Goal: Task Accomplishment & Management: Use online tool/utility

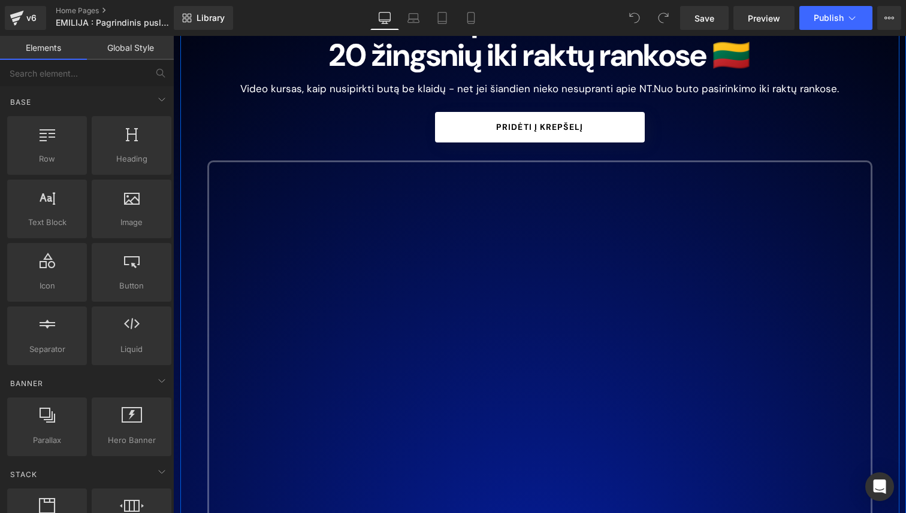
scroll to position [213, 0]
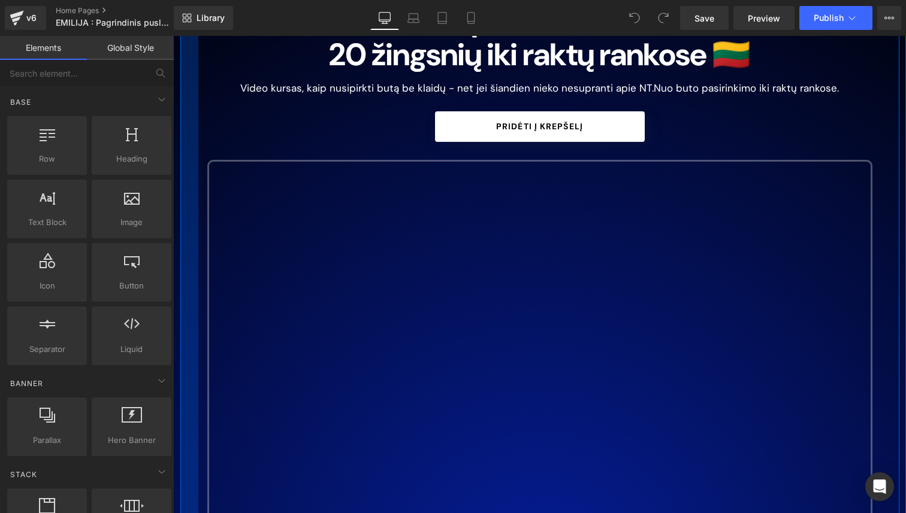
click at [188, 255] on div at bounding box center [189, 285] width 18 height 651
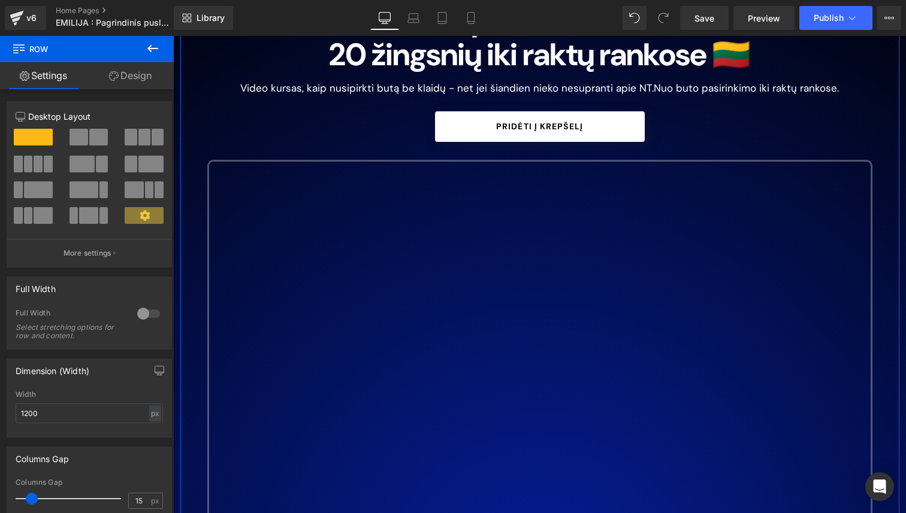
click at [142, 79] on link "Design" at bounding box center [130, 75] width 87 height 27
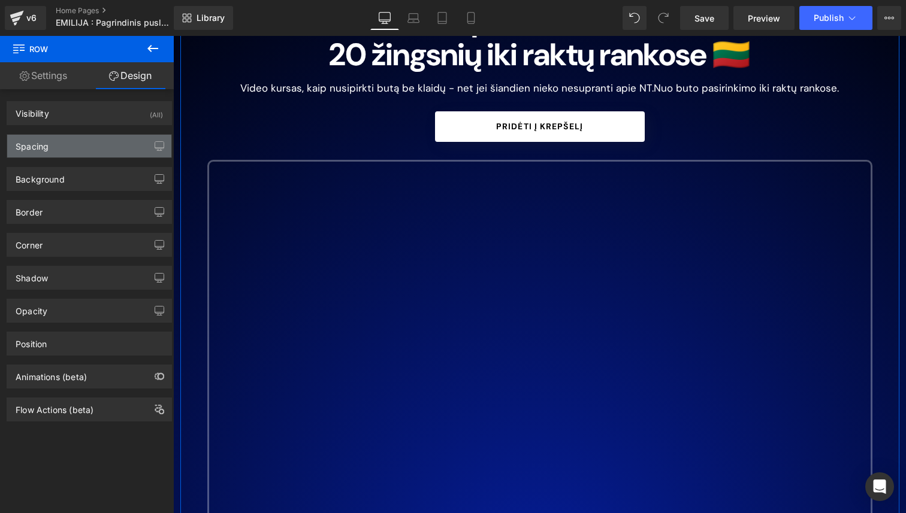
click at [103, 146] on div "Spacing" at bounding box center [89, 146] width 164 height 23
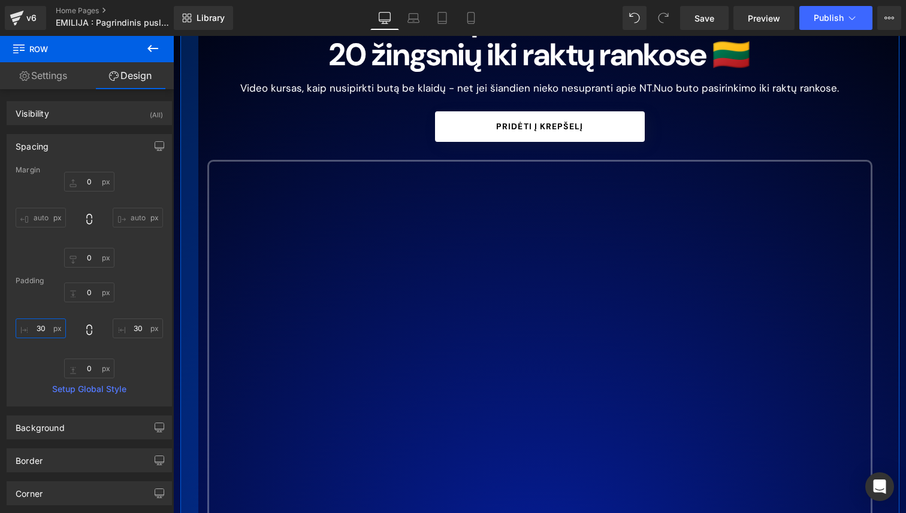
click at [43, 336] on input "30" at bounding box center [41, 329] width 50 height 20
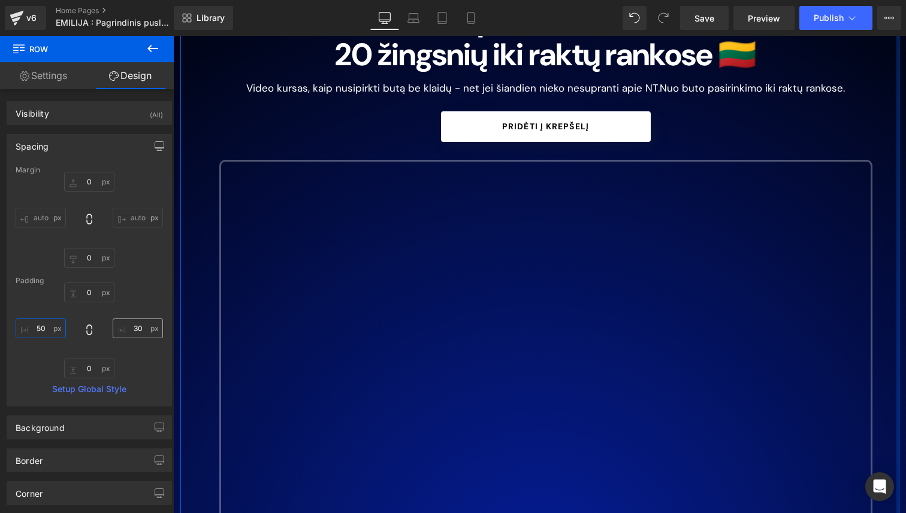
type input "50"
click at [130, 333] on input "30" at bounding box center [138, 329] width 50 height 20
type input "50"
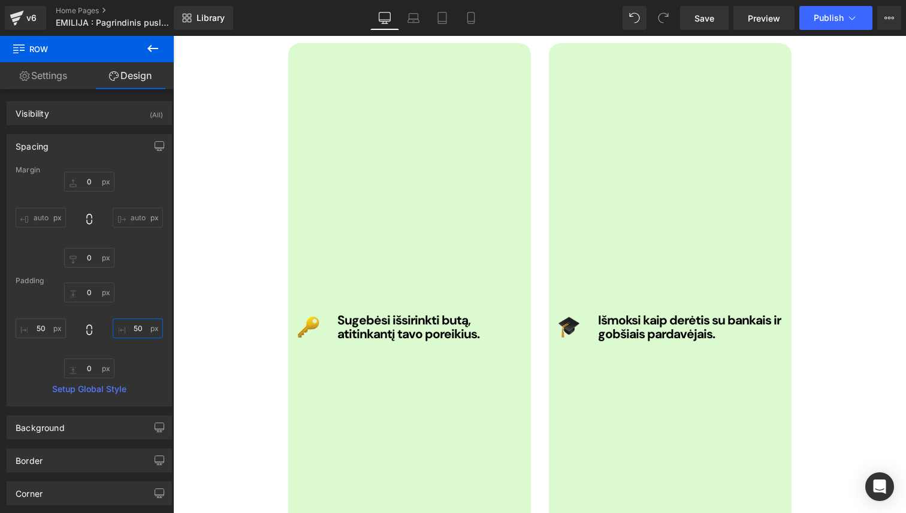
scroll to position [1557, 0]
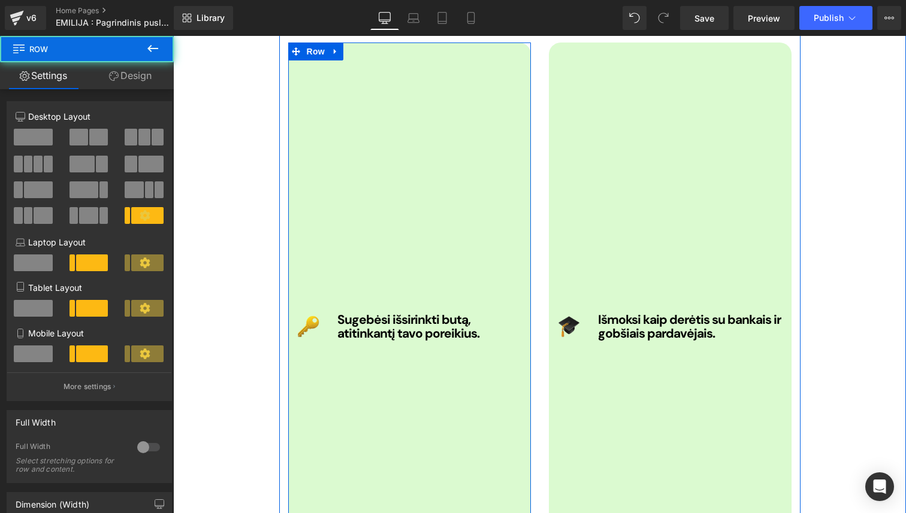
click at [343, 228] on div "Sugebėsi išsirinkti butą, atitinkantį tavo poreikius. Heading" at bounding box center [429, 327] width 202 height 545
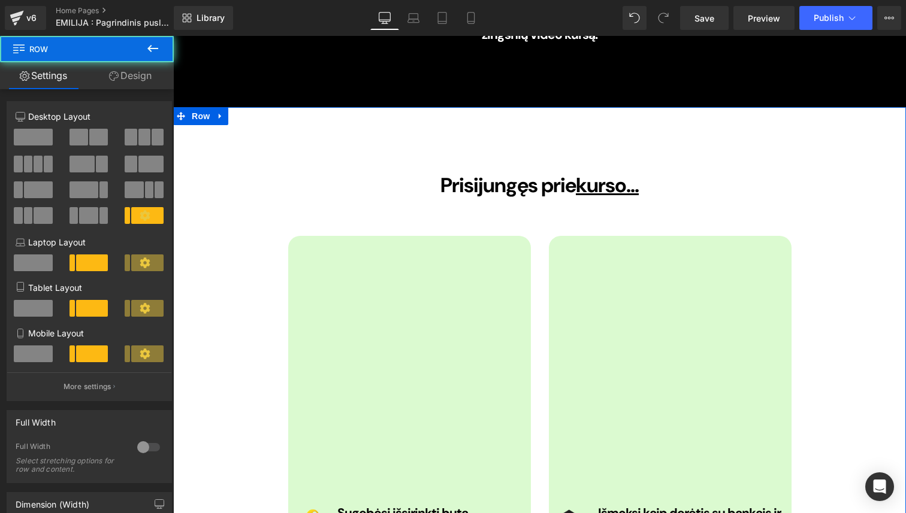
scroll to position [1300, 0]
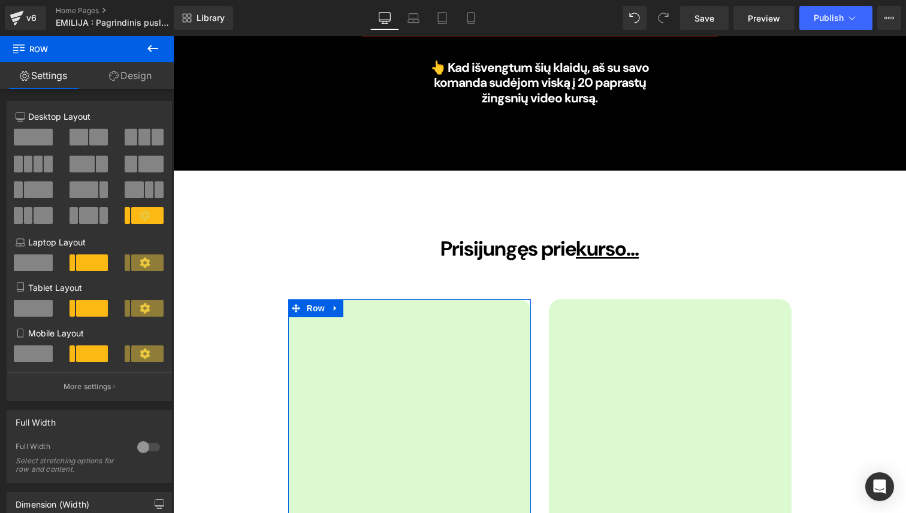
click at [138, 77] on link "Design" at bounding box center [130, 75] width 87 height 27
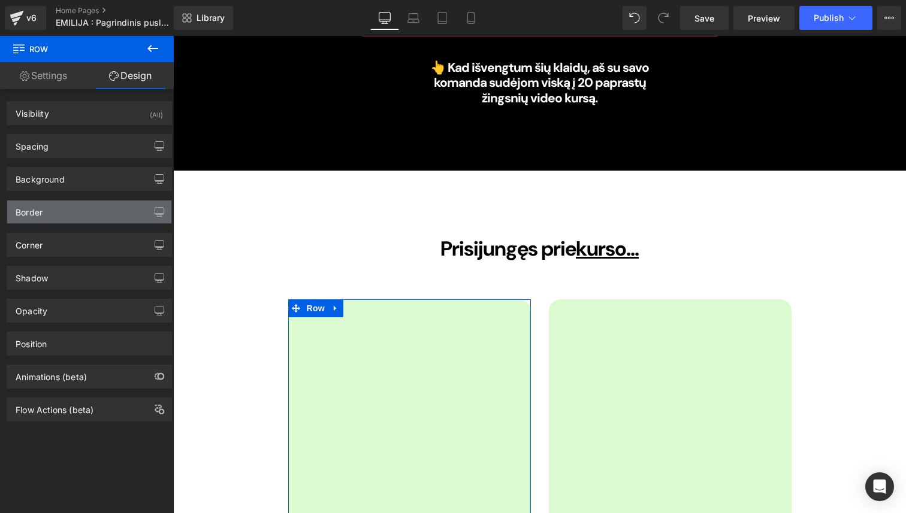
click at [84, 219] on div "Border" at bounding box center [89, 212] width 164 height 23
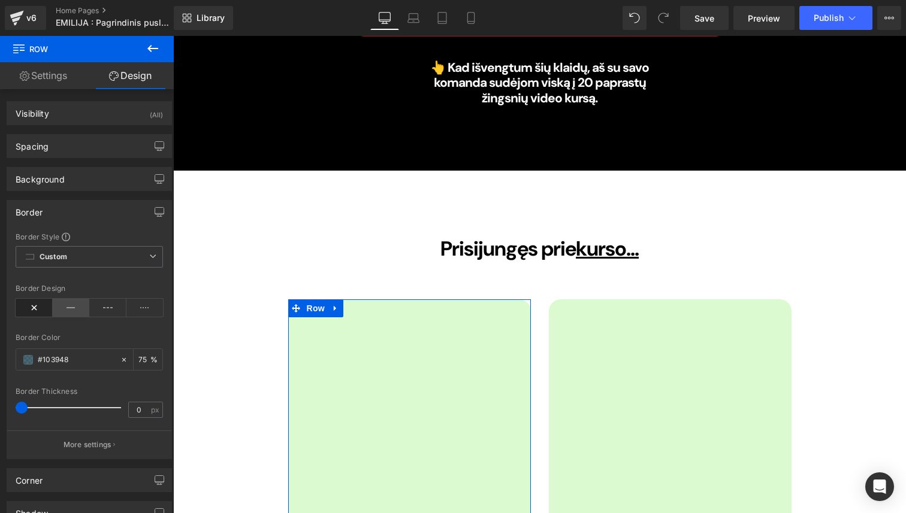
click at [71, 309] on icon at bounding box center [71, 308] width 37 height 18
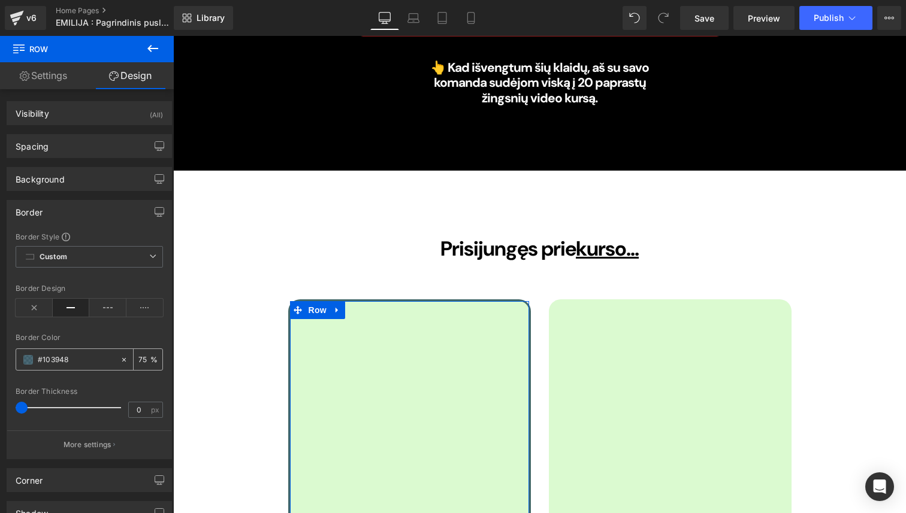
click at [28, 355] on span at bounding box center [28, 360] width 10 height 10
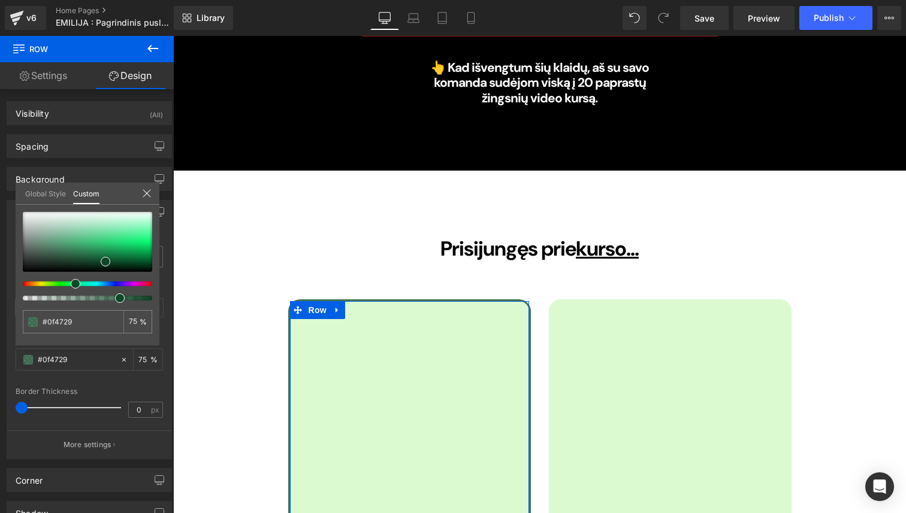
drag, startPoint x: 78, startPoint y: 285, endPoint x: 71, endPoint y: 285, distance: 7.8
click at [71, 285] on div at bounding box center [82, 284] width 129 height 5
drag, startPoint x: 103, startPoint y: 261, endPoint x: 156, endPoint y: 263, distance: 53.4
click at [156, 263] on span at bounding box center [152, 264] width 10 height 10
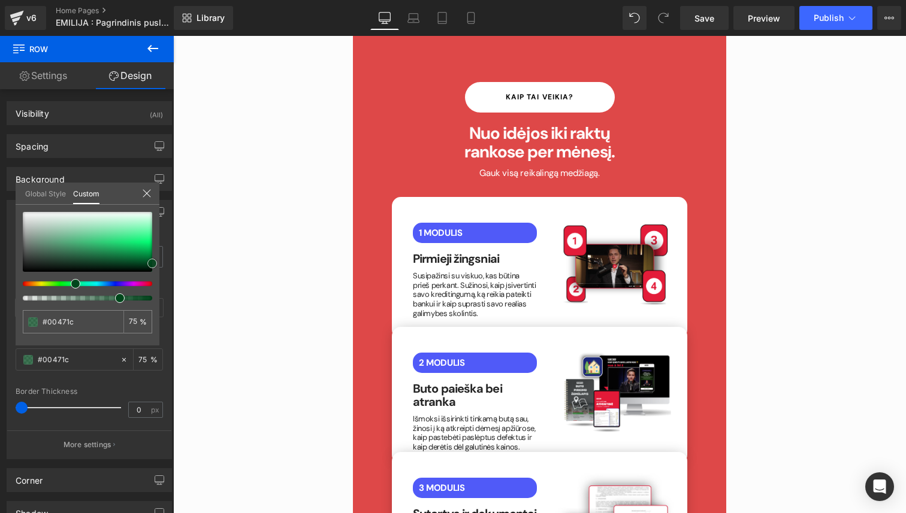
scroll to position [5351, 0]
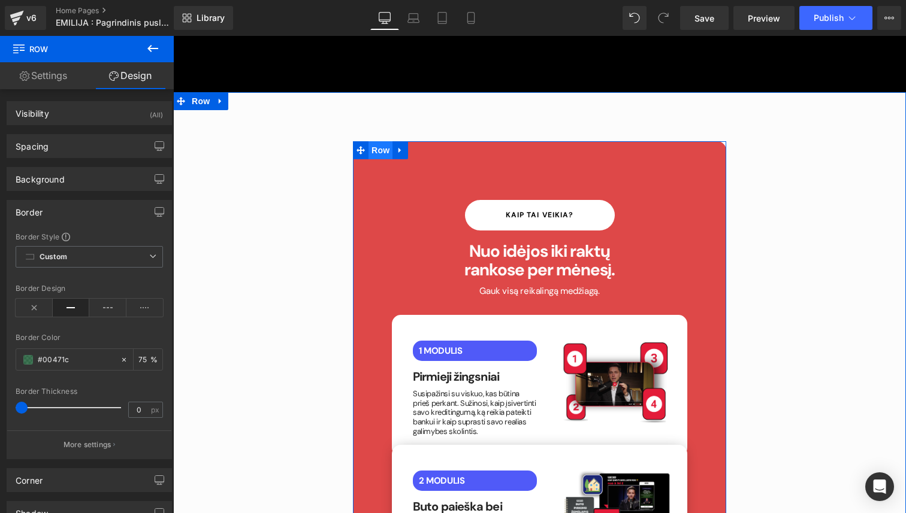
click at [380, 141] on span "Row" at bounding box center [380, 150] width 24 height 18
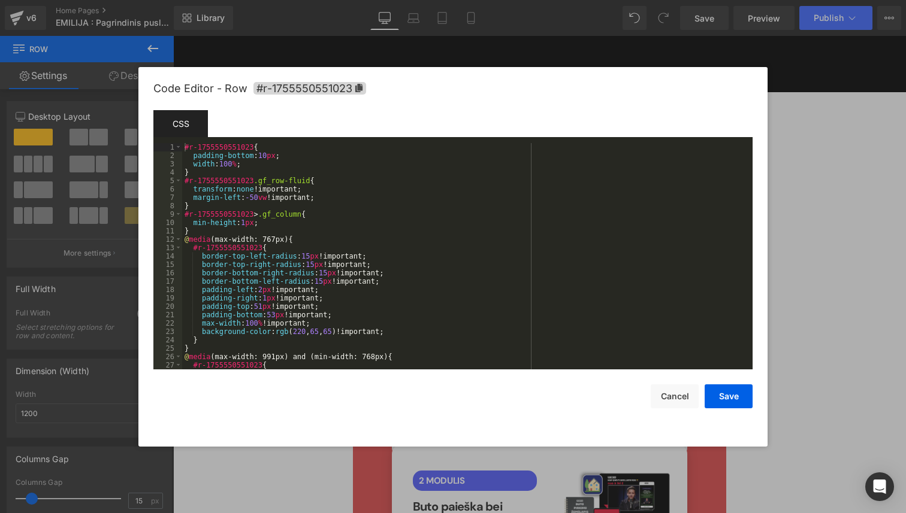
click at [369, 0] on div "Row You are previewing how the will restyle your page. You can not edit Element…" at bounding box center [453, 0] width 906 height 0
click at [371, 164] on div "#r-1755550551023 { padding-bottom : 10 px ; width : 100 % ; } #r-1755550551023 …" at bounding box center [465, 264] width 566 height 243
click at [805, 68] on div at bounding box center [453, 256] width 906 height 513
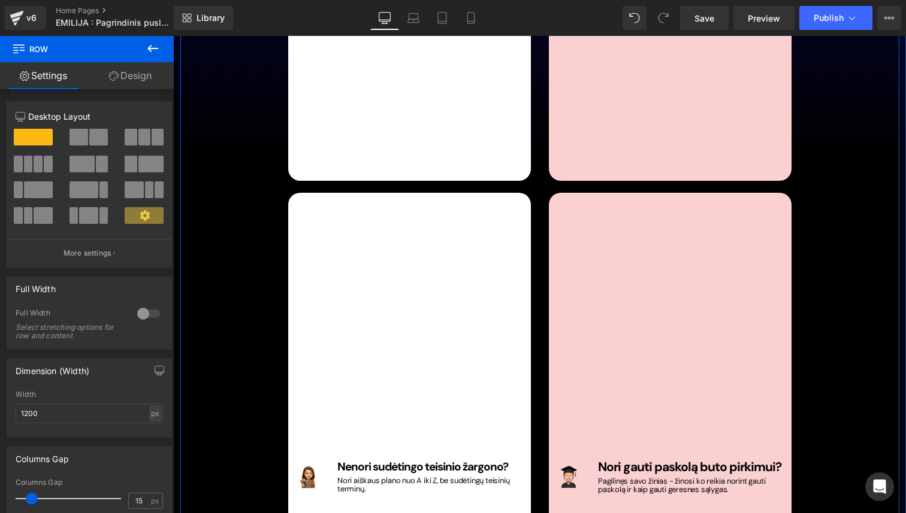
scroll to position [4700, 0]
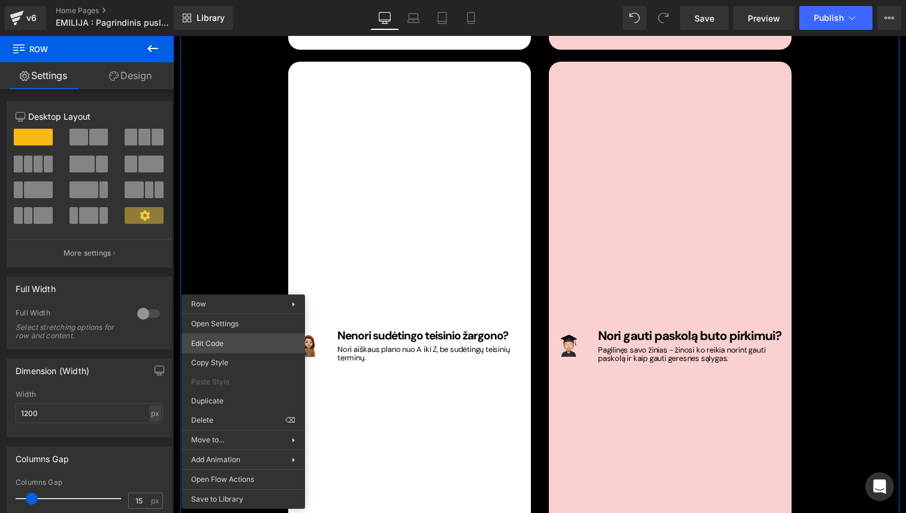
click at [231, 0] on div "Row You are previewing how the will restyle your page. You can not edit Element…" at bounding box center [453, 0] width 906 height 0
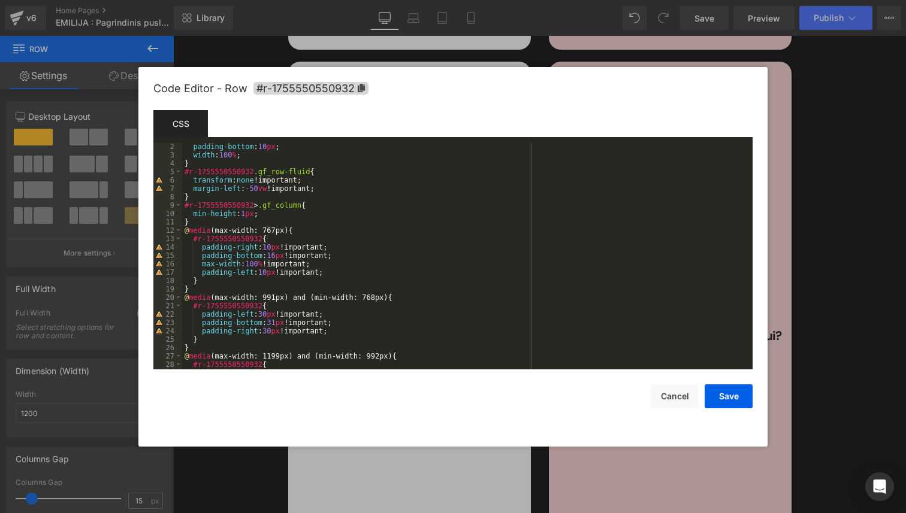
scroll to position [0, 0]
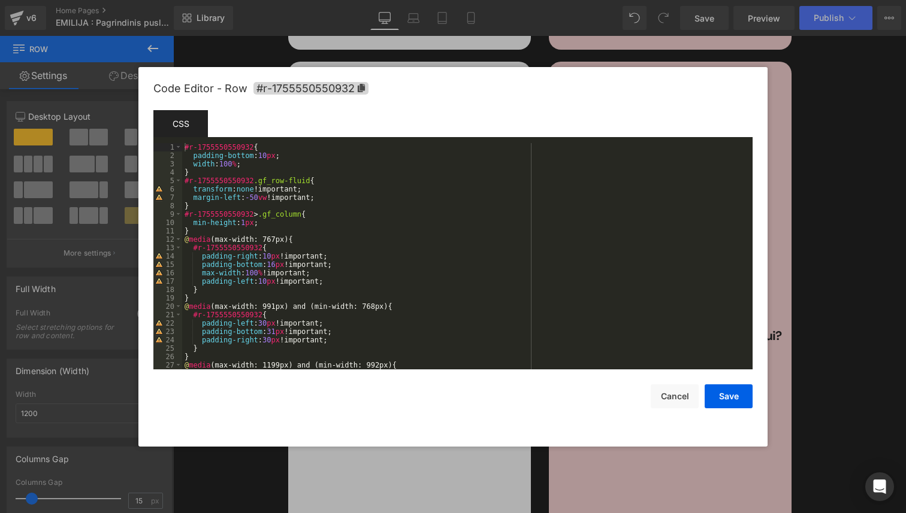
click at [793, 101] on div at bounding box center [453, 256] width 906 height 513
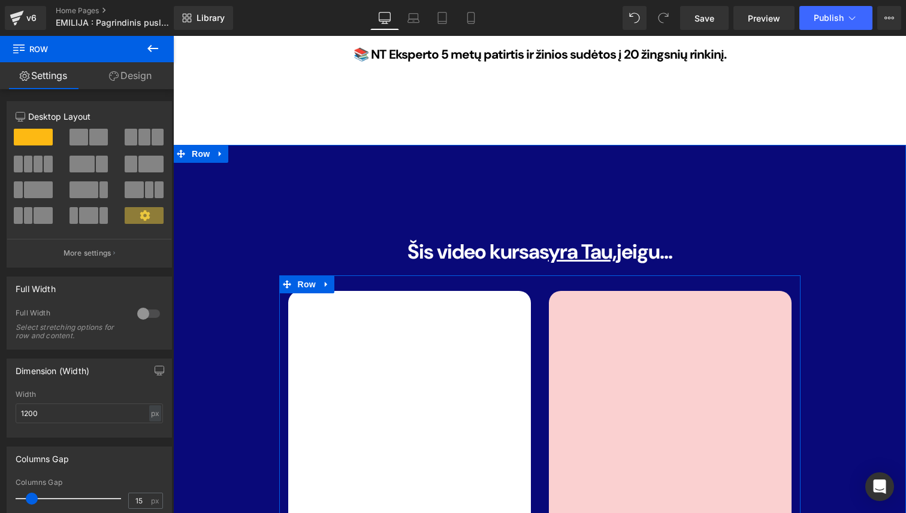
scroll to position [3194, 0]
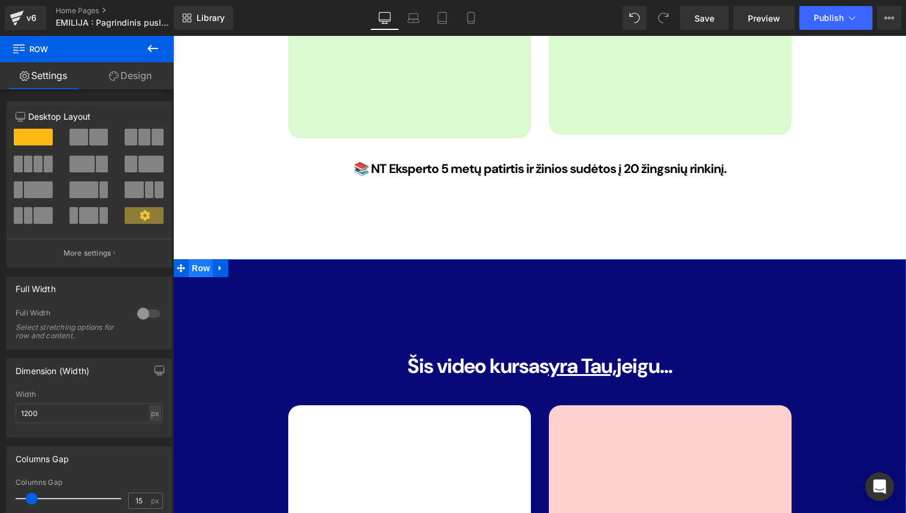
click at [193, 259] on span "Row" at bounding box center [201, 268] width 24 height 18
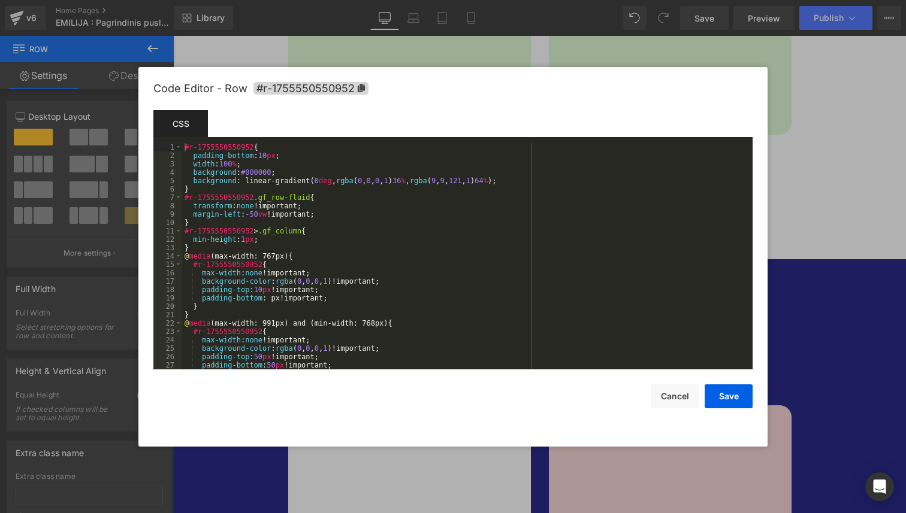
click at [190, 0] on div "Row You are previewing how the will restyle your page. You can not edit Element…" at bounding box center [453, 0] width 906 height 0
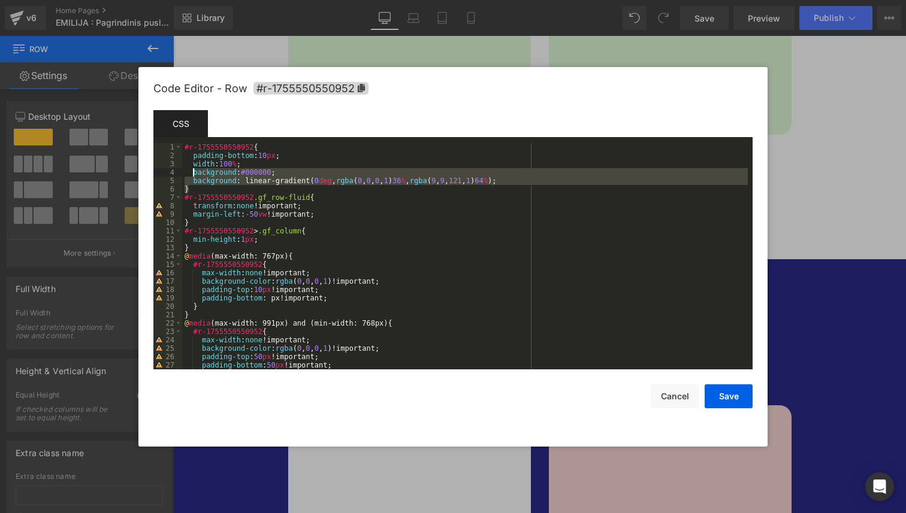
drag, startPoint x: 547, startPoint y: 185, endPoint x: 192, endPoint y: 174, distance: 355.5
click at [192, 174] on div "#r-1755550550952 { padding-bottom : 10 px ; width : 100 % ; background : #00000…" at bounding box center [465, 264] width 566 height 243
drag, startPoint x: 871, startPoint y: 182, endPoint x: 697, endPoint y: 146, distance: 176.8
click at [871, 182] on div at bounding box center [453, 256] width 906 height 513
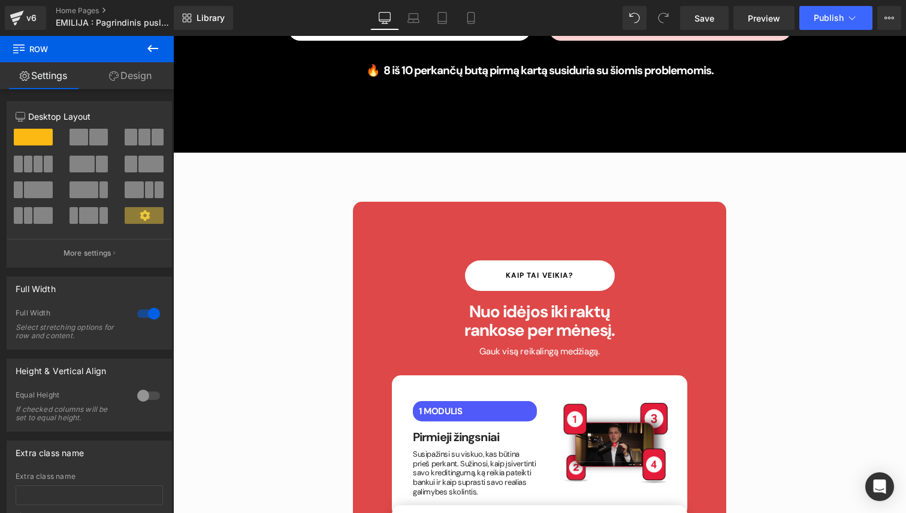
scroll to position [5264, 0]
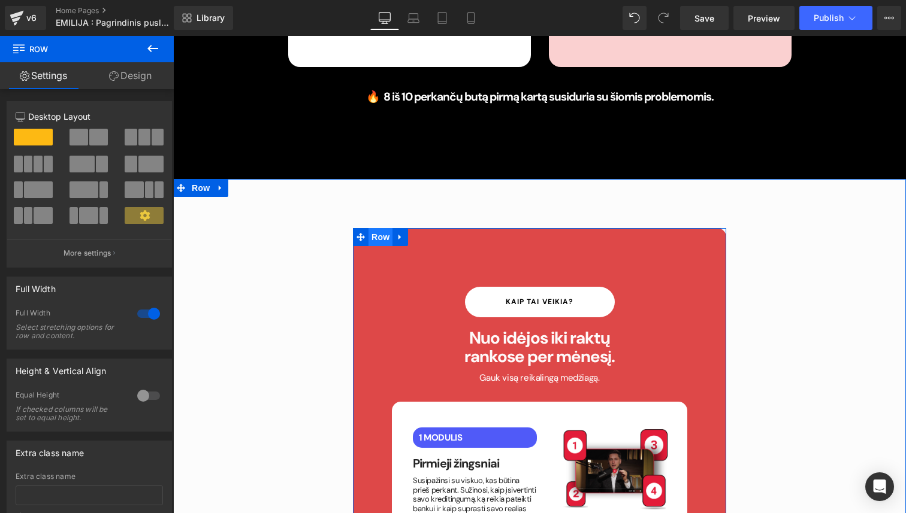
click at [377, 228] on span "Row" at bounding box center [380, 237] width 24 height 18
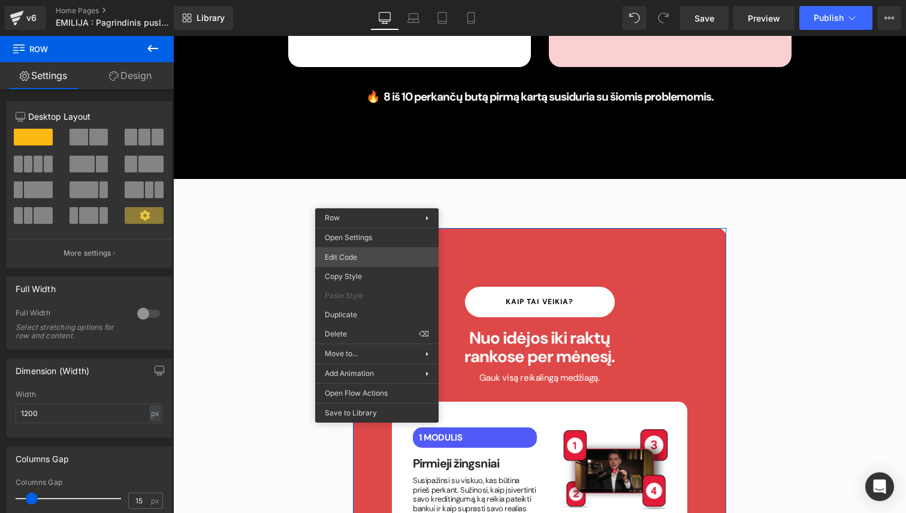
click at [367, 0] on div "Row You are previewing how the will restyle your page. You can not edit Element…" at bounding box center [453, 0] width 906 height 0
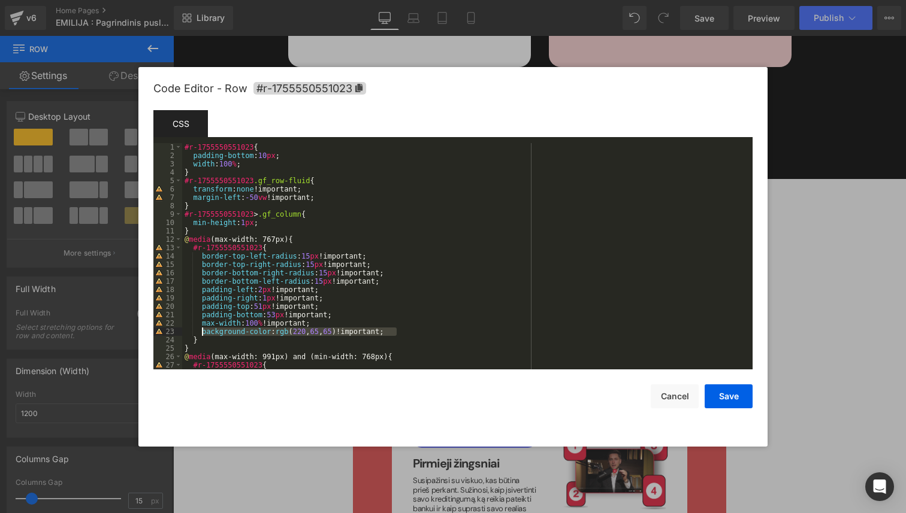
drag, startPoint x: 406, startPoint y: 333, endPoint x: 201, endPoint y: 332, distance: 204.3
click at [201, 332] on div "#r-1755550551023 { padding-bottom : 10 px ; width : 100 % ; } #r-1755550551023 …" at bounding box center [465, 264] width 566 height 243
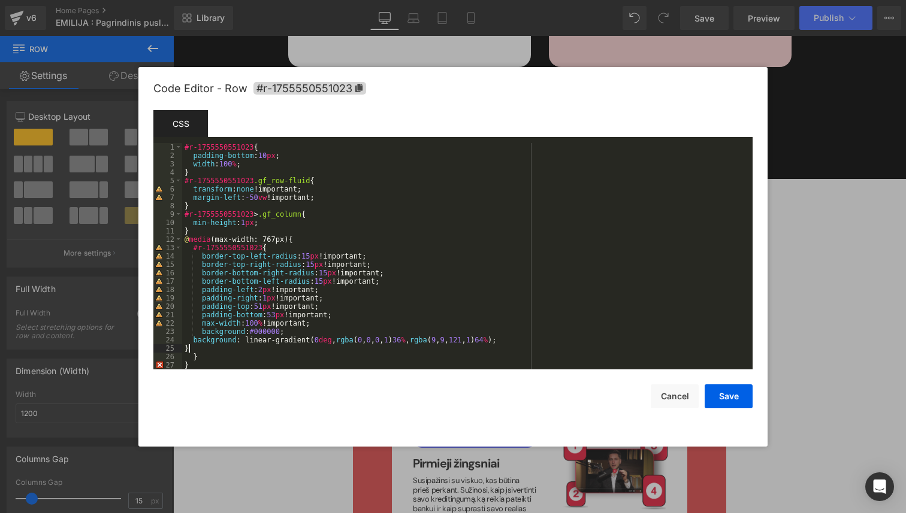
click at [193, 338] on div "#r-1755550551023 { padding-bottom : 10 px ; width : 100 % ; } #r-1755550551023 …" at bounding box center [465, 264] width 566 height 243
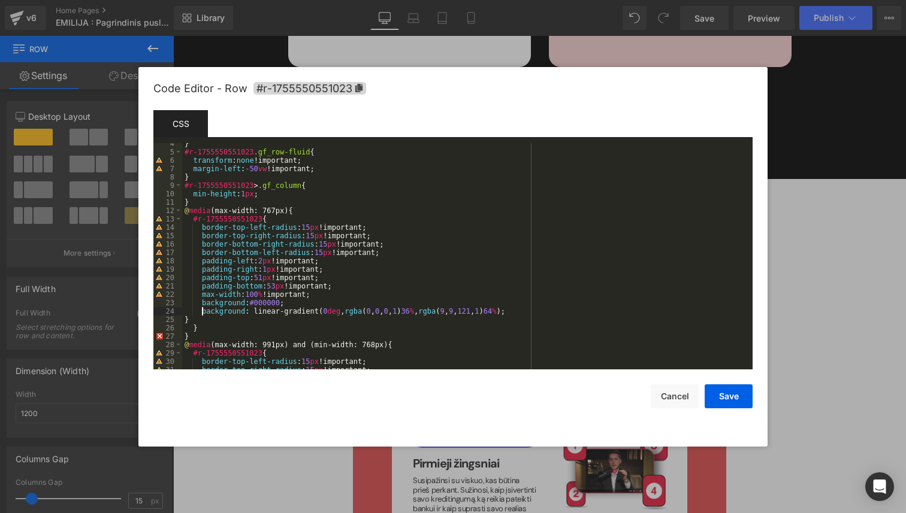
scroll to position [32, 0]
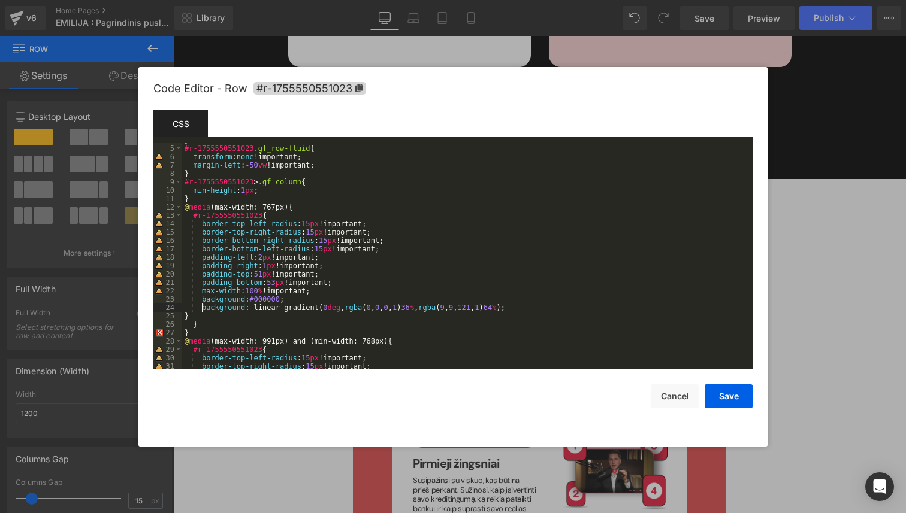
click at [189, 317] on div "} #r-1755550551023 .gf_row-fluid { transform : none !important; margin-left : -…" at bounding box center [465, 257] width 566 height 243
click at [722, 387] on button "Save" at bounding box center [729, 397] width 48 height 24
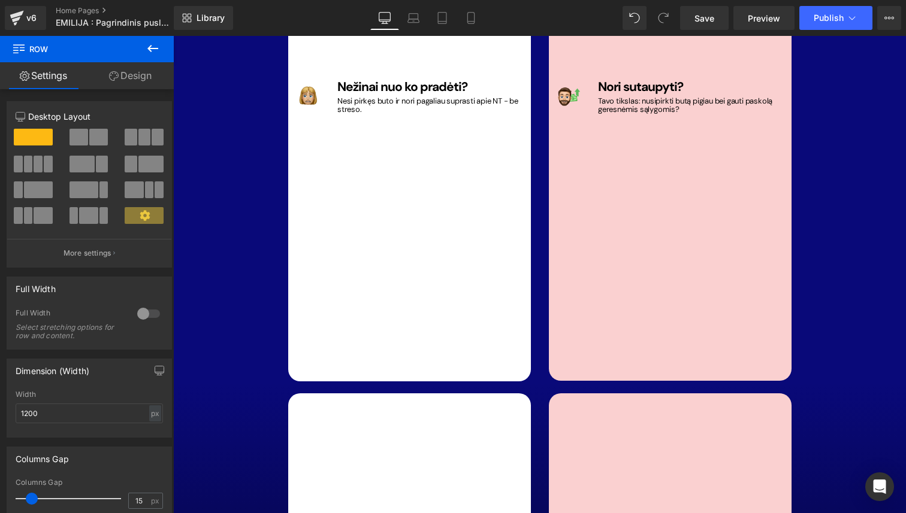
scroll to position [3797, 0]
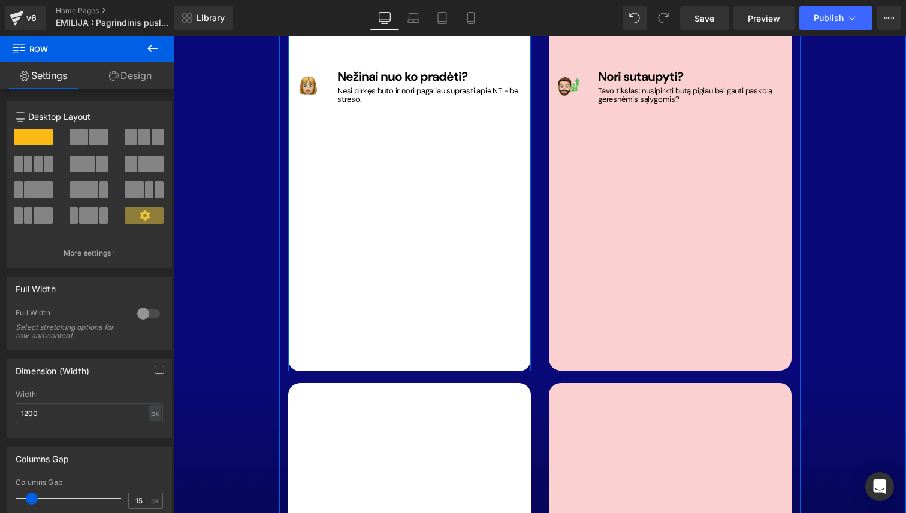
click at [487, 287] on div "Nežinai nuo ko pradėti? Heading Nesi pirkęs buto ir nori pagaliau suprasti apie…" at bounding box center [429, 87] width 202 height 545
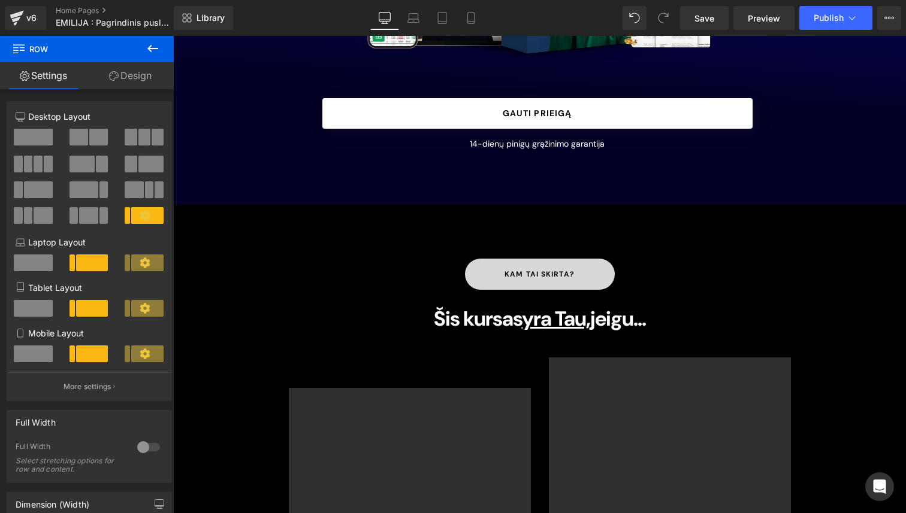
scroll to position [12648, 0]
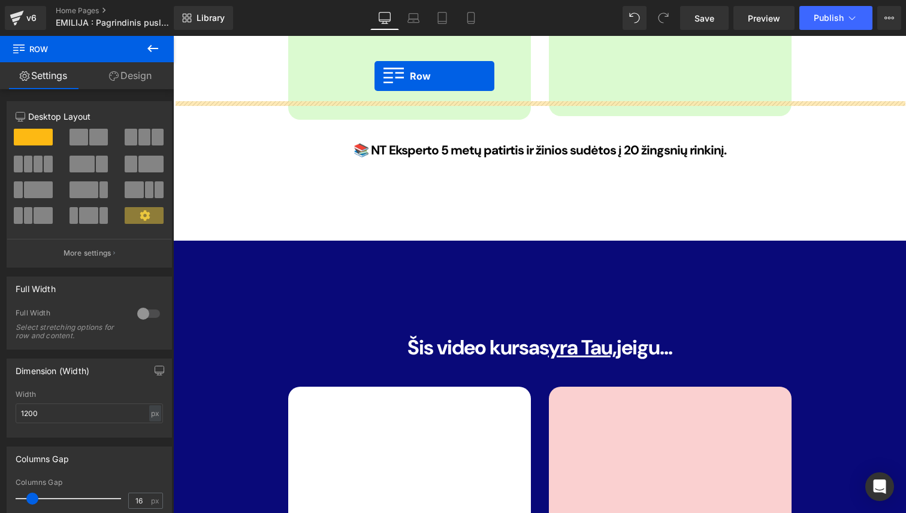
scroll to position [3033, 0]
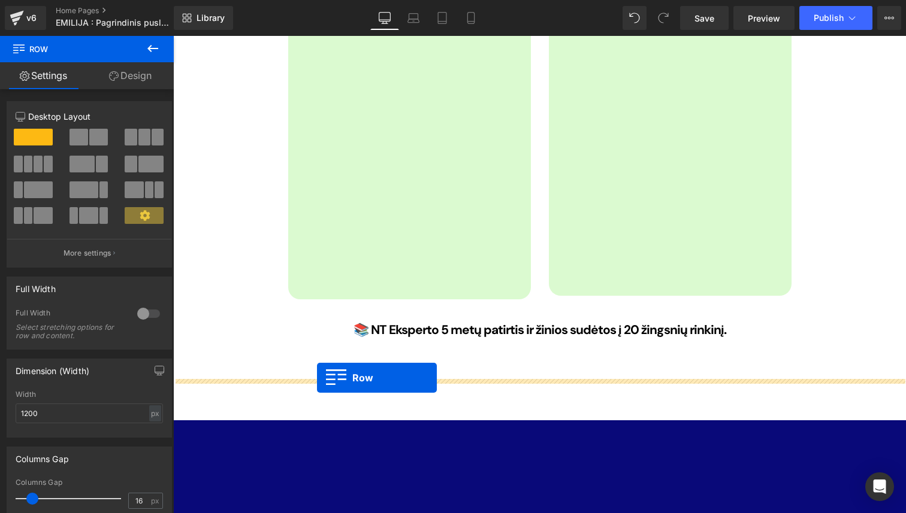
drag, startPoint x: 181, startPoint y: 155, endPoint x: 317, endPoint y: 378, distance: 261.6
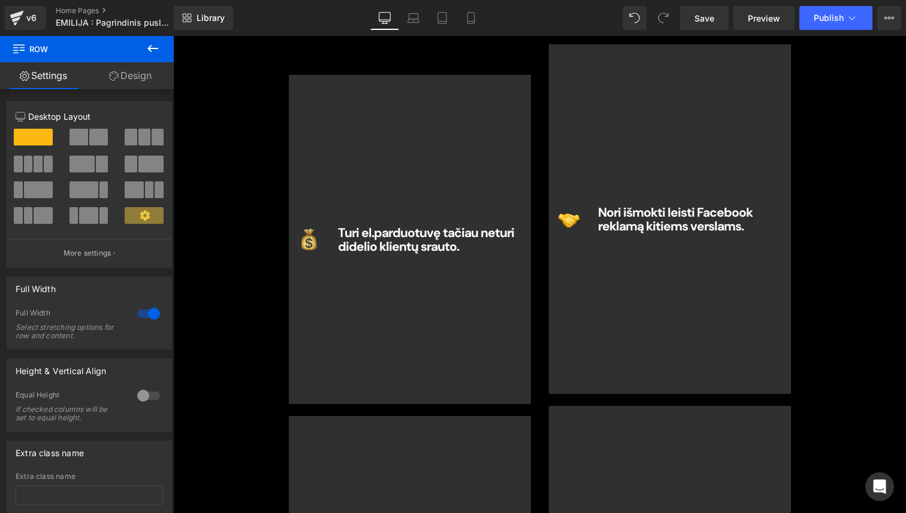
scroll to position [3584, 0]
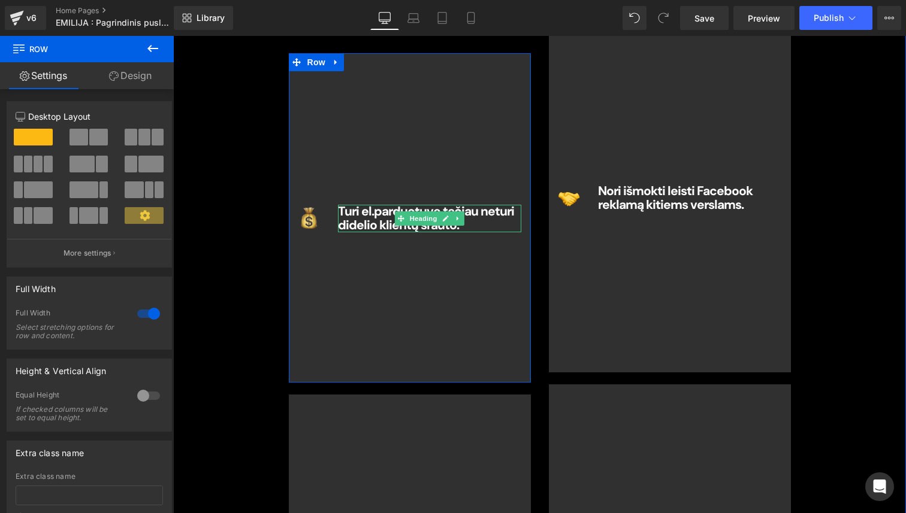
click at [376, 203] on b "Turi el.parduotuvę tačiau neturi didelio klientų srauto." at bounding box center [426, 218] width 176 height 31
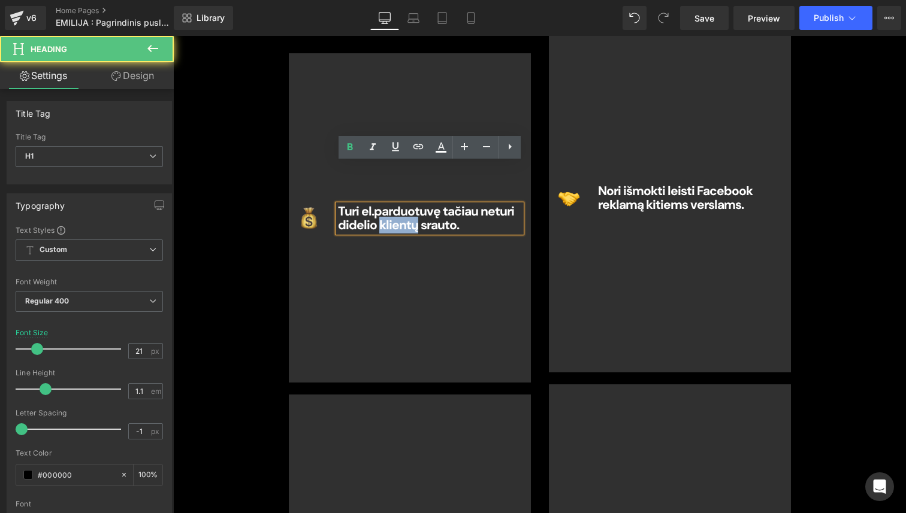
click at [376, 203] on b "Turi el.parduotuvę tačiau neturi didelio klientų srauto." at bounding box center [426, 218] width 176 height 31
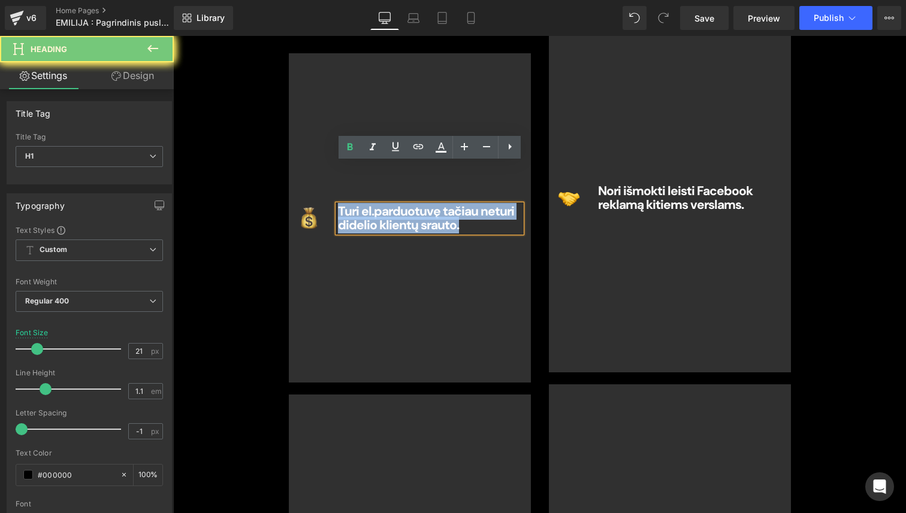
click at [376, 203] on b "Turi el.parduotuvę tačiau neturi didelio klientų srauto." at bounding box center [426, 218] width 176 height 31
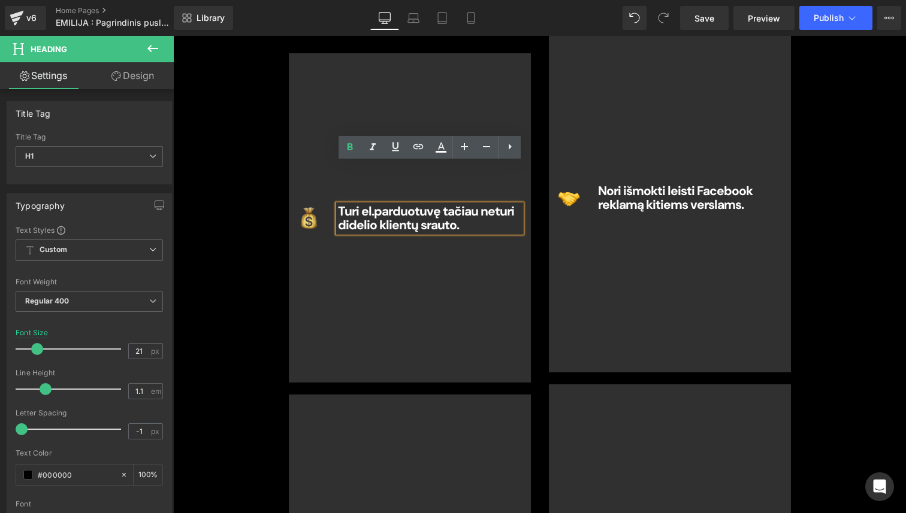
scroll to position [3591, 0]
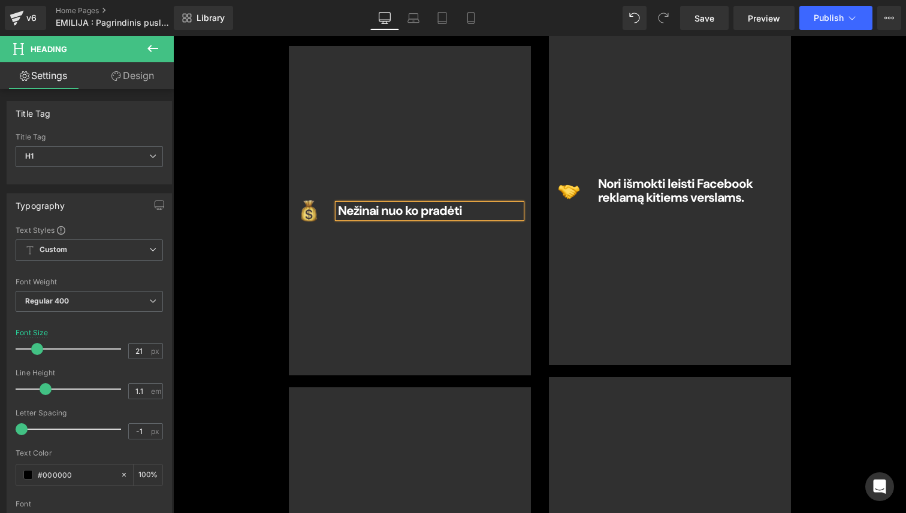
click at [349, 264] on div "Nežinai nuo ko pradėti Heading" at bounding box center [430, 211] width 202 height 305
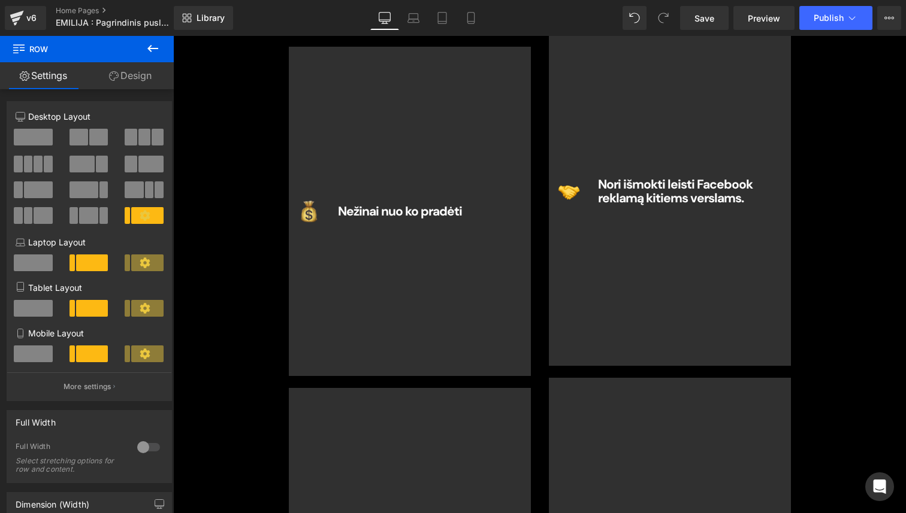
scroll to position [3585, 0]
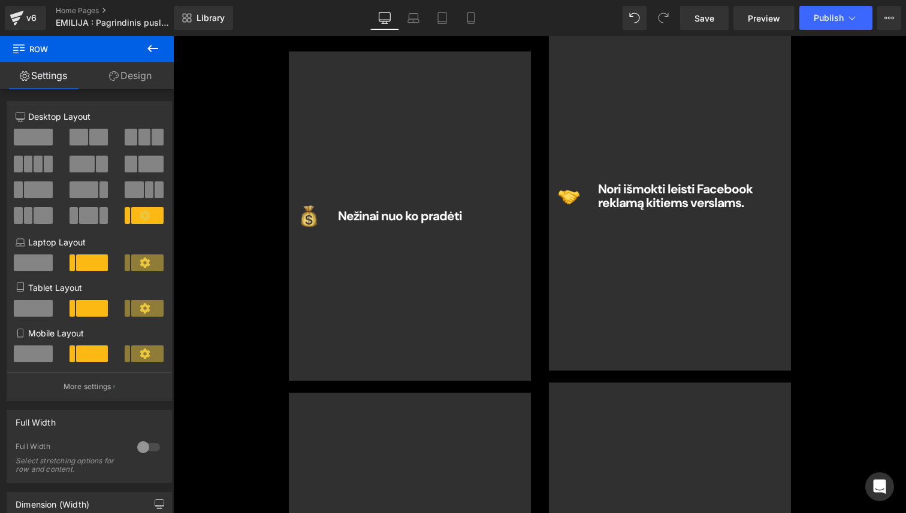
click at [153, 51] on icon at bounding box center [153, 48] width 14 height 14
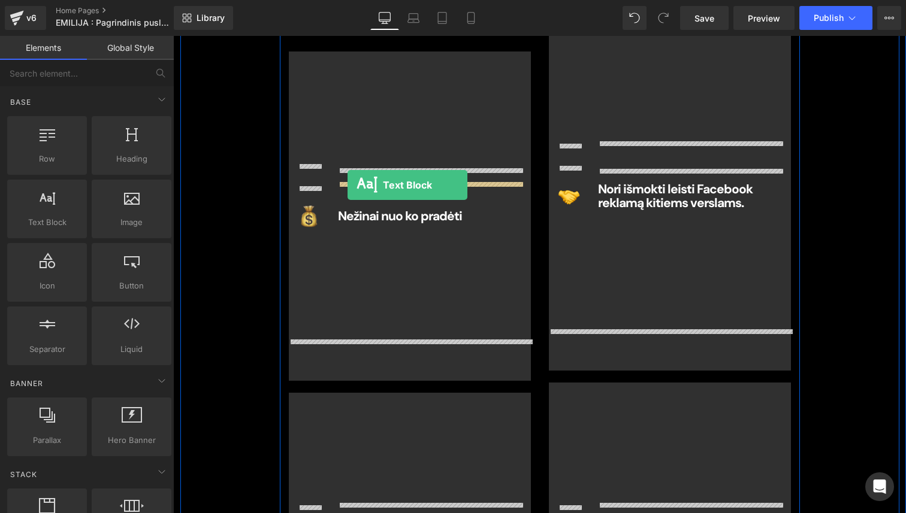
drag, startPoint x: 226, startPoint y: 256, endPoint x: 351, endPoint y: 185, distance: 143.4
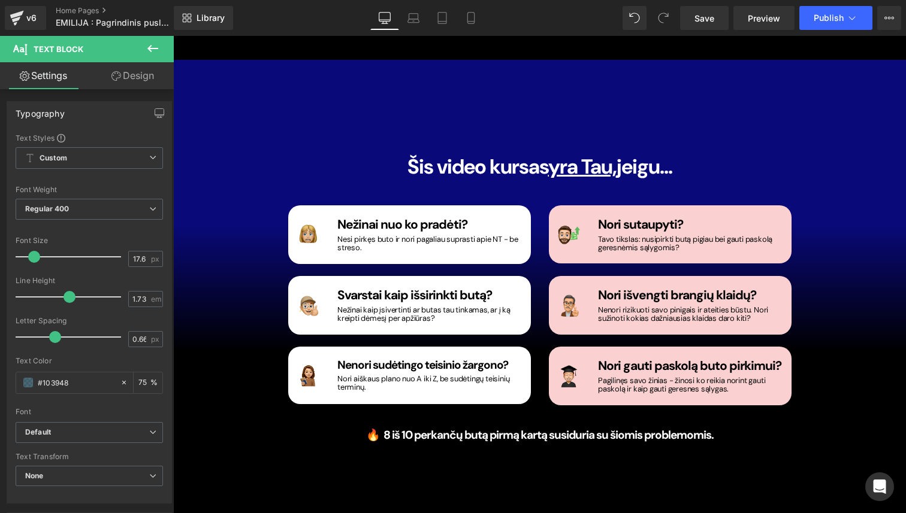
scroll to position [2459, 0]
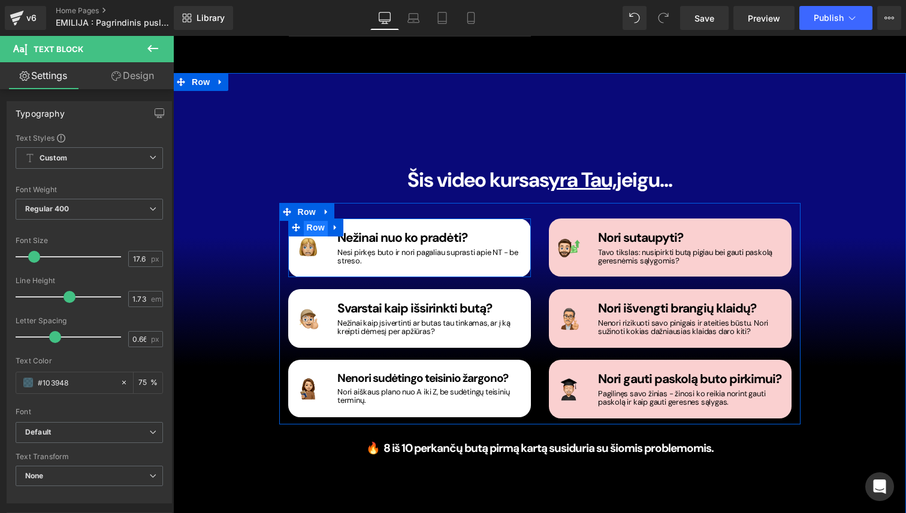
click at [319, 219] on span "Row" at bounding box center [316, 228] width 24 height 18
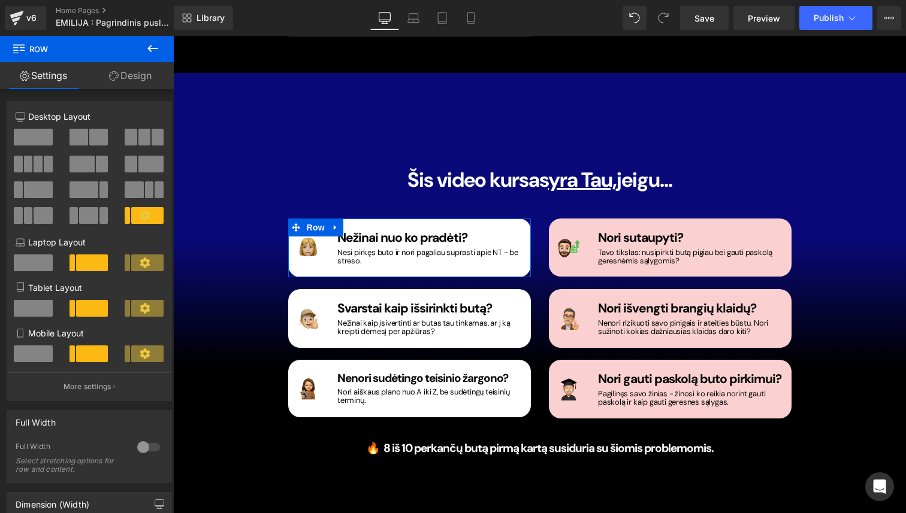
click at [138, 84] on link "Design" at bounding box center [130, 75] width 87 height 27
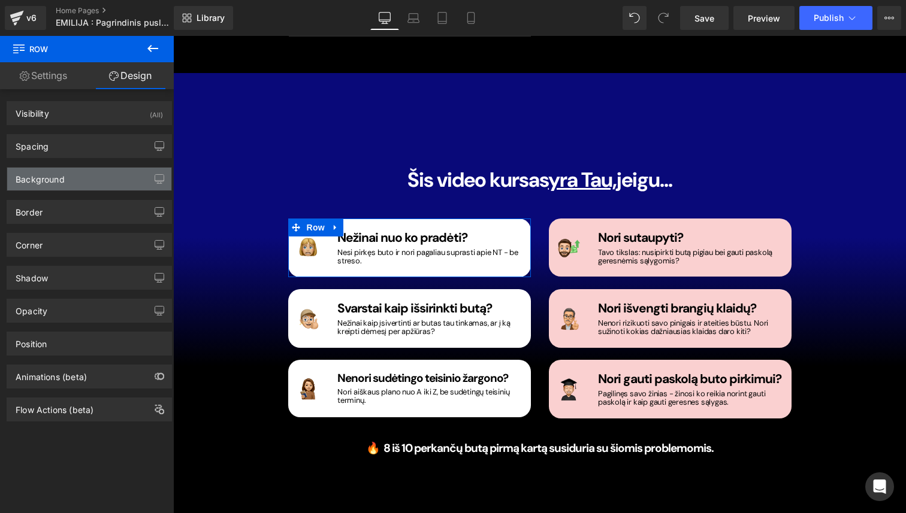
click at [78, 185] on div "Background" at bounding box center [89, 179] width 164 height 23
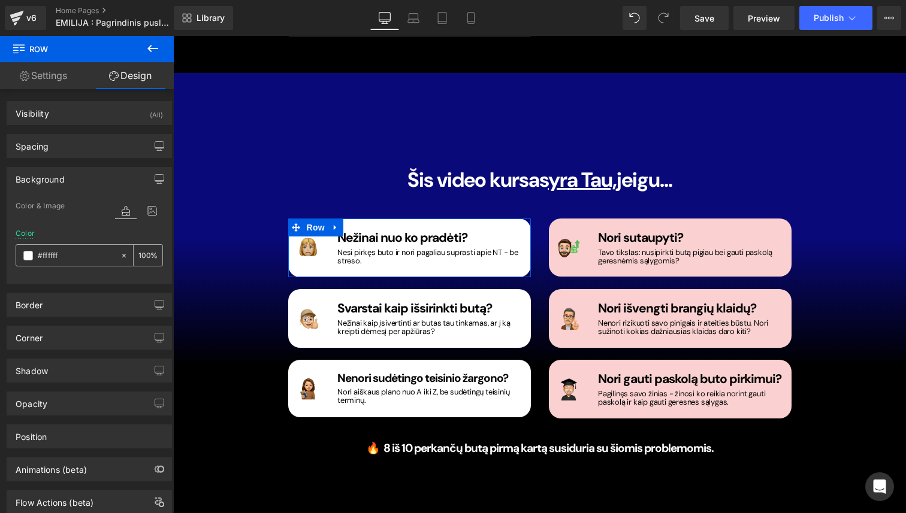
click at [28, 257] on span at bounding box center [28, 256] width 10 height 10
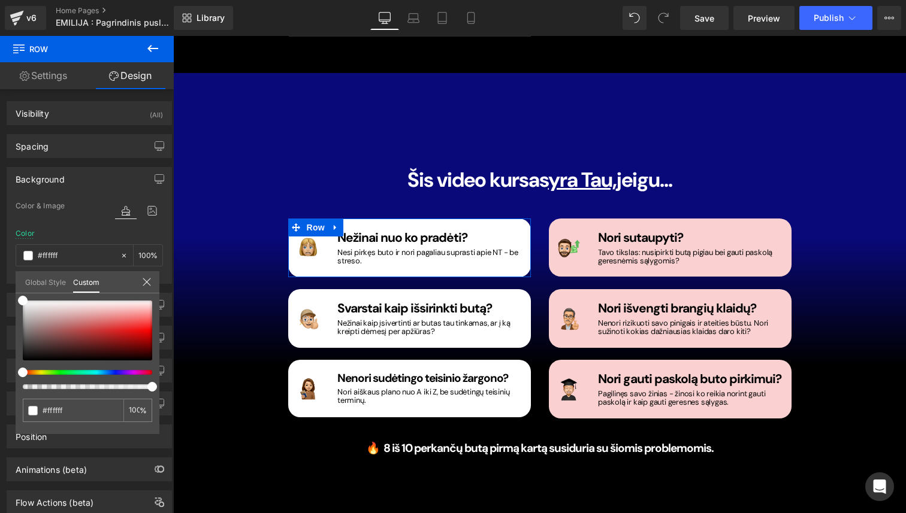
drag, startPoint x: 21, startPoint y: 310, endPoint x: 22, endPoint y: 325, distance: 15.0
click at [22, 325] on div "#ffffff 100 %" at bounding box center [88, 368] width 144 height 134
click at [22, 327] on div "#ffffff 100 %" at bounding box center [88, 368] width 144 height 134
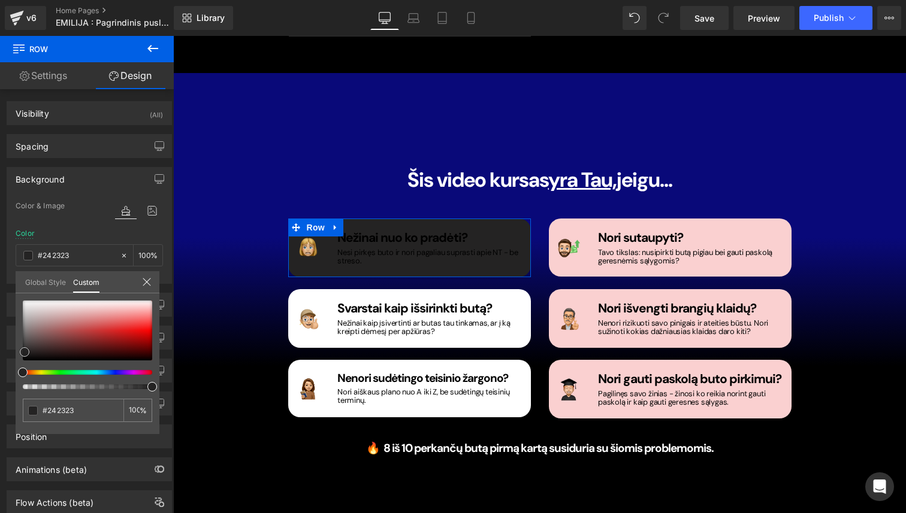
drag, startPoint x: 26, startPoint y: 329, endPoint x: 25, endPoint y: 352, distance: 23.4
click at [25, 352] on div at bounding box center [87, 331] width 129 height 60
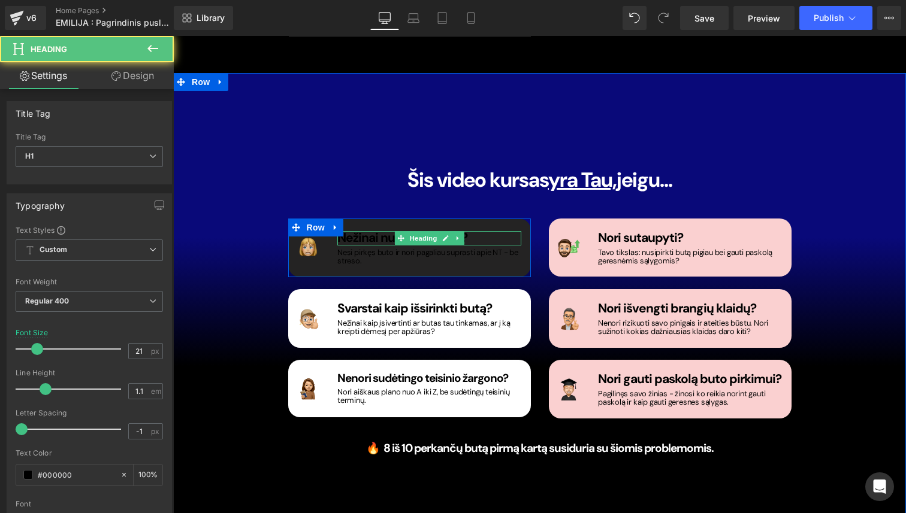
click at [355, 229] on span "Nežinai nuo ko pradėti?" at bounding box center [402, 237] width 130 height 17
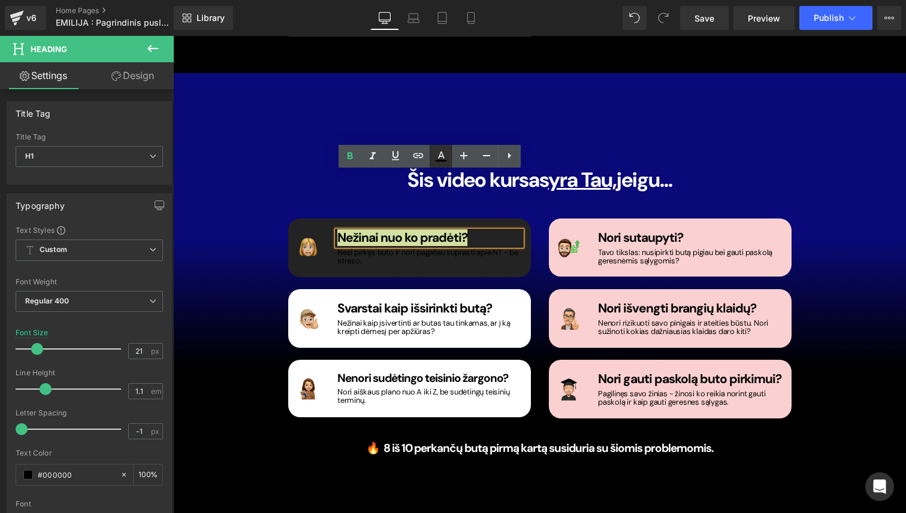
click at [444, 158] on icon at bounding box center [441, 156] width 14 height 14
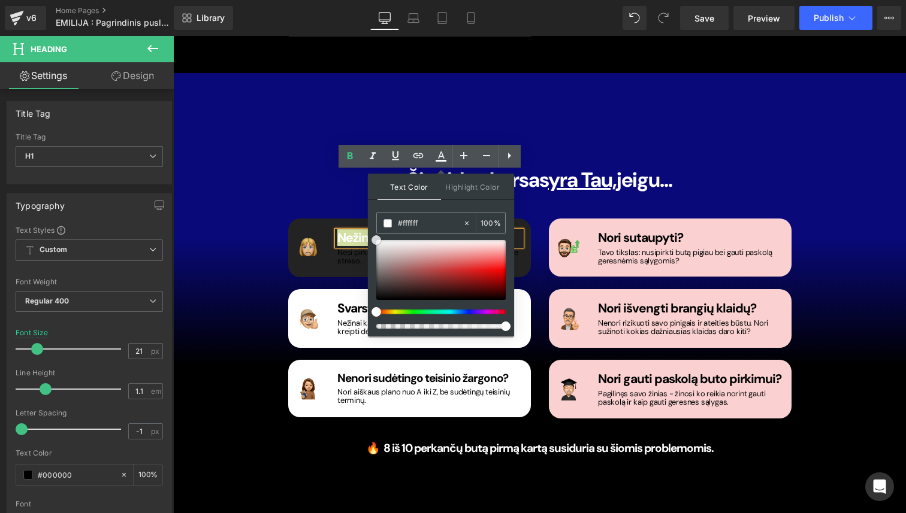
drag, startPoint x: 383, startPoint y: 242, endPoint x: 371, endPoint y: 238, distance: 12.1
click at [376, 240] on div at bounding box center [440, 270] width 129 height 60
click at [349, 249] on h1 "Nesi pirkęs buto ir nori pagaliau suprasti apie NT - be streso." at bounding box center [429, 257] width 184 height 17
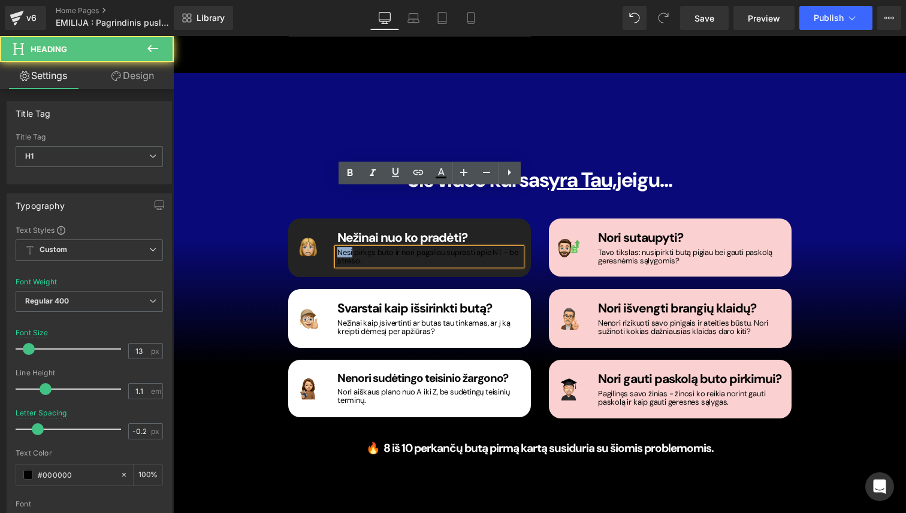
click at [349, 249] on h1 "Nesi pirkęs buto ir nori pagaliau suprasti apie NT - be streso." at bounding box center [429, 257] width 184 height 17
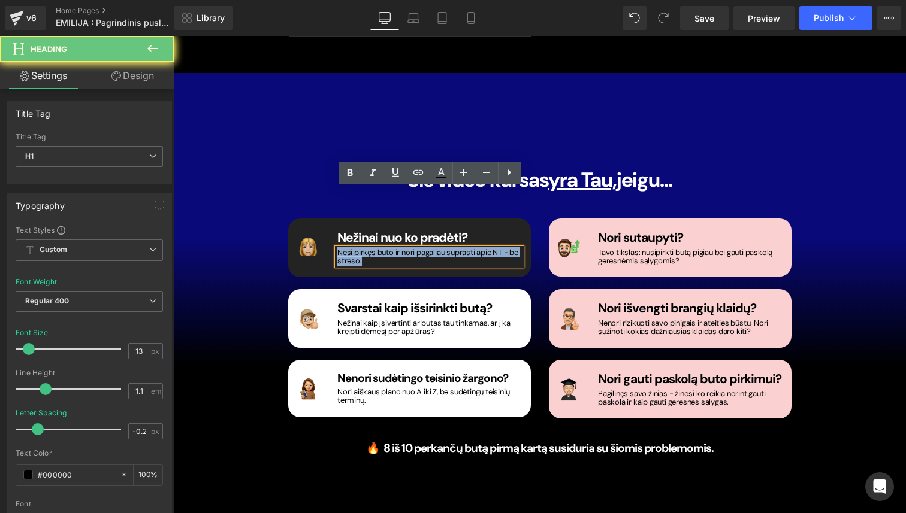
click at [349, 249] on h1 "Nesi pirkęs buto ir nori pagaliau suprasti apie NT - be streso." at bounding box center [429, 257] width 184 height 17
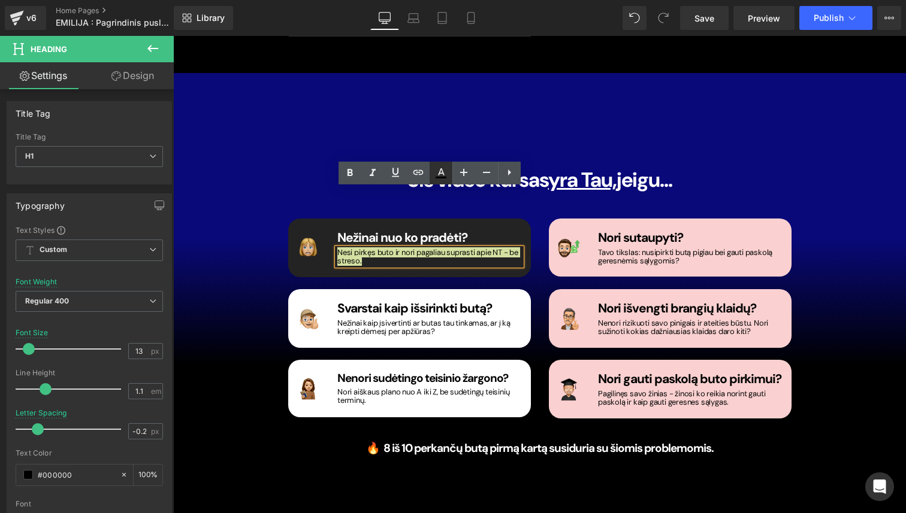
click at [442, 171] on icon at bounding box center [441, 171] width 7 height 7
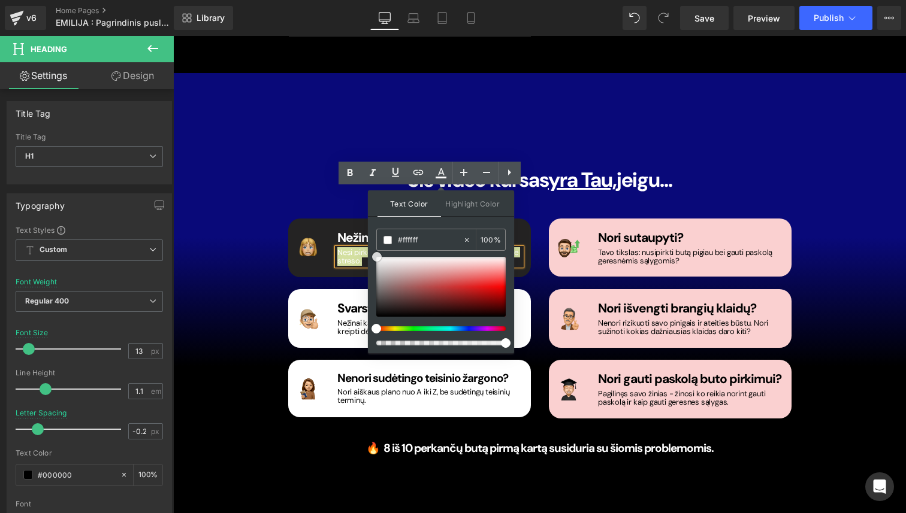
drag, startPoint x: 383, startPoint y: 264, endPoint x: 373, endPoint y: 254, distance: 14.8
click at [376, 257] on div at bounding box center [440, 287] width 129 height 60
click at [285, 232] on div "Image Nežinai nuo ko pradėti? Heading Nesi pirkęs buto ir nori pagaliau suprast…" at bounding box center [409, 318] width 261 height 199
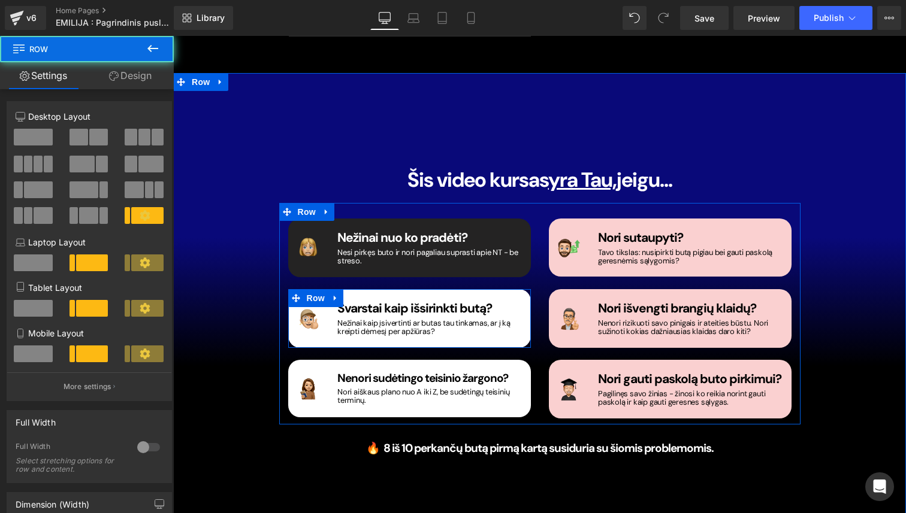
click at [367, 289] on div "Image Svarstai kaip išsirinkti butą? Heading Nežinai kaip įsivertinti ar butas …" at bounding box center [409, 318] width 243 height 59
click at [310, 289] on span "Row" at bounding box center [316, 298] width 24 height 18
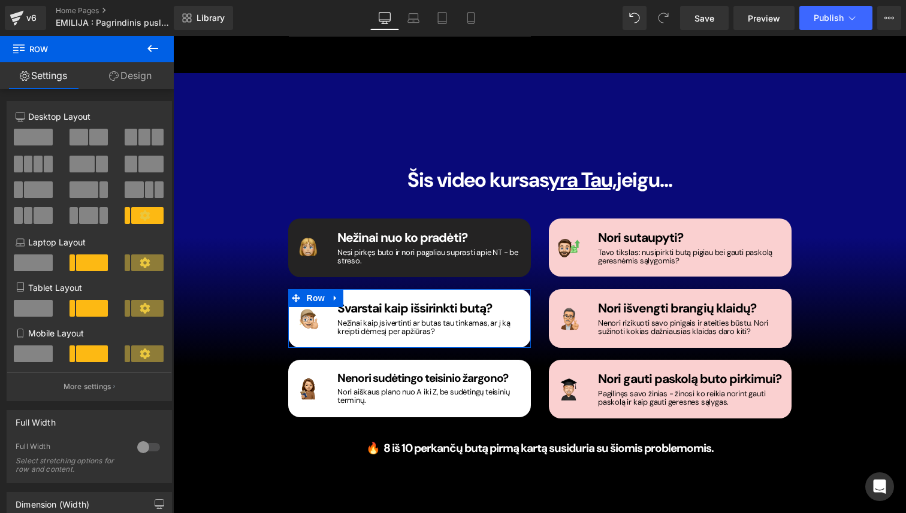
click at [143, 84] on link "Design" at bounding box center [130, 75] width 87 height 27
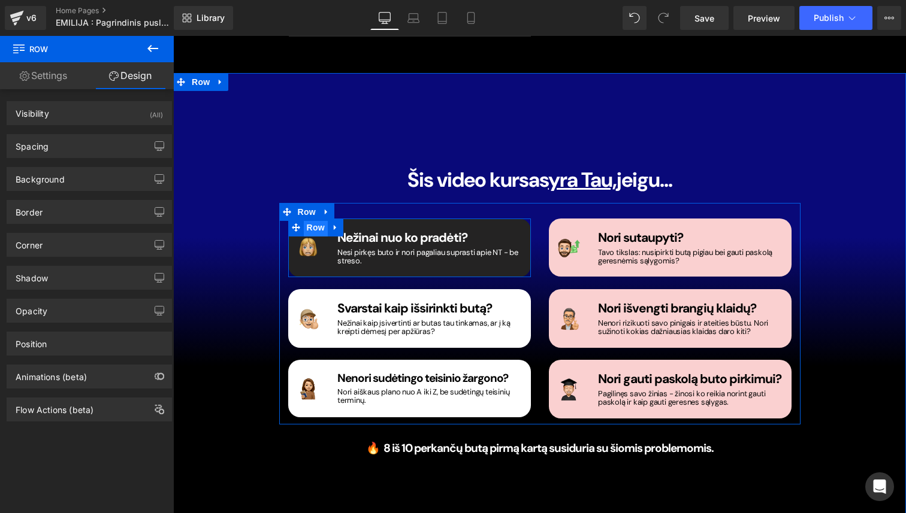
click at [314, 219] on span "Row" at bounding box center [316, 228] width 24 height 18
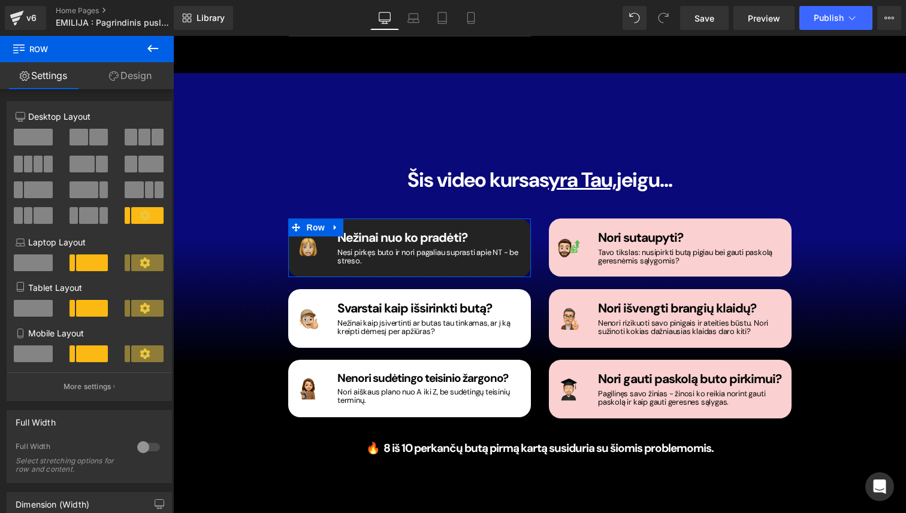
click at [128, 74] on link "Design" at bounding box center [130, 75] width 87 height 27
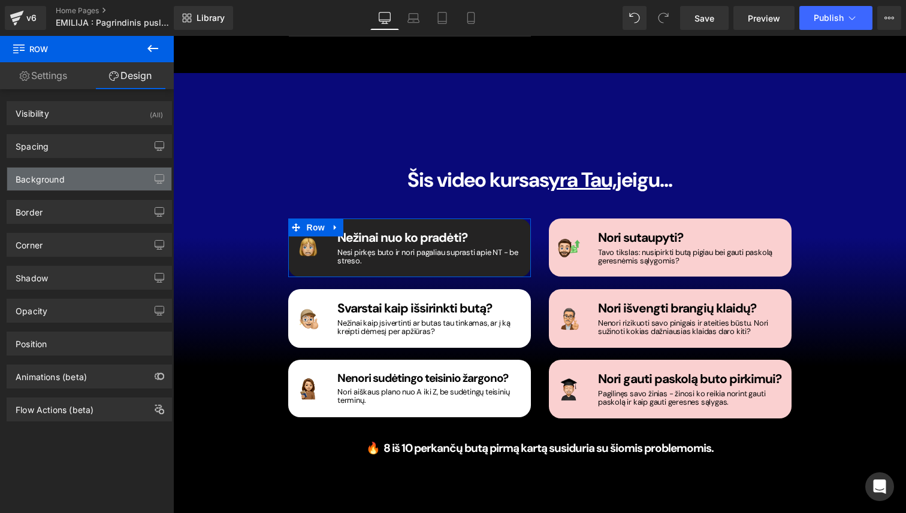
click at [66, 172] on div "Background" at bounding box center [89, 179] width 164 height 23
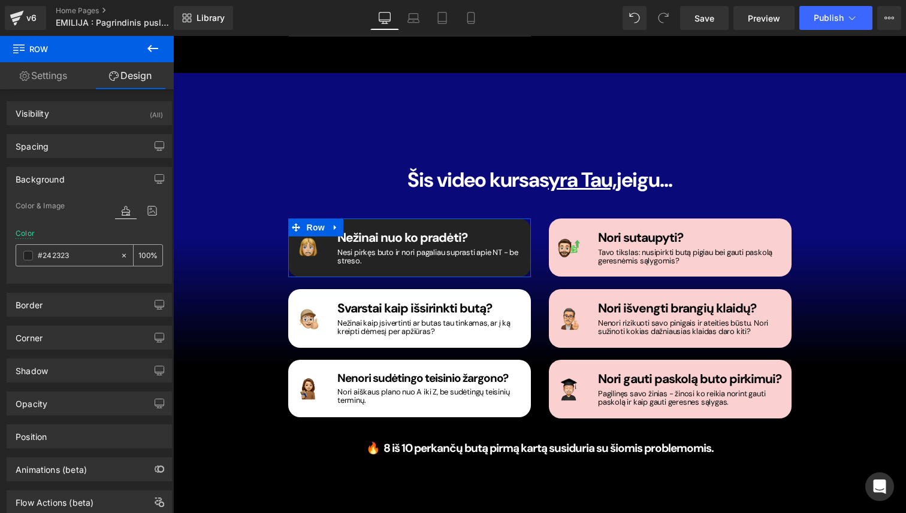
click at [61, 253] on input "#242323" at bounding box center [76, 255] width 77 height 13
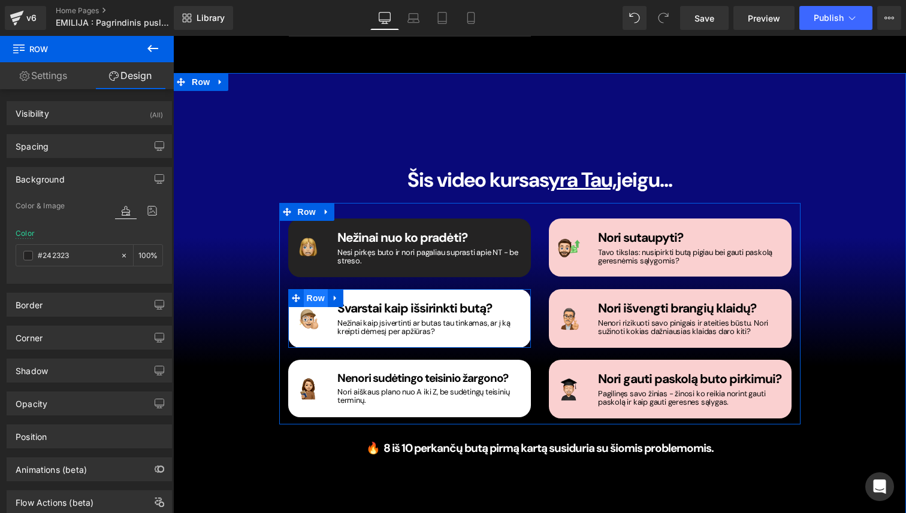
click at [313, 289] on span "Row" at bounding box center [316, 298] width 24 height 18
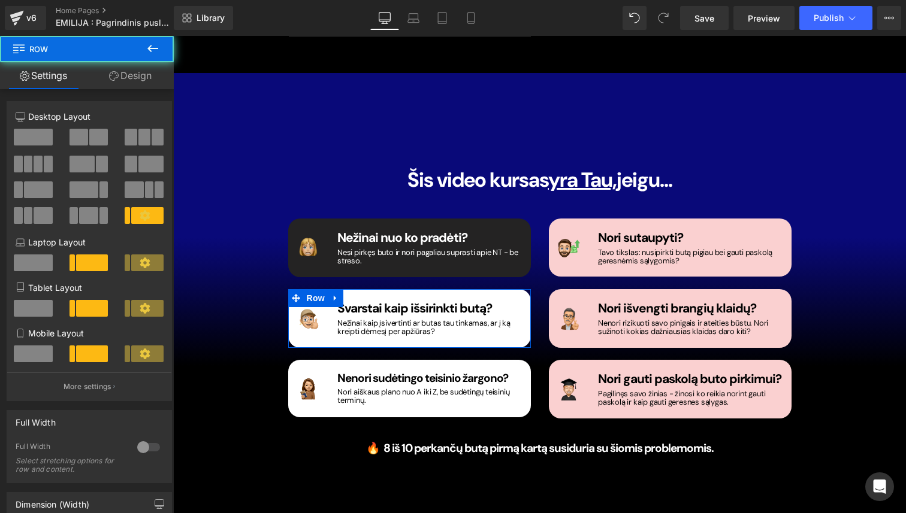
click at [147, 70] on link "Design" at bounding box center [130, 75] width 87 height 27
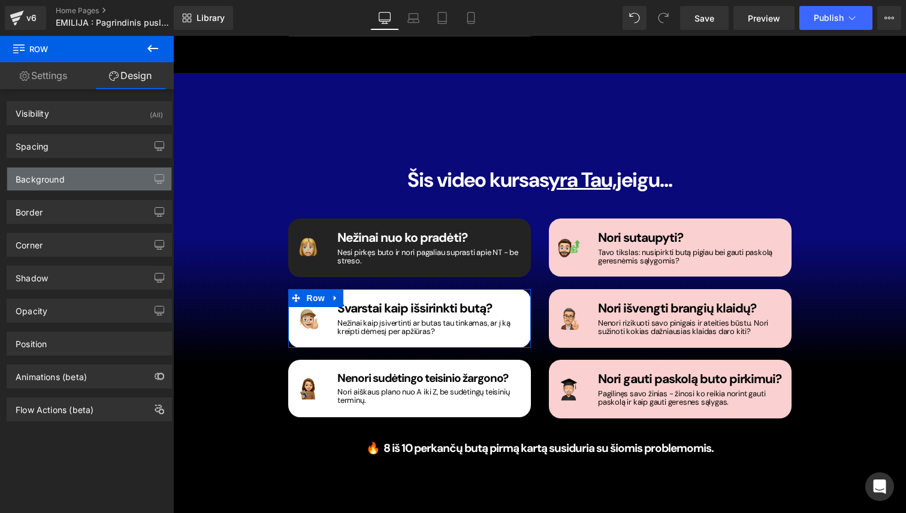
click at [111, 177] on div "Background" at bounding box center [89, 179] width 164 height 23
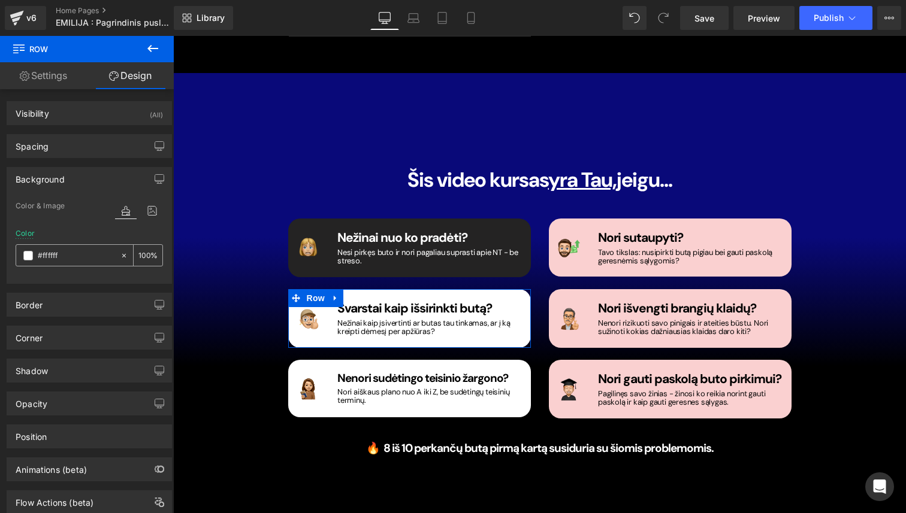
click at [83, 250] on input "#ffffff" at bounding box center [76, 255] width 77 height 13
paste input "242323"
type input "#242323"
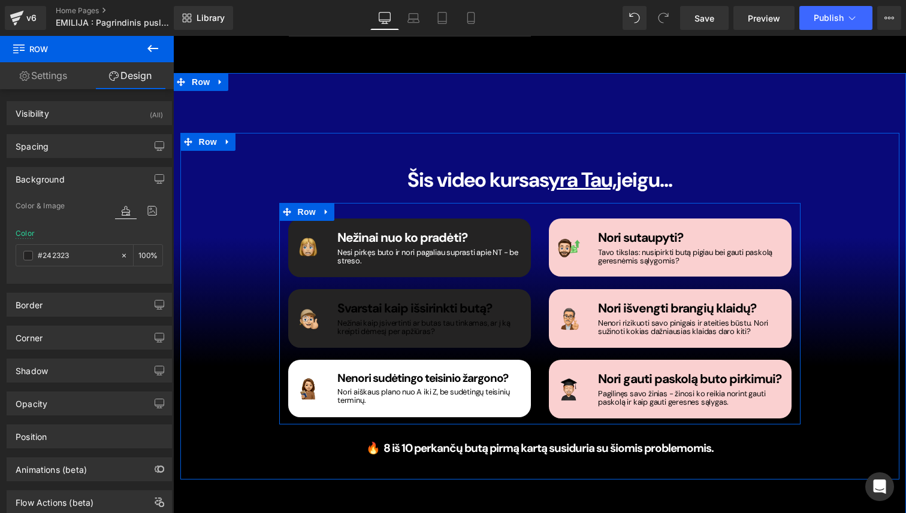
click at [395, 302] on span at bounding box center [401, 309] width 13 height 14
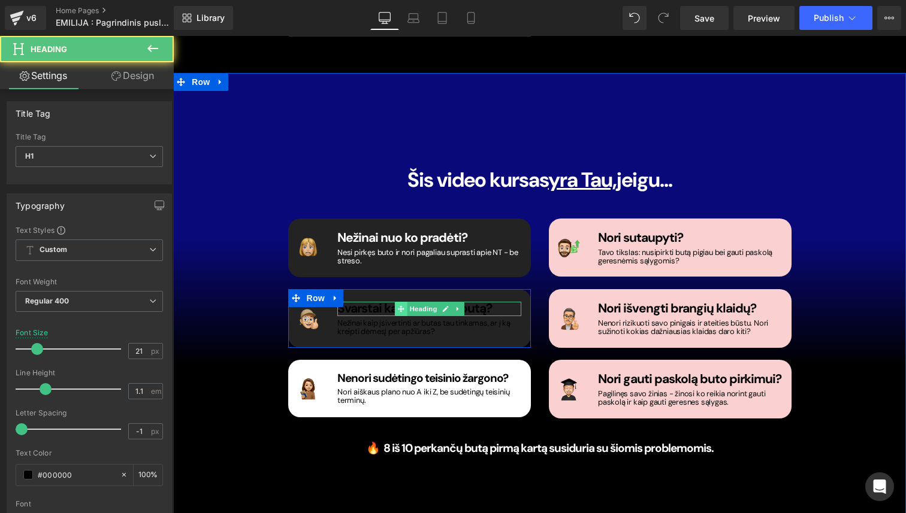
click at [395, 302] on span at bounding box center [401, 309] width 13 height 14
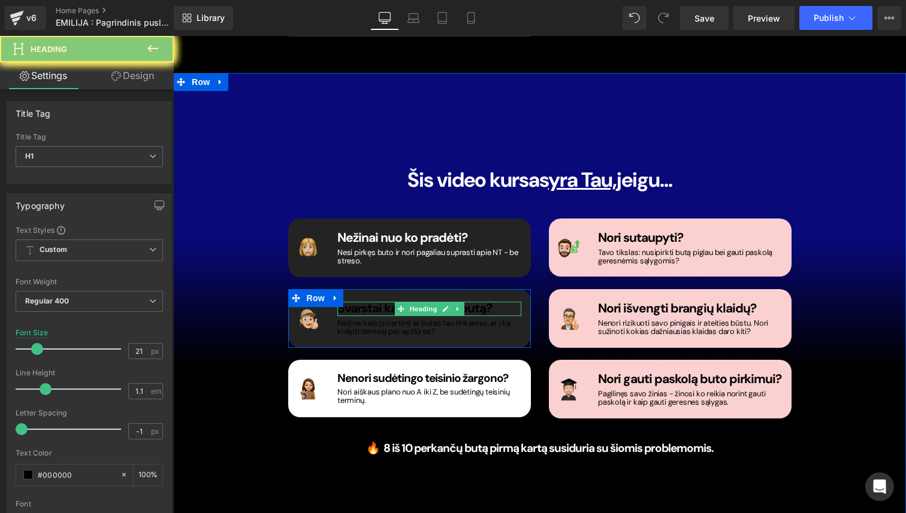
click at [383, 300] on span "Svarstai kaip išsirinkti butą?" at bounding box center [414, 308] width 155 height 17
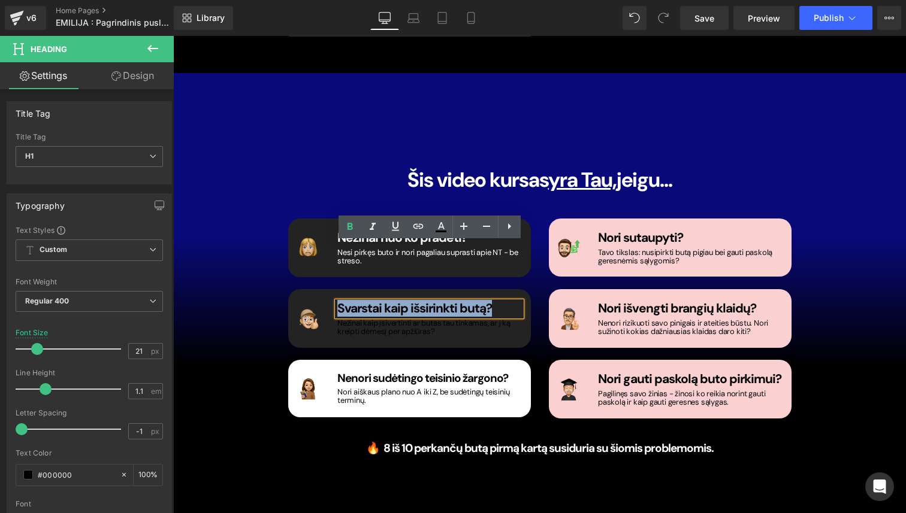
click at [383, 300] on span "Svarstai kaip išsirinkti butą?" at bounding box center [414, 308] width 155 height 17
click at [441, 221] on icon at bounding box center [441, 227] width 14 height 14
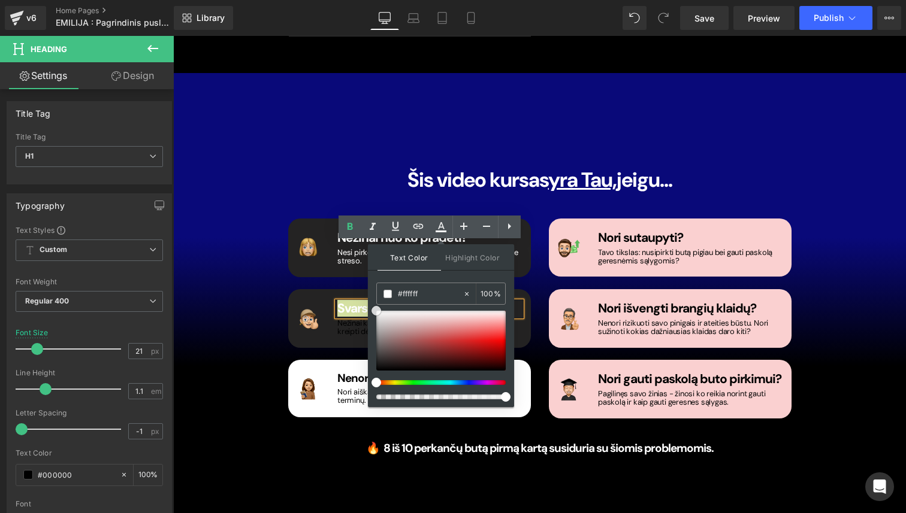
click at [371, 307] on div "Text Color Highlight Color #333333 #333333 100 % none 0 %" at bounding box center [441, 325] width 146 height 163
click at [354, 319] on h1 "Nežinai kaip įsivertinti ar butas tau tinkamas, ar į ką kreipti dėmesį per apži…" at bounding box center [429, 327] width 184 height 17
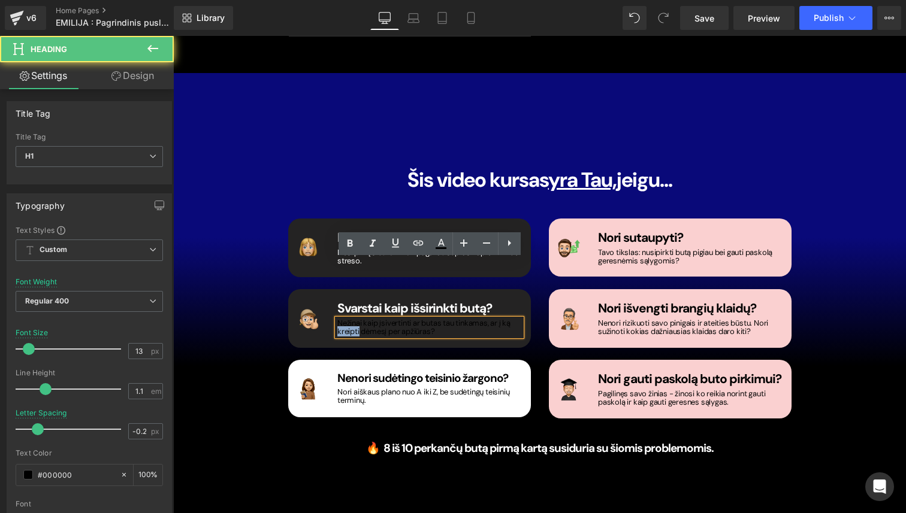
click at [354, 319] on h1 "Nežinai kaip įsivertinti ar butas tau tinkamas, ar į ką kreipti dėmesį per apži…" at bounding box center [429, 327] width 184 height 17
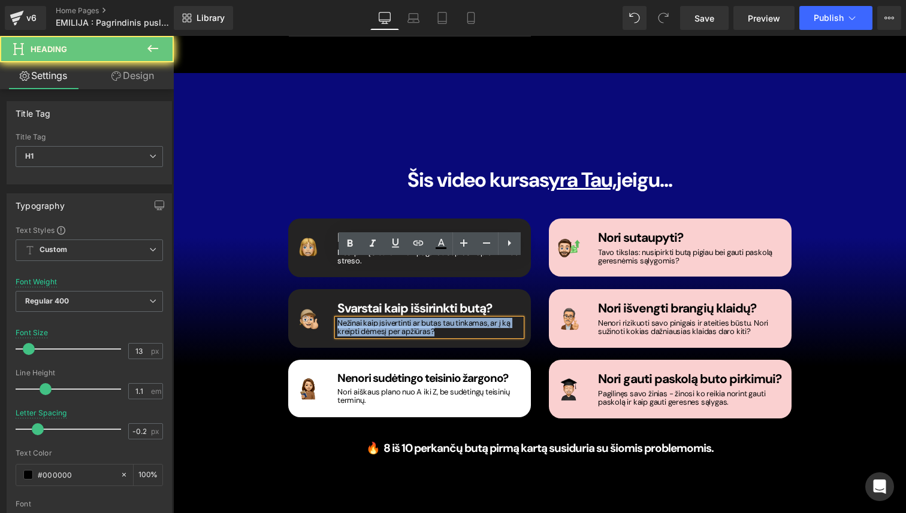
click at [354, 319] on h1 "Nežinai kaip įsivertinti ar butas tau tinkamas, ar į ką kreipti dėmesį per apži…" at bounding box center [429, 327] width 184 height 17
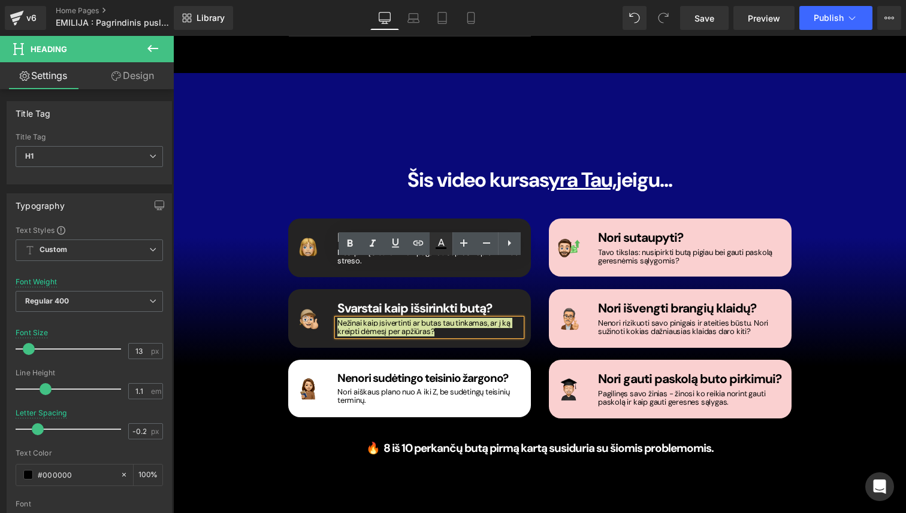
click at [445, 250] on icon at bounding box center [441, 244] width 14 height 14
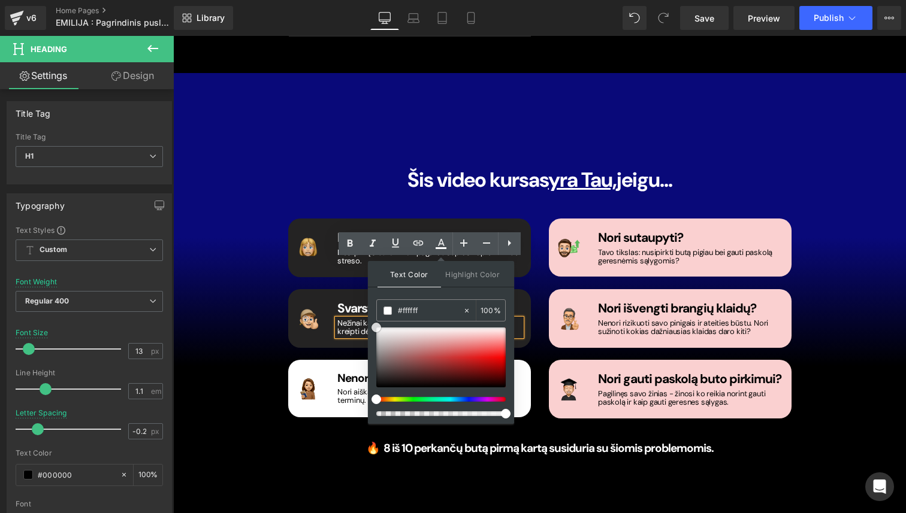
drag, startPoint x: 561, startPoint y: 366, endPoint x: 365, endPoint y: 324, distance: 200.4
click at [346, 371] on strong "Nenori sudėtingo teisinio žargono?" at bounding box center [422, 378] width 171 height 15
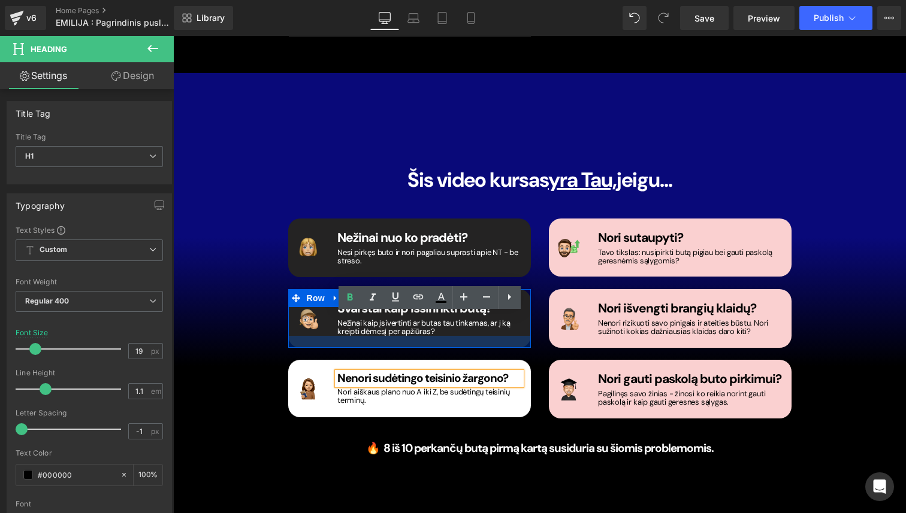
click at [318, 336] on div at bounding box center [409, 342] width 243 height 12
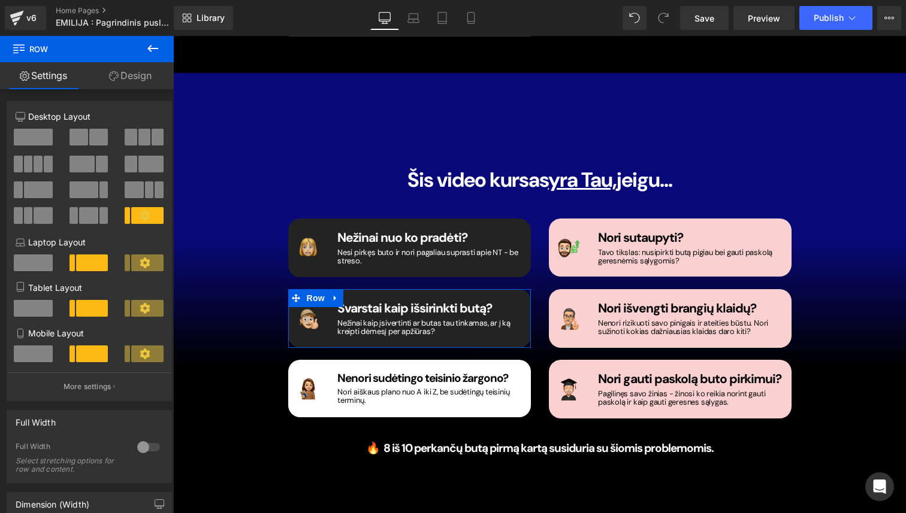
click at [152, 80] on link "Design" at bounding box center [130, 75] width 87 height 27
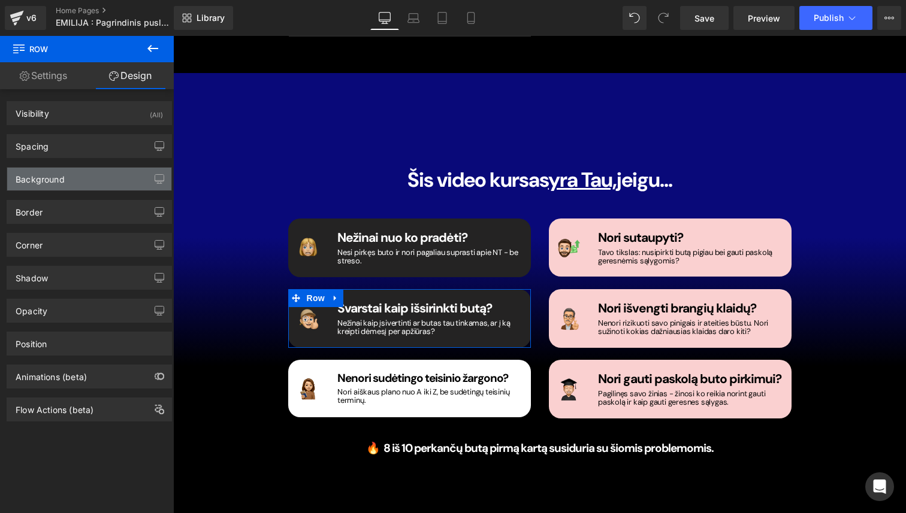
click at [105, 171] on div "Background" at bounding box center [89, 179] width 164 height 23
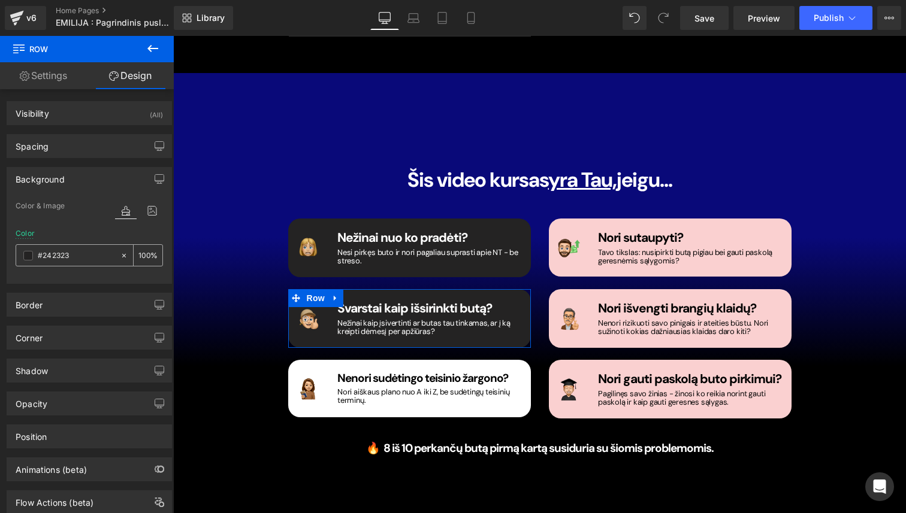
click at [62, 256] on input "#242323" at bounding box center [76, 255] width 77 height 13
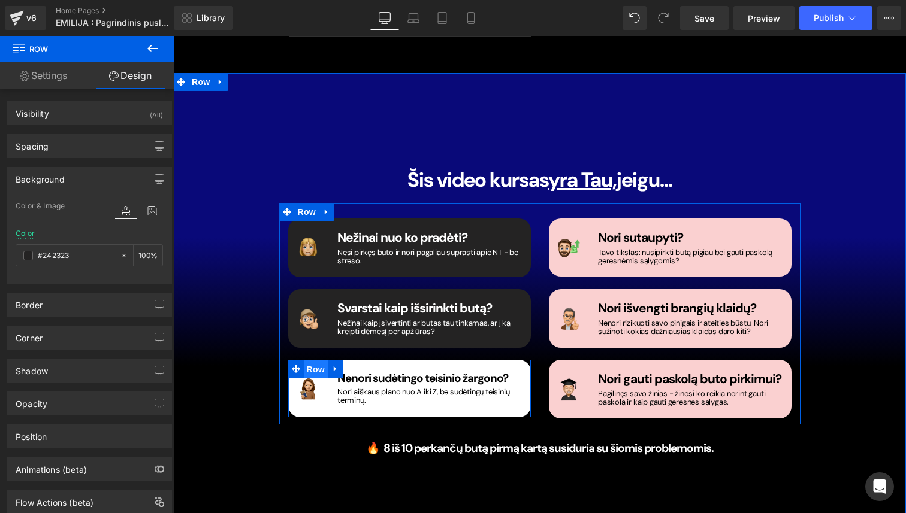
click at [321, 361] on span "Row" at bounding box center [316, 370] width 24 height 18
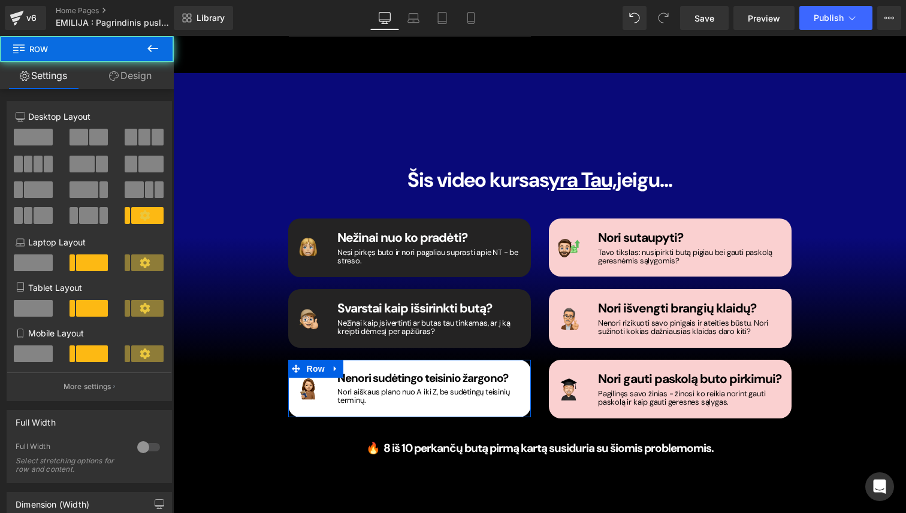
click at [135, 80] on link "Design" at bounding box center [130, 75] width 87 height 27
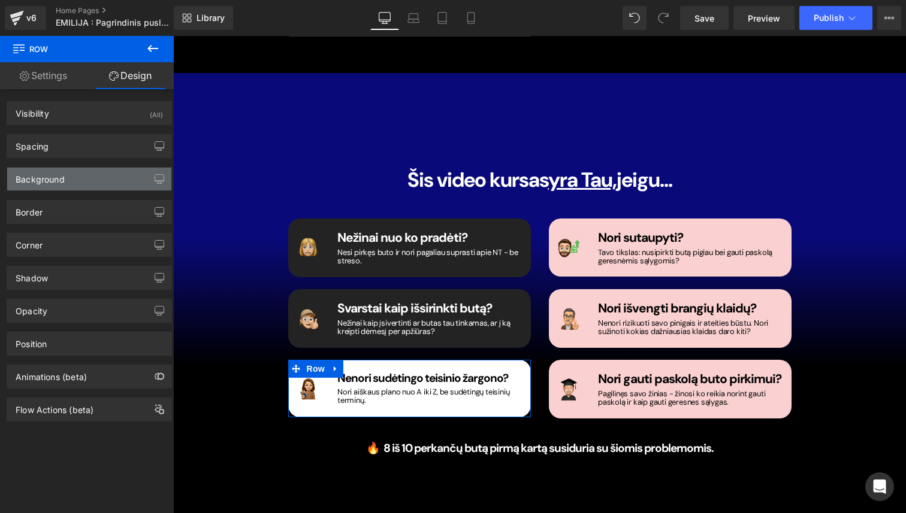
click at [87, 173] on div "Background" at bounding box center [89, 179] width 164 height 23
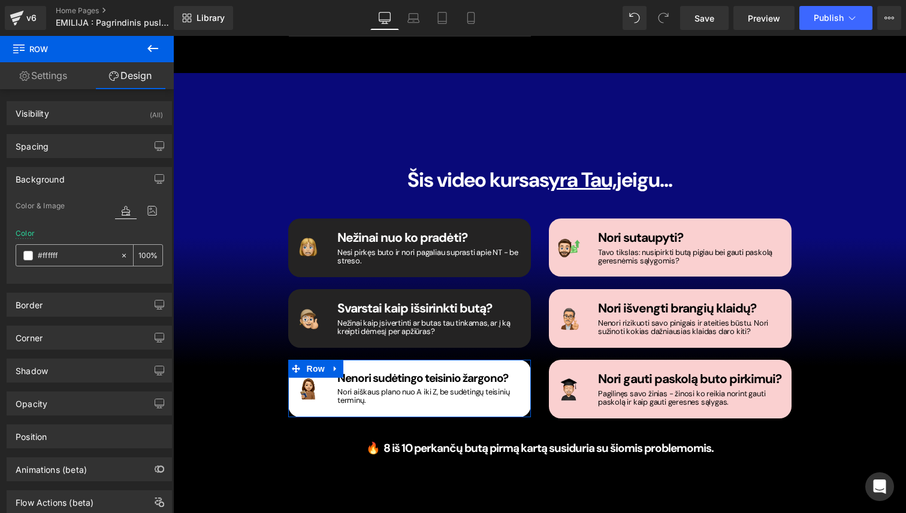
click at [67, 254] on input "#ffffff" at bounding box center [76, 255] width 77 height 13
paste input "242323"
type input "#242323"
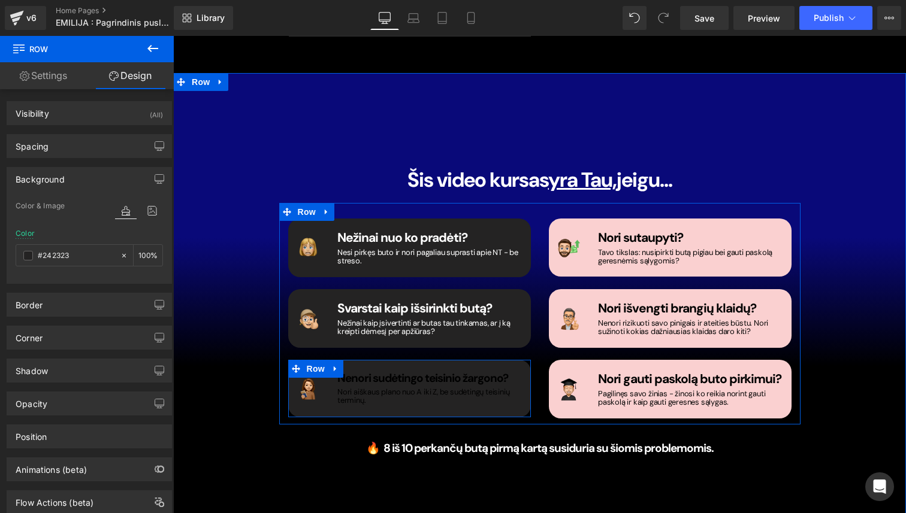
click at [173, 36] on div at bounding box center [173, 36] width 0 height 0
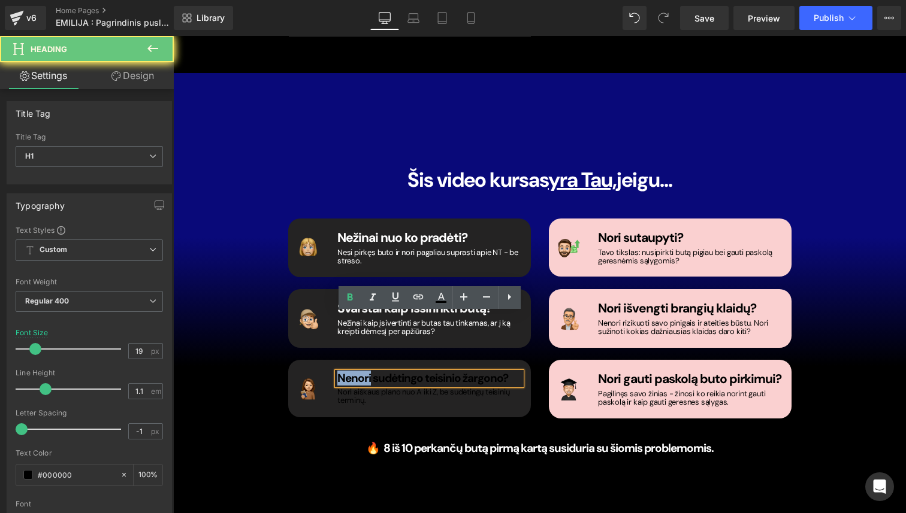
click at [352, 371] on strong "Nenori sudėtingo teisinio žargono?" at bounding box center [422, 378] width 171 height 15
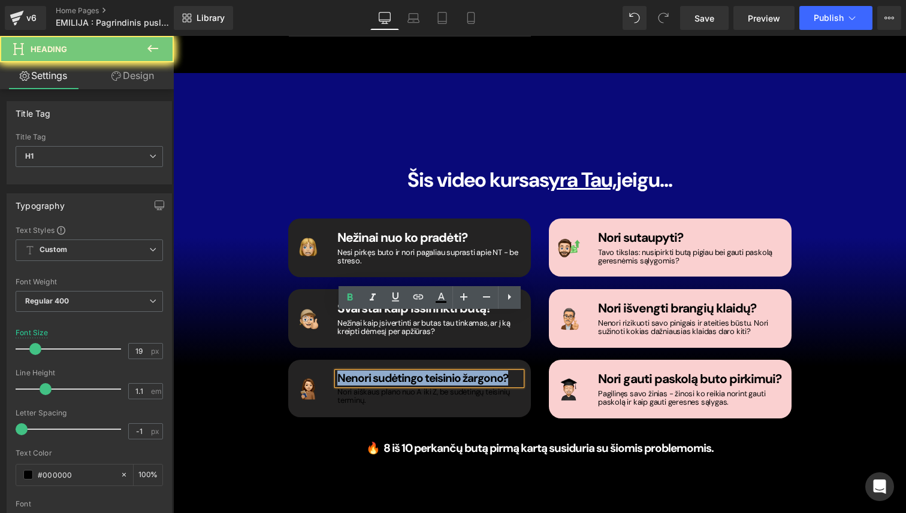
click at [352, 371] on strong "Nenori sudėtingo teisinio žargono?" at bounding box center [422, 378] width 171 height 15
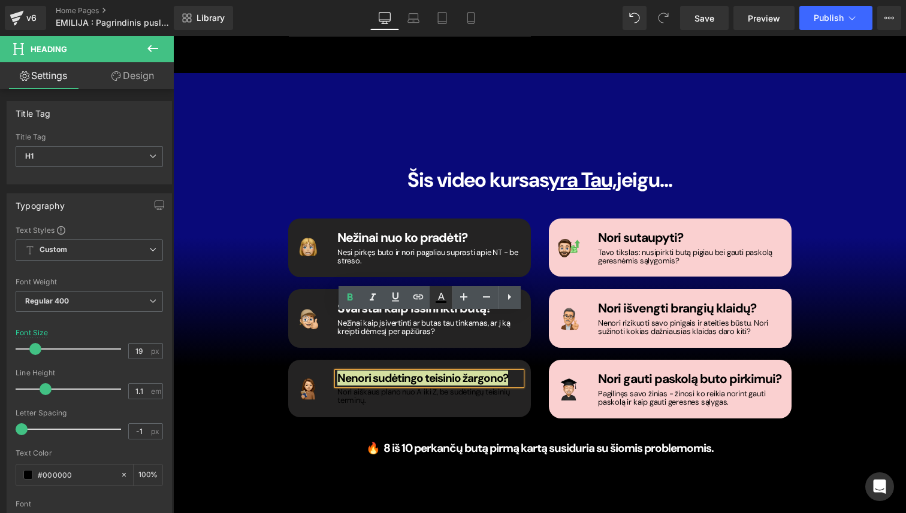
click at [442, 305] on link at bounding box center [441, 297] width 23 height 23
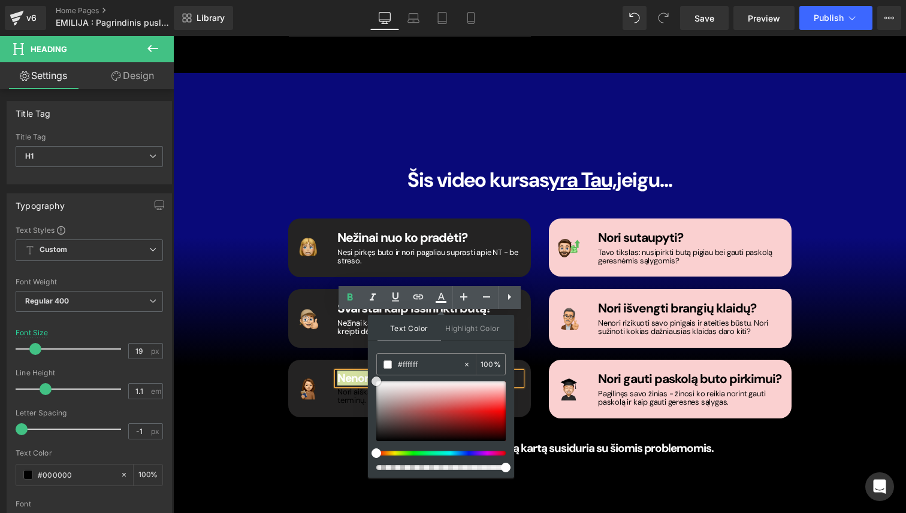
drag, startPoint x: 391, startPoint y: 385, endPoint x: 367, endPoint y: 376, distance: 25.4
click at [368, 376] on div "Text Color Highlight Color #333333 #333333 100 % none 0 %" at bounding box center [441, 396] width 146 height 163
click at [356, 388] on div "Nori aiškaus plano nuo A iki Z, be sudėtingų teisinių terminų. Heading" at bounding box center [429, 396] width 184 height 17
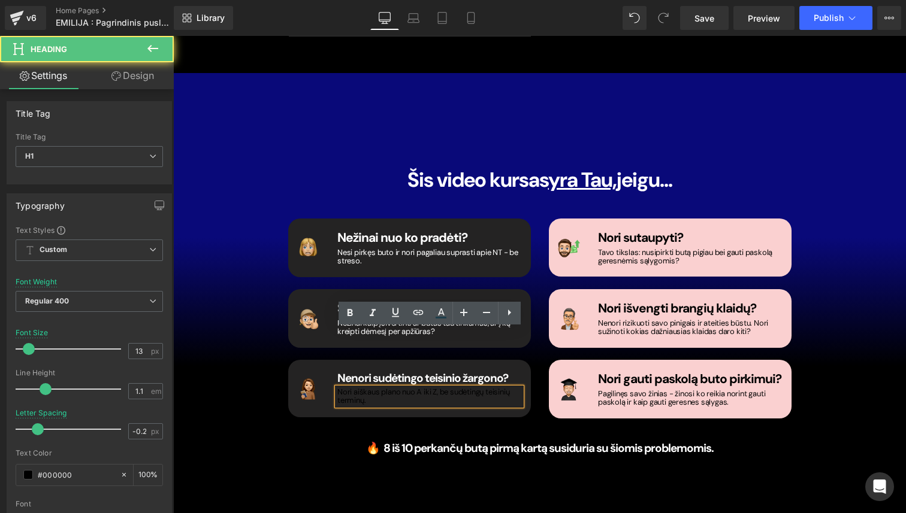
click at [356, 388] on div "Nori aiškaus plano nuo A iki Z, be sudėtingų teisinių terminų. Heading" at bounding box center [429, 396] width 184 height 17
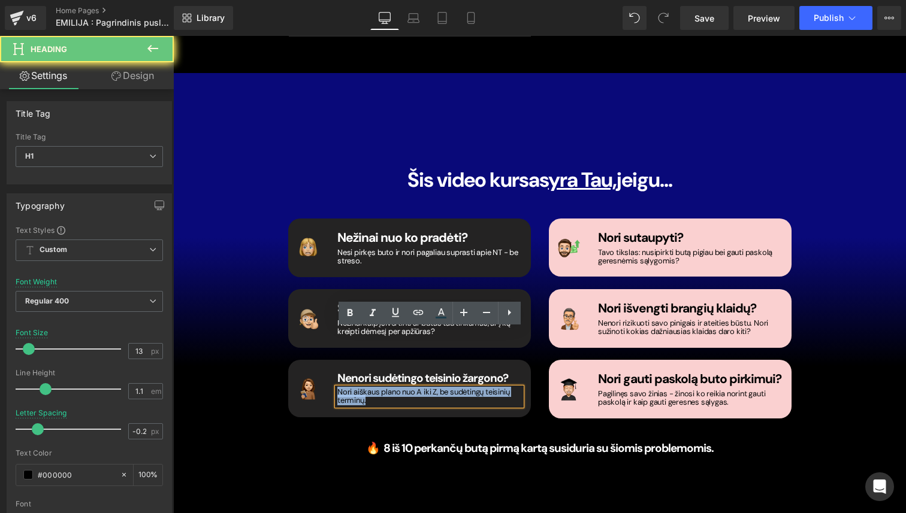
click at [356, 388] on h1 "Nori aiškaus plano nuo A iki Z, be sudėtingų teisinių terminų." at bounding box center [429, 396] width 184 height 17
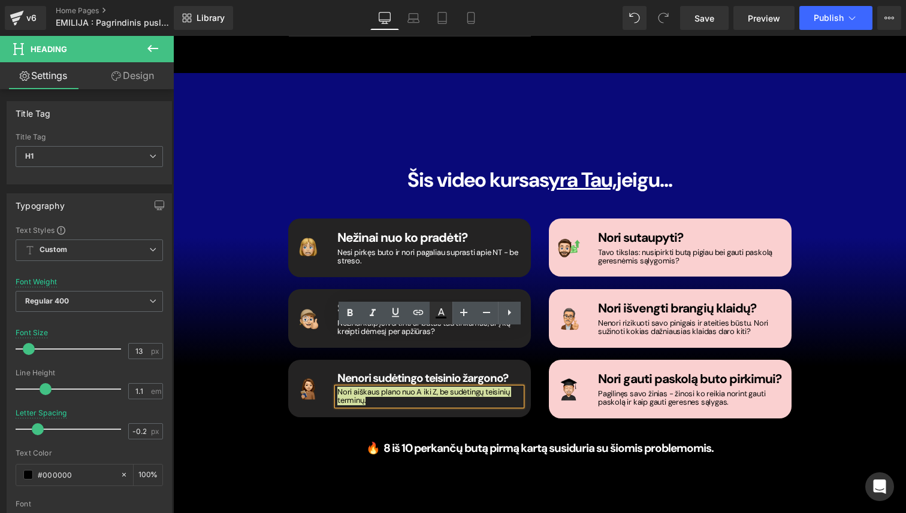
click at [440, 308] on icon at bounding box center [441, 313] width 14 height 14
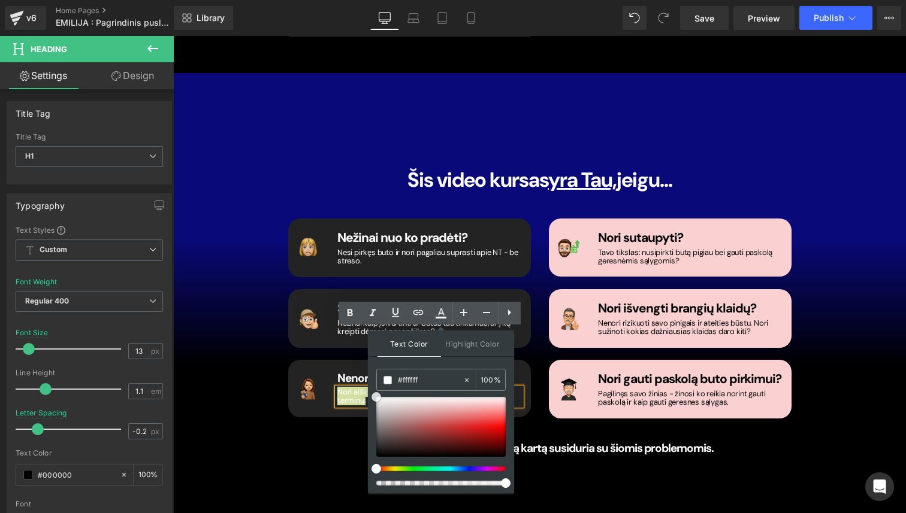
drag, startPoint x: 392, startPoint y: 401, endPoint x: 374, endPoint y: 393, distance: 20.4
click at [376, 397] on div at bounding box center [440, 427] width 129 height 60
click at [578, 219] on span "Row" at bounding box center [576, 228] width 24 height 18
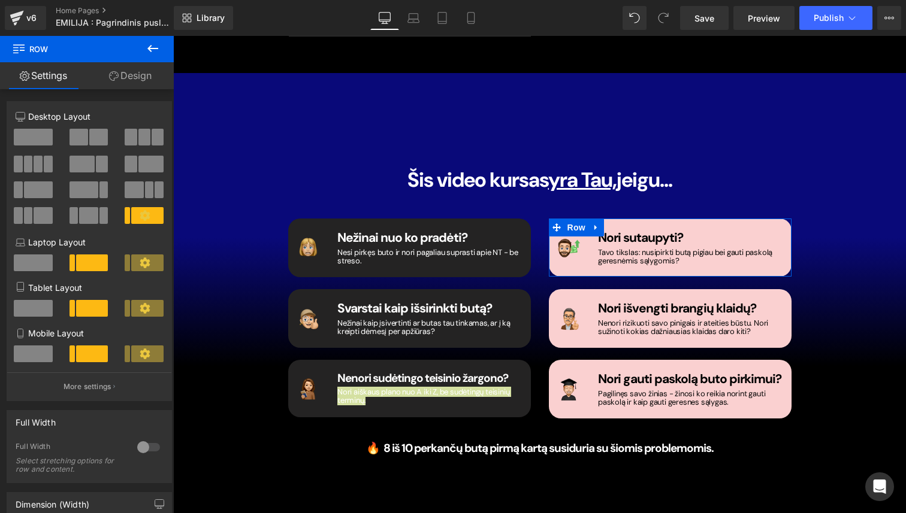
click at [132, 71] on link "Design" at bounding box center [130, 75] width 87 height 27
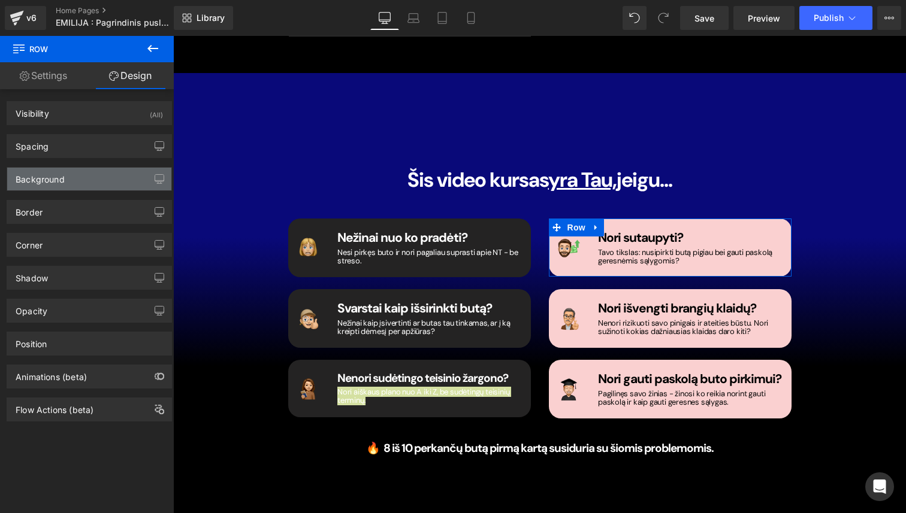
click at [89, 170] on div "Background" at bounding box center [89, 179] width 164 height 23
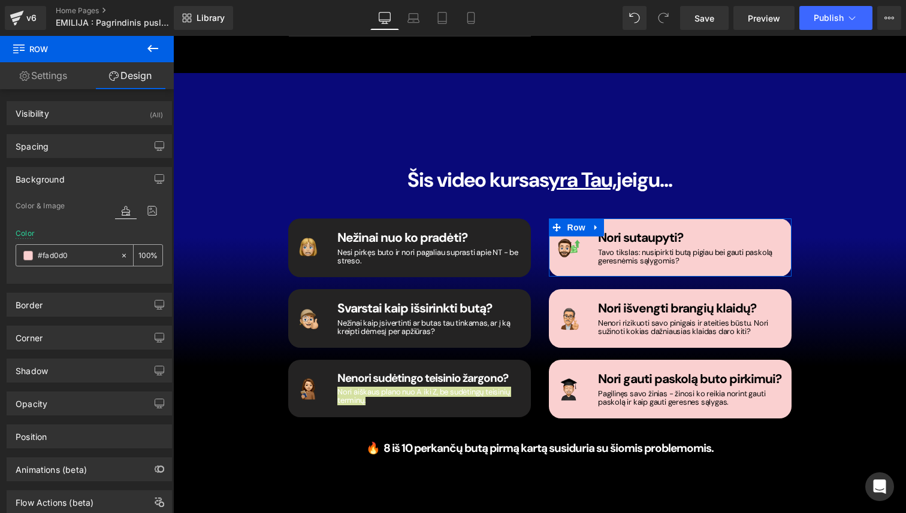
click at [63, 255] on input "#fad0d0" at bounding box center [76, 255] width 77 height 13
paste input "242323"
type input "#242323"
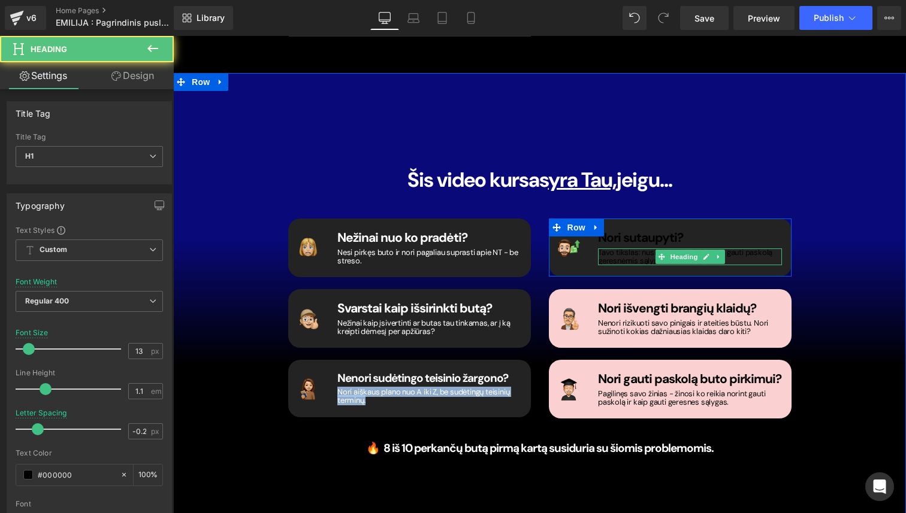
click at [623, 249] on h1 "Tavo tikslas: nusipirkti butą pigiau bei gauti paskolą geresnėmis sąlygomis?" at bounding box center [690, 257] width 184 height 17
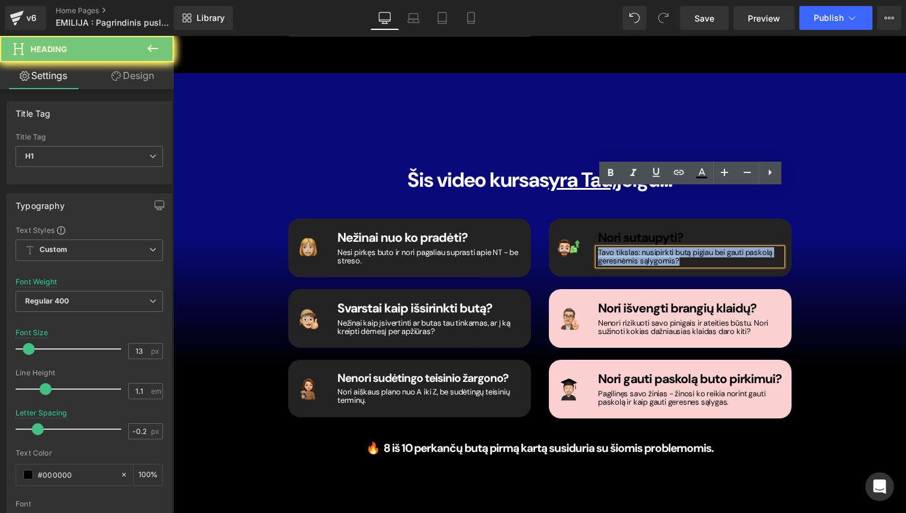
click at [623, 249] on h1 "Tavo tikslas: nusipirkti butą pigiau bei gauti paskolą geresnėmis sąlygomis?" at bounding box center [690, 257] width 184 height 17
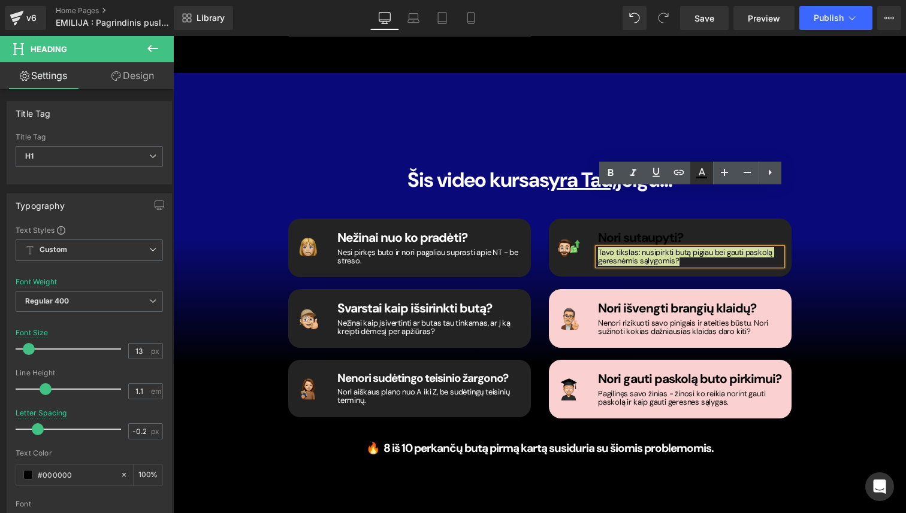
click at [700, 169] on icon at bounding box center [701, 173] width 14 height 14
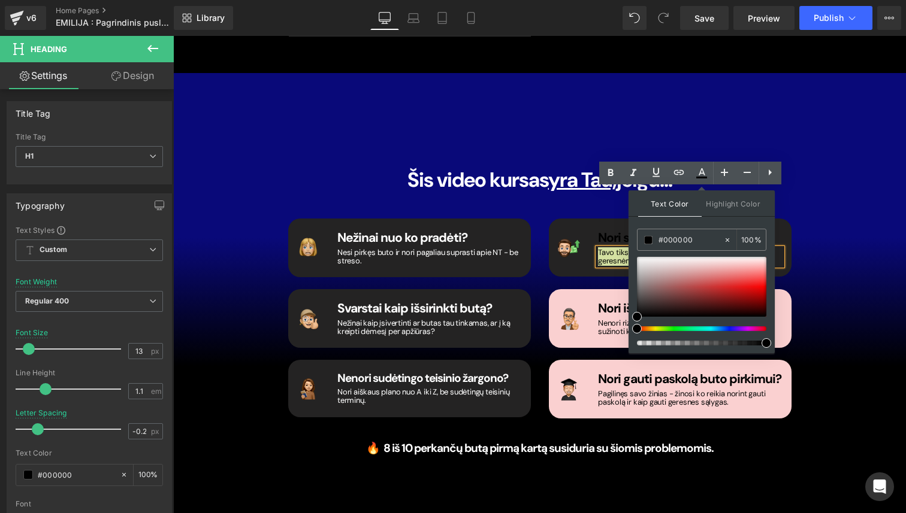
click at [645, 256] on div "#333333 100 %" at bounding box center [701, 291] width 129 height 125
drag, startPoint x: 816, startPoint y: 295, endPoint x: 623, endPoint y: 247, distance: 198.8
click at [578, 220] on span "Row" at bounding box center [576, 227] width 19 height 14
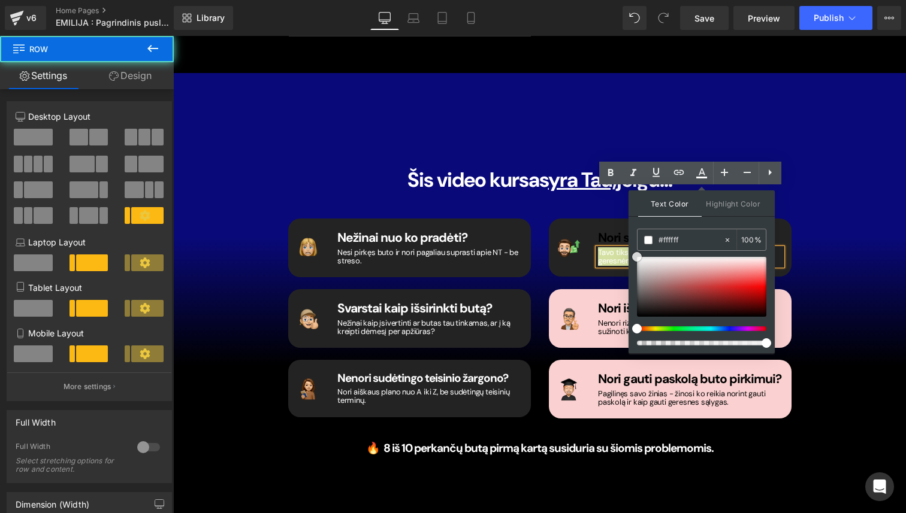
click at [577, 220] on span "Row" at bounding box center [576, 227] width 19 height 14
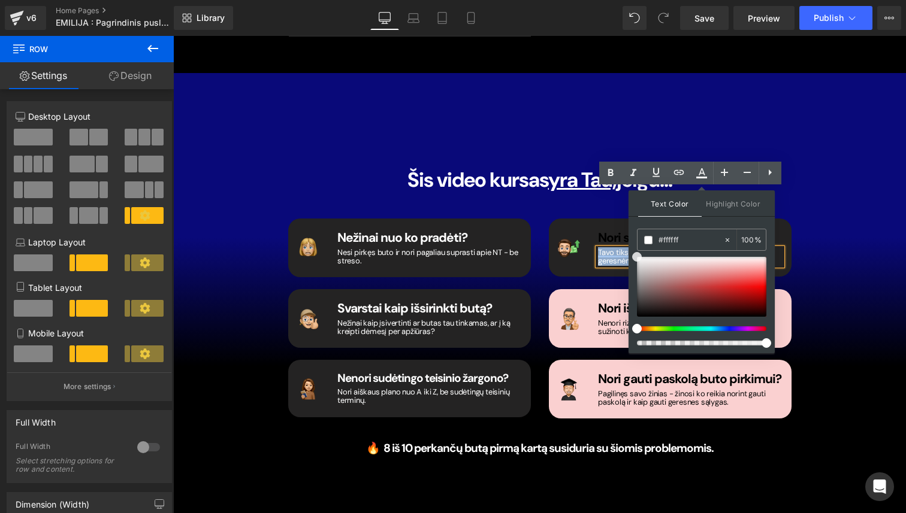
click at [589, 203] on div "Image Nežinai nuo ko pradėti? Heading Nesi pirkęs buto ir nori pagaliau suprast…" at bounding box center [539, 314] width 521 height 222
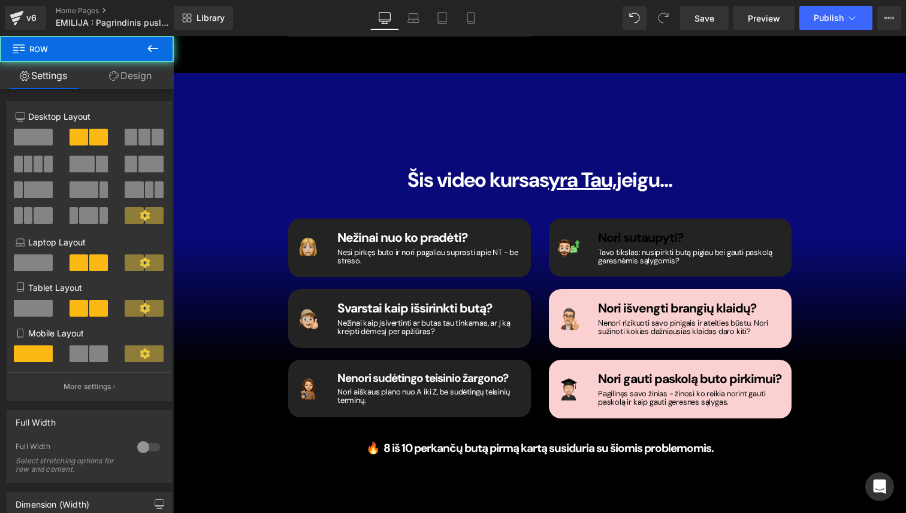
click at [613, 229] on span "Nori sutaupyti?" at bounding box center [640, 237] width 85 height 17
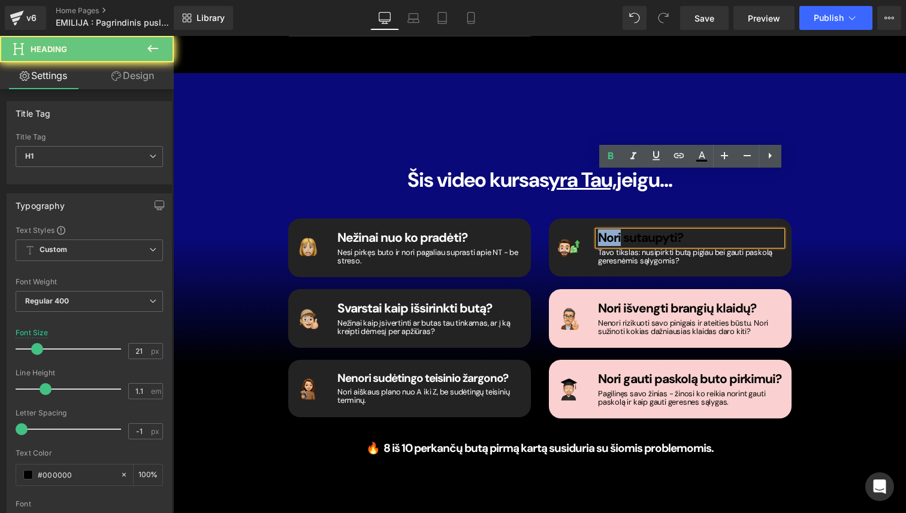
click at [613, 229] on span "Nori sutaupyti?" at bounding box center [640, 237] width 85 height 17
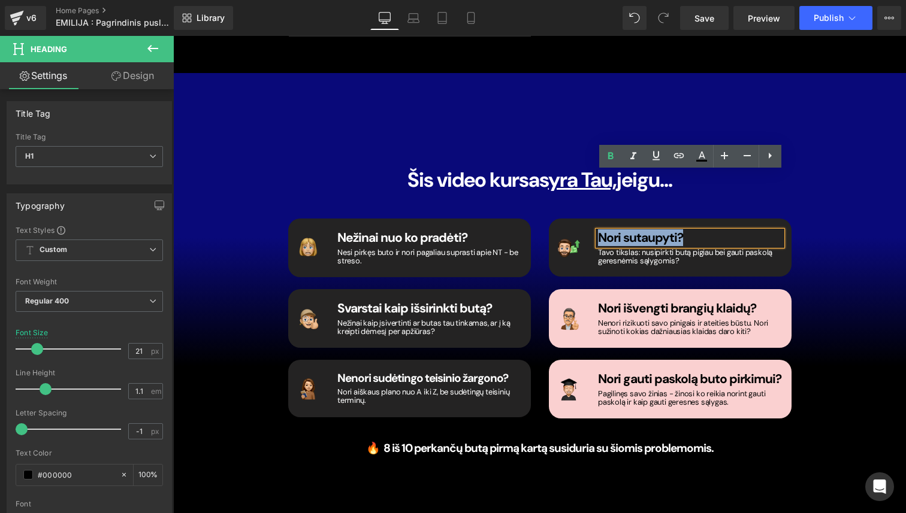
click at [613, 229] on span "Nori sutaupyti?" at bounding box center [640, 237] width 85 height 17
click at [697, 156] on icon at bounding box center [701, 156] width 14 height 14
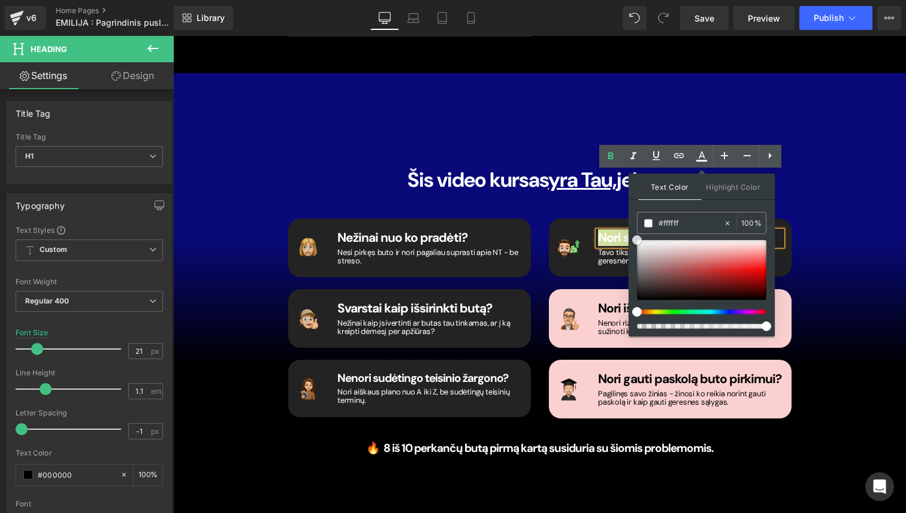
drag, startPoint x: 642, startPoint y: 241, endPoint x: 629, endPoint y: 235, distance: 14.5
click at [629, 235] on div "Text Color Highlight Color #333333 #333333 100 % none 0 %" at bounding box center [702, 255] width 146 height 163
click at [581, 228] on div "Image Nori sutaupyti? Heading Tavo tikslas: nusipirkti butą pigiau bei gauti pa…" at bounding box center [670, 319] width 261 height 200
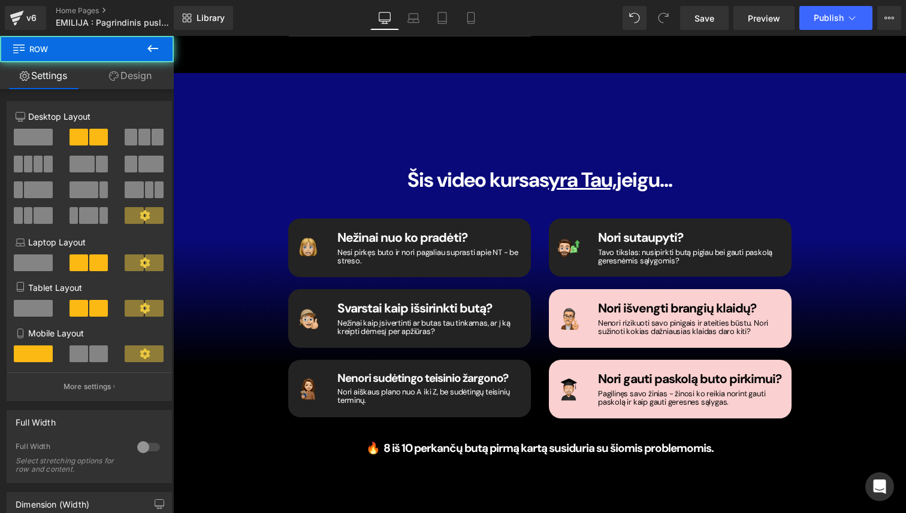
click at [575, 289] on div "Image Nori išvengti brangių klaidų? Heading Nenori rizikuoti savo pinigais ir a…" at bounding box center [670, 318] width 243 height 59
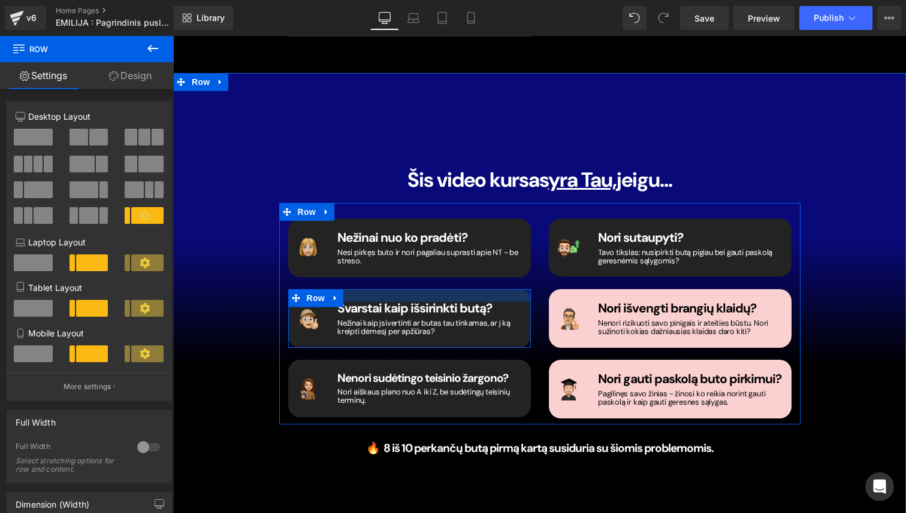
click at [491, 289] on div at bounding box center [409, 295] width 243 height 13
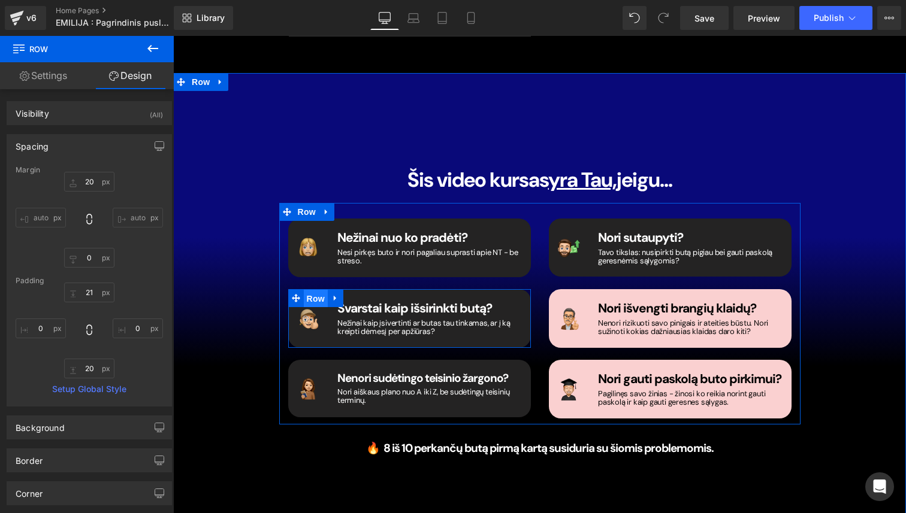
click at [309, 290] on span "Row" at bounding box center [316, 299] width 24 height 18
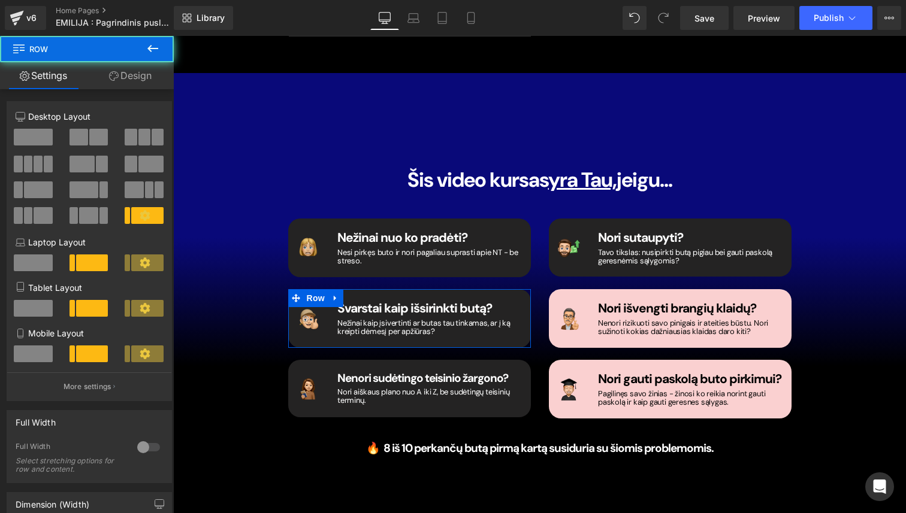
click at [140, 78] on link "Design" at bounding box center [130, 75] width 87 height 27
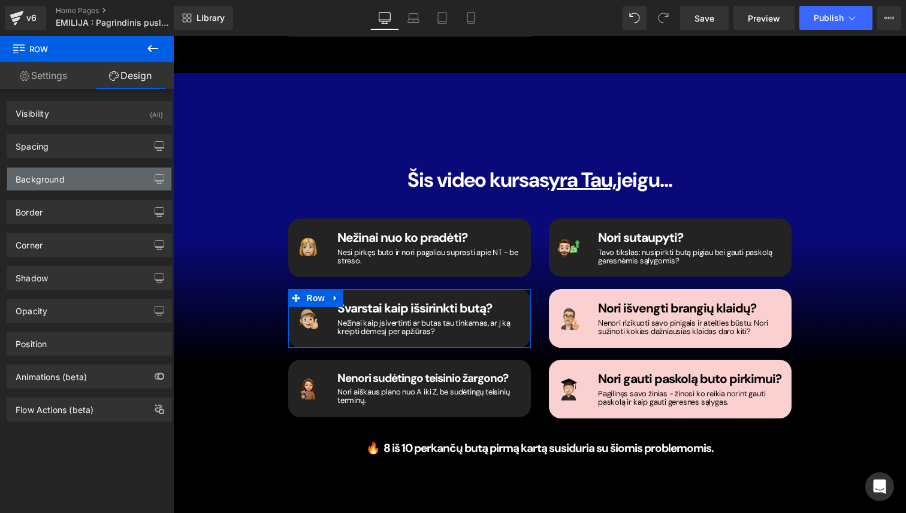
click at [95, 173] on div "Background" at bounding box center [89, 179] width 164 height 23
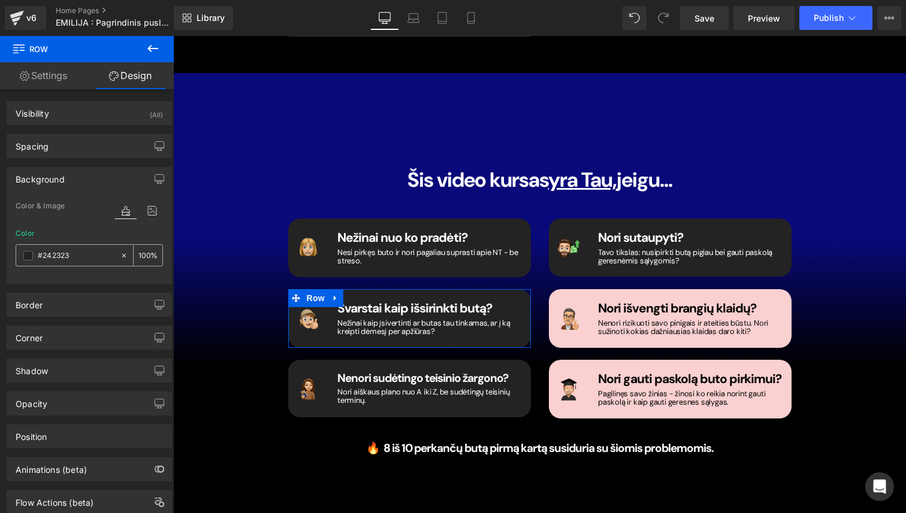
click at [77, 255] on input "#242323" at bounding box center [76, 255] width 77 height 13
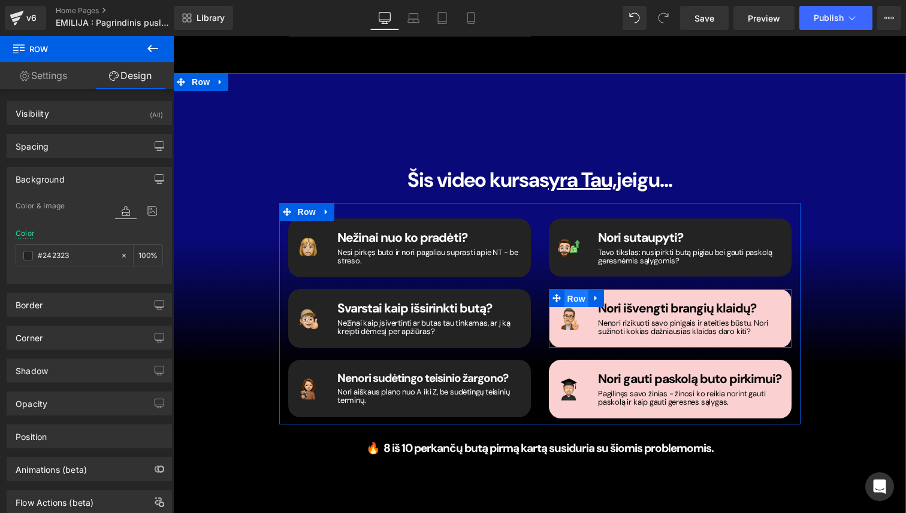
click at [576, 290] on span "Row" at bounding box center [576, 299] width 24 height 18
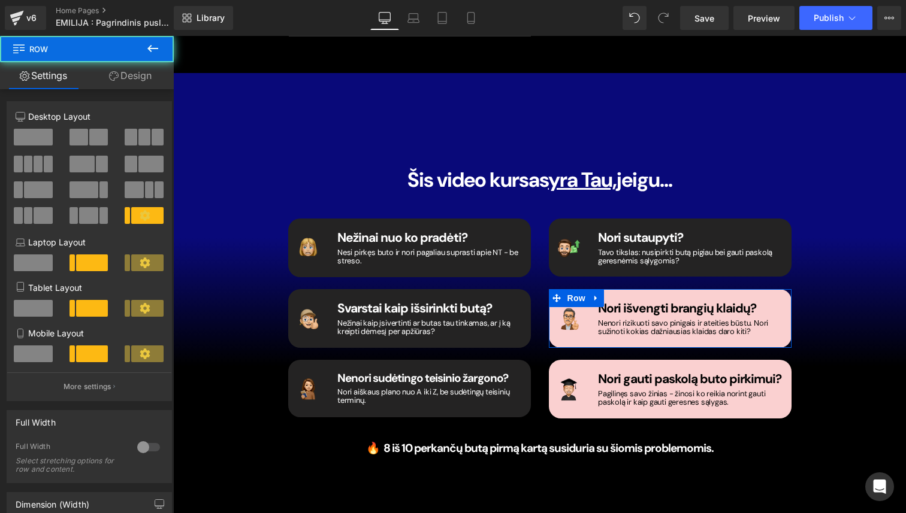
click at [125, 77] on link "Design" at bounding box center [130, 75] width 87 height 27
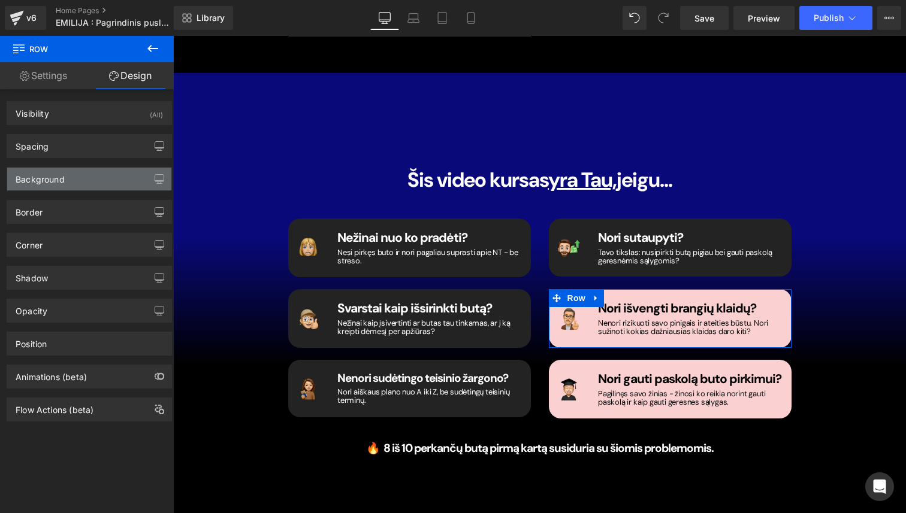
click at [96, 186] on div "Background" at bounding box center [89, 179] width 164 height 23
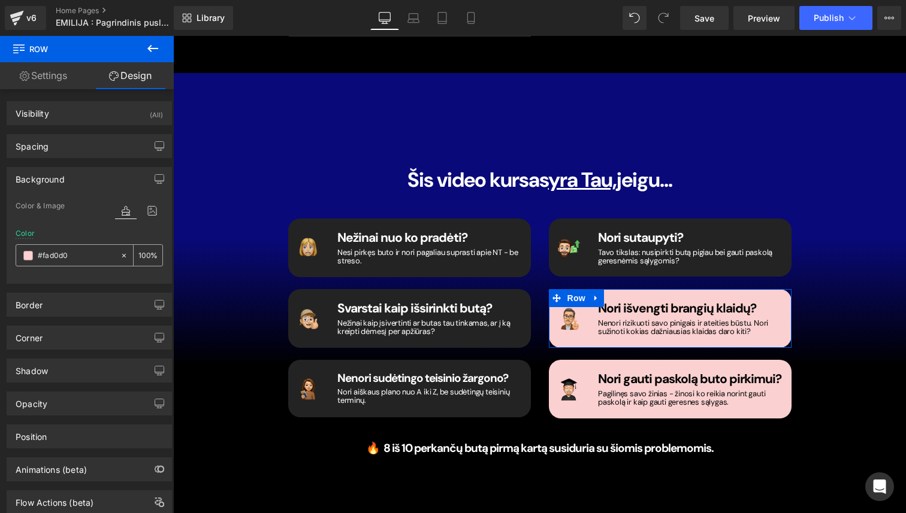
click at [84, 255] on input "#fad0d0" at bounding box center [76, 255] width 77 height 13
paste input "242323"
type input "#242323"
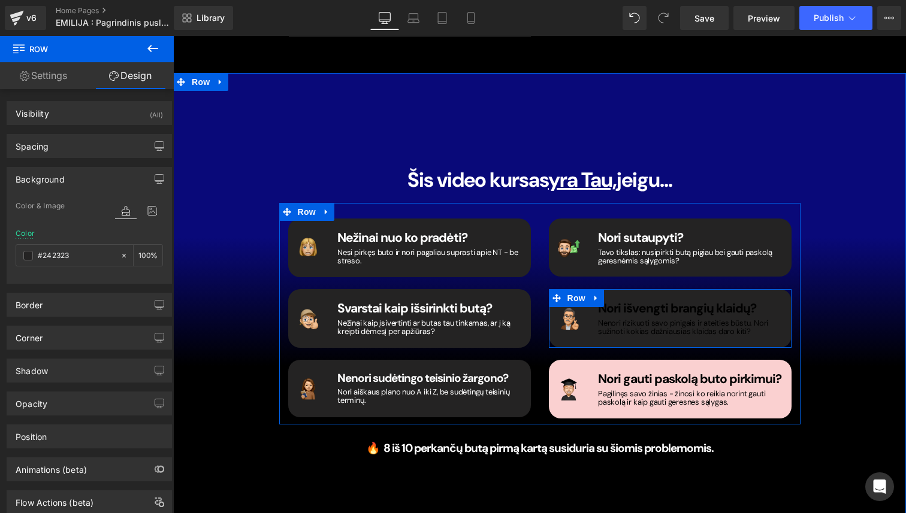
click at [173, 36] on div at bounding box center [173, 36] width 0 height 0
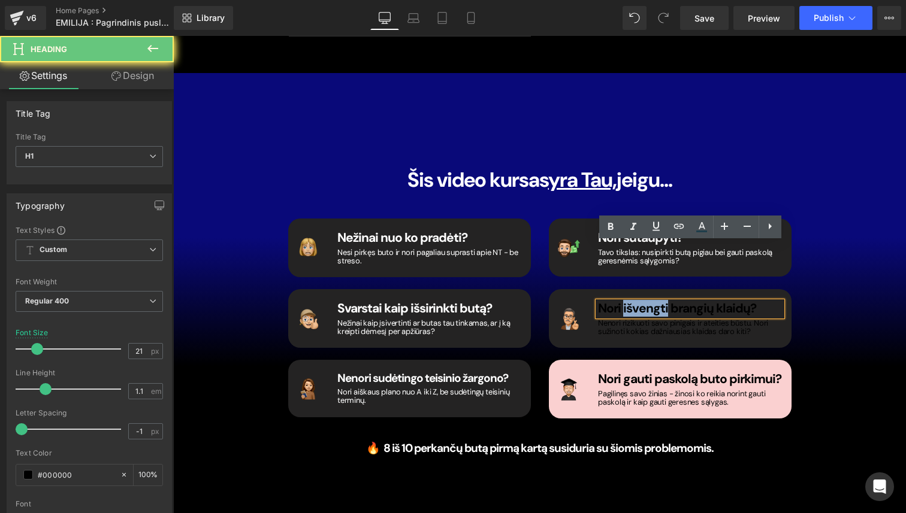
click at [623, 300] on span "Nori išvengti brangių klaidų?" at bounding box center [677, 308] width 158 height 17
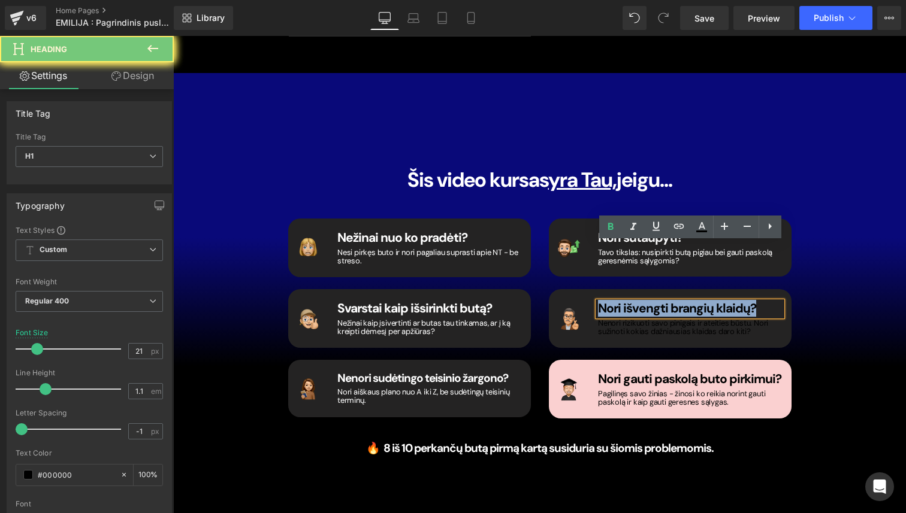
click at [623, 300] on span "Nori išvengti brangių klaidų?" at bounding box center [677, 308] width 158 height 17
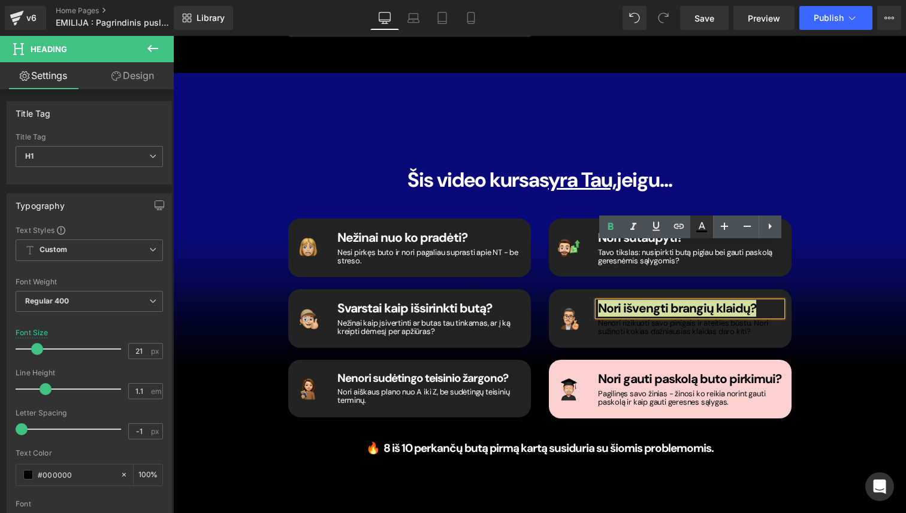
click at [704, 226] on icon at bounding box center [701, 227] width 14 height 14
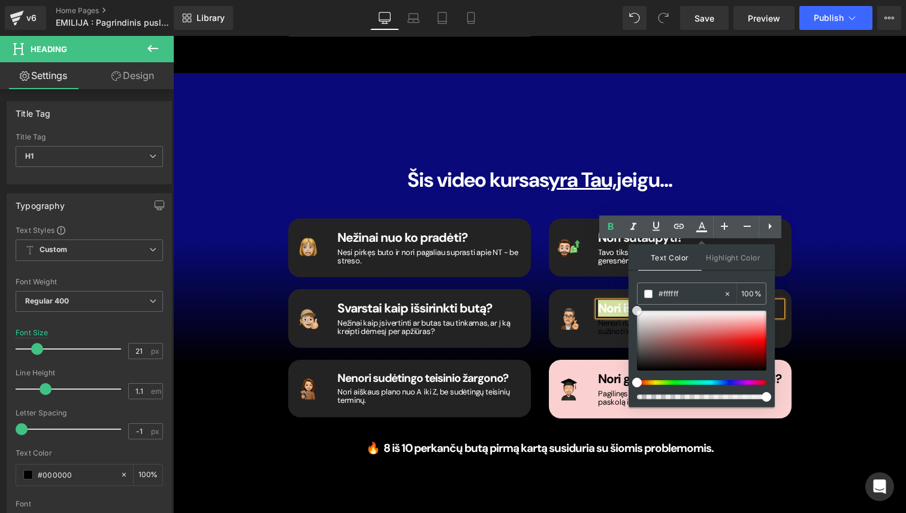
drag, startPoint x: 810, startPoint y: 347, endPoint x: 625, endPoint y: 304, distance: 190.1
click at [615, 319] on h1 "Nenori rizikuoti savo pinigais ir ateities būstu. Nori sužinoti kokias dažniaus…" at bounding box center [690, 327] width 184 height 17
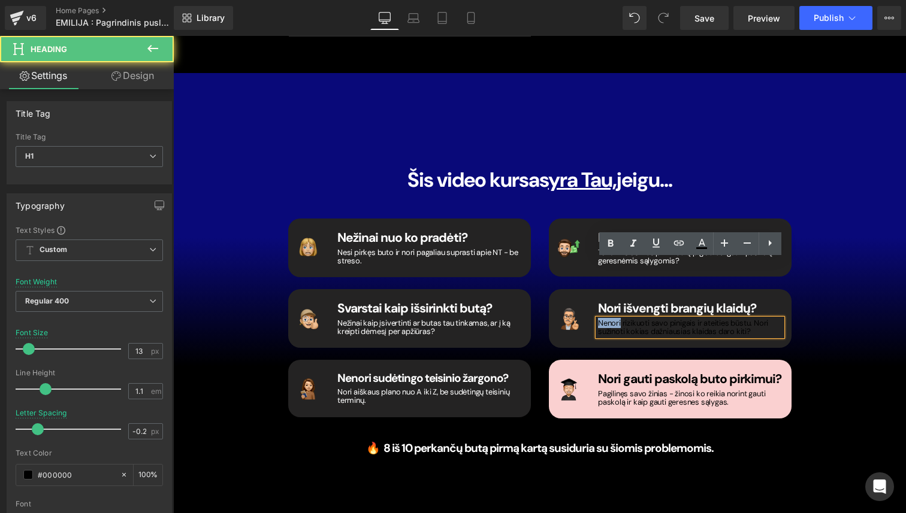
click at [615, 319] on h1 "Nenori rizikuoti savo pinigais ir ateities būstu. Nori sužinoti kokias dažniaus…" at bounding box center [690, 327] width 184 height 17
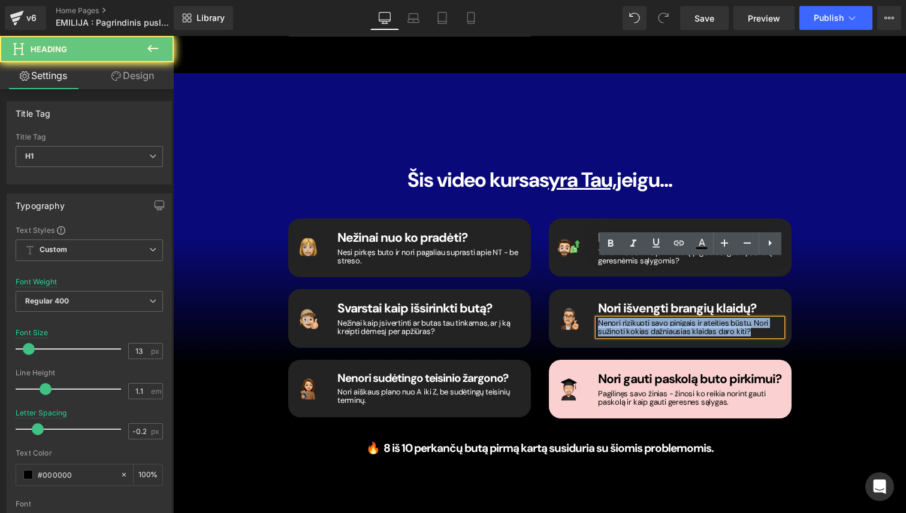
click at [615, 319] on h1 "Nenori rizikuoti savo pinigais ir ateities būstu. Nori sužinoti kokias dažniaus…" at bounding box center [690, 327] width 184 height 17
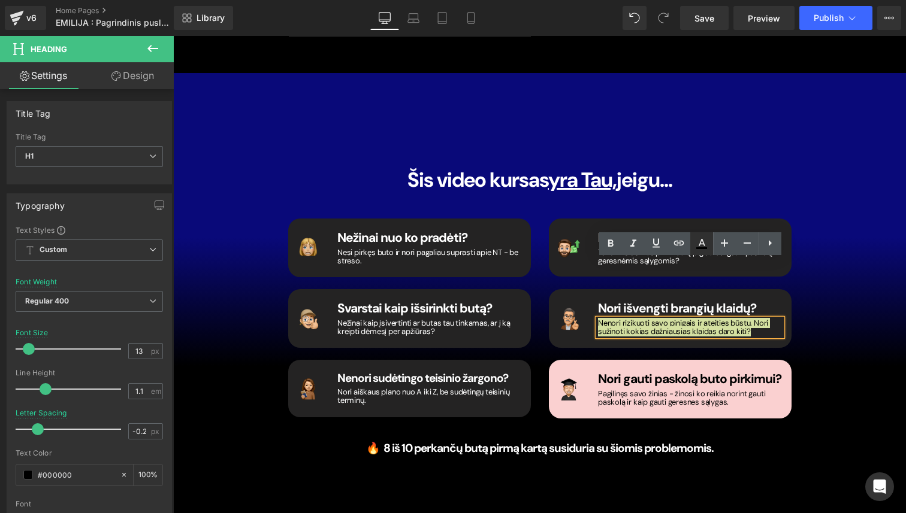
click at [696, 243] on icon at bounding box center [701, 244] width 14 height 14
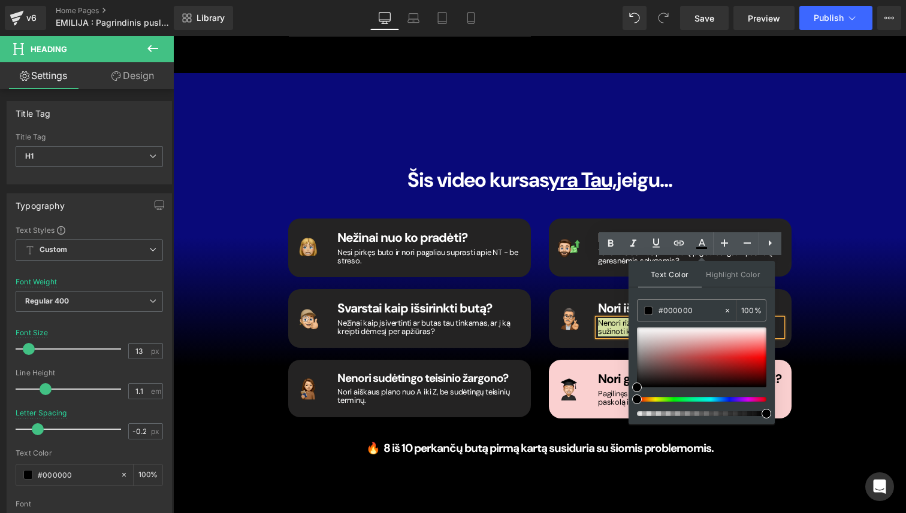
click at [638, 327] on div "#333333 100 %" at bounding box center [701, 362] width 129 height 125
click at [638, 328] on div at bounding box center [701, 358] width 129 height 60
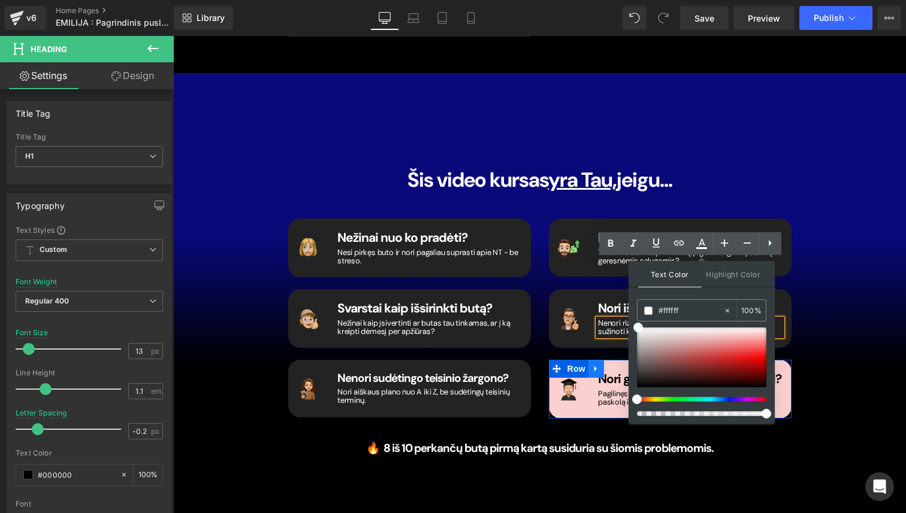
click at [599, 360] on link at bounding box center [596, 369] width 16 height 18
click at [574, 361] on span "Row" at bounding box center [576, 370] width 24 height 18
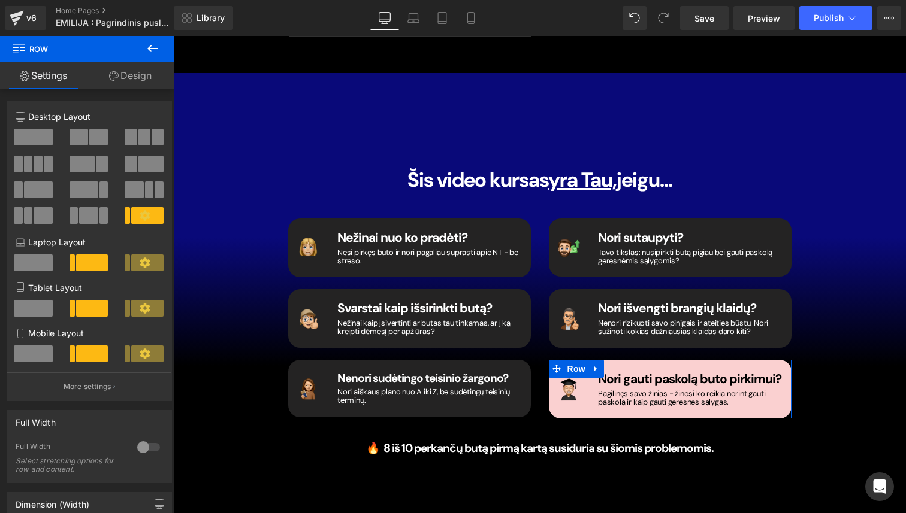
click at [122, 77] on link "Design" at bounding box center [130, 75] width 87 height 27
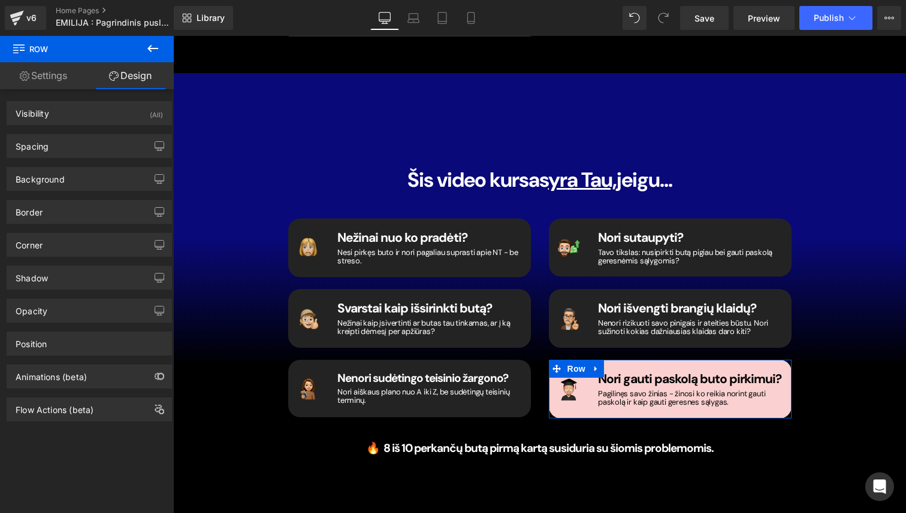
click at [102, 167] on div "Background Color & Image color Color #fad0d0 100 % Image Replace Image Upload i…" at bounding box center [89, 179] width 165 height 24
click at [101, 176] on div "Background" at bounding box center [89, 179] width 164 height 23
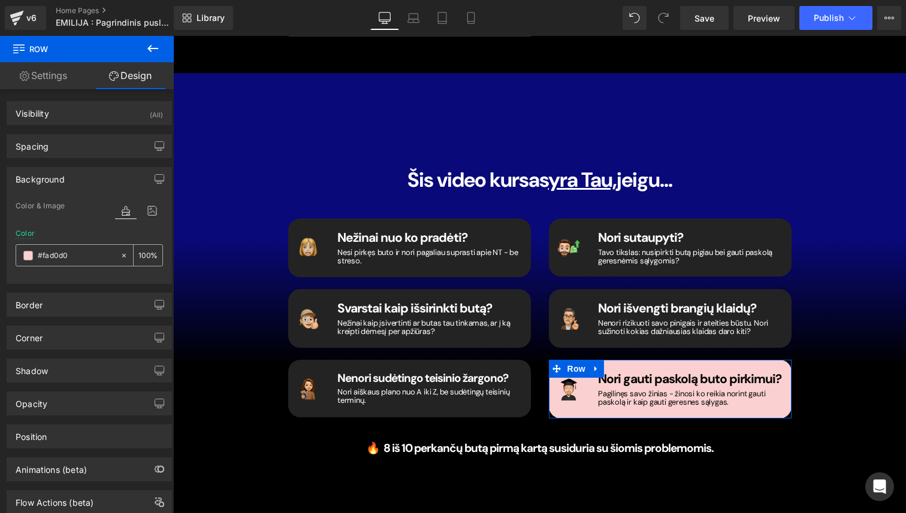
click at [75, 259] on input "#fad0d0" at bounding box center [76, 255] width 77 height 13
paste input "242323"
type input "#242323"
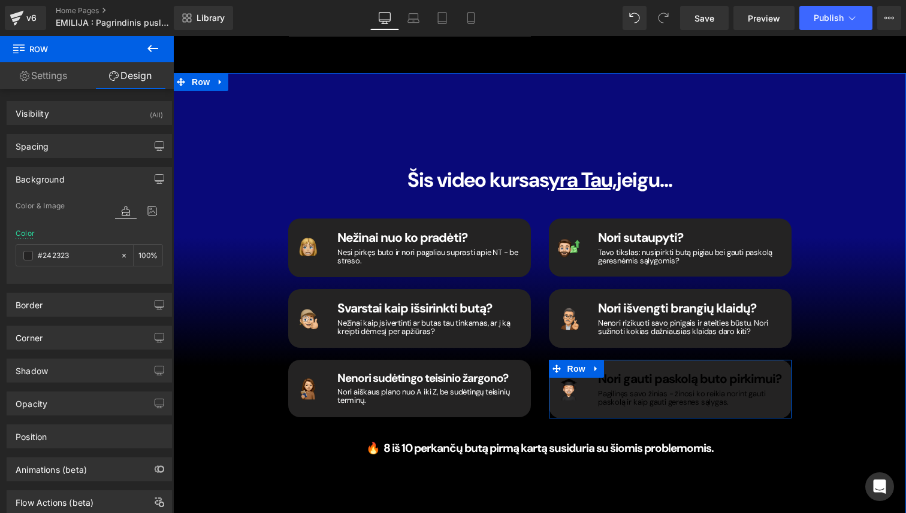
click at [629, 371] on b "Nori gauti paskolą buto pirkimui?" at bounding box center [689, 379] width 183 height 17
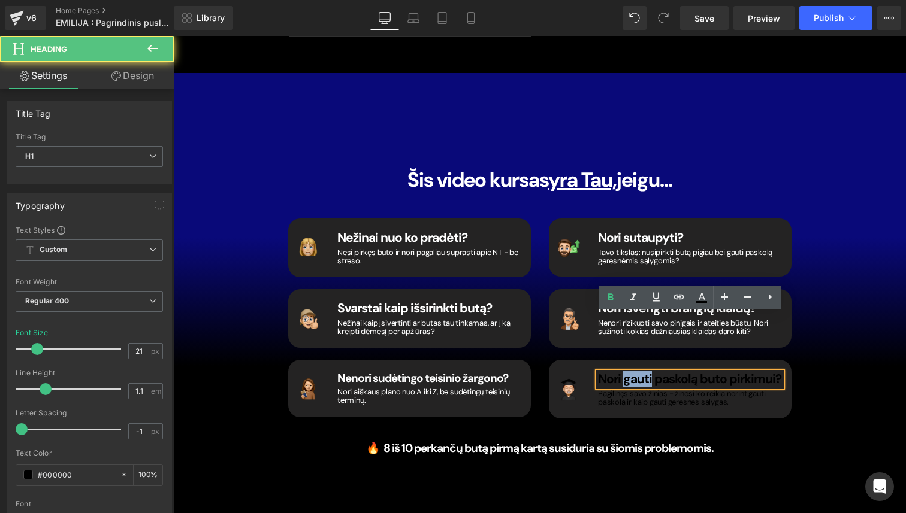
click at [629, 371] on b "Nori gauti paskolą buto pirkimui?" at bounding box center [689, 379] width 183 height 17
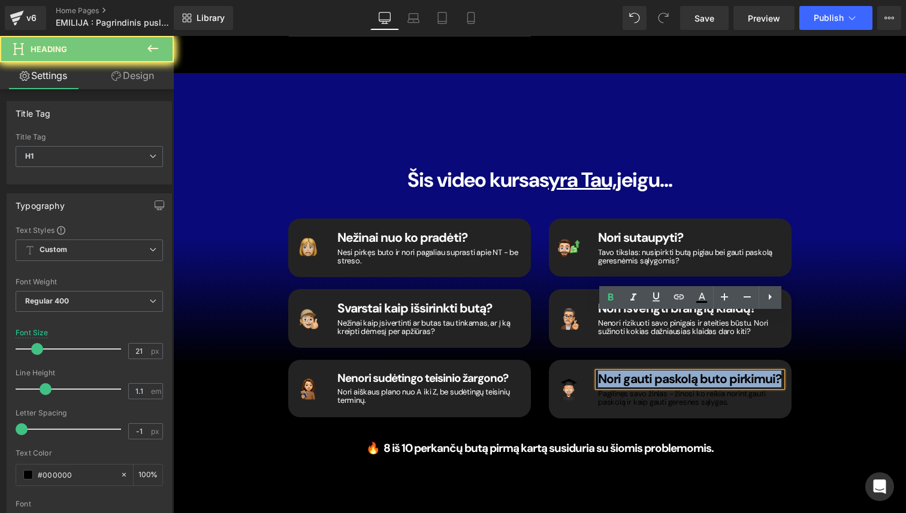
click at [629, 371] on b "Nori gauti paskolą buto pirkimui?" at bounding box center [689, 379] width 183 height 17
click at [704, 300] on icon at bounding box center [702, 296] width 7 height 7
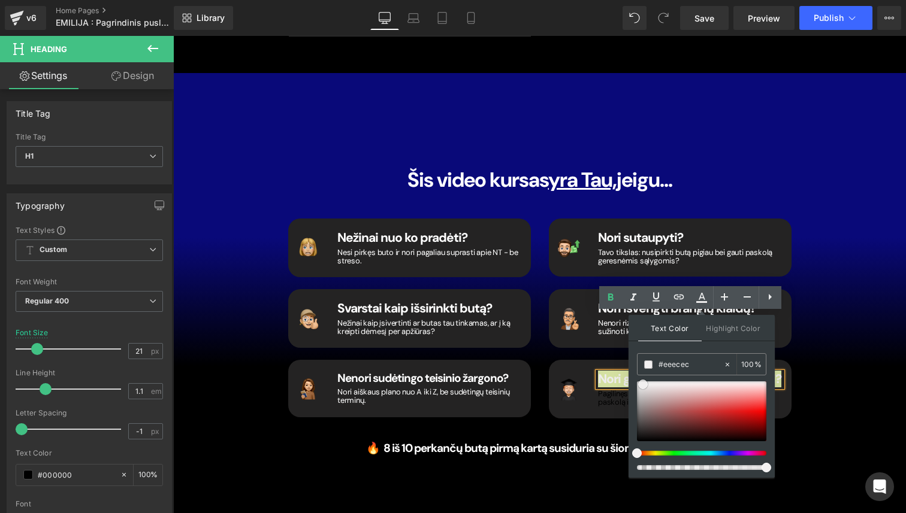
drag, startPoint x: 649, startPoint y: 392, endPoint x: 628, endPoint y: 367, distance: 33.1
click at [629, 367] on div "Text Color Highlight Color #333333 #333333 100 % none 0 %" at bounding box center [702, 396] width 146 height 163
click at [612, 390] on h1 "Pagilinęs savo žinias - žinosi ko reikia norint gauti paskolą ir kaip gauti ger…" at bounding box center [690, 398] width 184 height 17
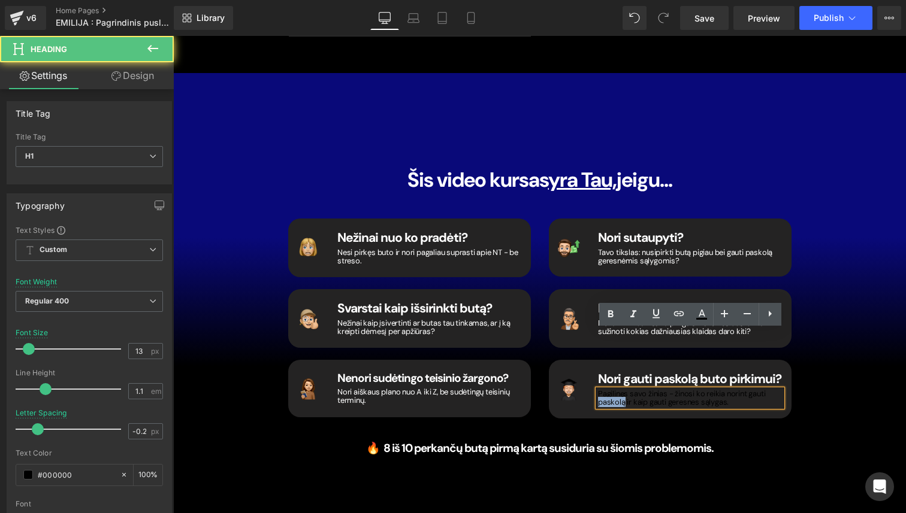
click at [612, 390] on h1 "Pagilinęs savo žinias - žinosi ko reikia norint gauti paskolą ir kaip gauti ger…" at bounding box center [690, 398] width 184 height 17
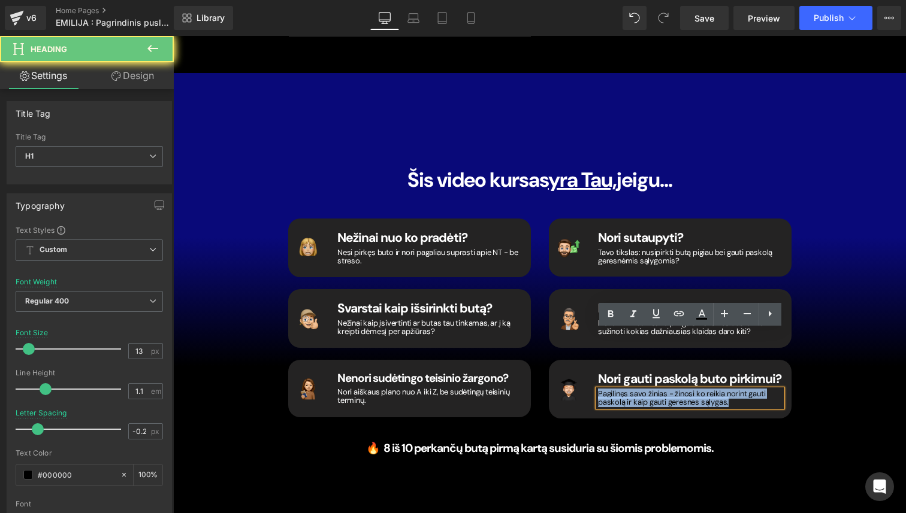
click at [612, 390] on h1 "Pagilinęs savo žinias - žinosi ko reikia norint gauti paskolą ir kaip gauti ger…" at bounding box center [690, 398] width 184 height 17
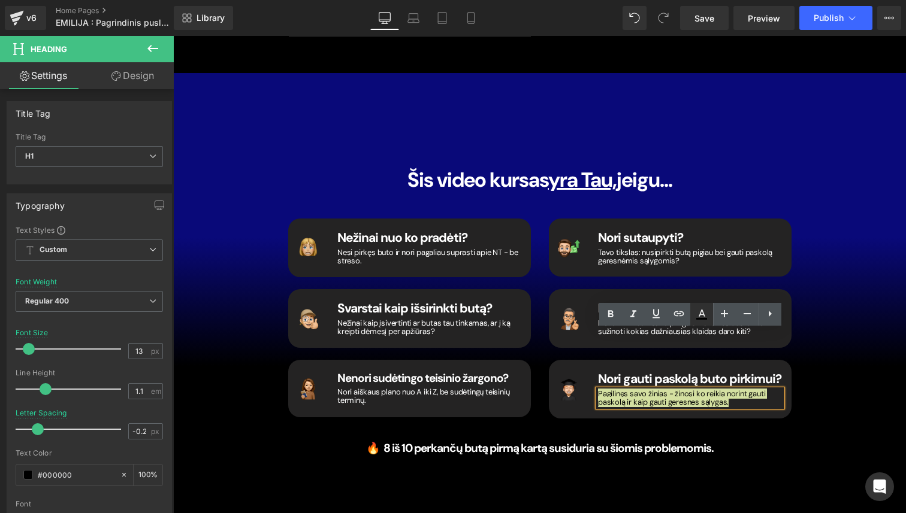
click at [705, 317] on icon at bounding box center [701, 314] width 14 height 14
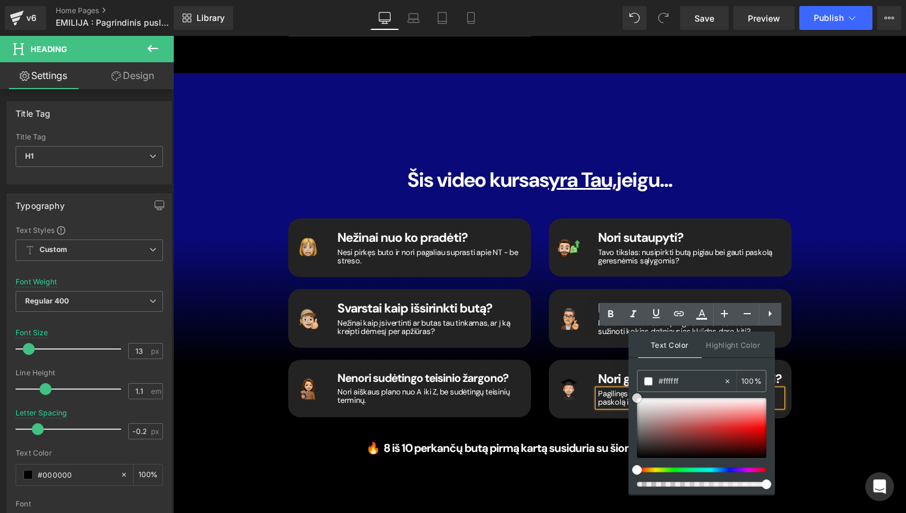
drag, startPoint x: 813, startPoint y: 439, endPoint x: 627, endPoint y: 396, distance: 190.7
click at [853, 271] on div "Šis video kursas yra Tau, jeigu... Heading Image Nežinai nuo ko pradėti? Headin…" at bounding box center [539, 306] width 719 height 347
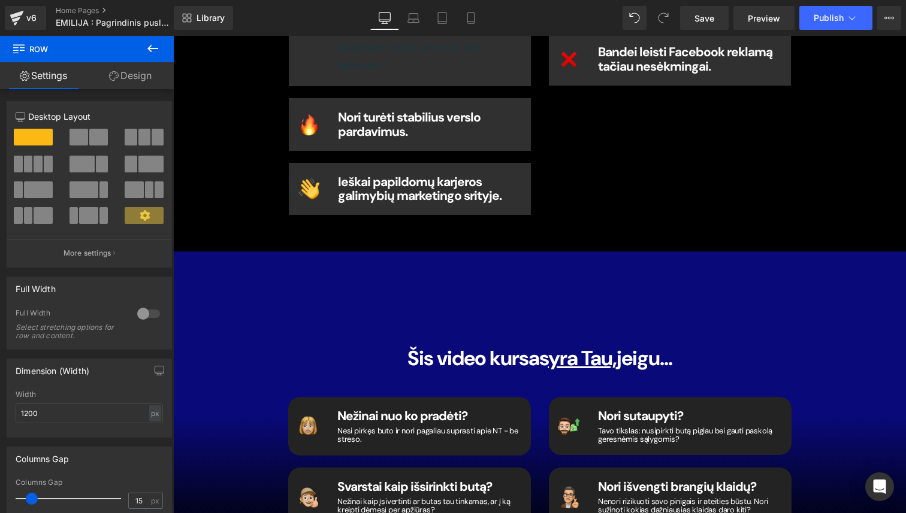
scroll to position [2407, 0]
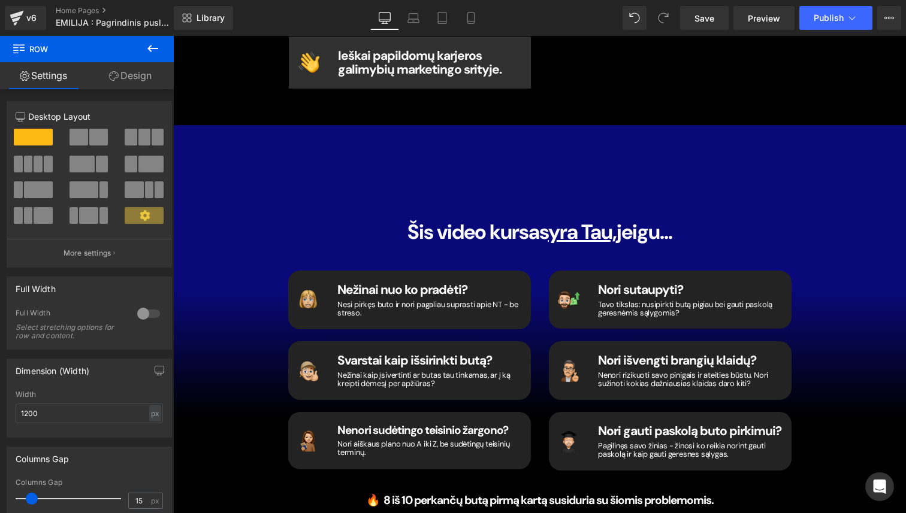
click at [173, 36] on div at bounding box center [173, 36] width 0 height 0
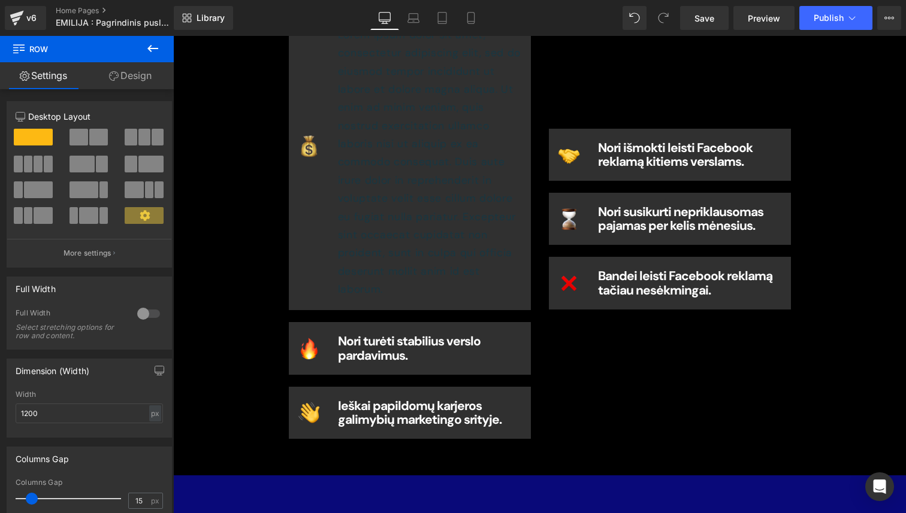
scroll to position [1918, 0]
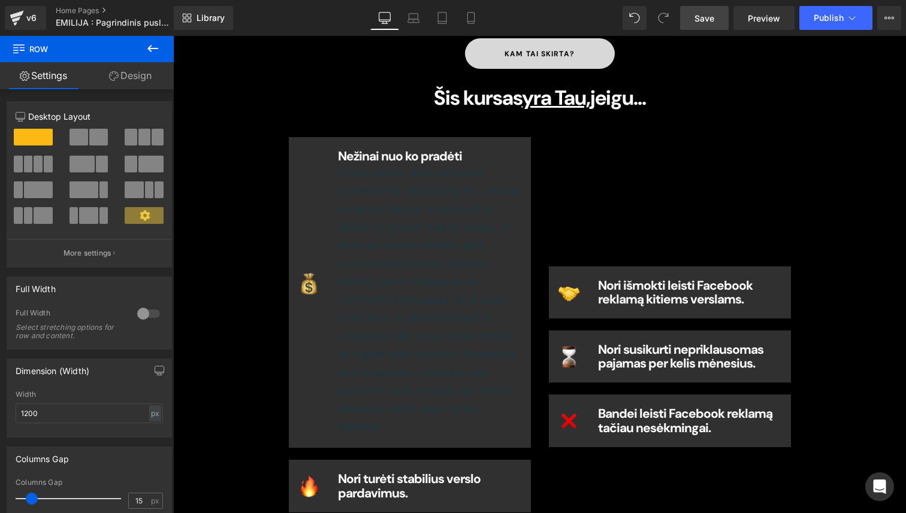
click at [709, 25] on link "Save" at bounding box center [704, 18] width 49 height 24
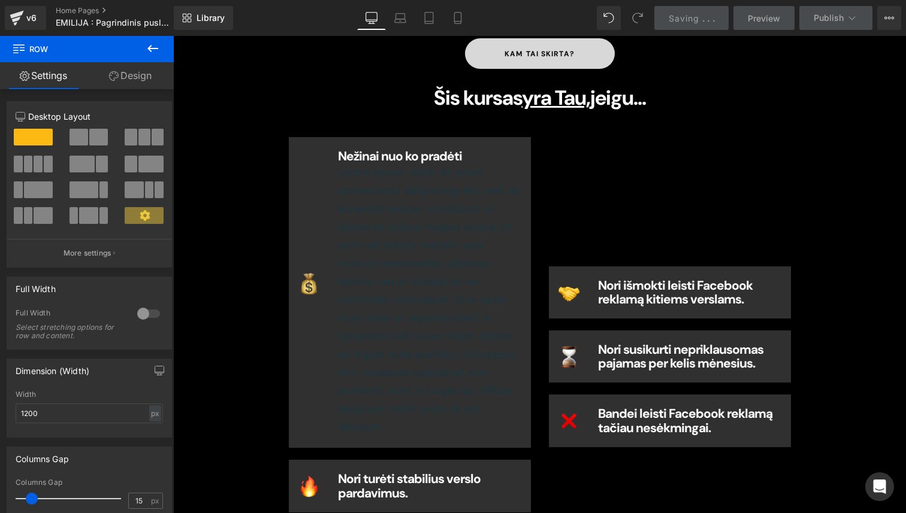
scroll to position [1875, 0]
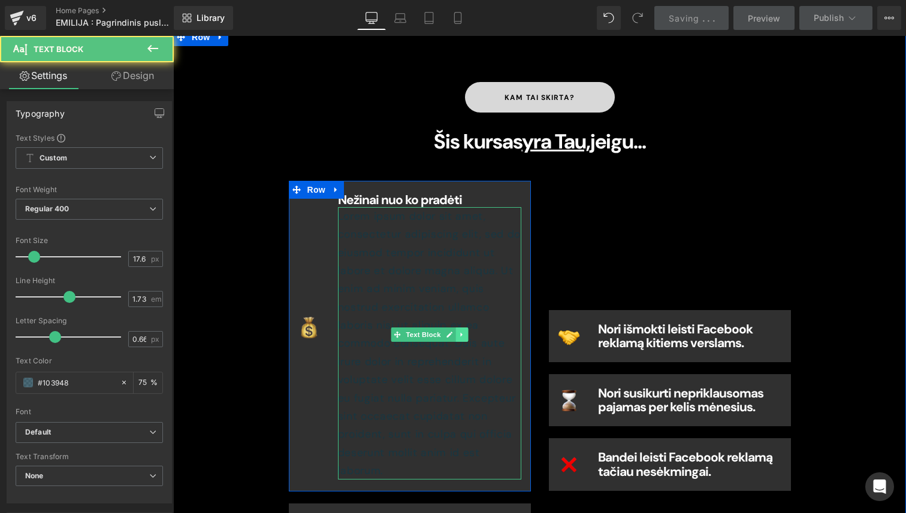
click at [455, 290] on div "Lorem ipsum dolor sit amet, consectetur adipiscing elit, sed do eiusmod tempor …" at bounding box center [430, 343] width 184 height 273
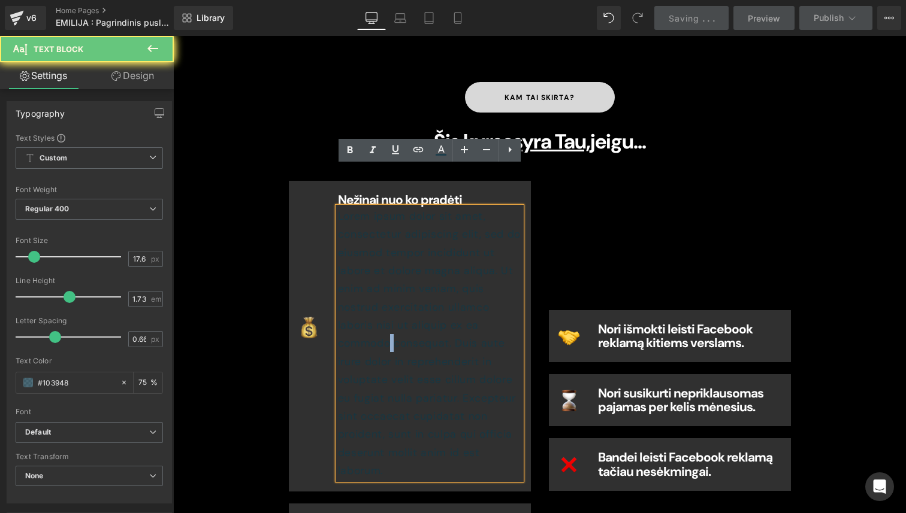
click at [455, 290] on p "Lorem ipsum dolor sit amet, consectetur adipiscing elit, sed do eiusmod tempor …" at bounding box center [430, 343] width 184 height 273
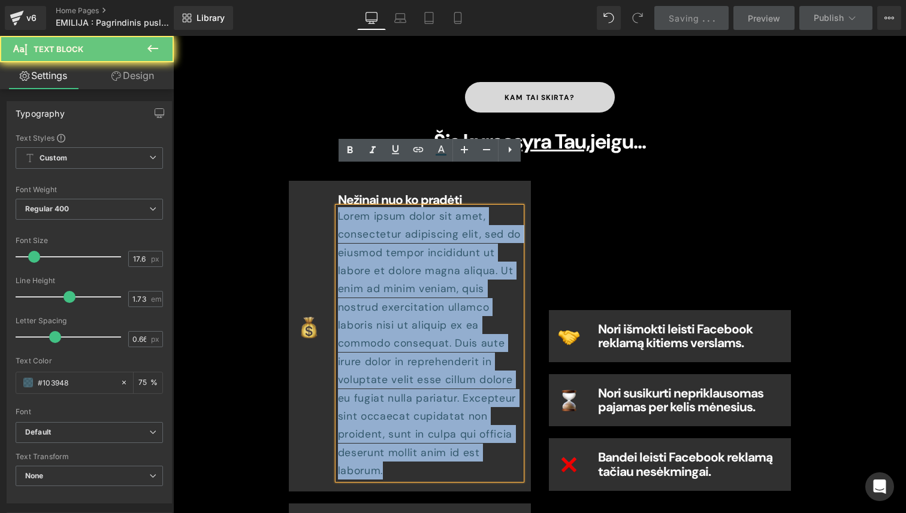
click at [455, 290] on p "Lorem ipsum dolor sit amet, consectetur adipiscing elit, sed do eiusmod tempor …" at bounding box center [430, 343] width 184 height 273
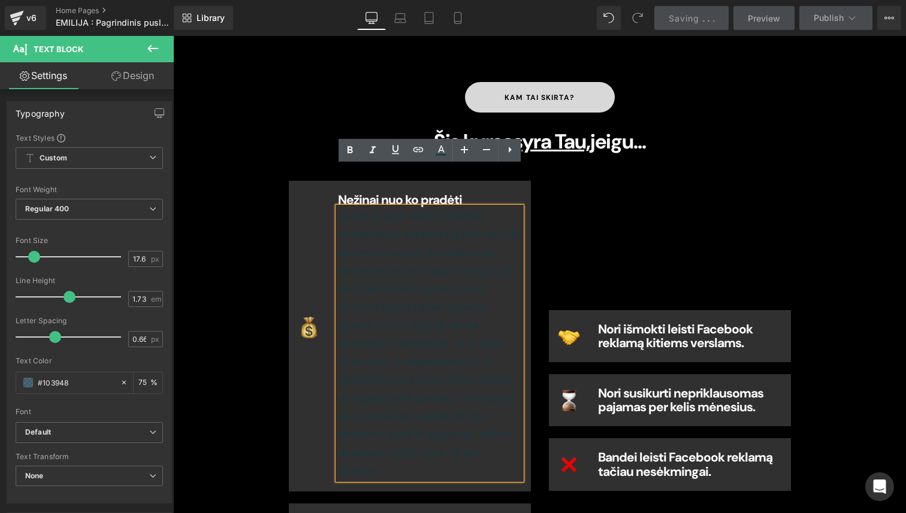
click at [438, 319] on p "Lorem ipsum dolor sit amet, consectetur adipiscing elit, sed do eiusmod tempor …" at bounding box center [430, 343] width 184 height 273
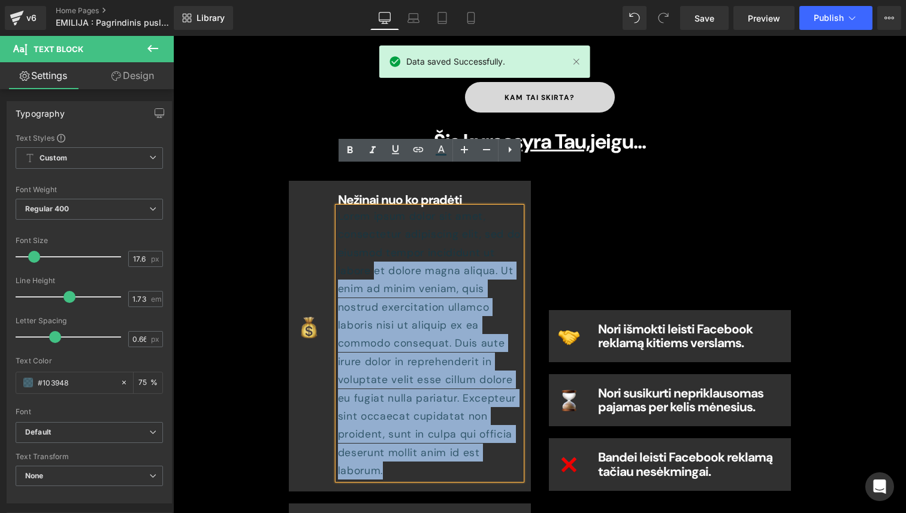
drag, startPoint x: 446, startPoint y: 409, endPoint x: 340, endPoint y: 233, distance: 204.8
click at [340, 233] on p "Lorem ipsum dolor sit amet, consectetur adipiscing elit, sed do eiusmod tempor …" at bounding box center [430, 343] width 184 height 273
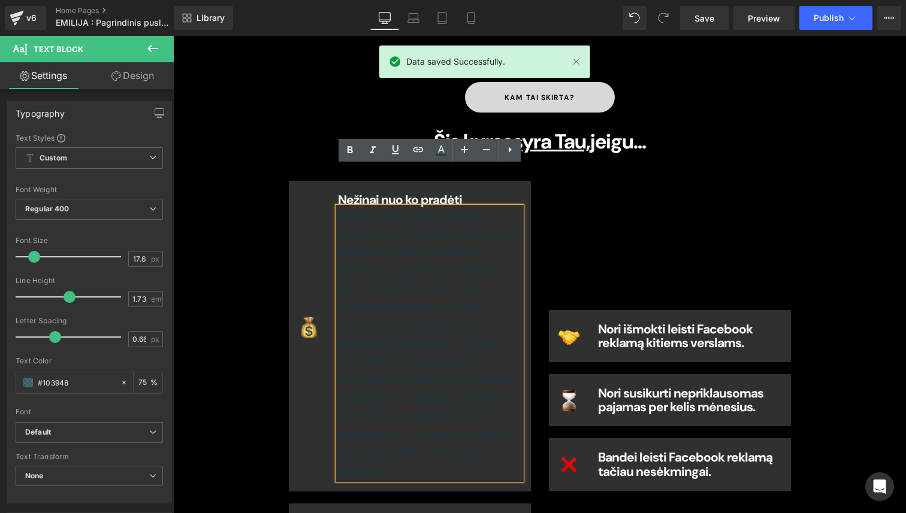
scroll to position [1966, 0]
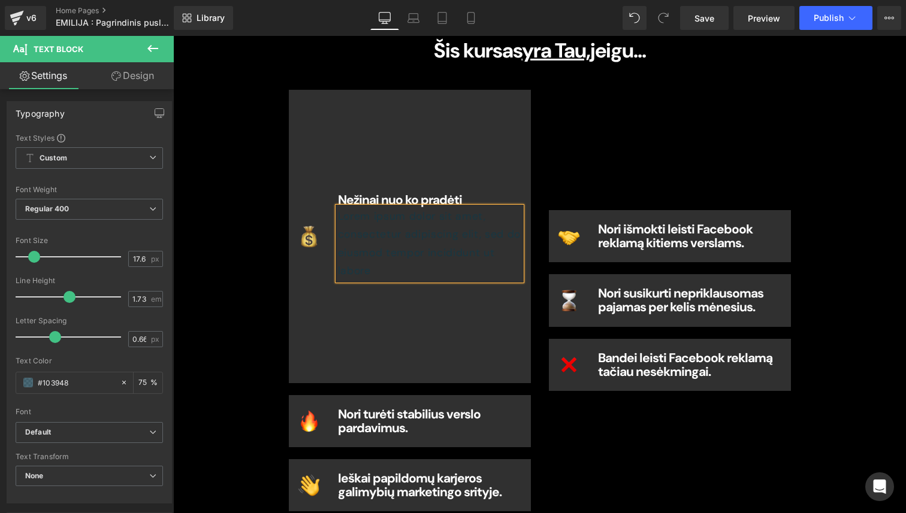
click at [433, 207] on p "Lorem ipsum dolor sit amet, consectetur adipiscing elit, sed do eiusmod tempor …" at bounding box center [430, 243] width 184 height 73
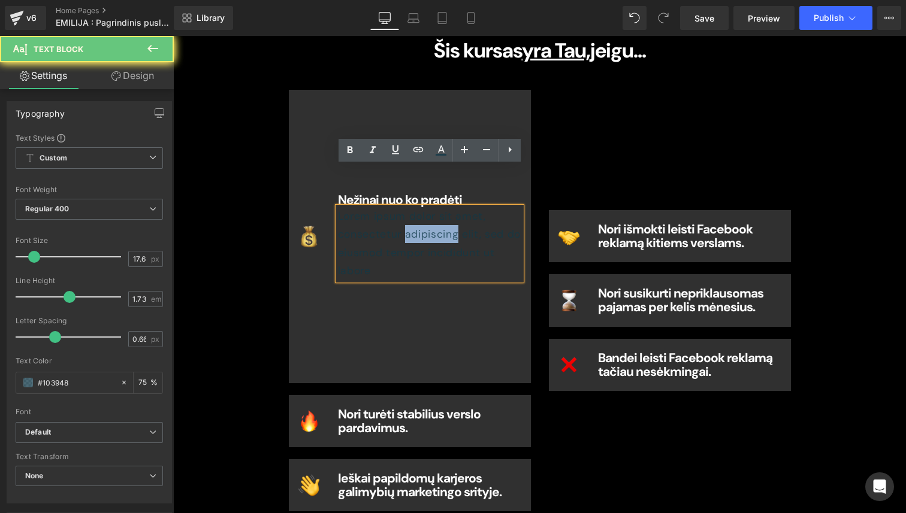
click at [433, 207] on p "Lorem ipsum dolor sit amet, consectetur adipiscing elit, sed do eiusmod tempor …" at bounding box center [430, 243] width 184 height 73
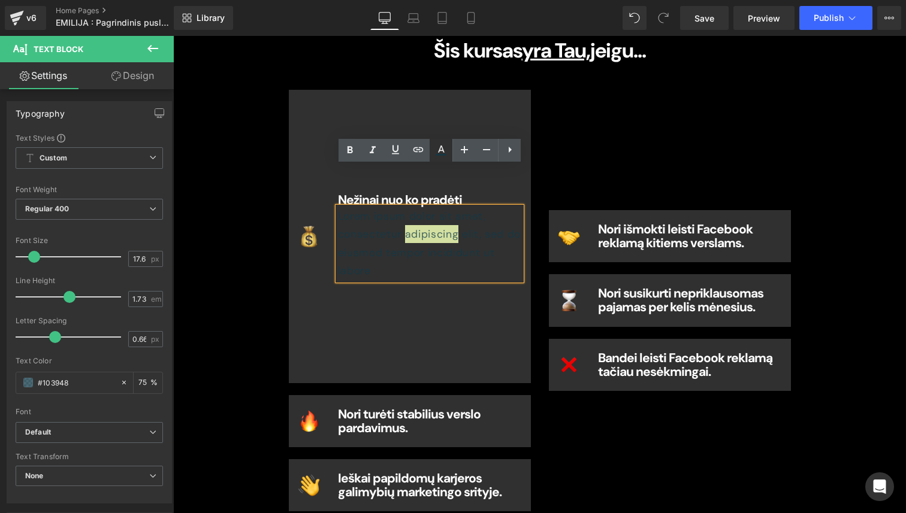
click at [436, 152] on icon at bounding box center [441, 150] width 14 height 14
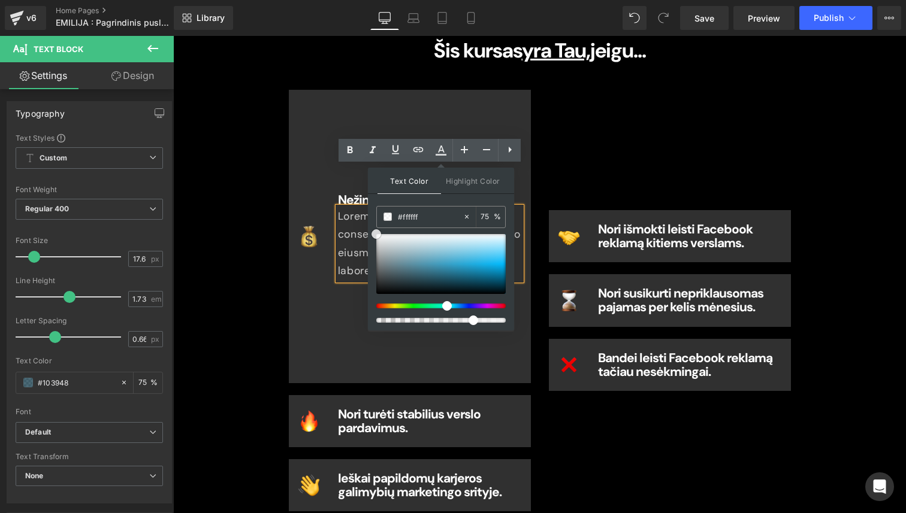
drag, startPoint x: 415, startPoint y: 246, endPoint x: 373, endPoint y: 223, distance: 47.7
click at [373, 223] on div "Text Color Highlight Color #333333 #333333 100 % none 0 %" at bounding box center [441, 249] width 146 height 163
click at [478, 146] on link at bounding box center [486, 150] width 23 height 23
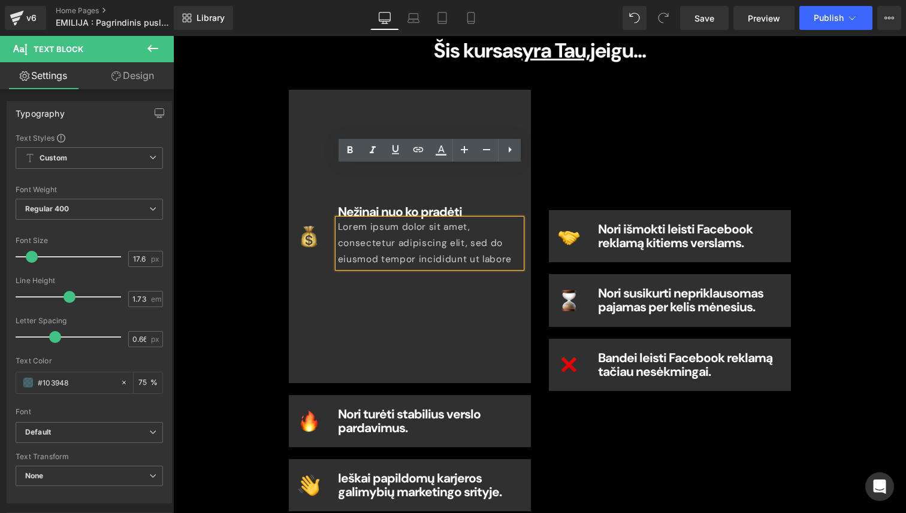
click at [423, 295] on div "Nežinai nuo ko pradėti Heading Lorem ipsum dolor sit amet, consectetur adipisci…" at bounding box center [430, 236] width 202 height 269
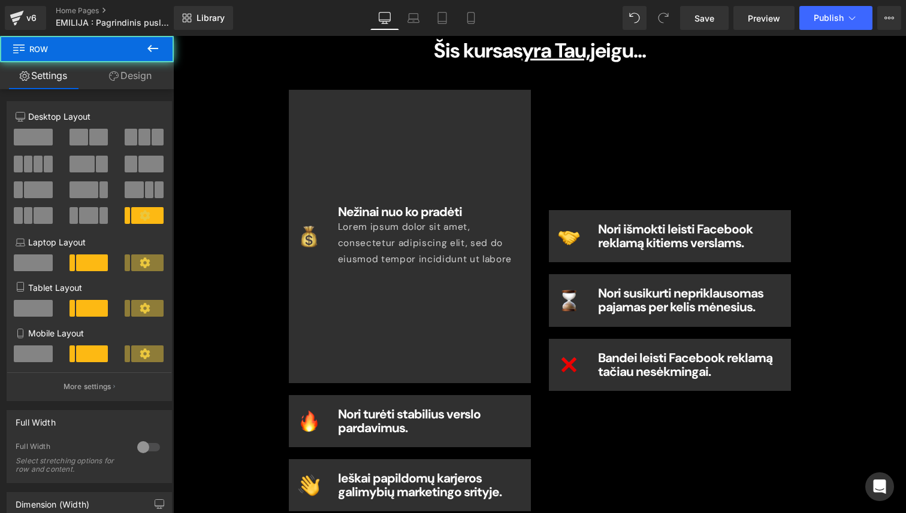
click at [421, 219] on p "Lorem ipsum dolor sit amet, consectetur adipiscing elit, sed do eiusmod tempor …" at bounding box center [430, 243] width 184 height 49
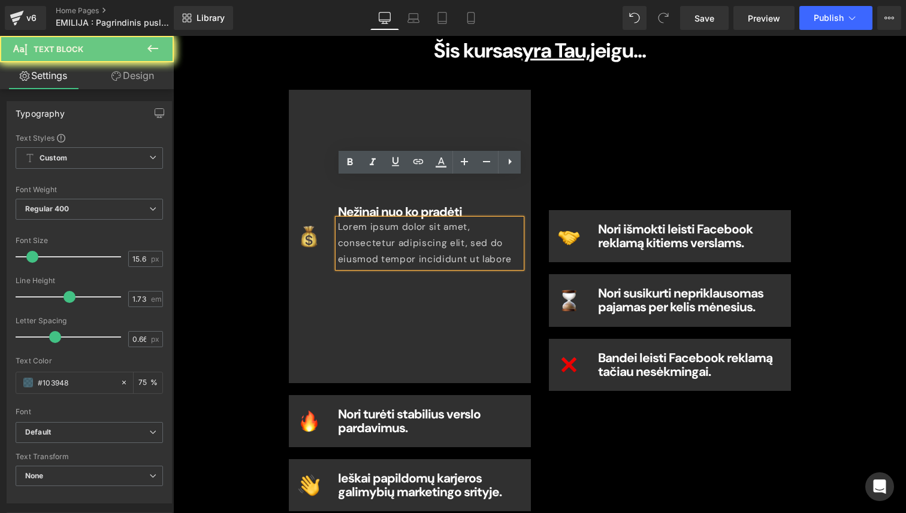
click at [421, 219] on p "Lorem ipsum dolor sit amet, consectetur adipiscing elit, sed do eiusmod tempor …" at bounding box center [430, 243] width 184 height 49
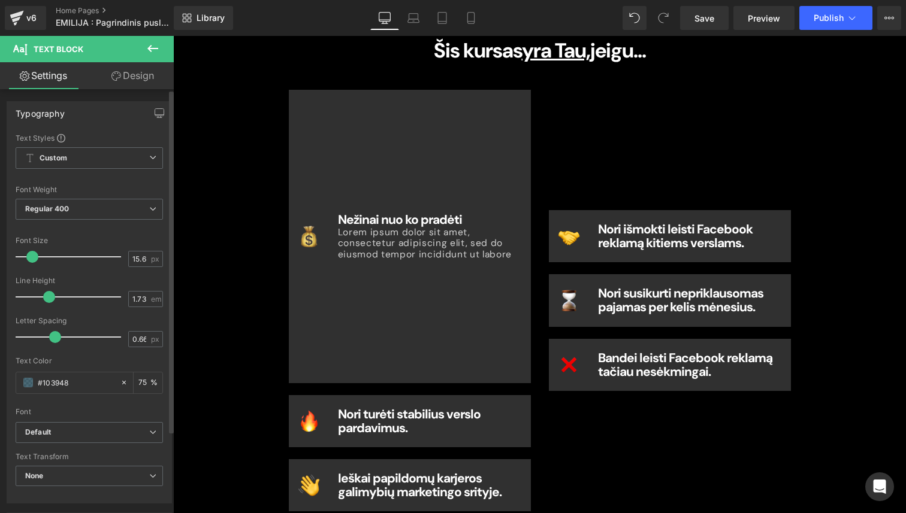
drag, startPoint x: 68, startPoint y: 298, endPoint x: 84, endPoint y: 247, distance: 52.7
click at [49, 297] on span at bounding box center [49, 297] width 12 height 12
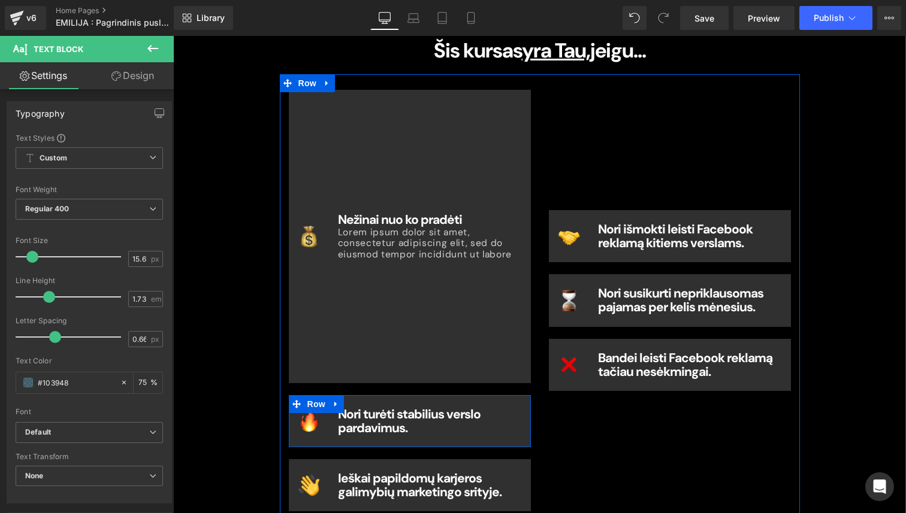
click at [374, 316] on div "Nežinai nuo ko pradėti Heading Lorem ipsum dolor sit amet, consectetur adipisci…" at bounding box center [430, 236] width 202 height 269
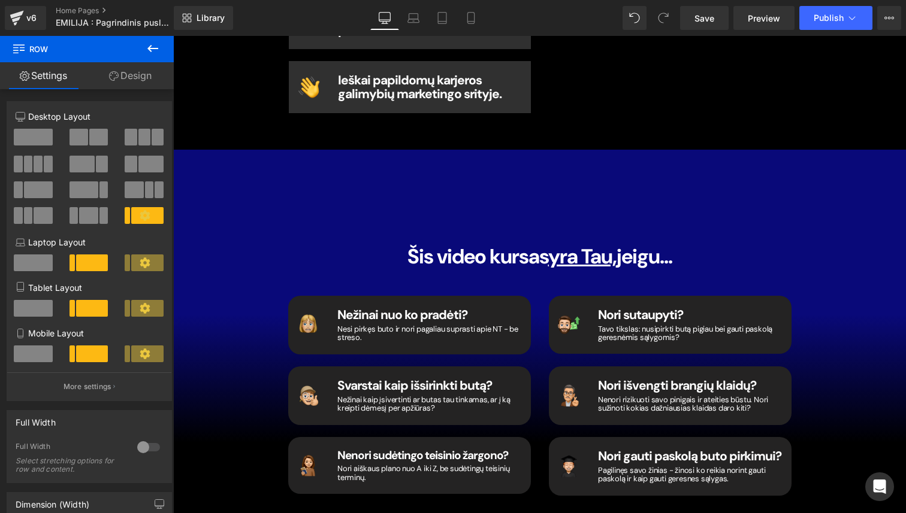
scroll to position [2393, 0]
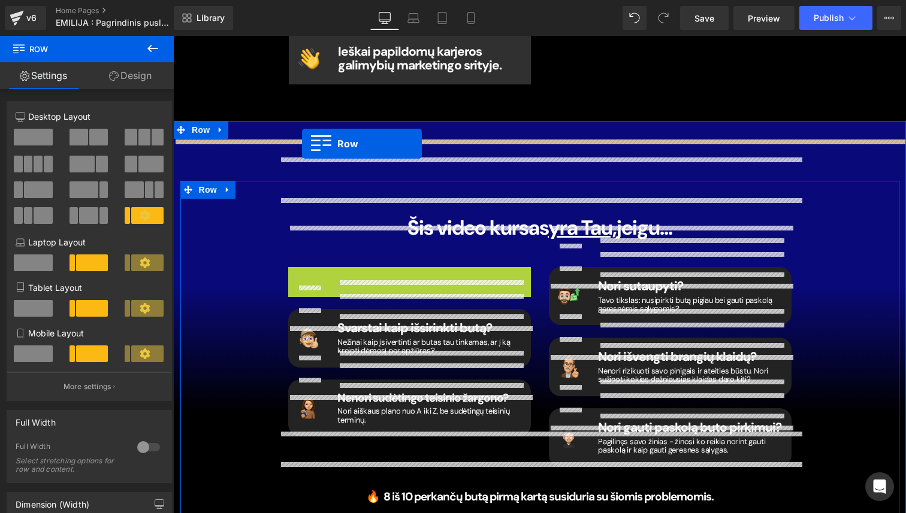
drag, startPoint x: 296, startPoint y: 236, endPoint x: 302, endPoint y: 144, distance: 92.5
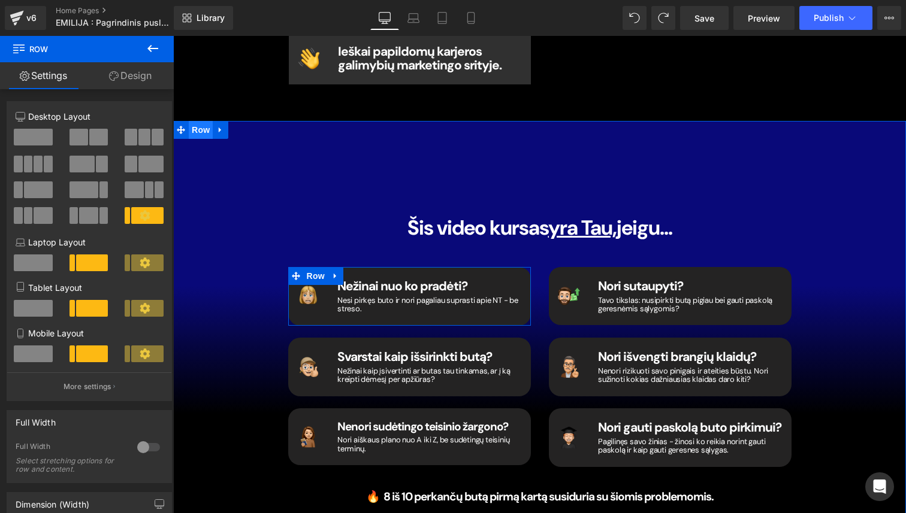
click at [203, 121] on span "Row" at bounding box center [201, 130] width 24 height 18
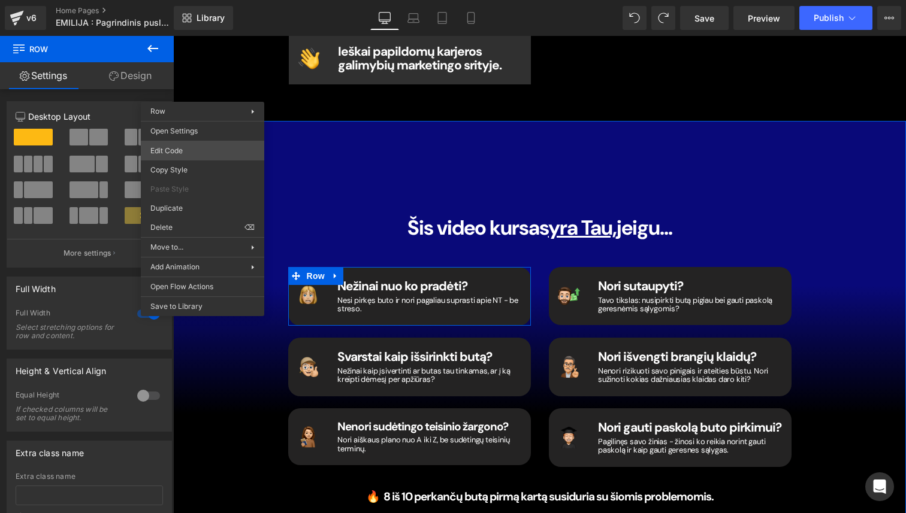
click at [197, 0] on div "Row You are previewing how the will restyle your page. You can not edit Element…" at bounding box center [453, 0] width 906 height 0
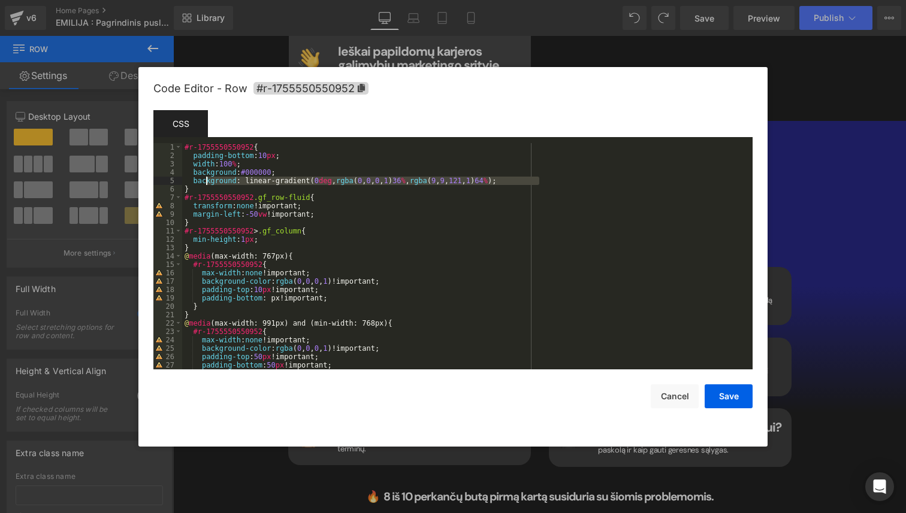
drag, startPoint x: 528, startPoint y: 183, endPoint x: 186, endPoint y: 177, distance: 341.6
click at [186, 177] on div "#r-1755550550952 { padding-bottom : 10 px ; width : 100 % ; background : #00000…" at bounding box center [465, 264] width 566 height 243
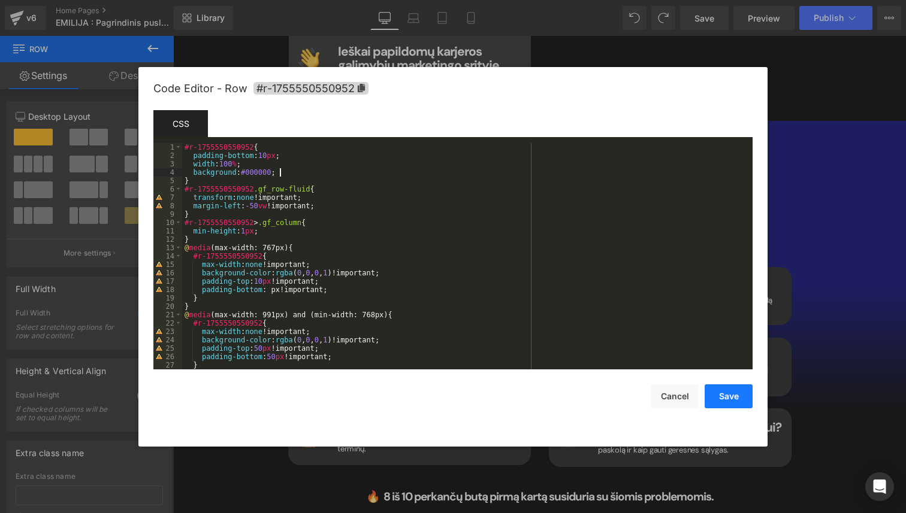
click at [737, 404] on button "Save" at bounding box center [729, 397] width 48 height 24
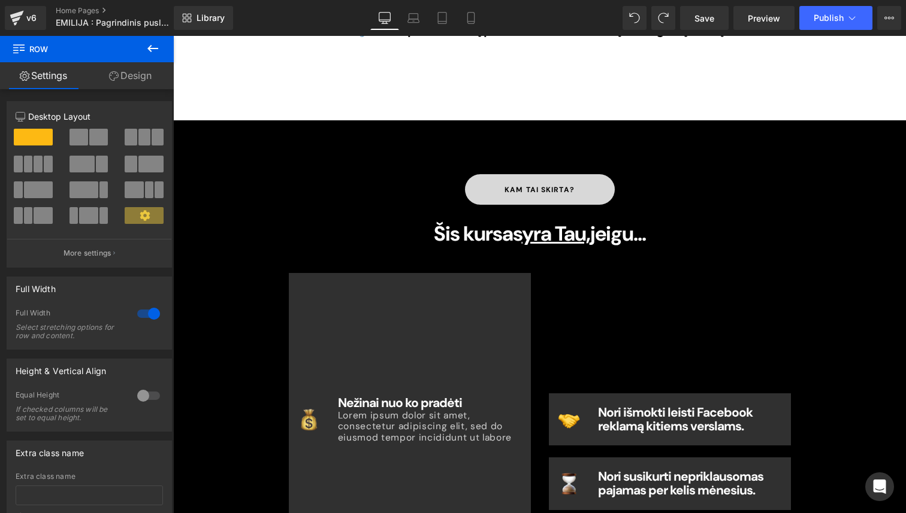
scroll to position [1781, 0]
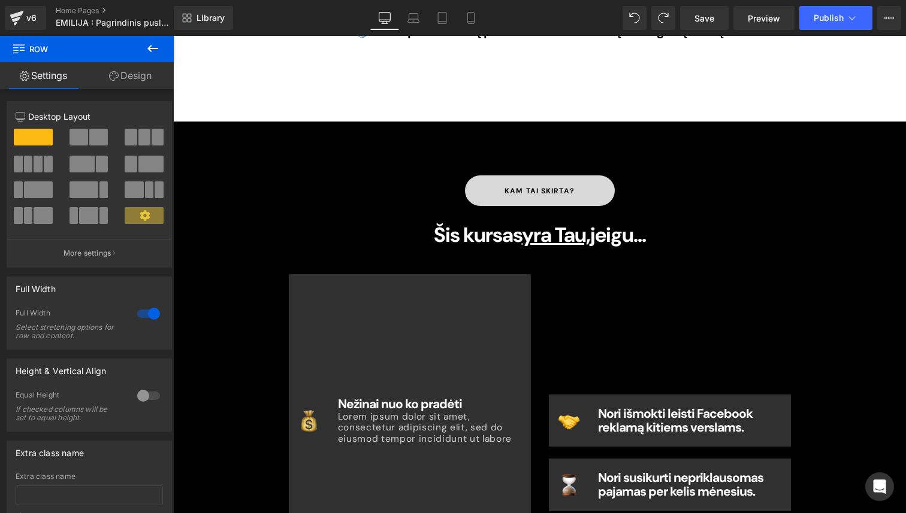
click at [262, 140] on div "kam tai skirta? Button Šis kursas yra Tau, jeigu... Heading Image Nežinai nuo k…" at bounding box center [539, 433] width 719 height 587
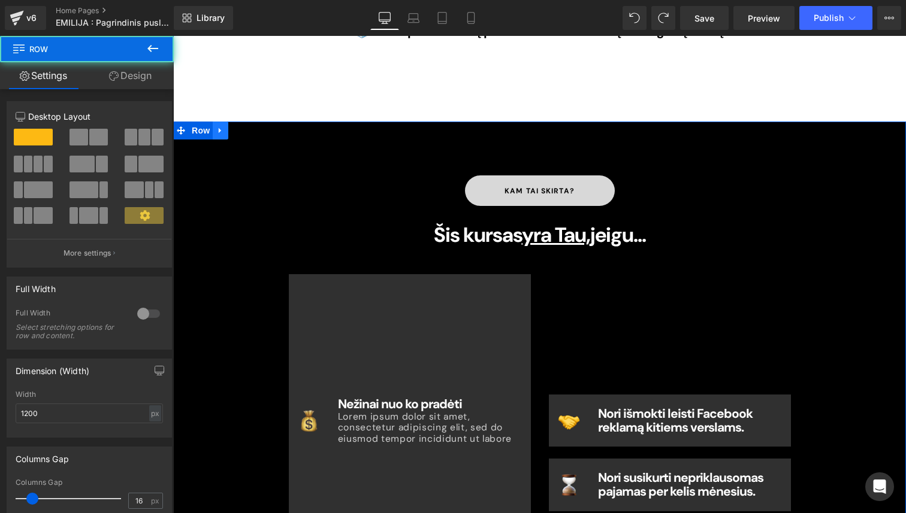
click at [218, 126] on icon at bounding box center [220, 130] width 8 height 9
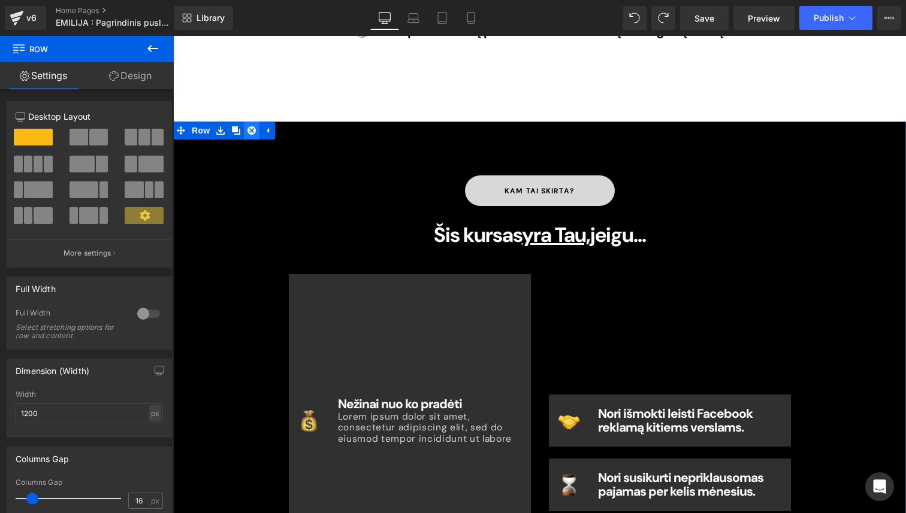
click at [251, 126] on icon at bounding box center [251, 130] width 8 height 8
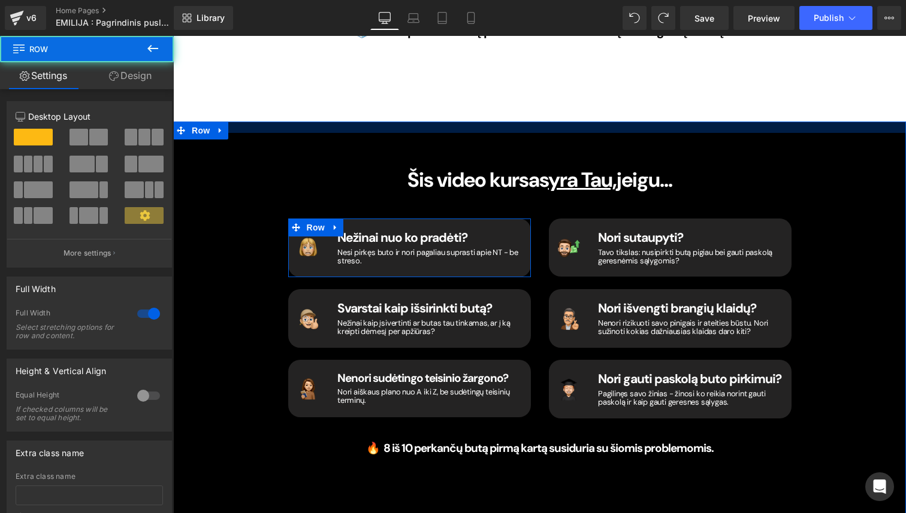
drag, startPoint x: 252, startPoint y: 92, endPoint x: 259, endPoint y: 52, distance: 40.7
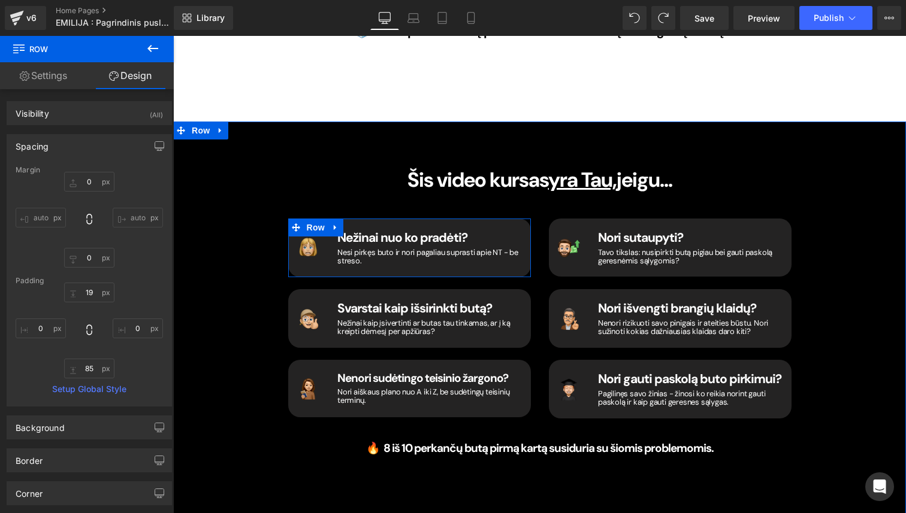
click at [173, 36] on div "150px" at bounding box center [173, 36] width 0 height 0
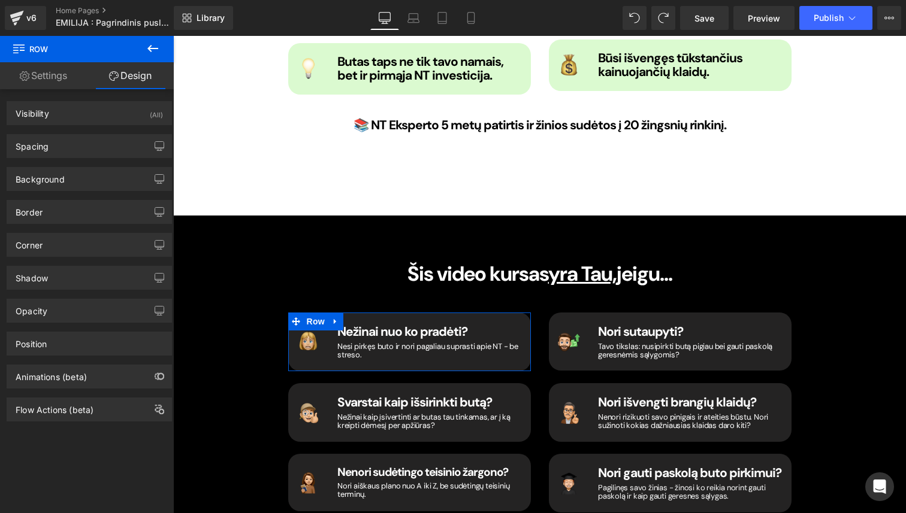
scroll to position [1676, 0]
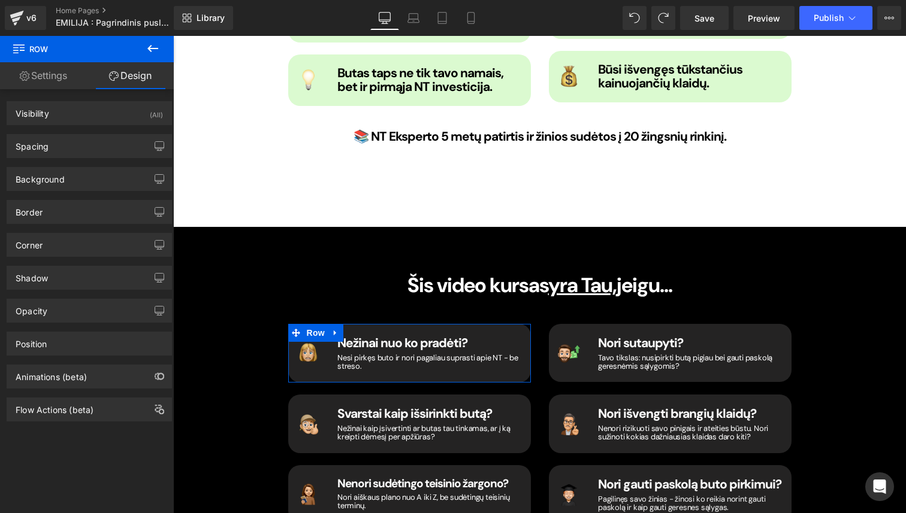
click at [233, 238] on div "Šis video kursas yra Tau, jeigu... Heading Image Nežinai nuo ko pradėti? Headin…" at bounding box center [539, 411] width 719 height 347
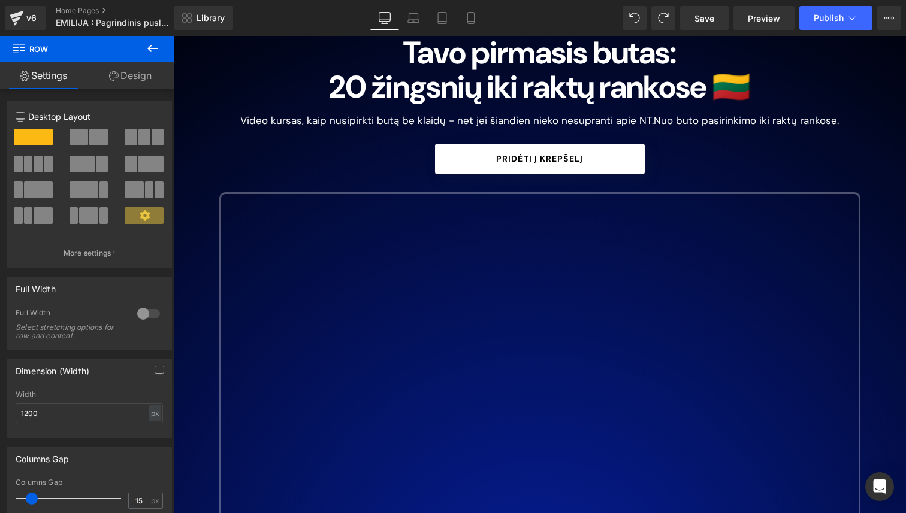
scroll to position [0, 0]
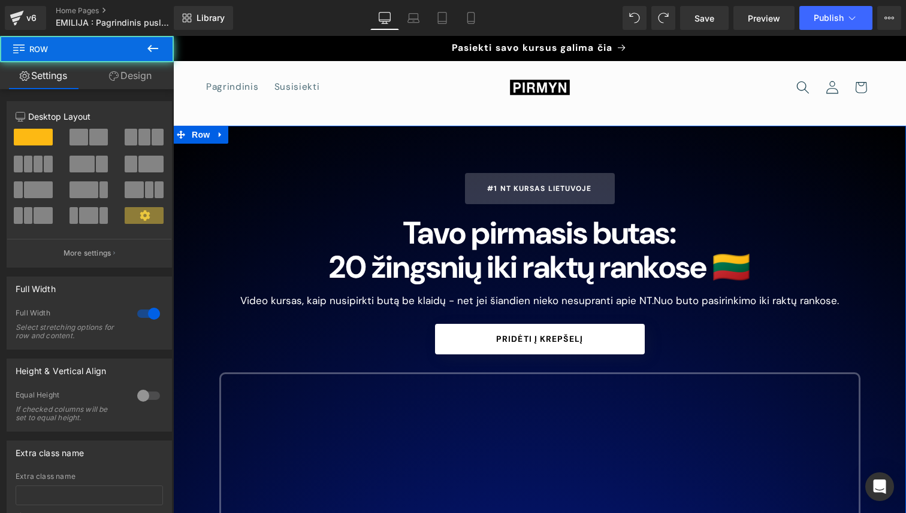
click at [200, 135] on span "Row" at bounding box center [201, 135] width 24 height 18
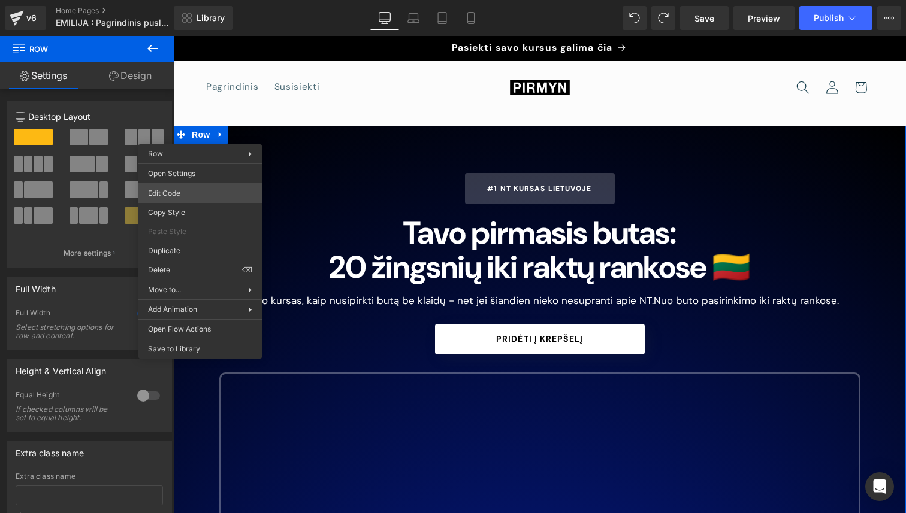
click at [195, 0] on div "Row You are previewing how the will restyle your page. You can not edit Element…" at bounding box center [453, 0] width 906 height 0
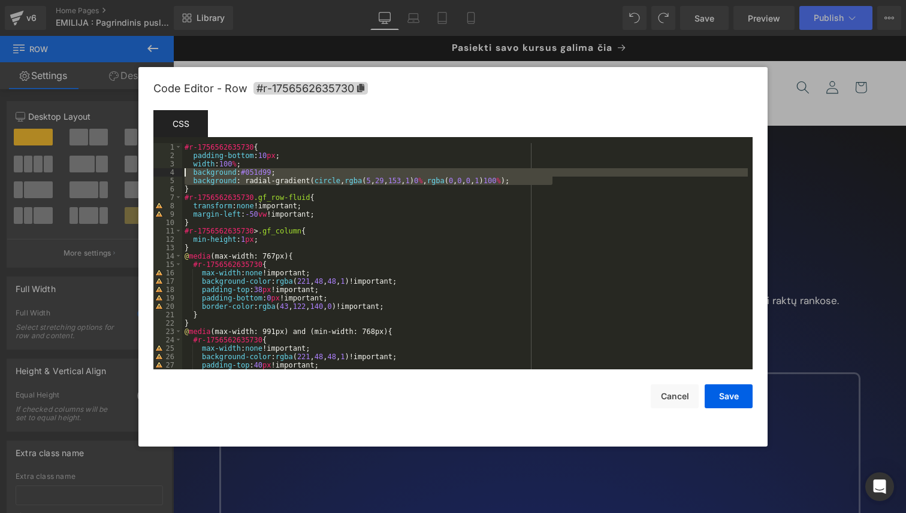
drag, startPoint x: 556, startPoint y: 181, endPoint x: 187, endPoint y: 174, distance: 369.2
click at [187, 174] on div "#r-1756562635730 { padding-bottom : 10 px ; width : 100 % ; background : #051d9…" at bounding box center [465, 264] width 566 height 243
click at [730, 398] on button "Save" at bounding box center [729, 397] width 48 height 24
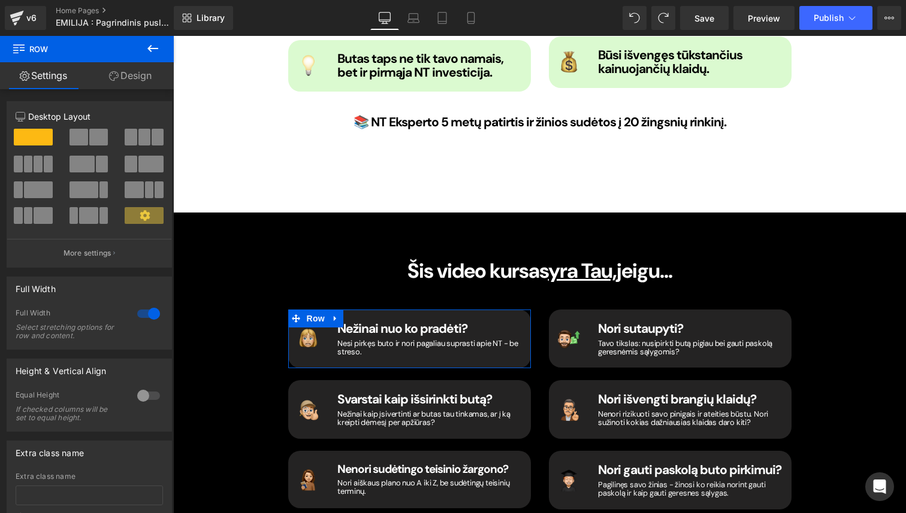
scroll to position [1708, 0]
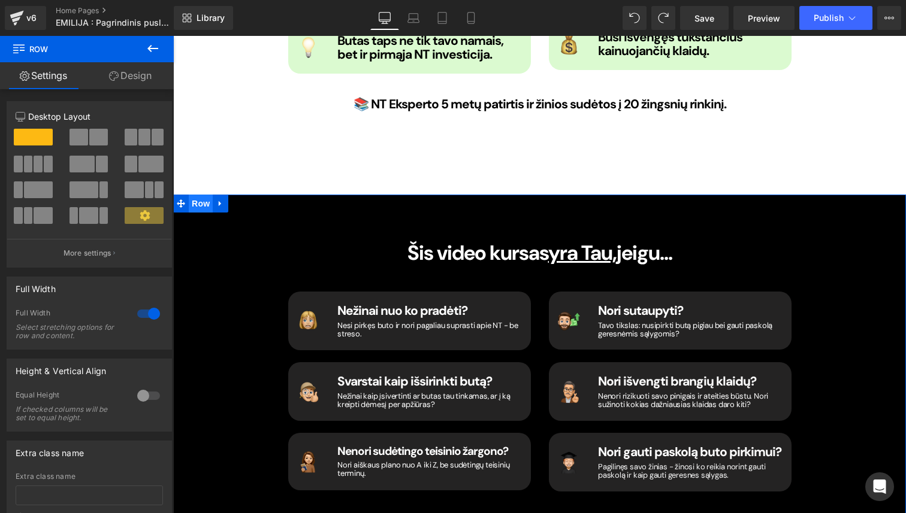
click at [199, 195] on span "Row" at bounding box center [201, 204] width 24 height 18
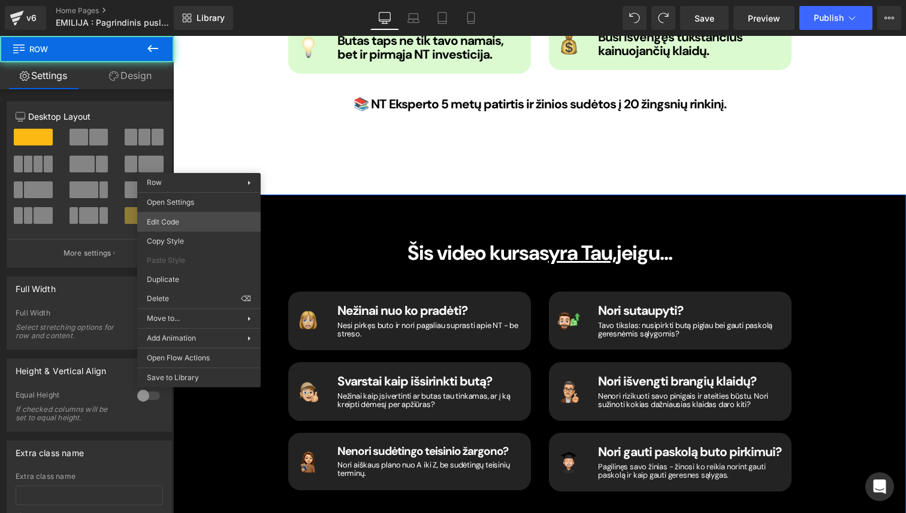
click at [201, 0] on div "Row You are previewing how the will restyle your page. You can not edit Element…" at bounding box center [453, 0] width 906 height 0
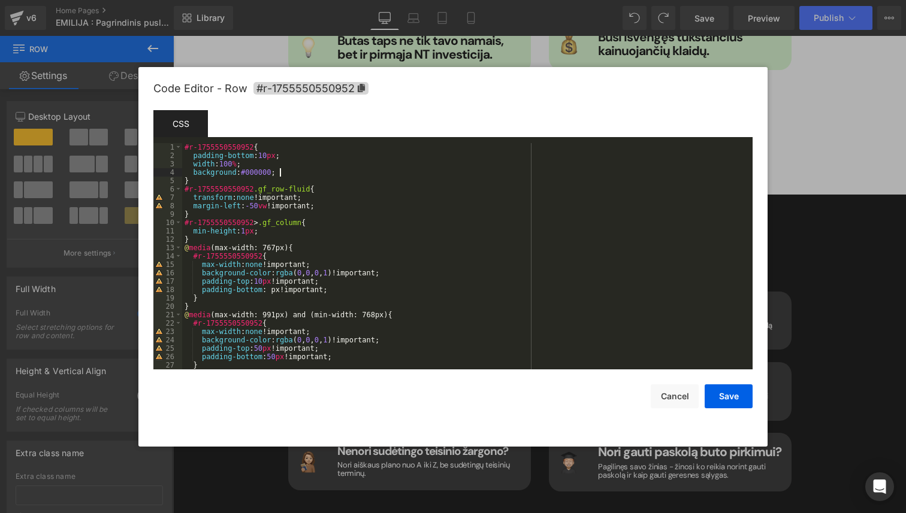
click at [311, 173] on div "#r-1755550550952 { padding-bottom : 10 px ; width : 100 % ; background : #00000…" at bounding box center [465, 264] width 566 height 243
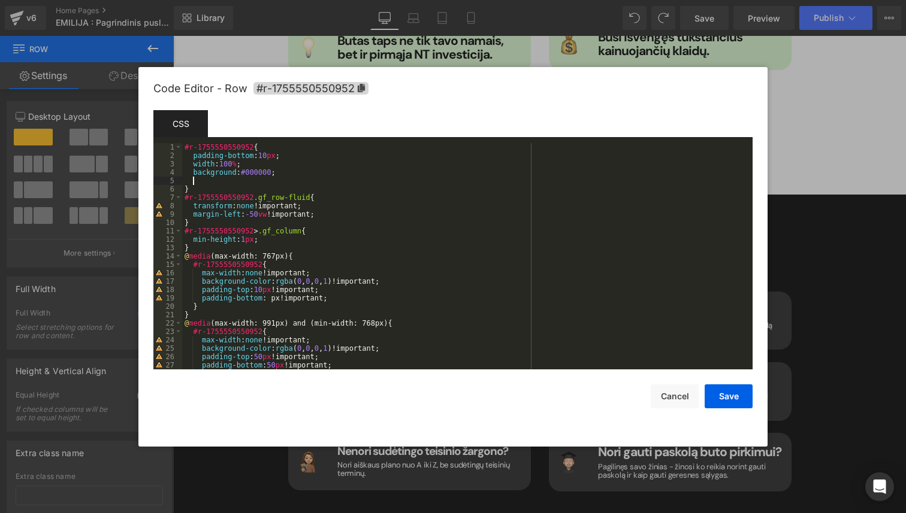
paste textarea
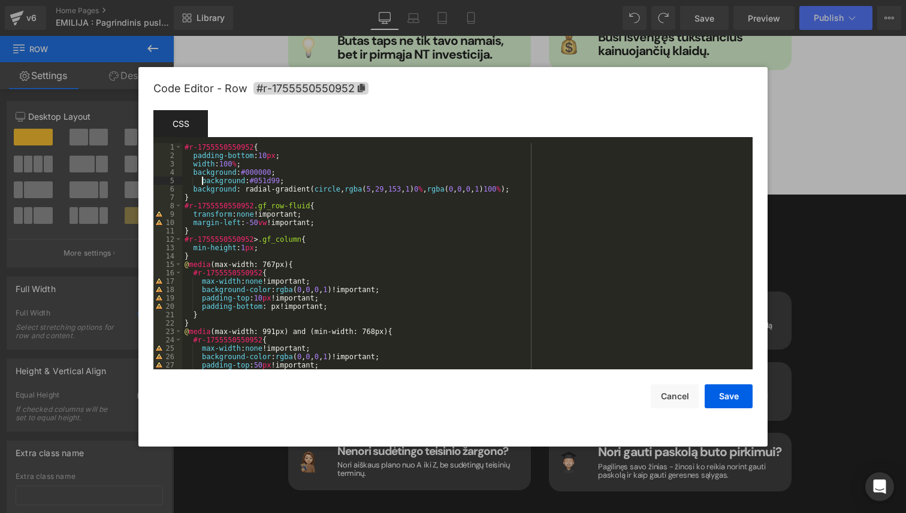
click at [200, 180] on div "#r-1755550550952 { padding-bottom : 10 px ; width : 100 % ; background : #00000…" at bounding box center [465, 264] width 566 height 243
click at [733, 396] on button "Save" at bounding box center [729, 397] width 48 height 24
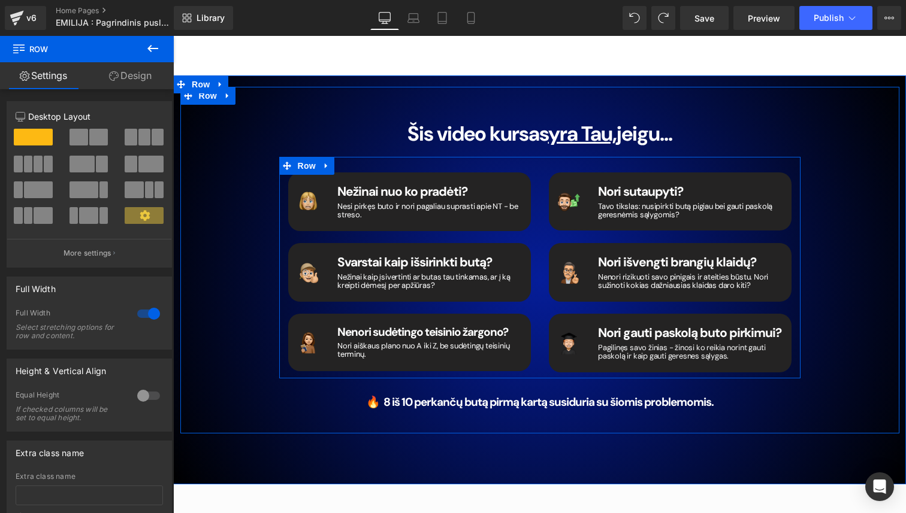
scroll to position [1832, 0]
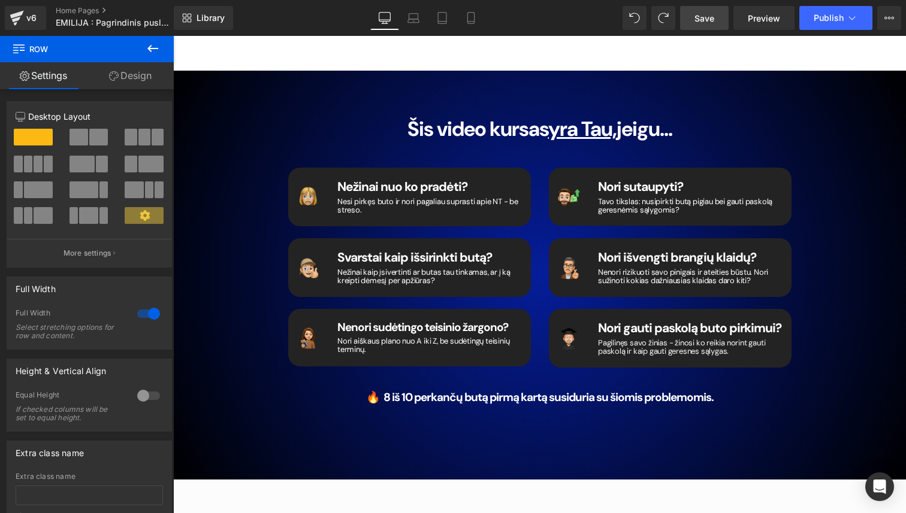
drag, startPoint x: 708, startPoint y: 17, endPoint x: 370, endPoint y: 215, distance: 391.5
click at [708, 17] on span "Save" at bounding box center [704, 18] width 20 height 13
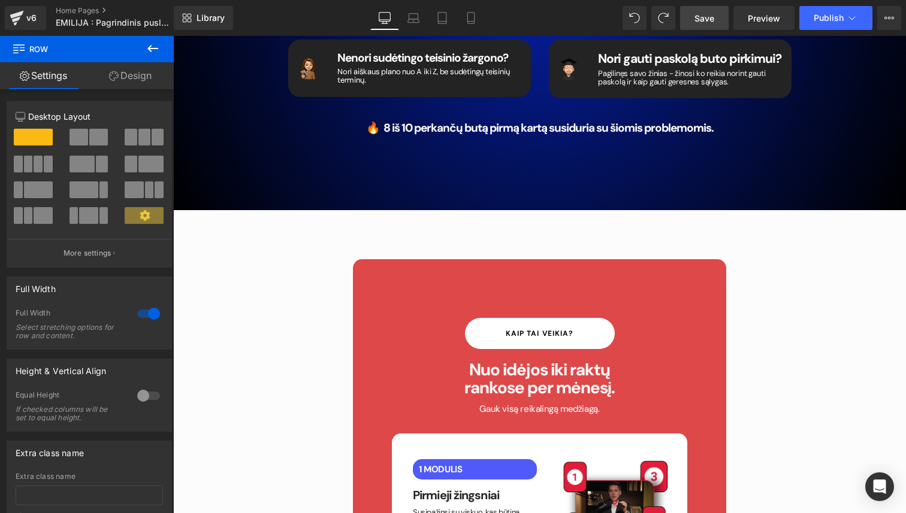
scroll to position [2190, 0]
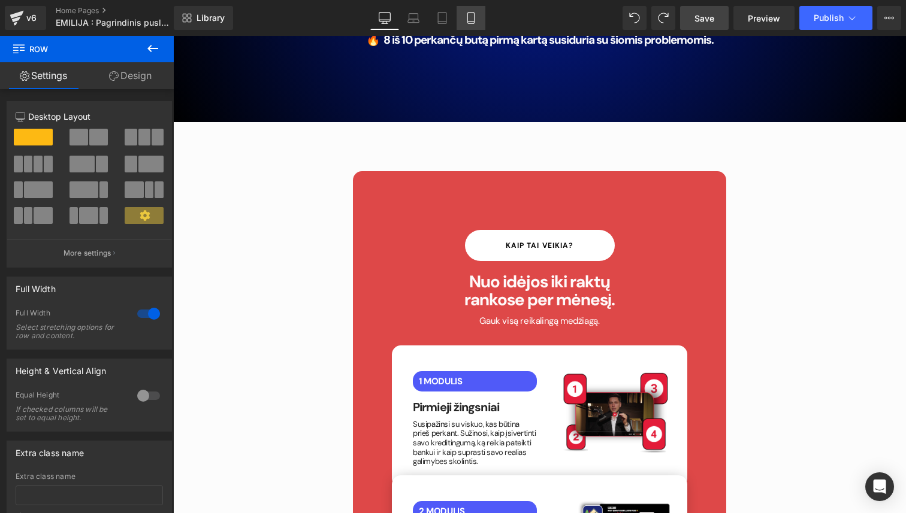
click at [481, 19] on link "Mobile" at bounding box center [471, 18] width 29 height 24
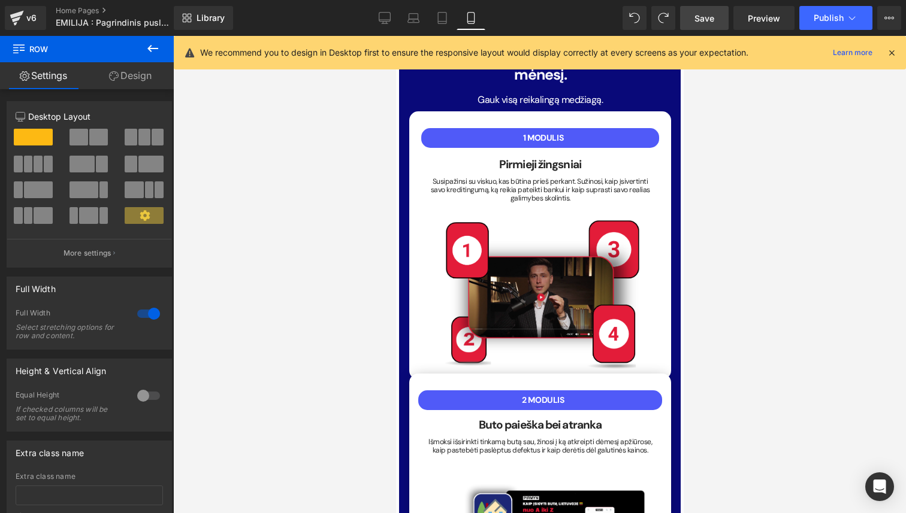
scroll to position [1356, 0]
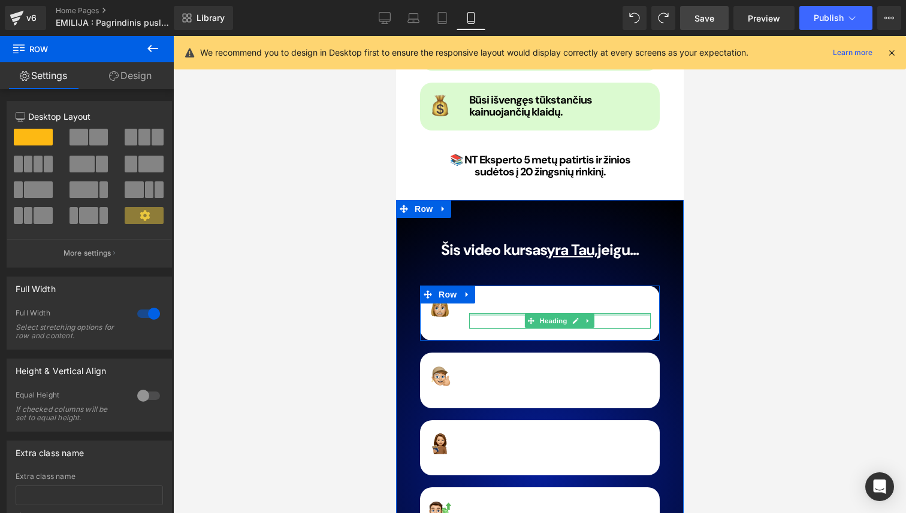
click at [493, 313] on div at bounding box center [560, 314] width 182 height 3
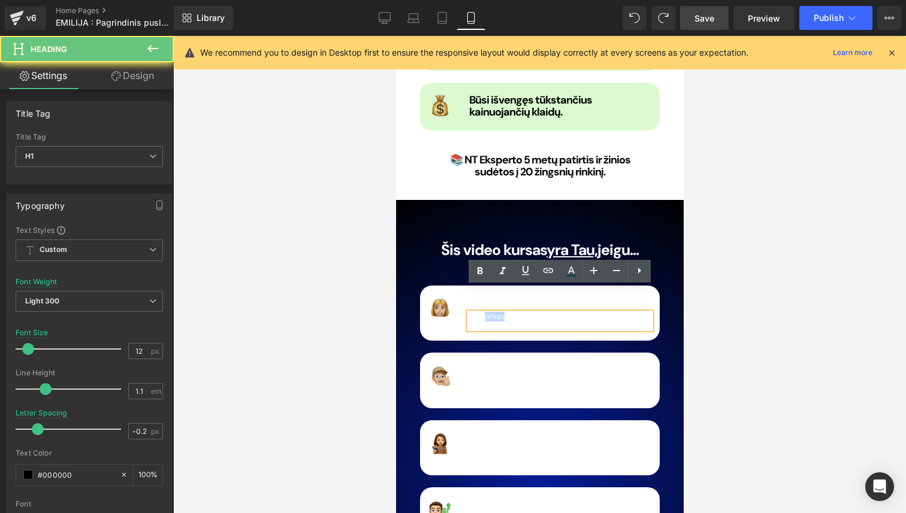
click at [493, 312] on span "Nesi pirkęs buto ir nori pagaliau suprasti apie NT - be streso." at bounding box center [556, 320] width 175 height 17
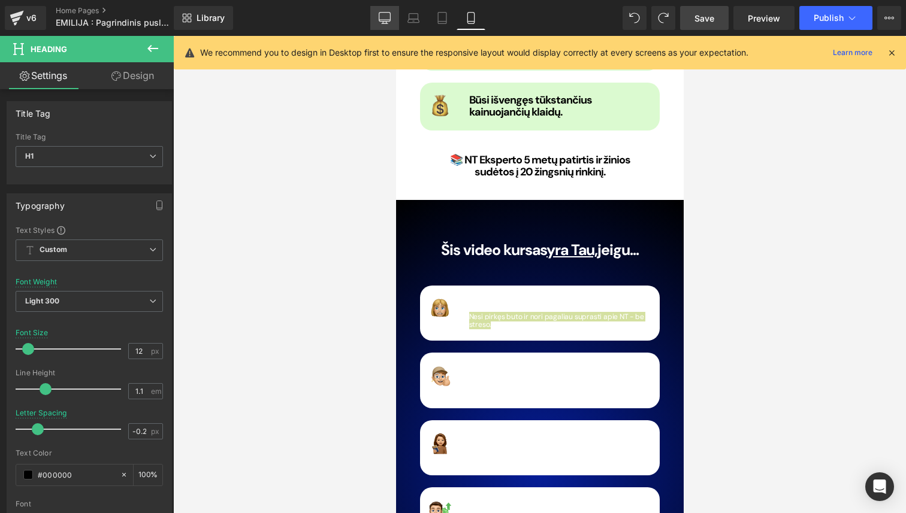
click at [385, 15] on icon at bounding box center [385, 18] width 12 height 12
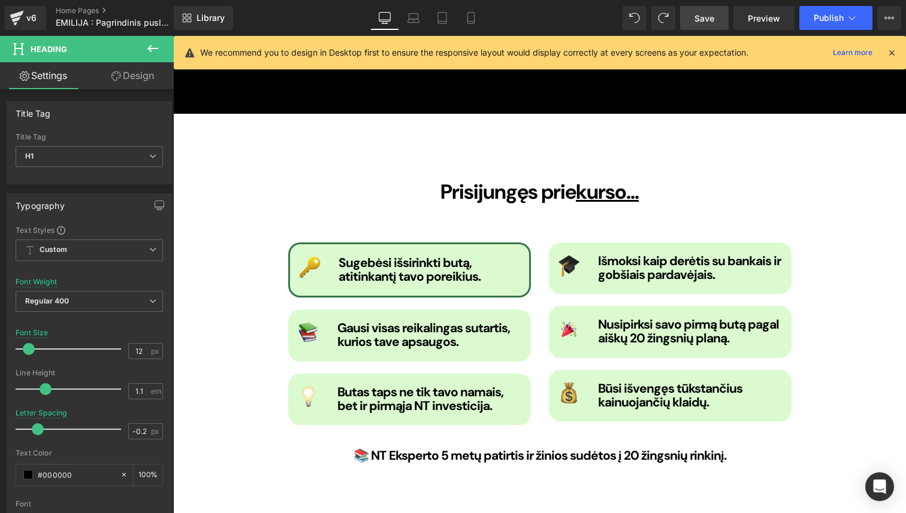
scroll to position [1701, 0]
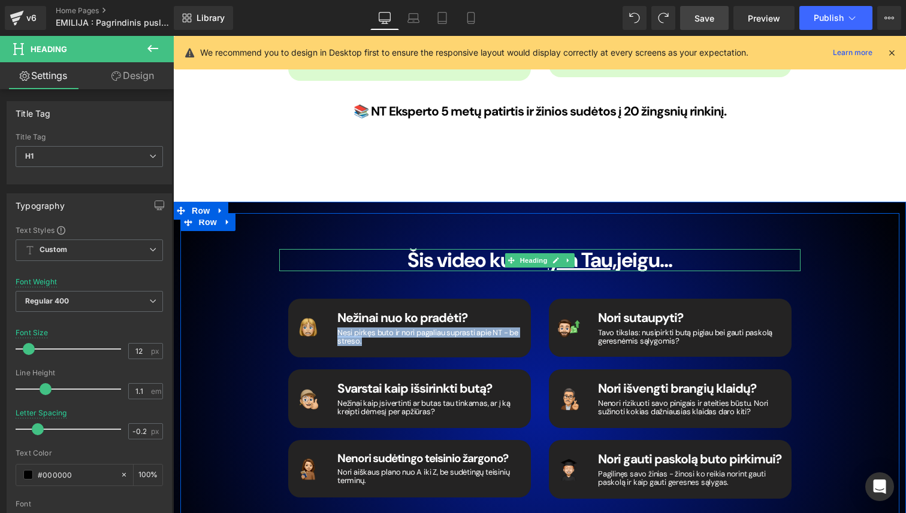
click at [300, 249] on h1 "Šis video kursas yra Tau, jeigu..." at bounding box center [539, 260] width 521 height 22
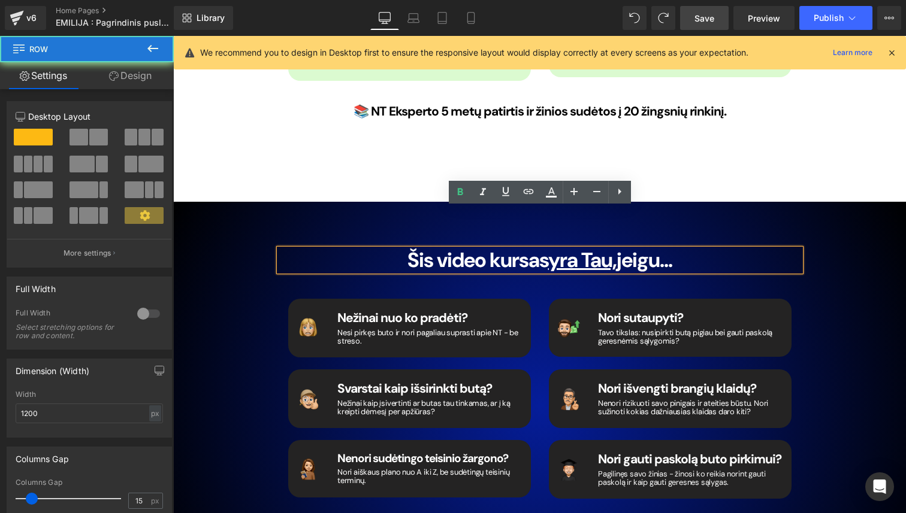
click at [283, 231] on div "Šis video kursas yra Tau, jeigu... Heading Image Nežinai nuo ko pradėti? Headin…" at bounding box center [539, 383] width 539 height 304
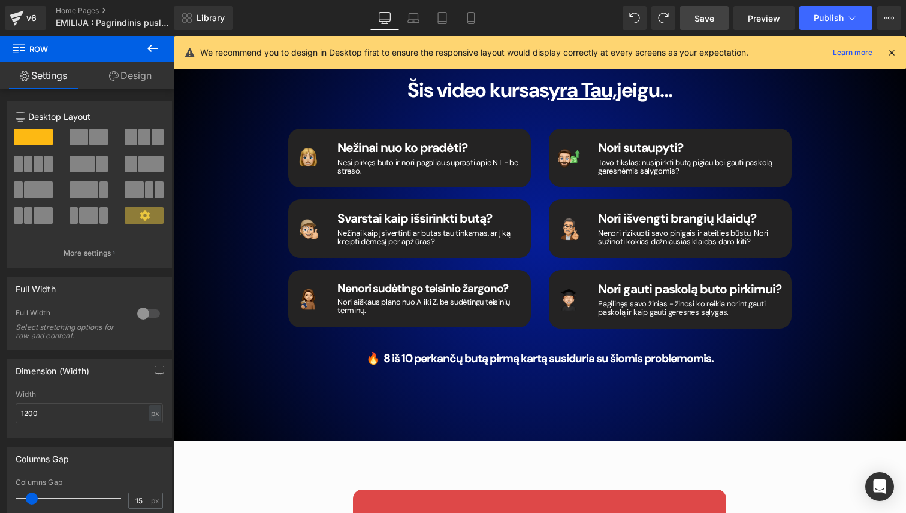
scroll to position [1872, 0]
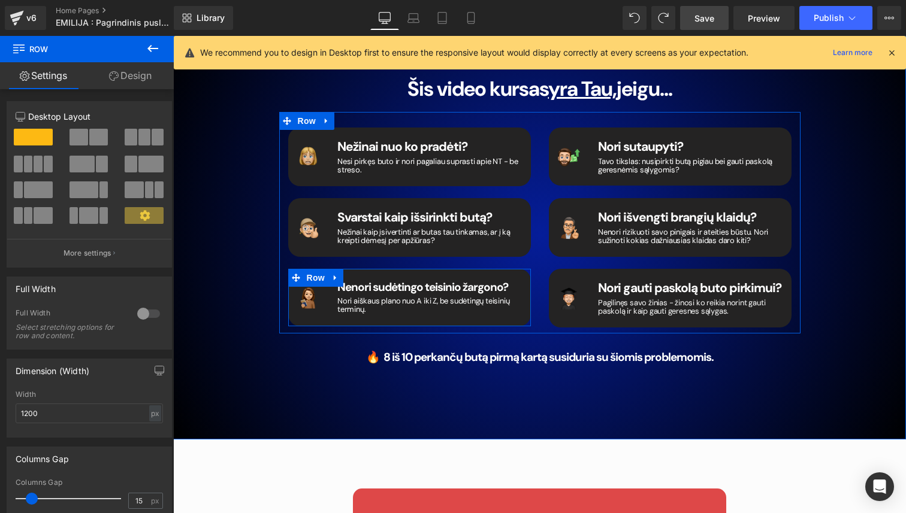
click at [507, 280] on strong "Nenori sudėtingo teisinio žargono?" at bounding box center [422, 287] width 171 height 15
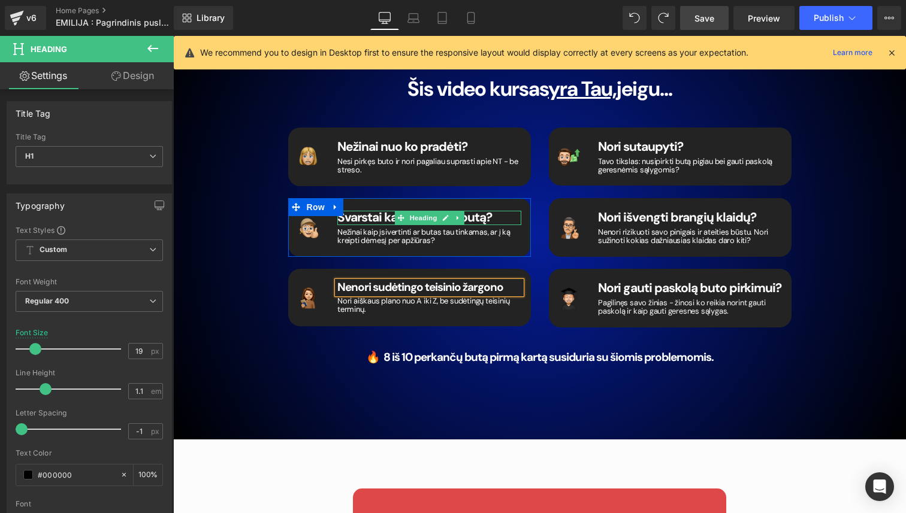
click at [494, 211] on h1 "Svarstai kaip išsirinkti butą?" at bounding box center [429, 218] width 184 height 14
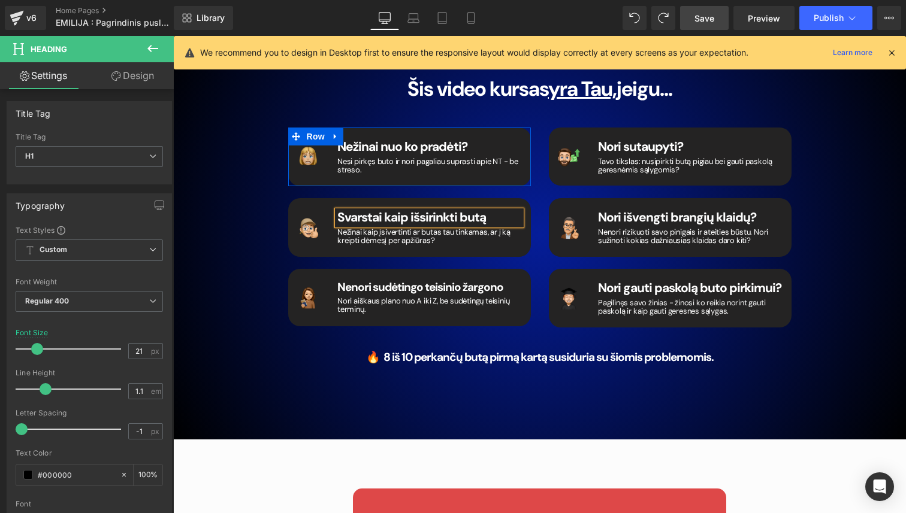
click at [488, 140] on h1 "Nežinai nuo ko pradėti?" at bounding box center [429, 147] width 184 height 14
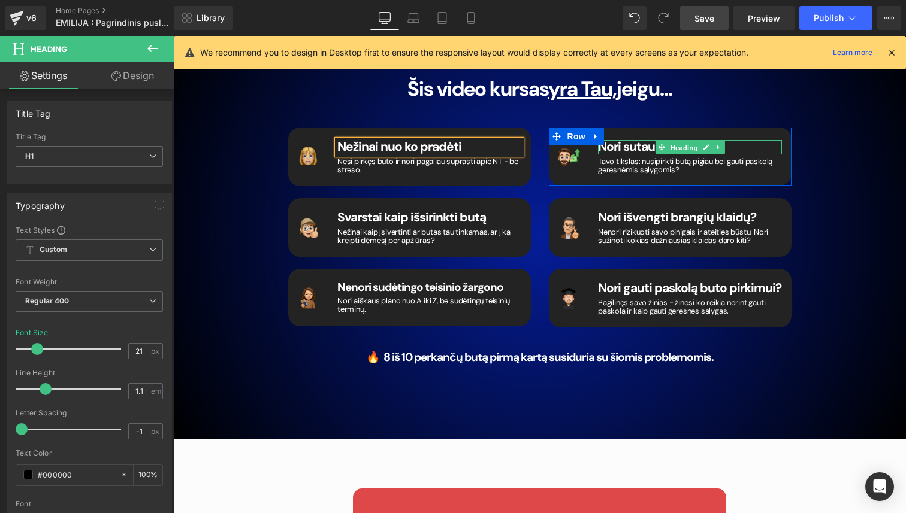
click at [687, 141] on span "Heading" at bounding box center [683, 148] width 32 height 14
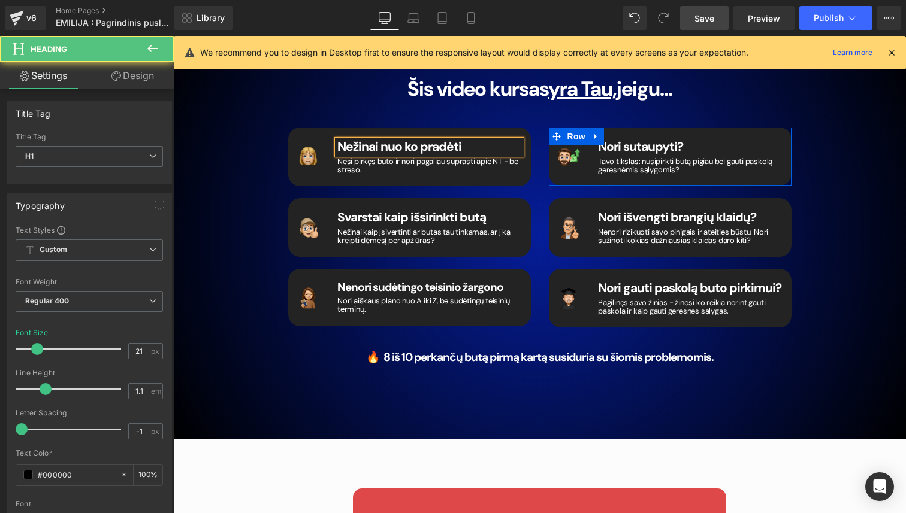
click at [654, 128] on div "Image Nori sutaupyti? Heading Tavo tikslas: nusipirkti butą pigiau bei gauti pa…" at bounding box center [670, 157] width 243 height 58
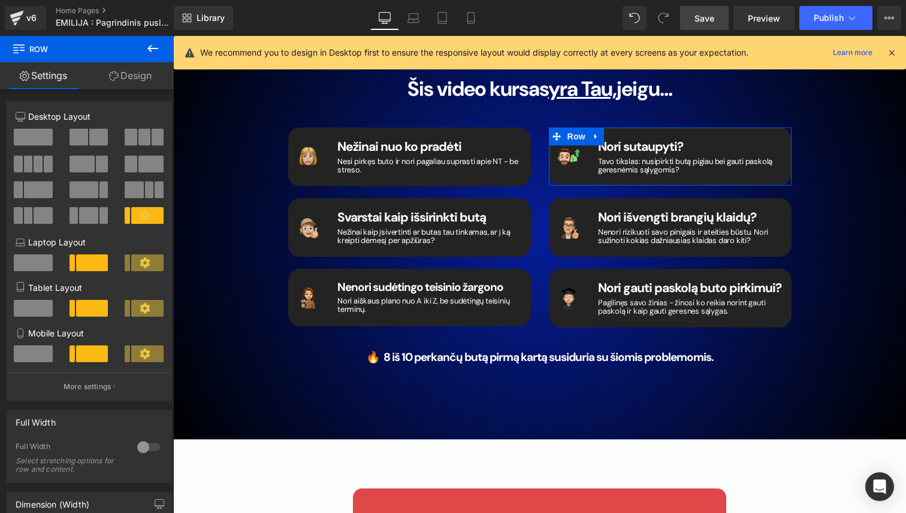
click at [652, 140] on div "Nori sutaupyti? Heading" at bounding box center [690, 147] width 184 height 14
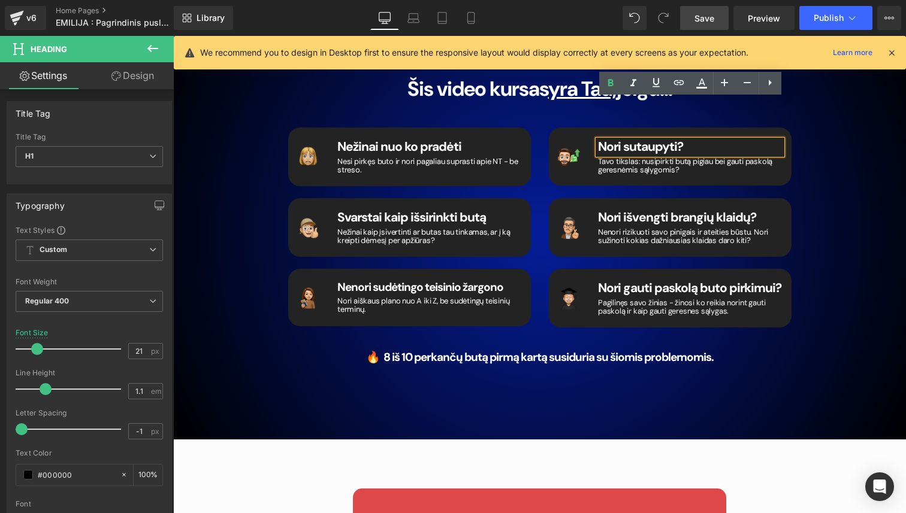
click at [688, 140] on h1 "Nori sutaupyti?" at bounding box center [690, 147] width 184 height 14
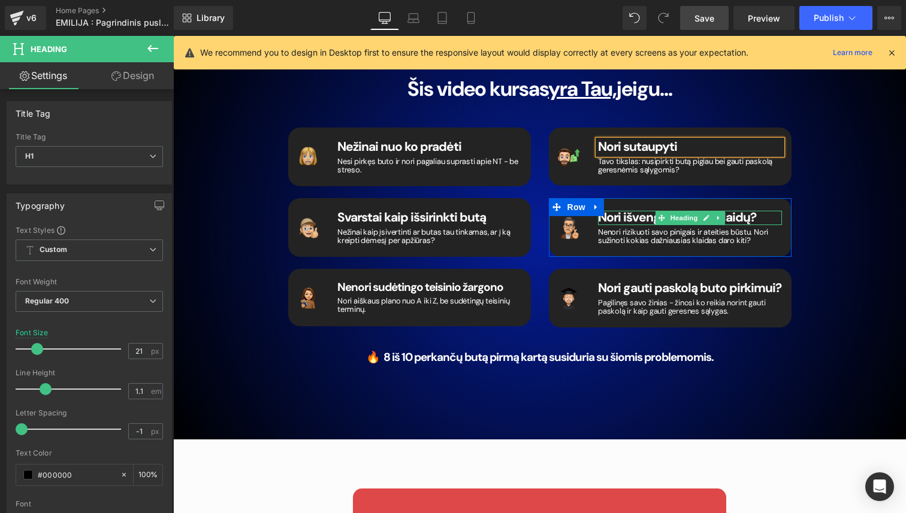
click at [759, 211] on h1 "Nori išvengti brangių klaidų?" at bounding box center [690, 218] width 184 height 14
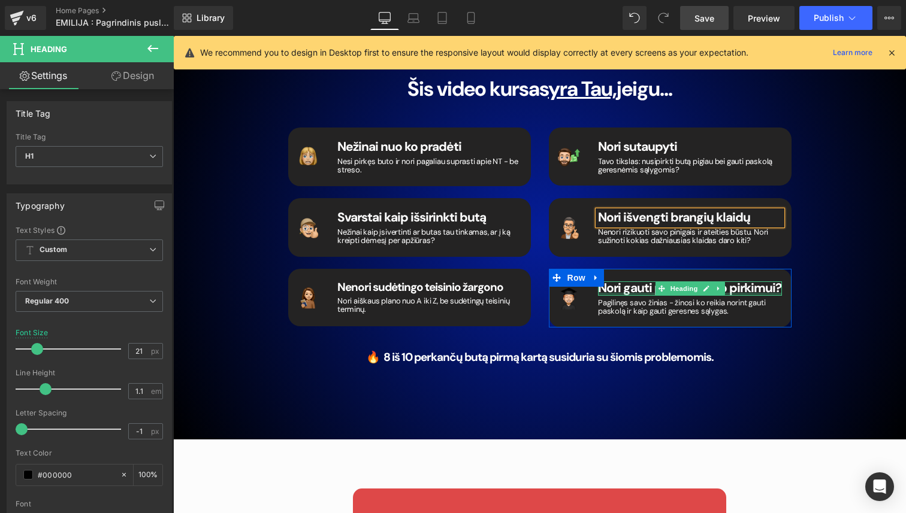
click at [778, 282] on h1 "Nori gauti paskolą buto pirkimui?" at bounding box center [690, 289] width 184 height 14
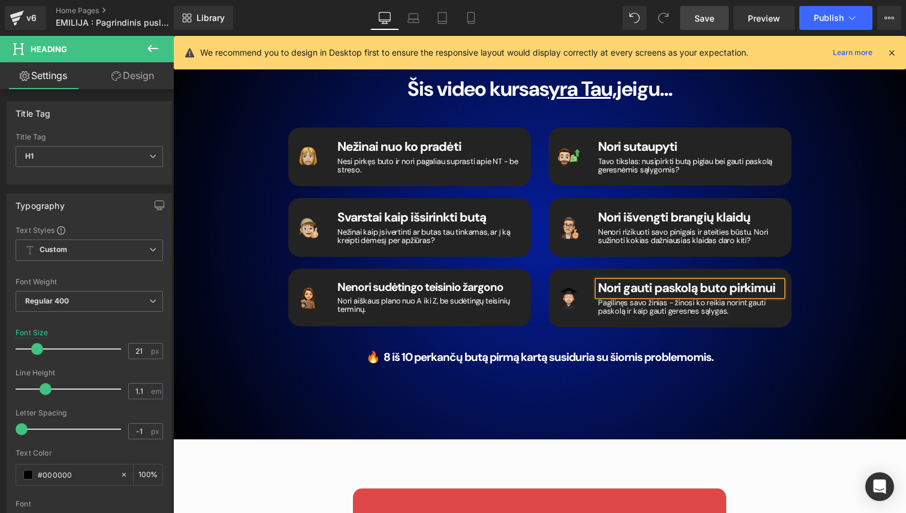
click at [831, 234] on div "Šis video kursas yra Tau, jeigu... Heading Image Nežinai nuo ko pradėti Heading…" at bounding box center [539, 215] width 719 height 347
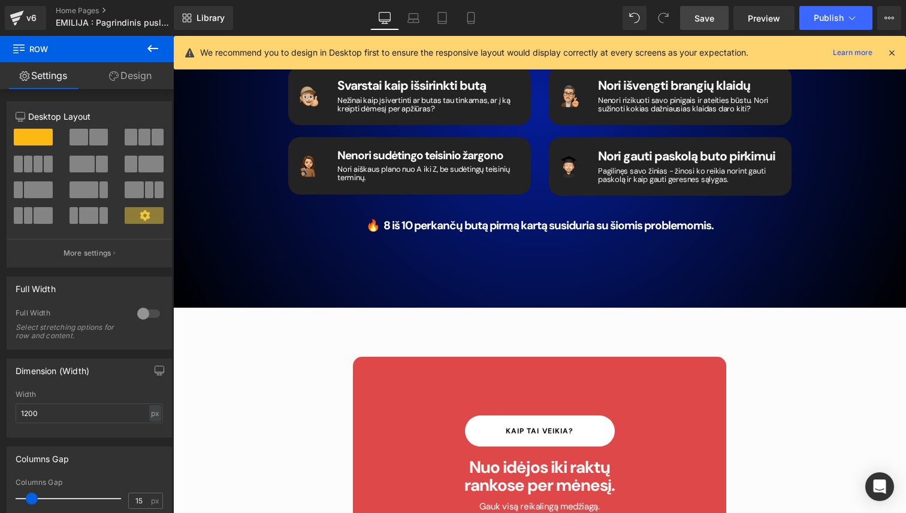
scroll to position [2113, 0]
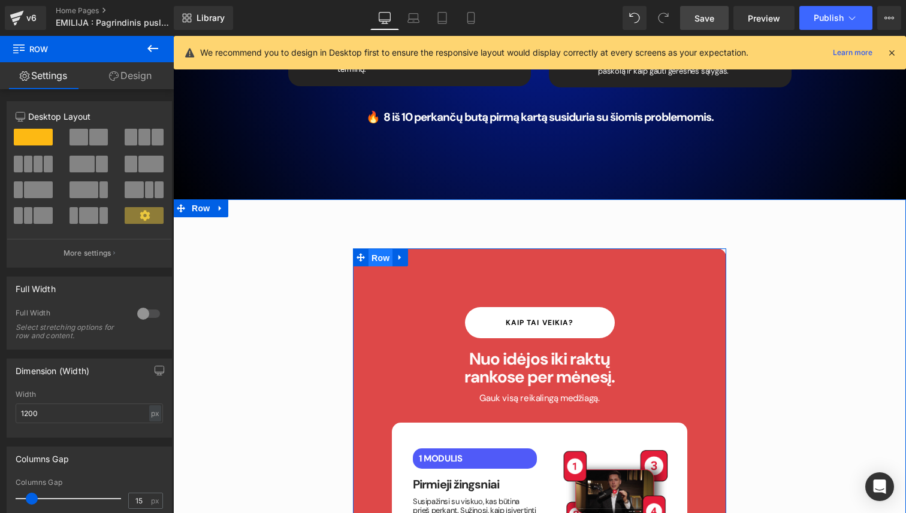
click at [374, 249] on span "Row" at bounding box center [380, 258] width 24 height 18
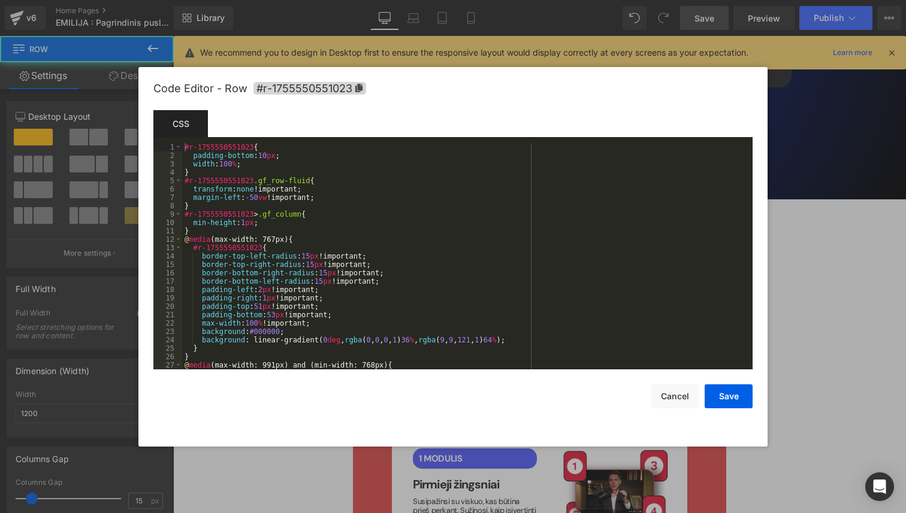
click at [361, 0] on div "Row You are previewing how the will restyle your page. You can not edit Element…" at bounding box center [453, 0] width 906 height 0
click at [328, 192] on div "#r-1755550551023 { padding-bottom : 10 px ; width : 100 % ; } #r-1755550551023 …" at bounding box center [465, 264] width 566 height 243
click at [334, 198] on div "#r-1755550551023 { padding-bottom : 10 px ; width : 100 % ; } #r-1755550551023 …" at bounding box center [465, 264] width 566 height 243
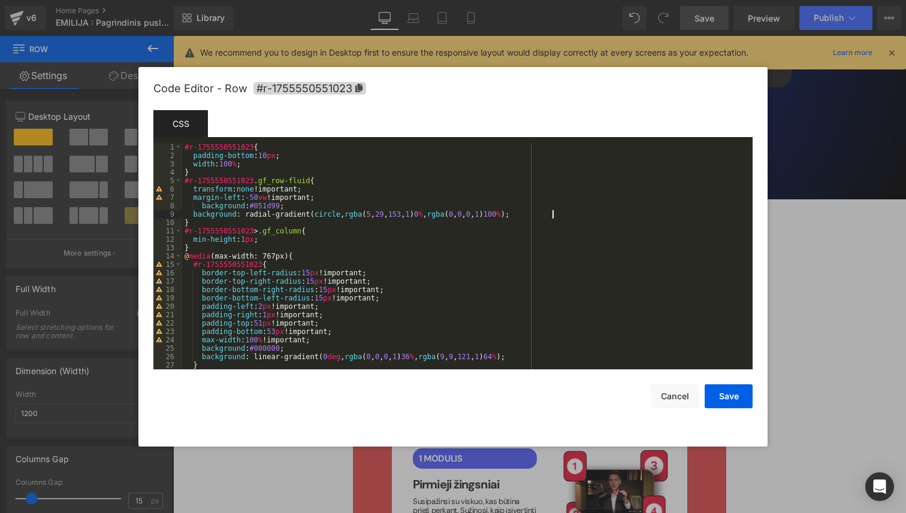
click at [192, 214] on div "#r-1755550551023 { padding-bottom : 10 px ; width : 100 % ; } #r-1755550551023 …" at bounding box center [465, 264] width 566 height 243
click at [203, 207] on div "#r-1755550551023 { padding-bottom : 10 px ; width : 100 % ; } #r-1755550551023 …" at bounding box center [465, 264] width 566 height 243
click at [726, 400] on button "Save" at bounding box center [729, 397] width 48 height 24
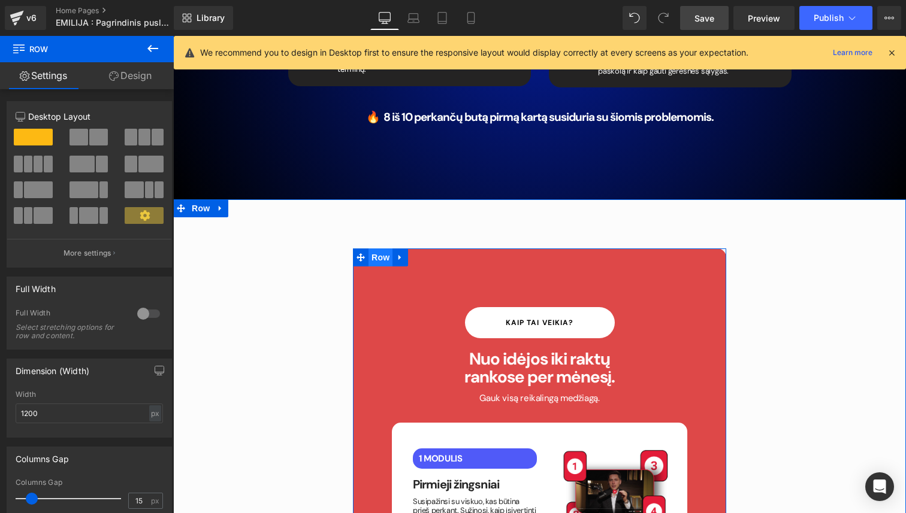
click at [380, 249] on span "Row" at bounding box center [380, 258] width 24 height 18
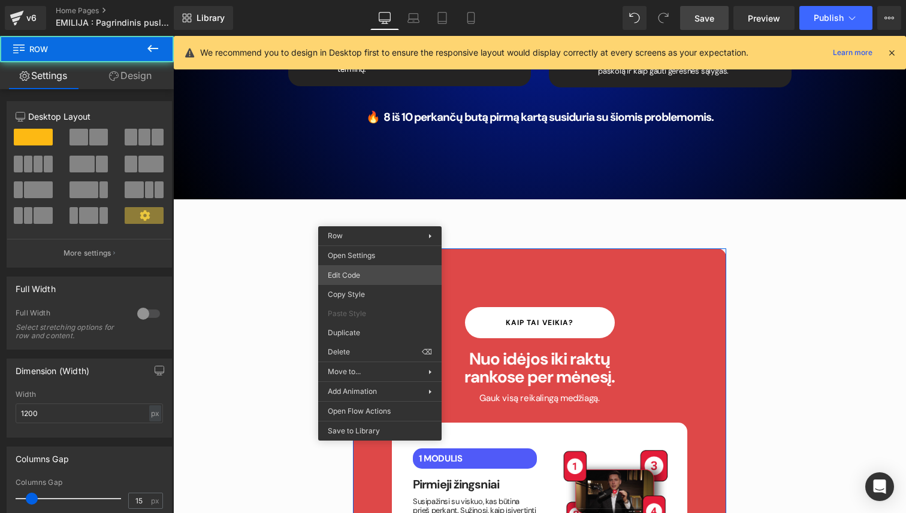
click at [367, 0] on div "Row You are previewing how the will restyle your page. You can not edit Element…" at bounding box center [453, 0] width 906 height 0
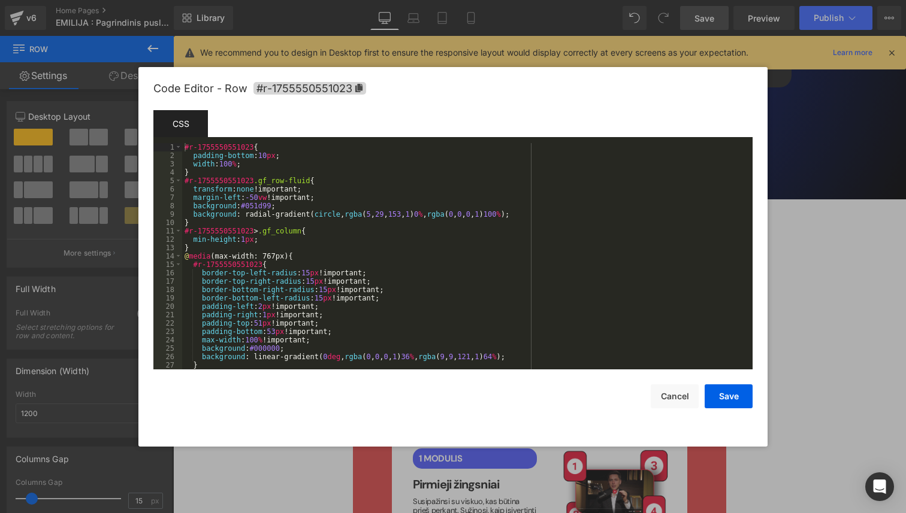
click at [325, 167] on div "#r-1755550551023 { padding-bottom : 10 px ; width : 100 % ; } #r-1755550551023 …" at bounding box center [465, 264] width 566 height 243
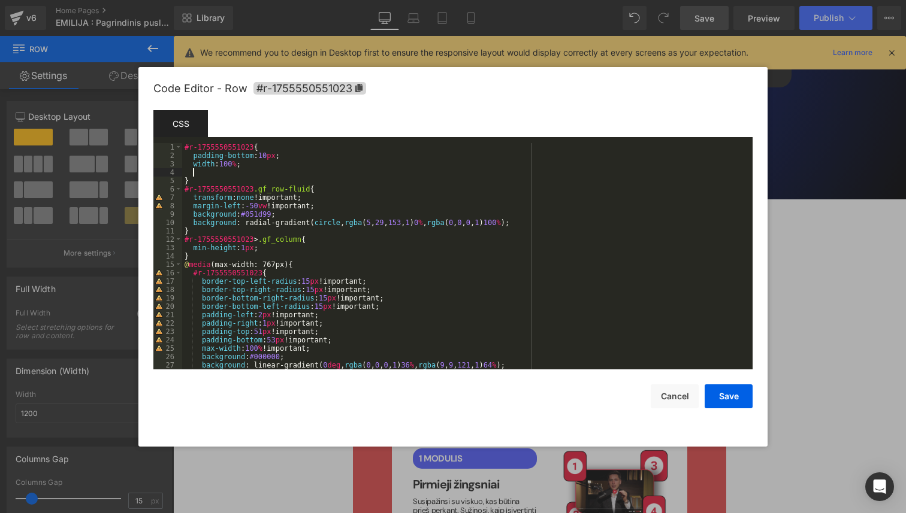
paste textarea
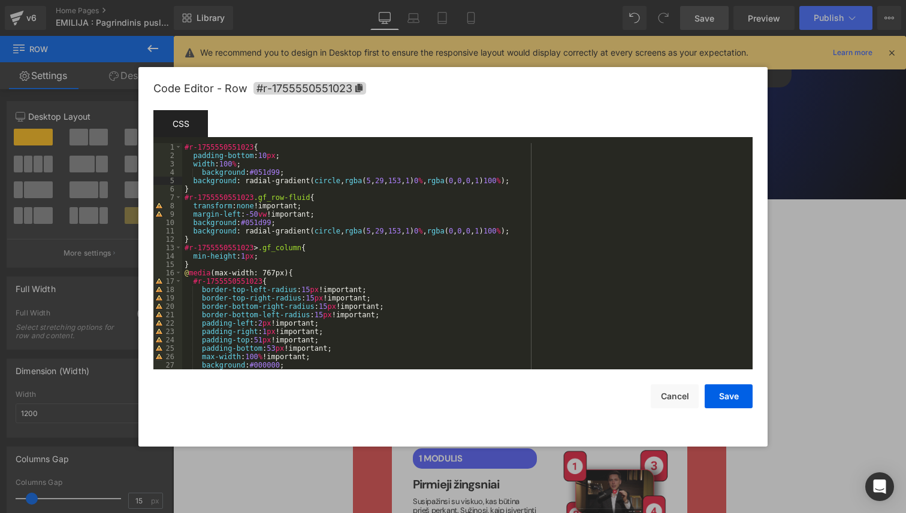
click at [192, 183] on div "#r-1755550551023 { padding-bottom : 10 px ; width : 100 % ; background : #051d9…" at bounding box center [465, 264] width 566 height 243
click at [729, 403] on button "Save" at bounding box center [729, 397] width 48 height 24
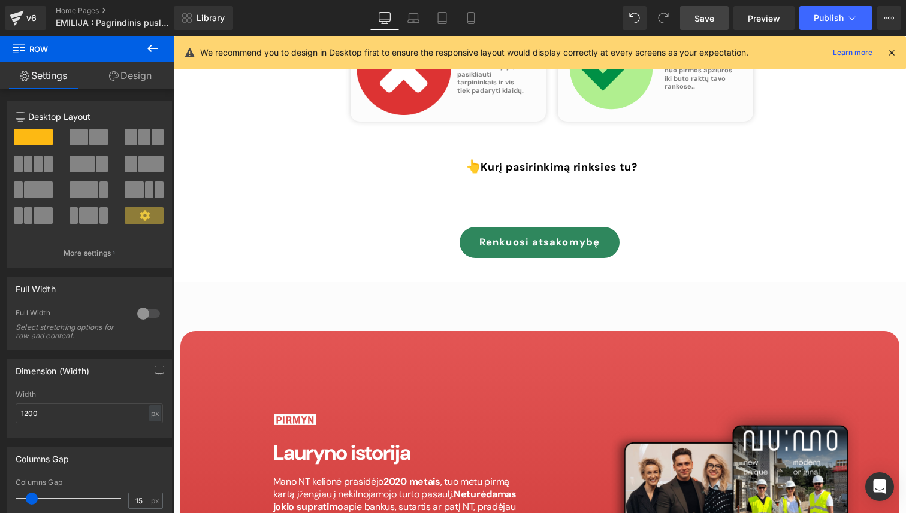
scroll to position [5037, 0]
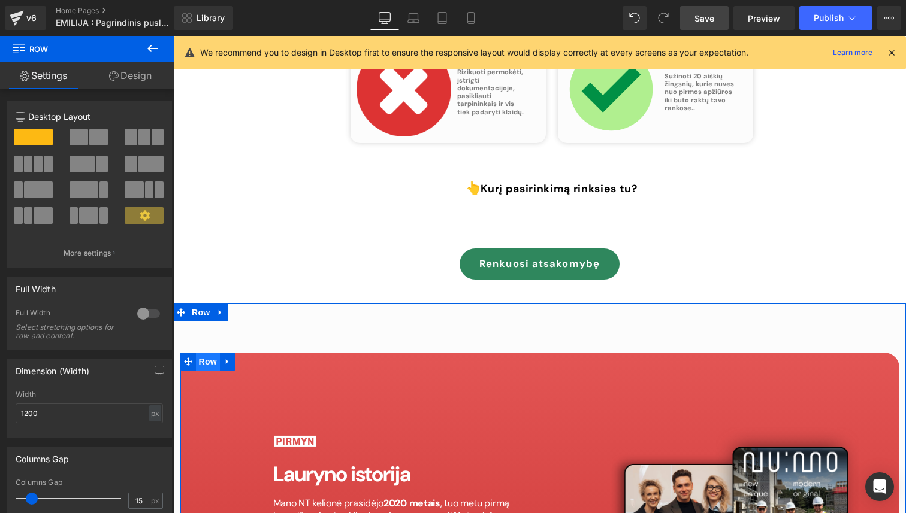
click at [210, 353] on span "Row" at bounding box center [208, 362] width 24 height 18
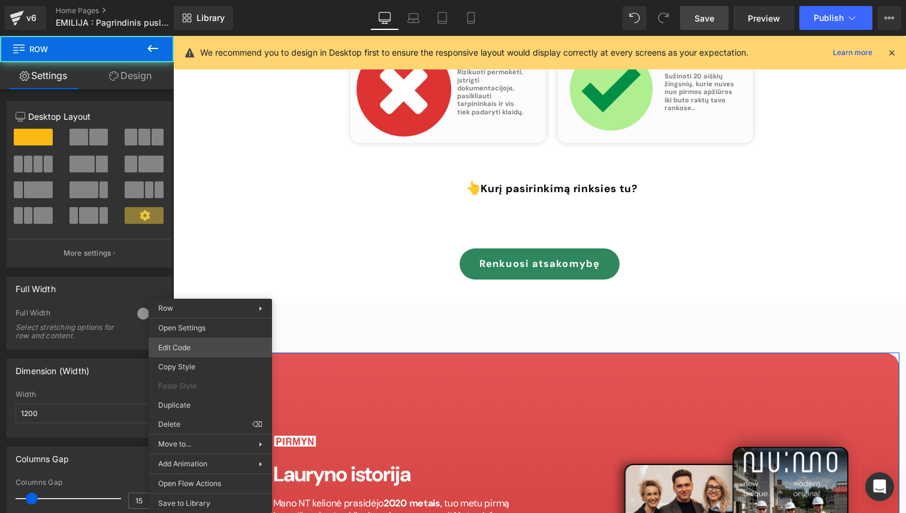
click at [201, 0] on div "Row You are previewing how the will restyle your page. You can not edit Element…" at bounding box center [453, 0] width 906 height 0
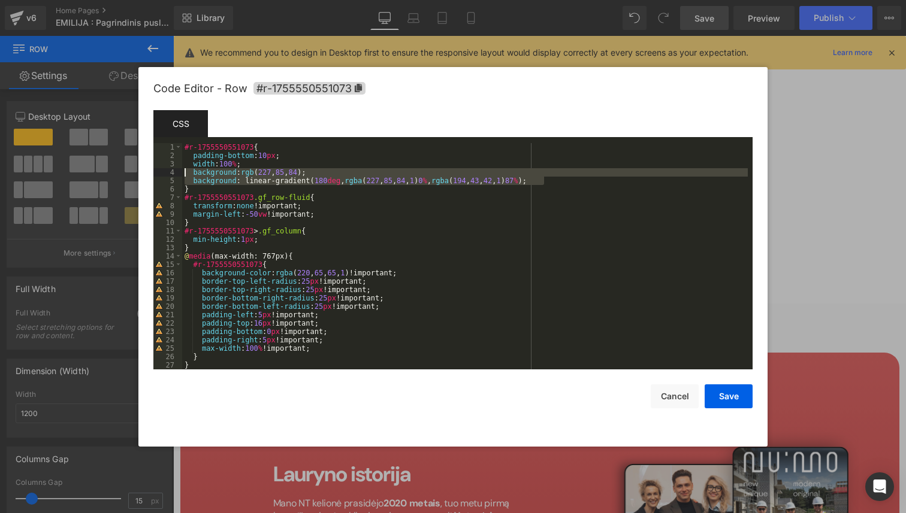
drag, startPoint x: 552, startPoint y: 181, endPoint x: 188, endPoint y: 172, distance: 363.8
click at [188, 172] on div "#r-1755550551073 { padding-bottom : 10 px ; width : 100 % ; background : rgb ( …" at bounding box center [465, 264] width 566 height 243
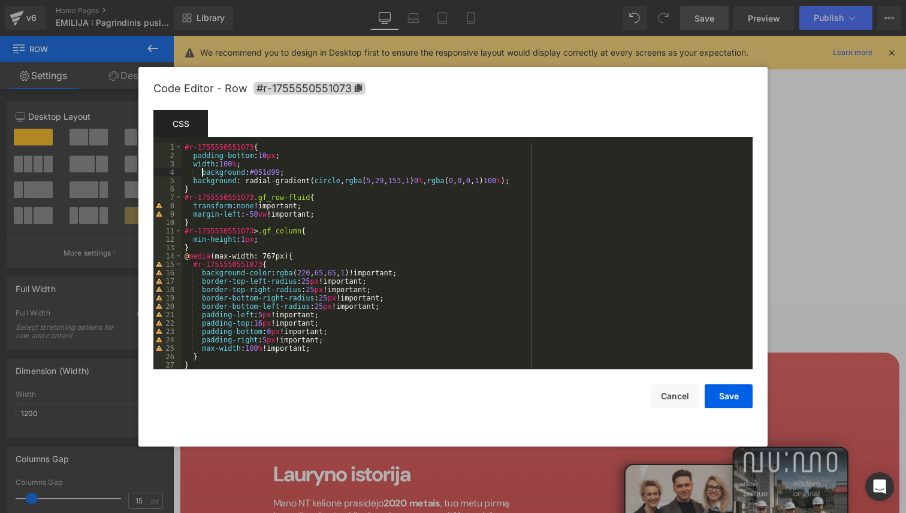
click at [203, 175] on div "#r-1755550551073 { padding-bottom : 10 px ; width : 100 % ; background : #051d9…" at bounding box center [465, 264] width 566 height 243
click at [727, 402] on button "Save" at bounding box center [729, 397] width 48 height 24
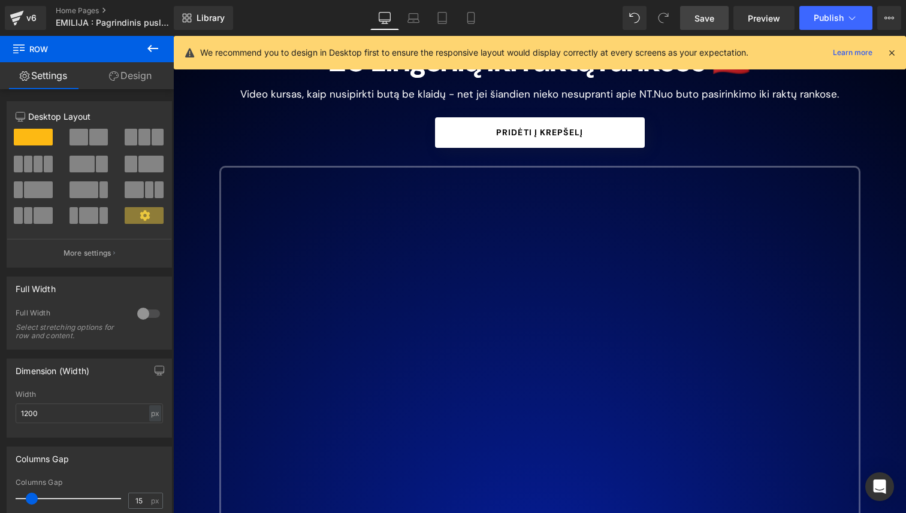
scroll to position [0, 0]
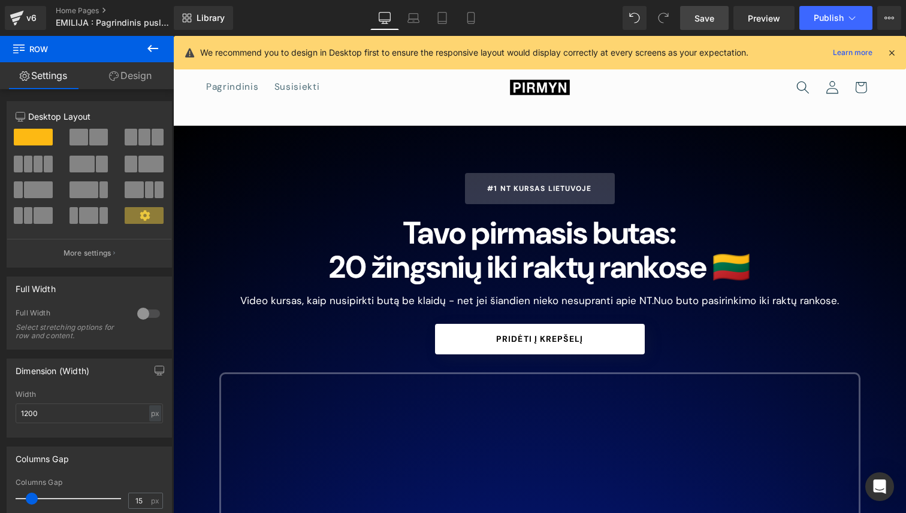
click at [716, 16] on link "Save" at bounding box center [704, 18] width 49 height 24
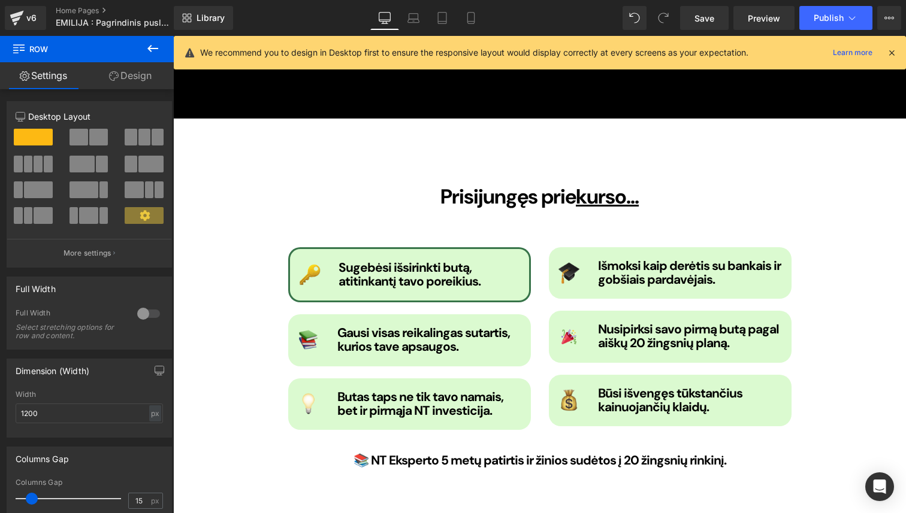
scroll to position [1355, 0]
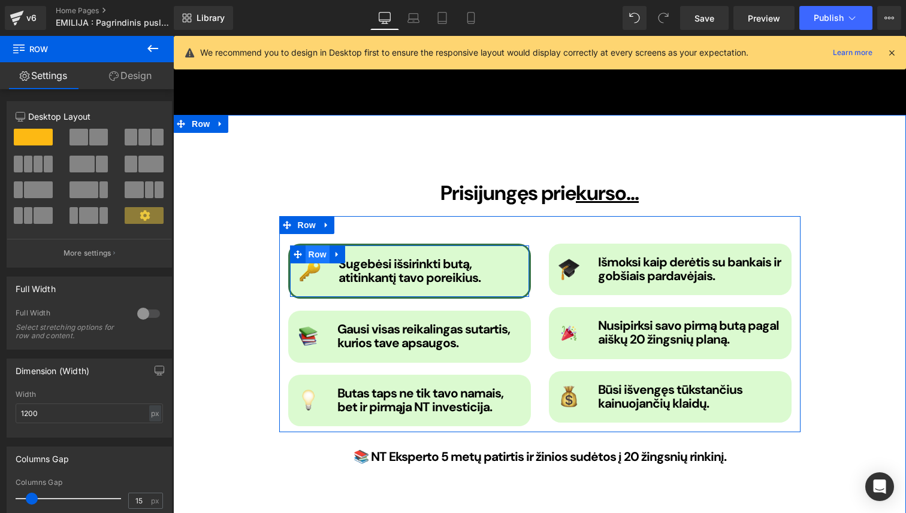
click at [318, 246] on span "Row" at bounding box center [318, 255] width 24 height 18
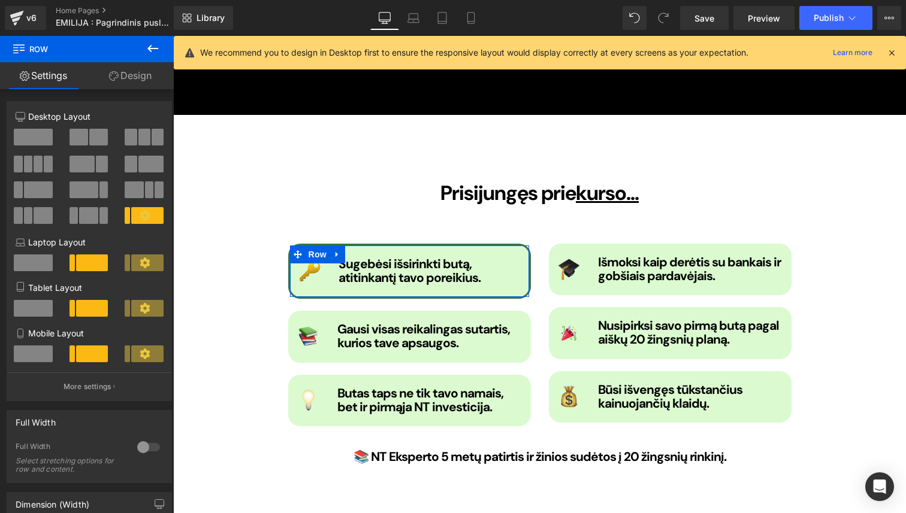
click at [152, 81] on link "Design" at bounding box center [130, 75] width 87 height 27
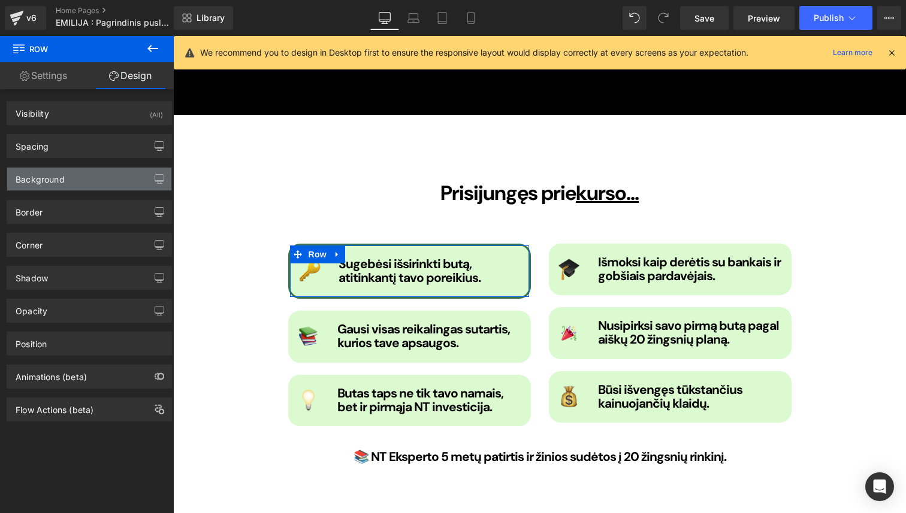
click at [98, 173] on div "Background" at bounding box center [89, 179] width 164 height 23
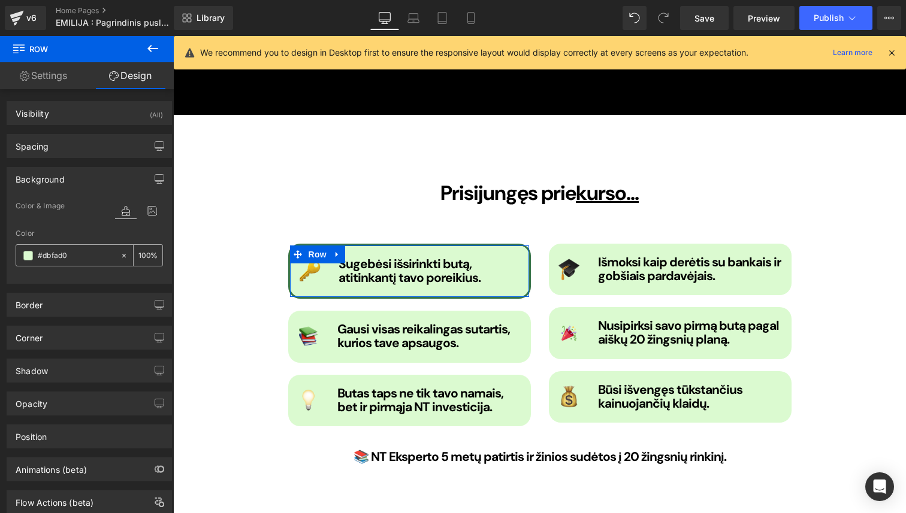
click at [23, 256] on span at bounding box center [28, 256] width 10 height 10
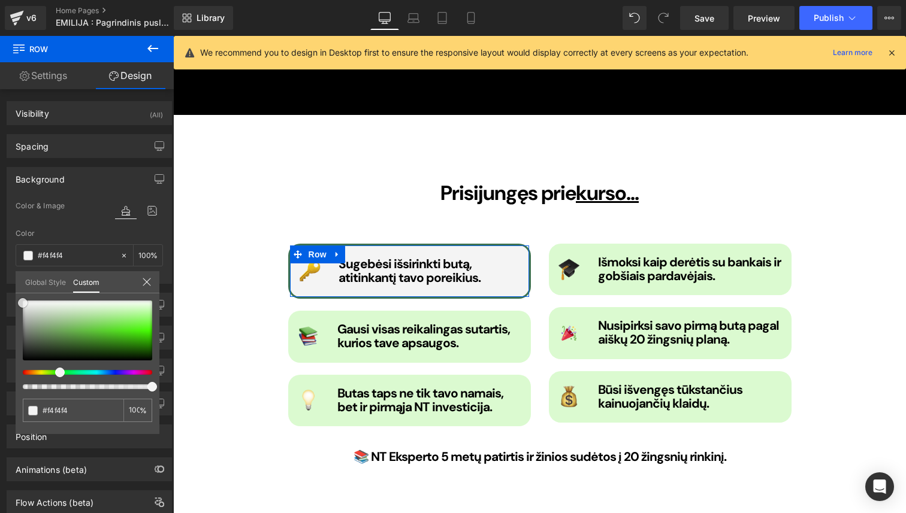
drag, startPoint x: 28, startPoint y: 309, endPoint x: 16, endPoint y: 303, distance: 13.4
click at [16, 303] on div "#dbfad0 100 %" at bounding box center [88, 368] width 144 height 134
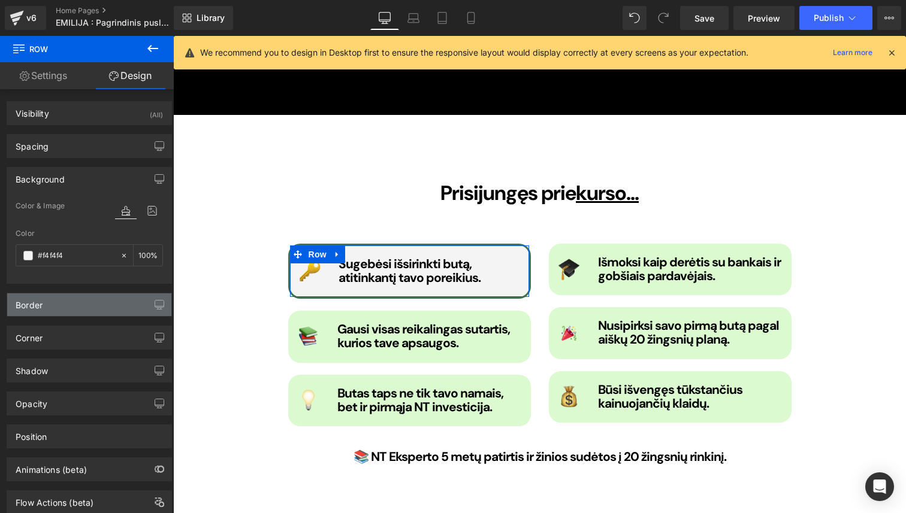
click at [61, 308] on div "Border" at bounding box center [89, 305] width 164 height 23
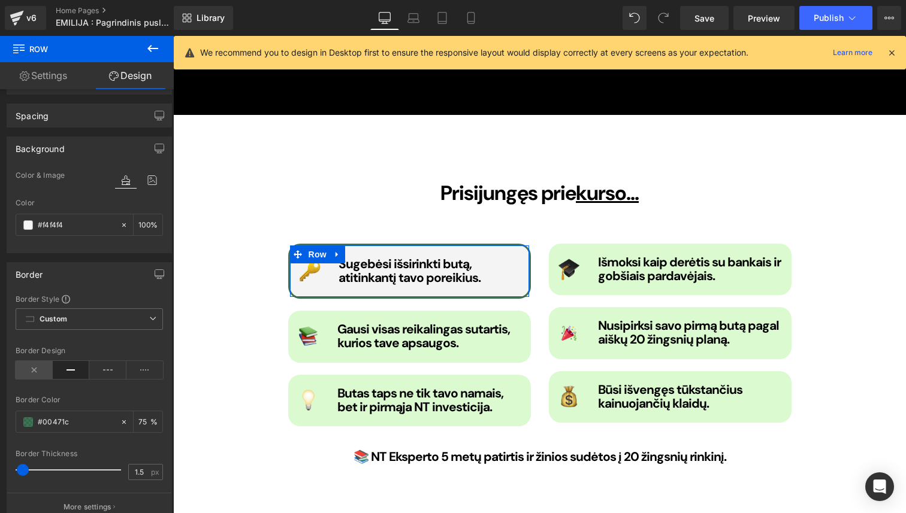
scroll to position [32, 0]
click at [92, 371] on icon at bounding box center [107, 369] width 37 height 18
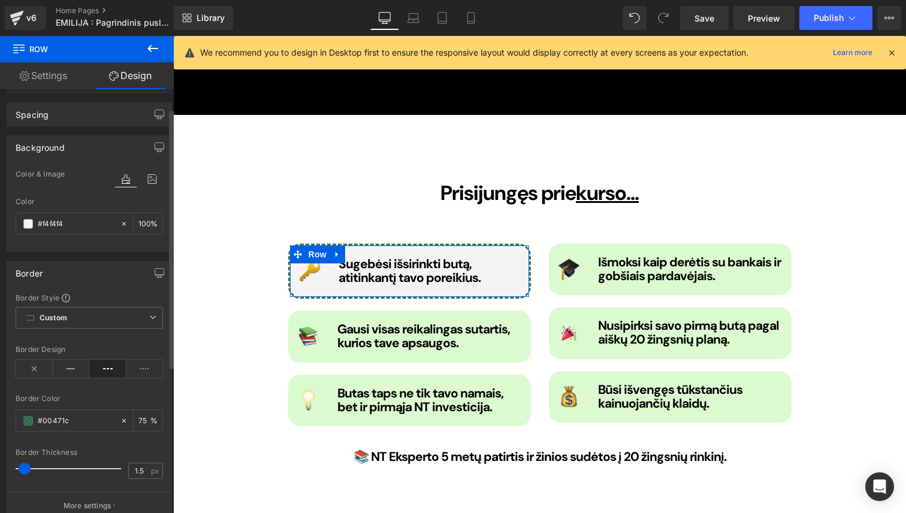
click at [26, 468] on span at bounding box center [25, 469] width 12 height 12
click at [77, 397] on div "Border Color" at bounding box center [89, 399] width 147 height 8
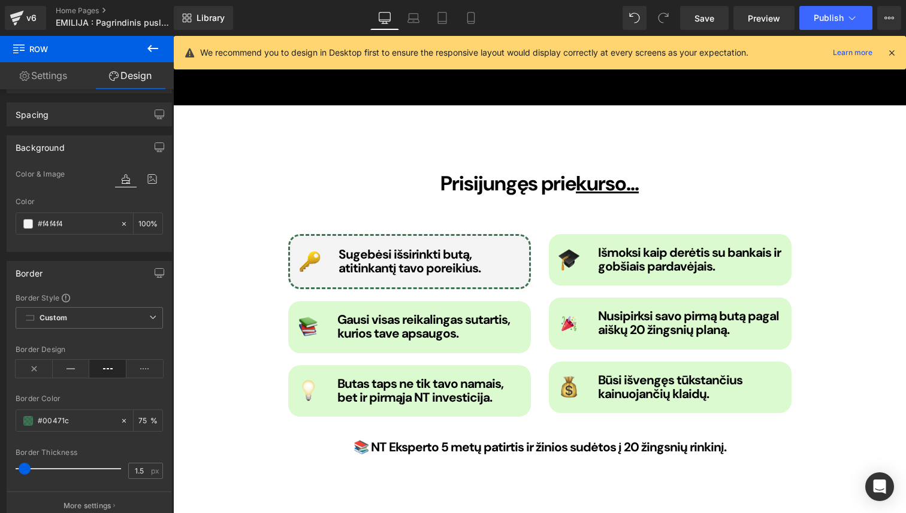
scroll to position [1393, 0]
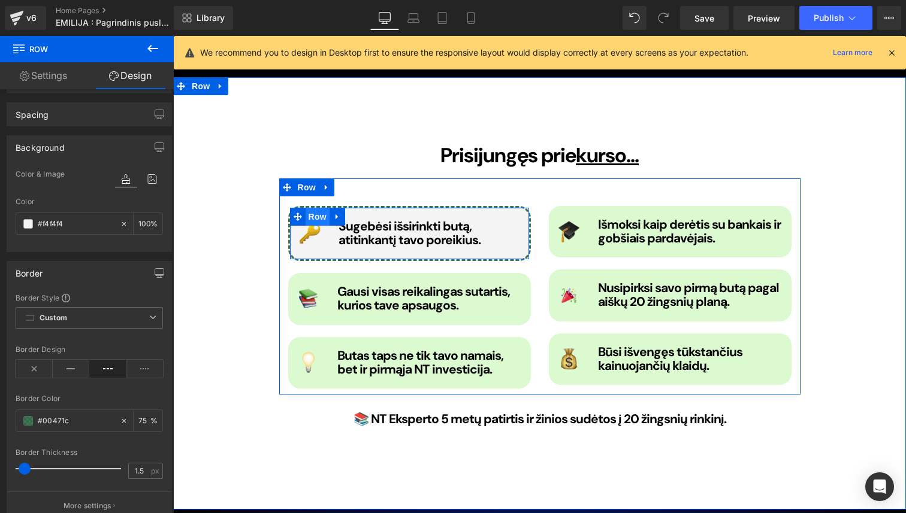
click at [312, 208] on span "Row" at bounding box center [318, 217] width 24 height 18
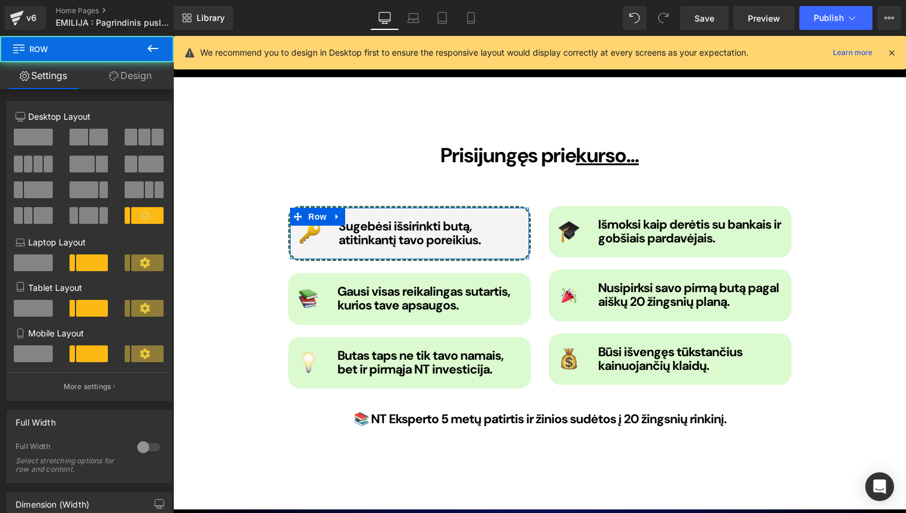
click at [148, 84] on link "Design" at bounding box center [130, 75] width 87 height 27
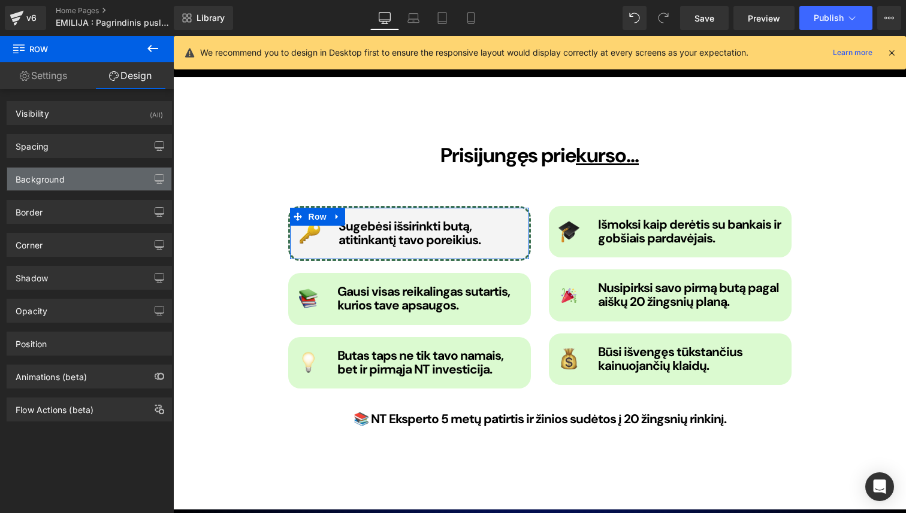
click at [75, 183] on div "Background" at bounding box center [89, 179] width 164 height 23
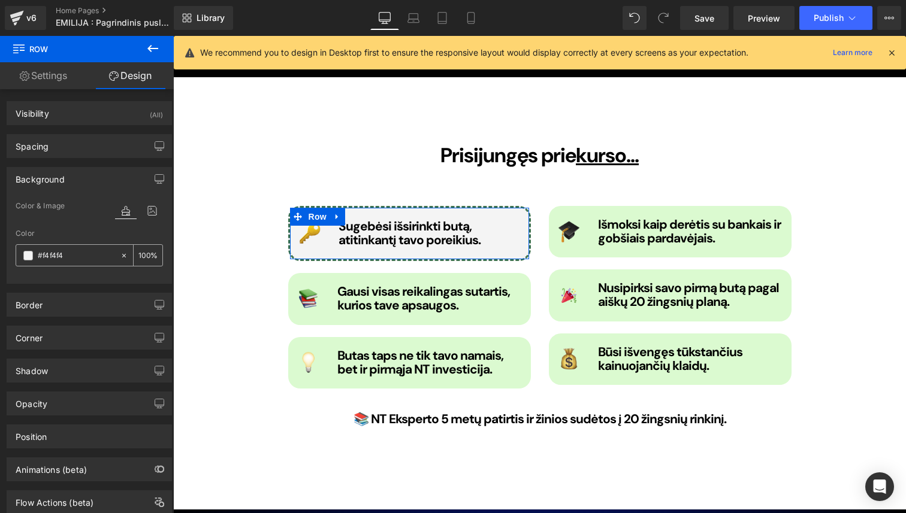
click at [29, 258] on span at bounding box center [28, 256] width 10 height 10
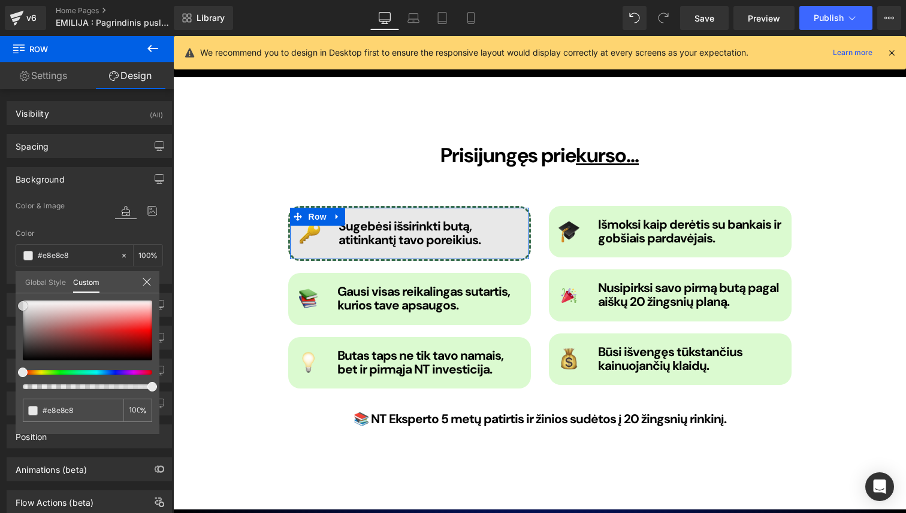
click at [20, 310] on span at bounding box center [23, 306] width 10 height 10
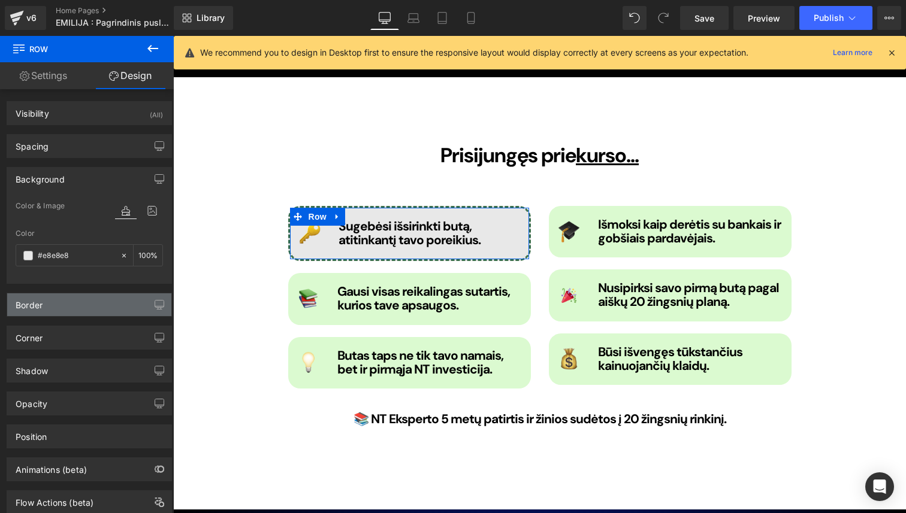
click at [71, 307] on div "Border" at bounding box center [89, 305] width 164 height 23
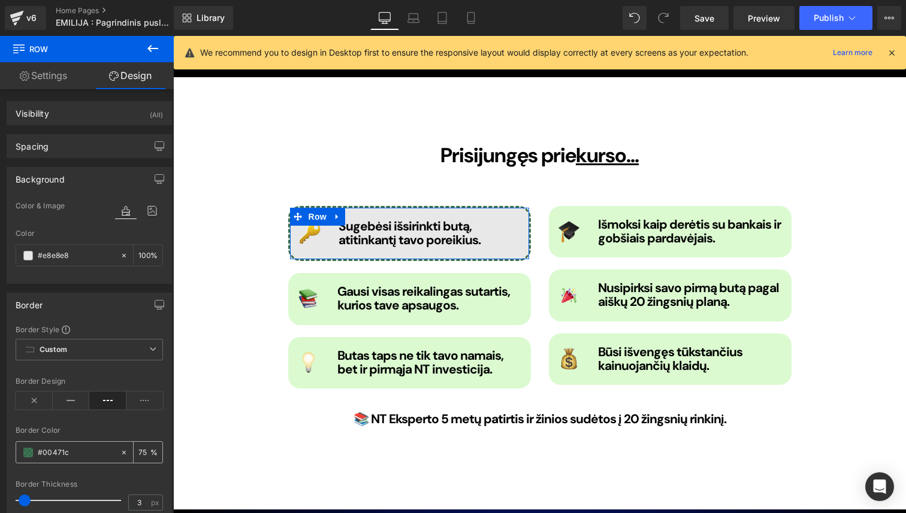
click at [143, 454] on input "75" at bounding box center [144, 452] width 12 height 13
type input "0"
type input "100"
click at [137, 401] on icon at bounding box center [144, 401] width 37 height 18
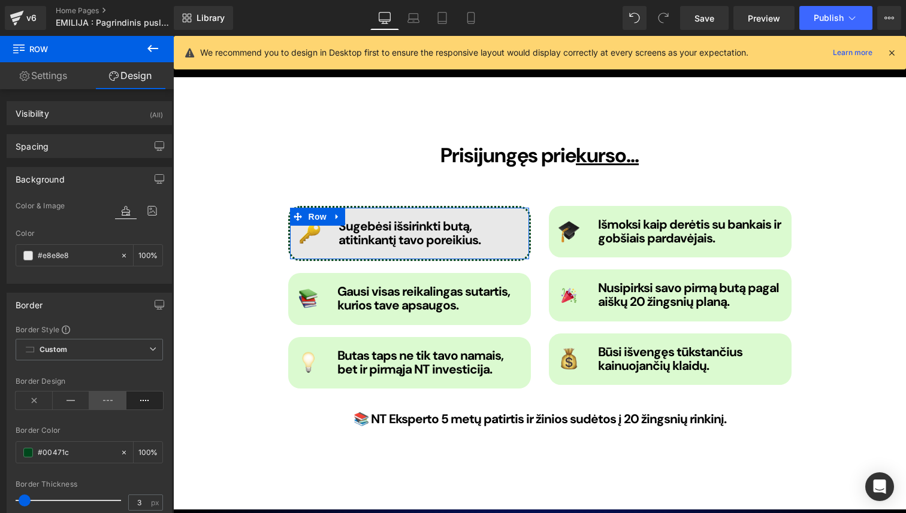
click at [107, 400] on icon at bounding box center [107, 401] width 37 height 18
click at [103, 422] on div at bounding box center [89, 420] width 147 height 8
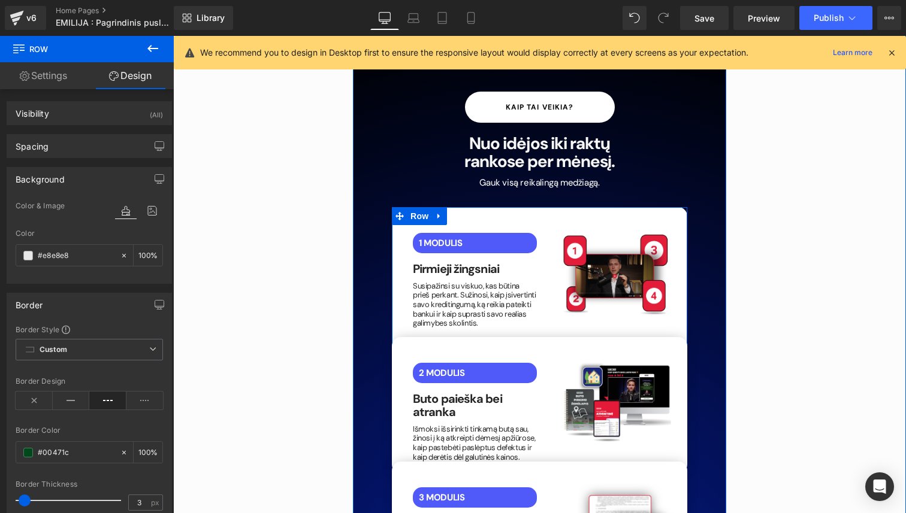
scroll to position [2340, 0]
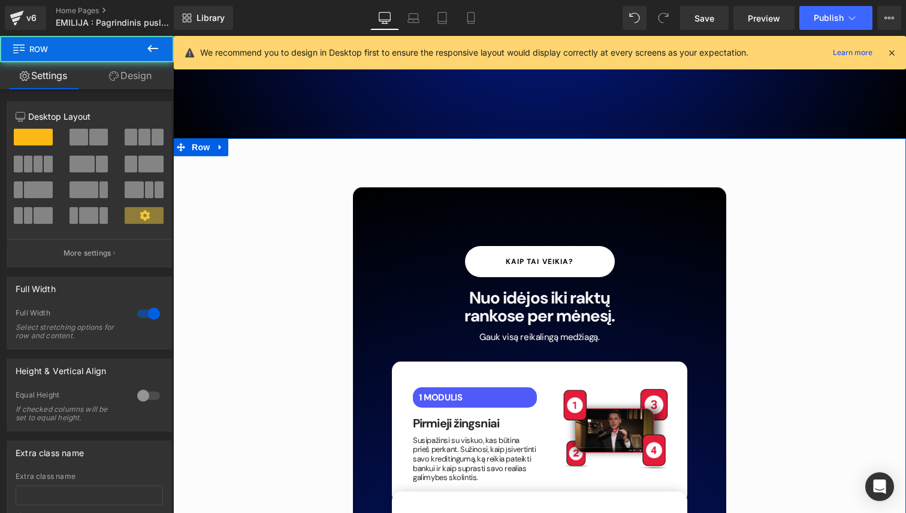
scroll to position [2168, 0]
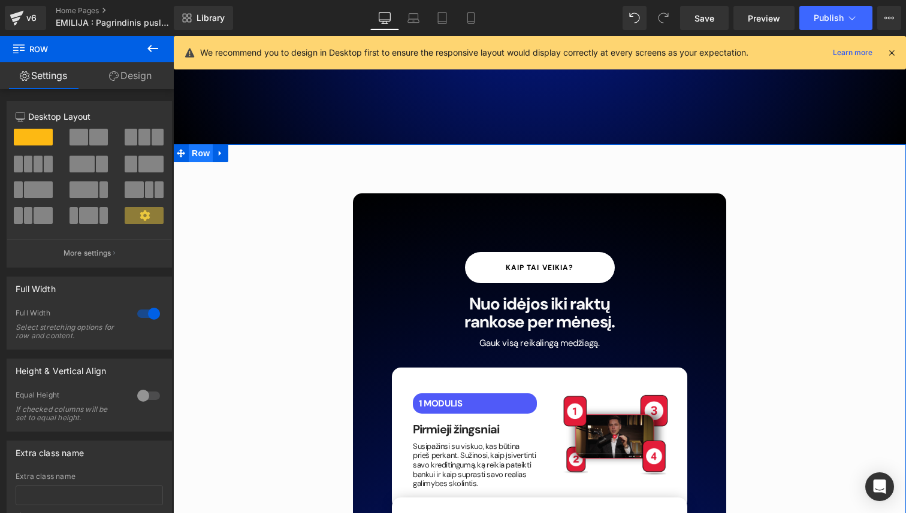
click at [206, 144] on span "Row" at bounding box center [201, 153] width 24 height 18
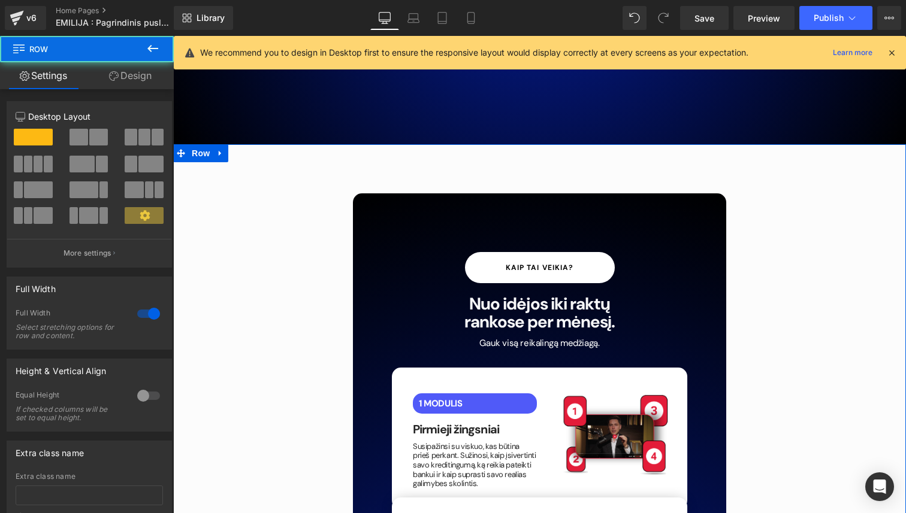
click at [143, 75] on link "Design" at bounding box center [130, 75] width 87 height 27
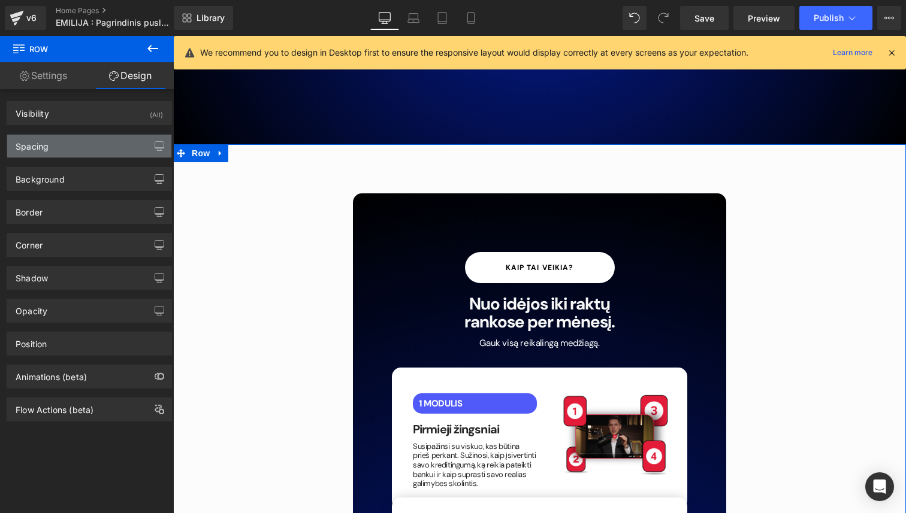
click at [93, 151] on div "Spacing" at bounding box center [89, 146] width 164 height 23
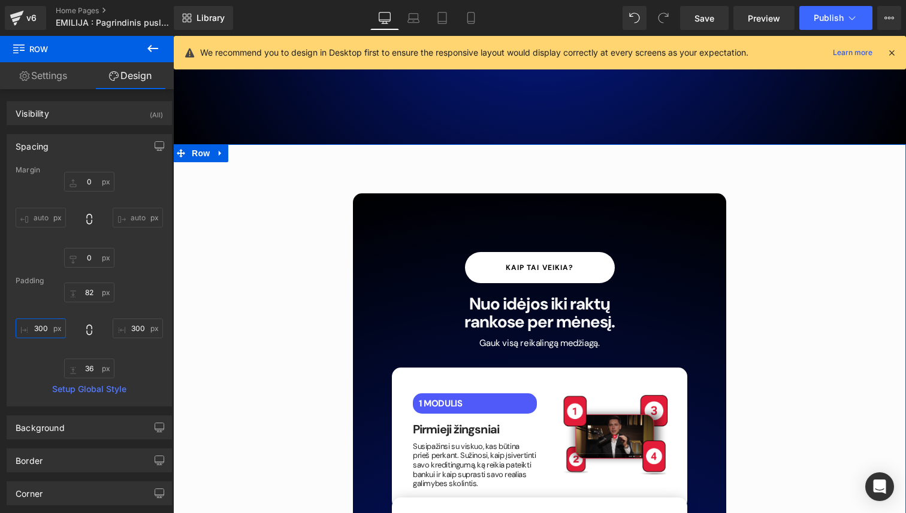
click at [46, 331] on input "300" at bounding box center [41, 329] width 50 height 20
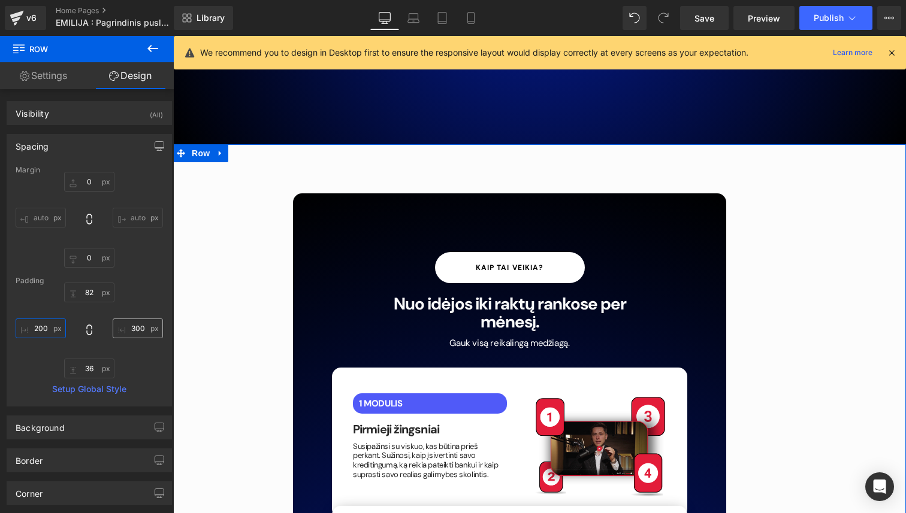
type input "200"
click at [135, 333] on input "300" at bounding box center [138, 329] width 50 height 20
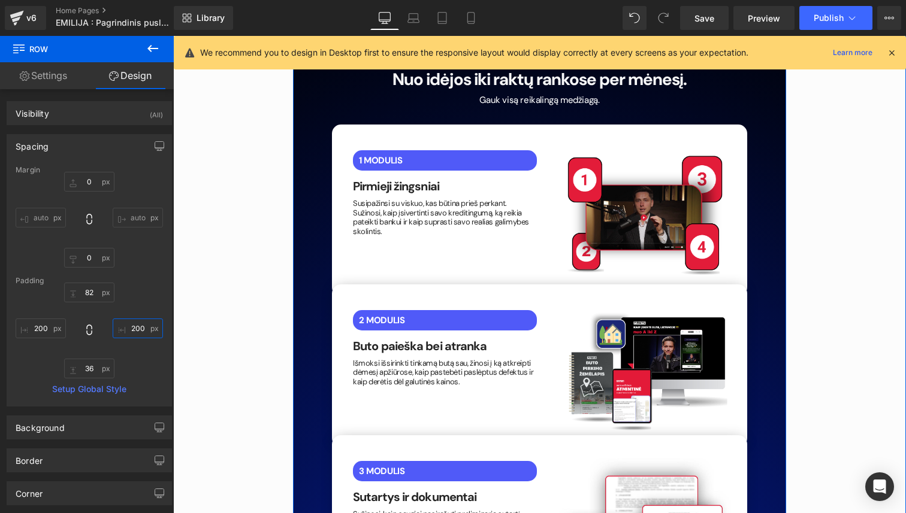
scroll to position [2399, 0]
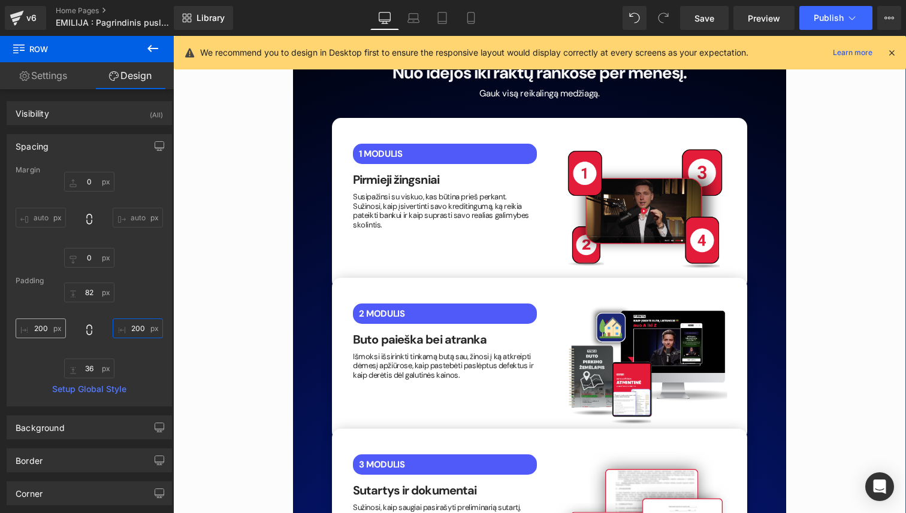
type input "200"
click at [45, 327] on input "200" at bounding box center [41, 329] width 50 height 20
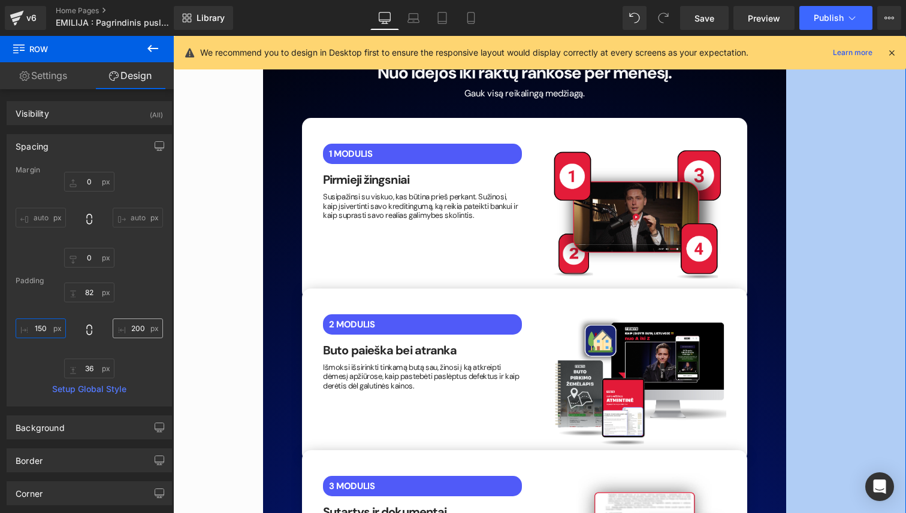
type input "150"
click at [134, 336] on input "200" at bounding box center [138, 329] width 50 height 20
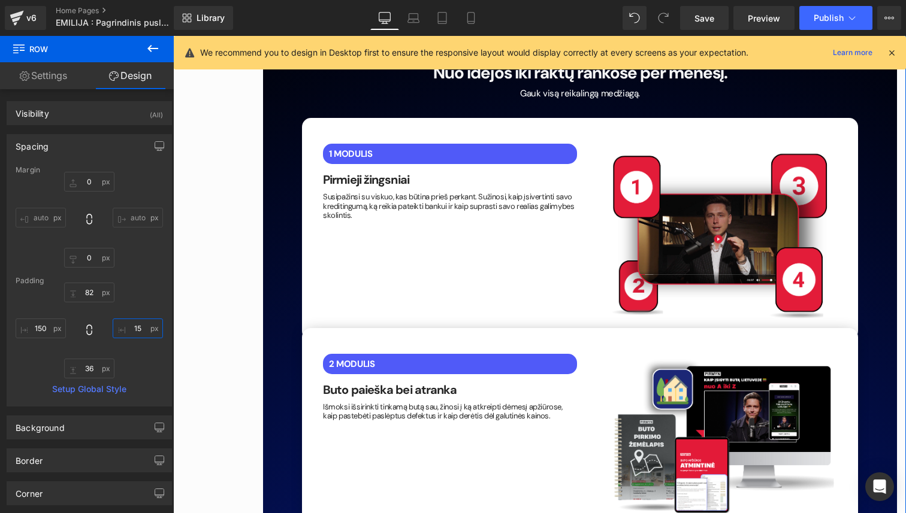
type input "150"
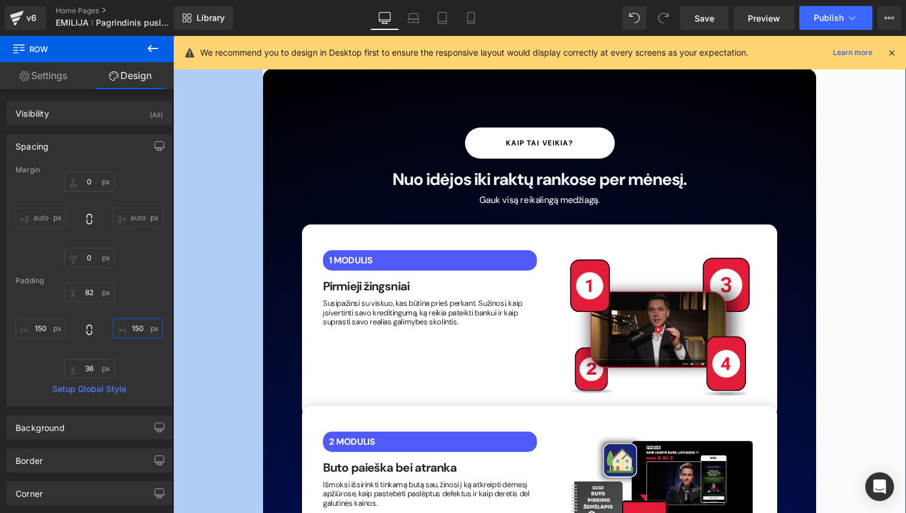
scroll to position [2285, 0]
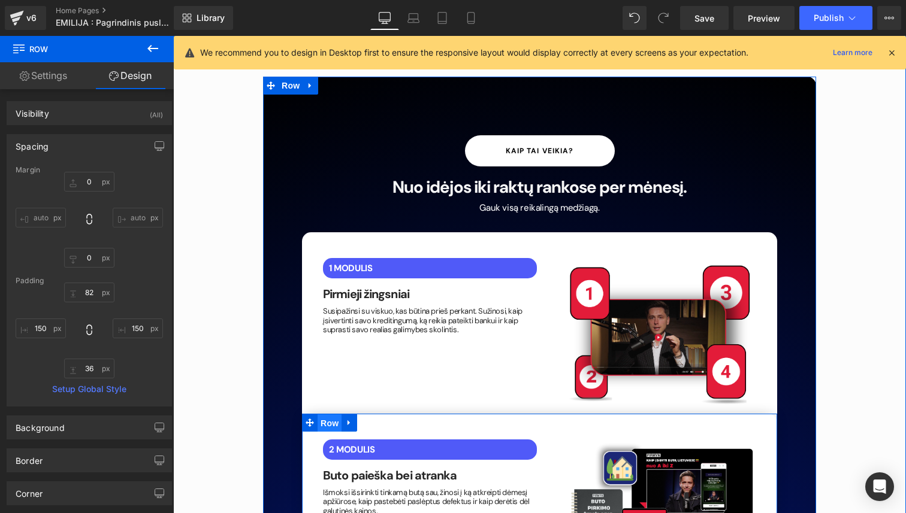
click at [328, 415] on span "Row" at bounding box center [330, 424] width 24 height 18
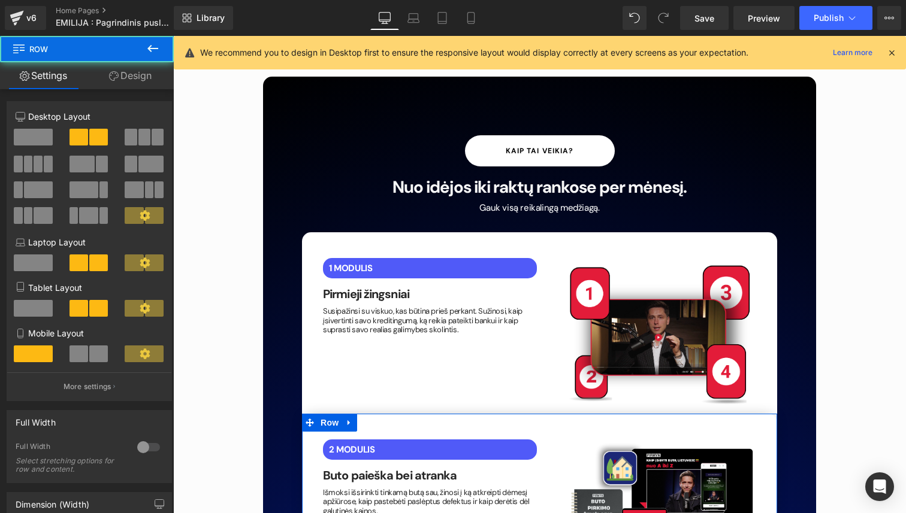
click at [137, 78] on link "Design" at bounding box center [130, 75] width 87 height 27
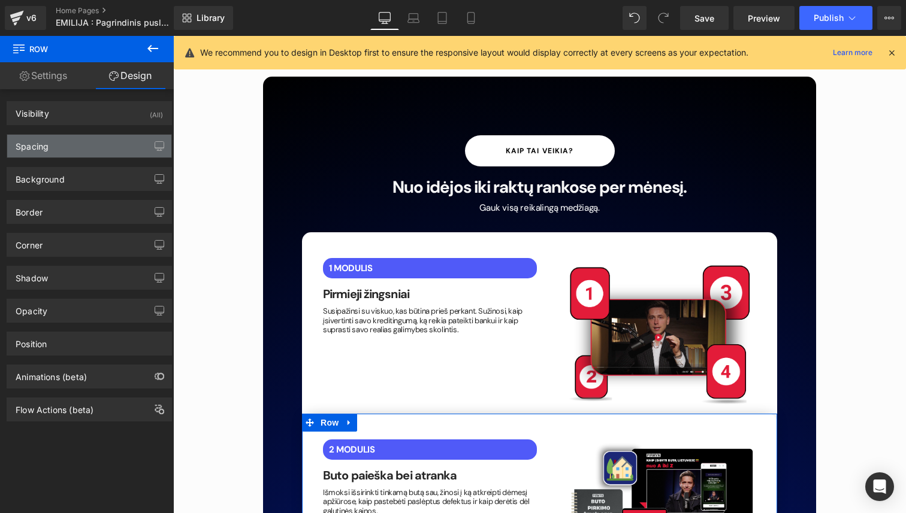
click at [99, 140] on div "Spacing" at bounding box center [89, 146] width 164 height 23
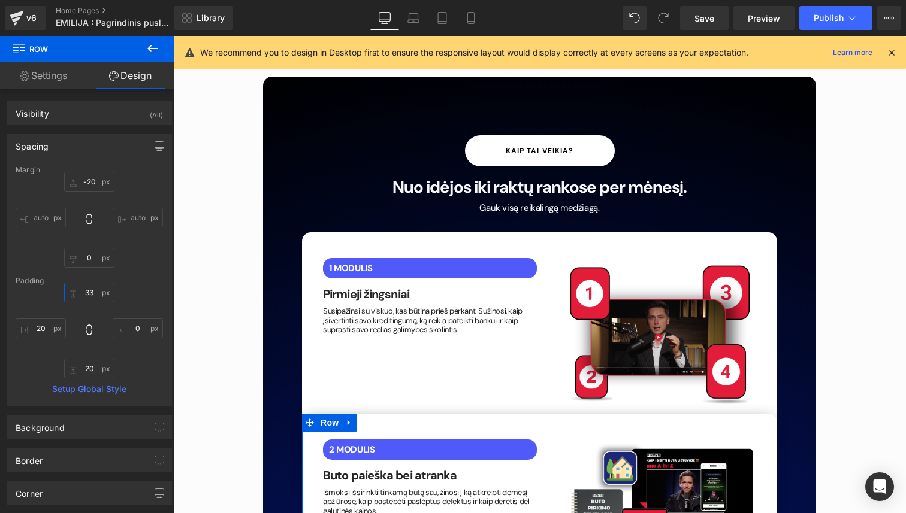
click at [88, 292] on input "text" at bounding box center [89, 293] width 50 height 20
type input "33"
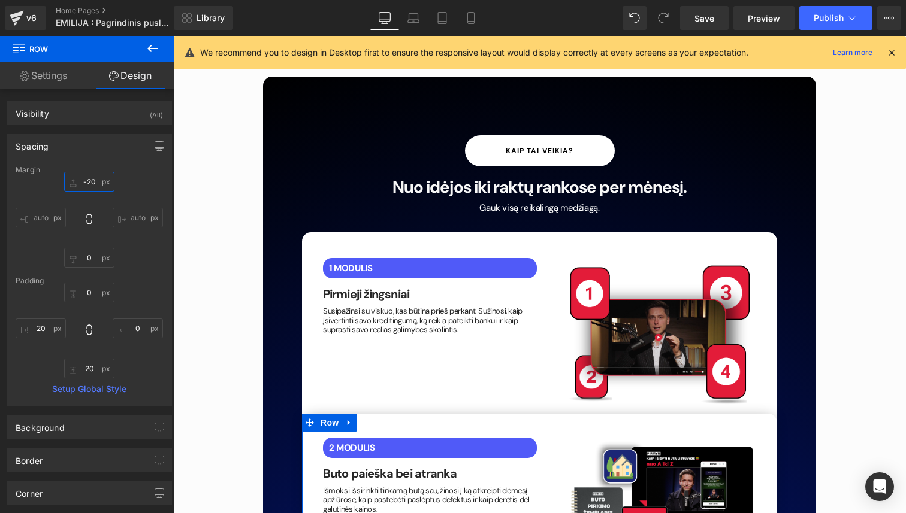
click at [91, 184] on input "text" at bounding box center [89, 182] width 50 height 20
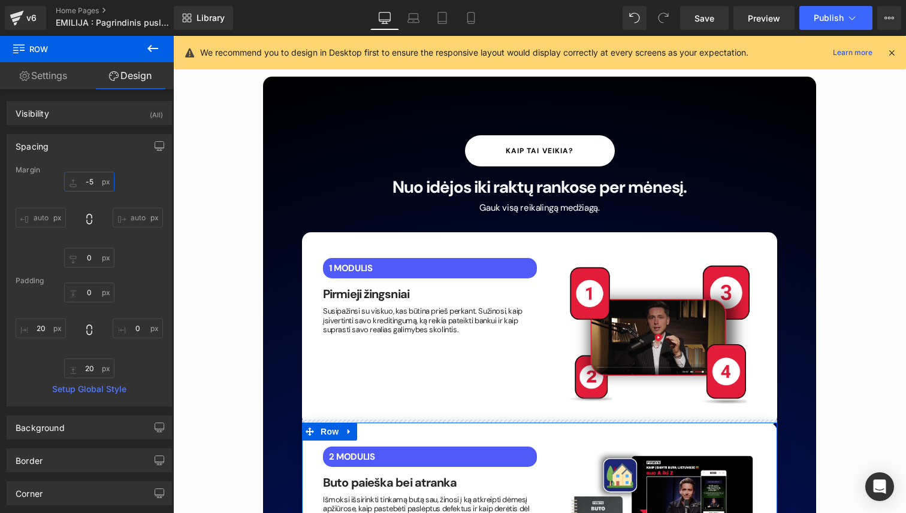
type input "-50"
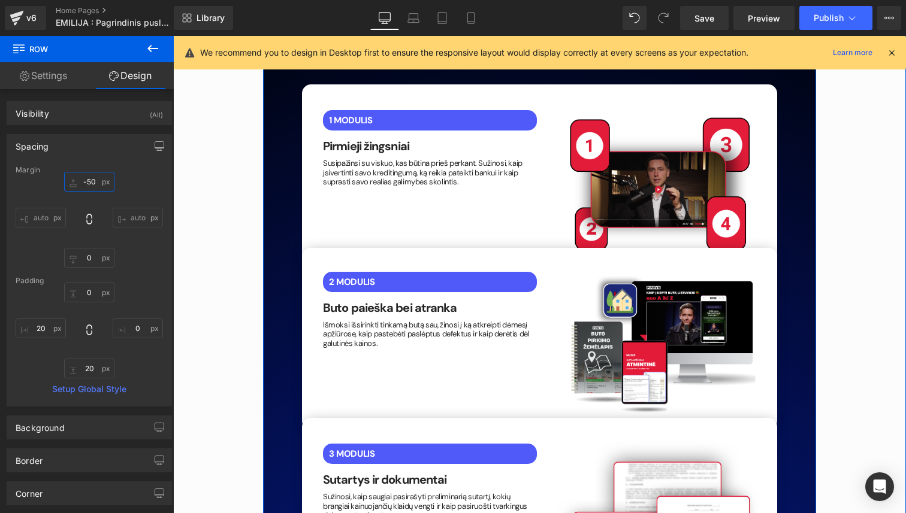
scroll to position [2444, 0]
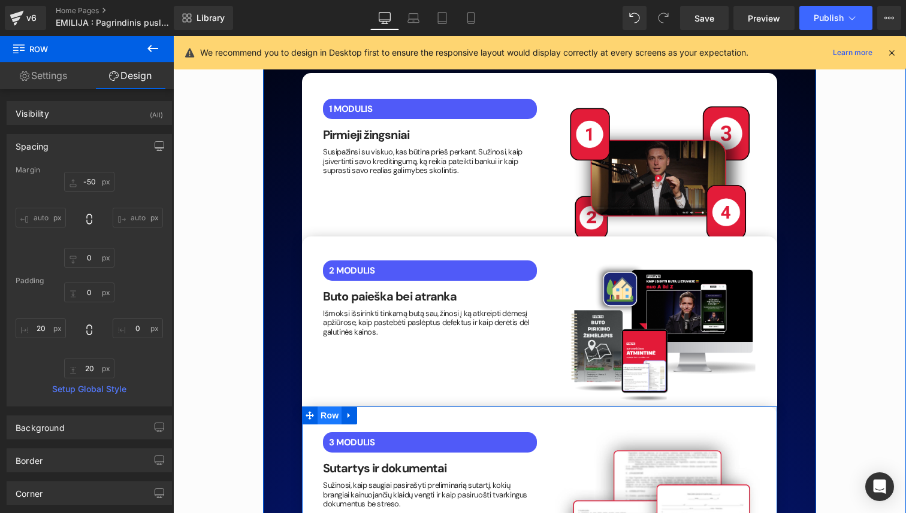
click at [331, 407] on span "Row" at bounding box center [330, 416] width 24 height 18
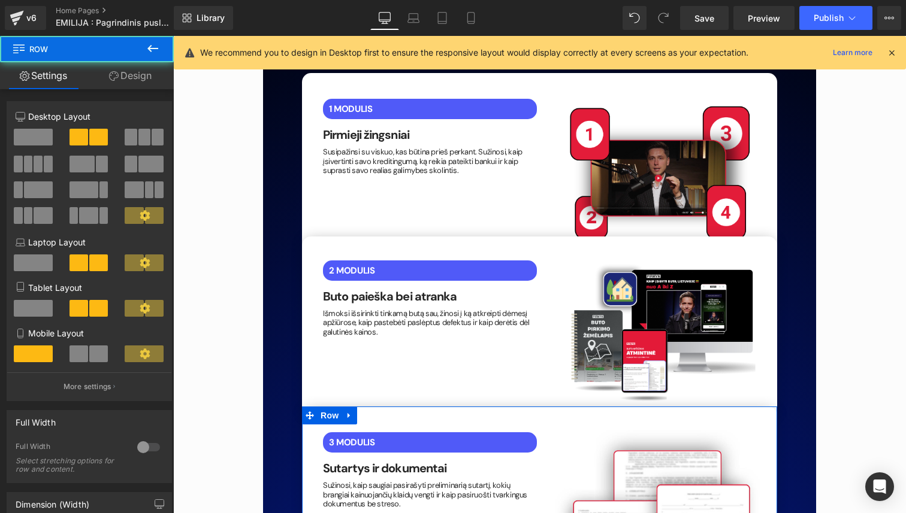
click at [135, 83] on link "Design" at bounding box center [130, 75] width 87 height 27
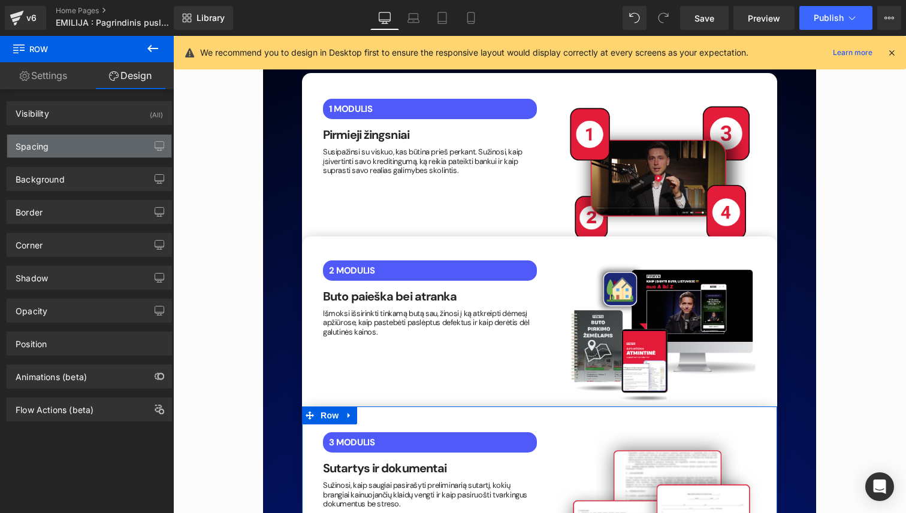
click at [105, 140] on div "Spacing" at bounding box center [89, 146] width 164 height 23
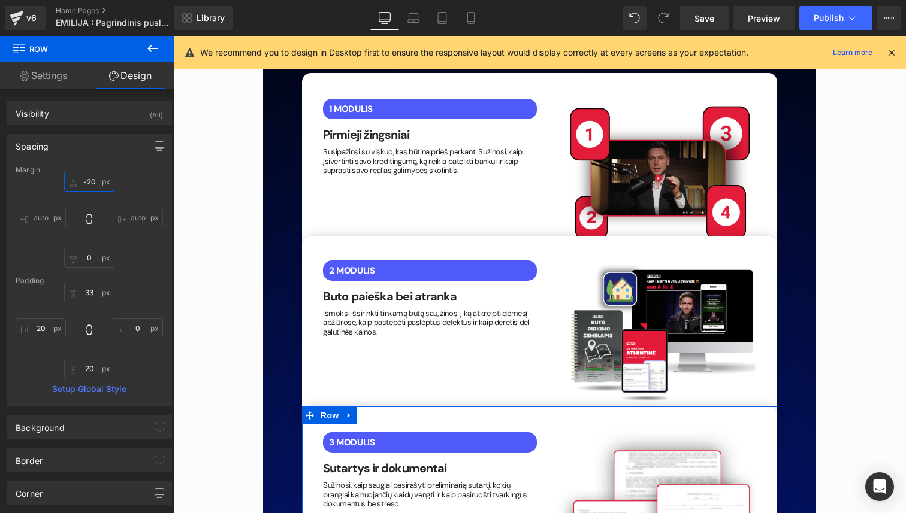
click at [90, 184] on input "-20" at bounding box center [89, 182] width 50 height 20
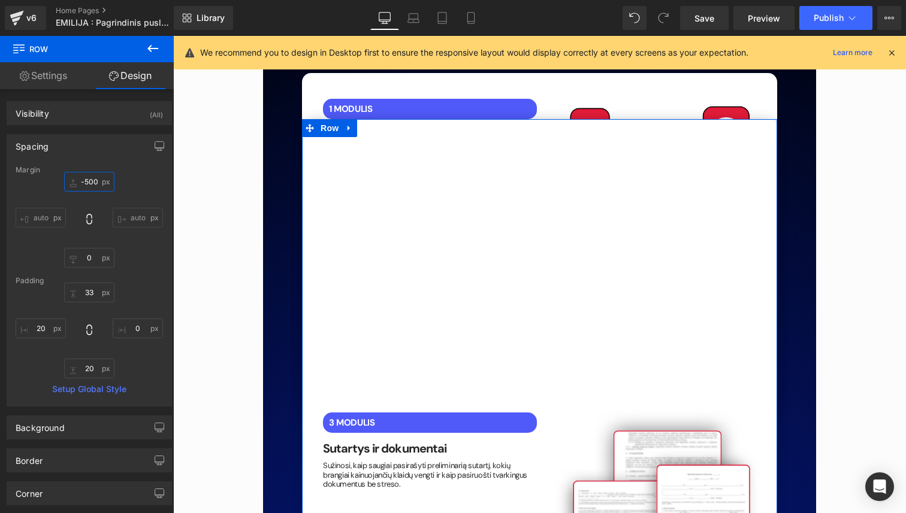
type input "-50"
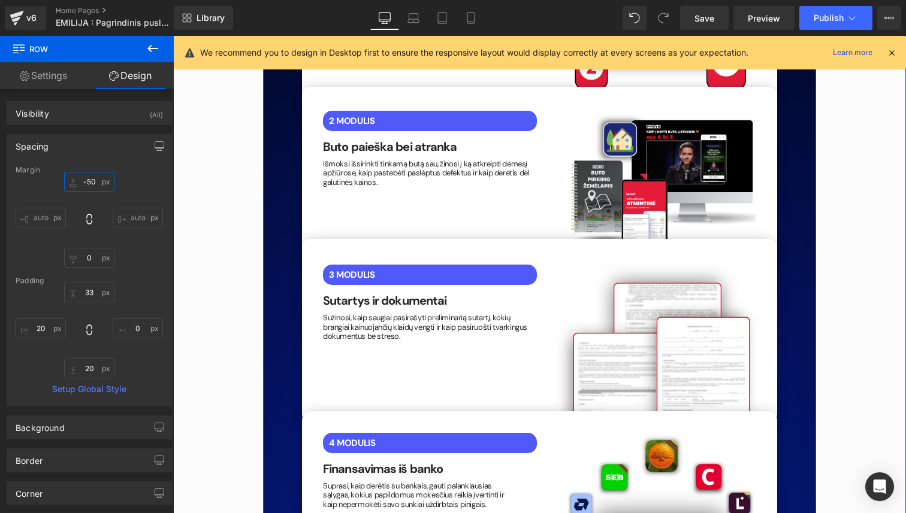
scroll to position [2594, 0]
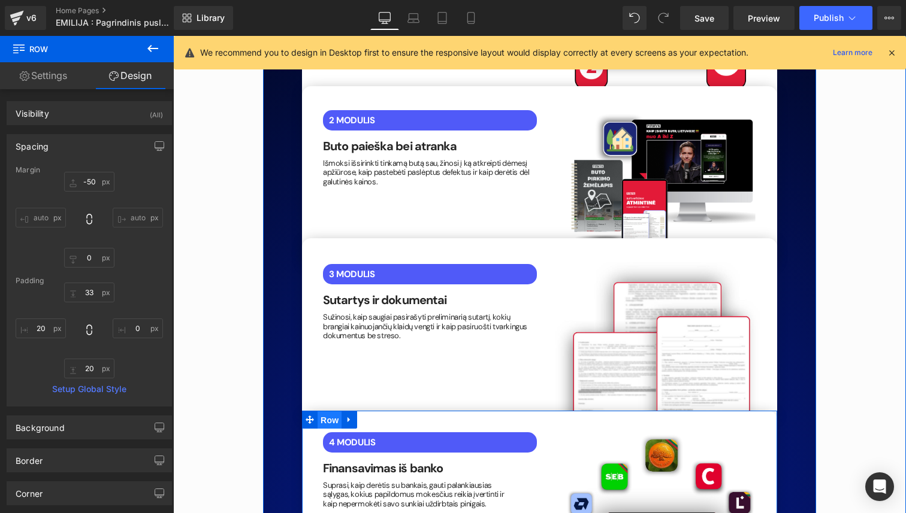
click at [327, 412] on span "Row" at bounding box center [330, 421] width 24 height 18
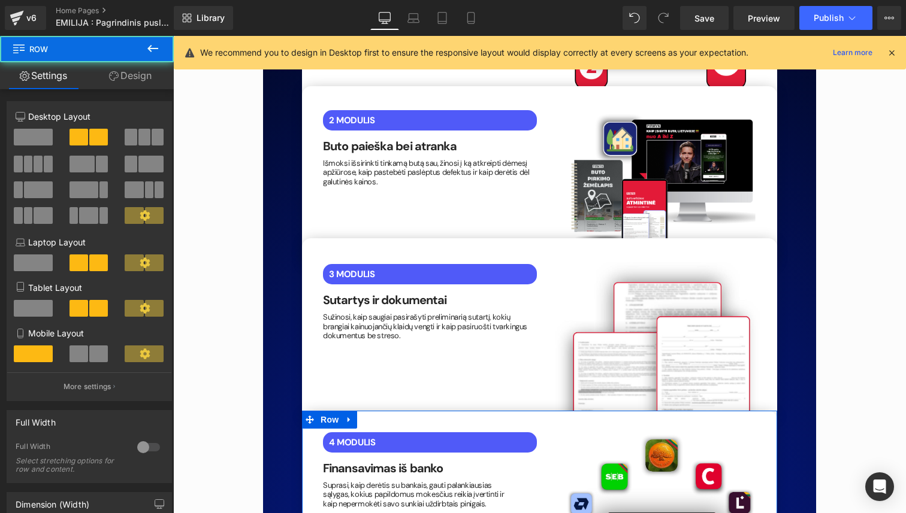
click at [144, 76] on link "Design" at bounding box center [130, 75] width 87 height 27
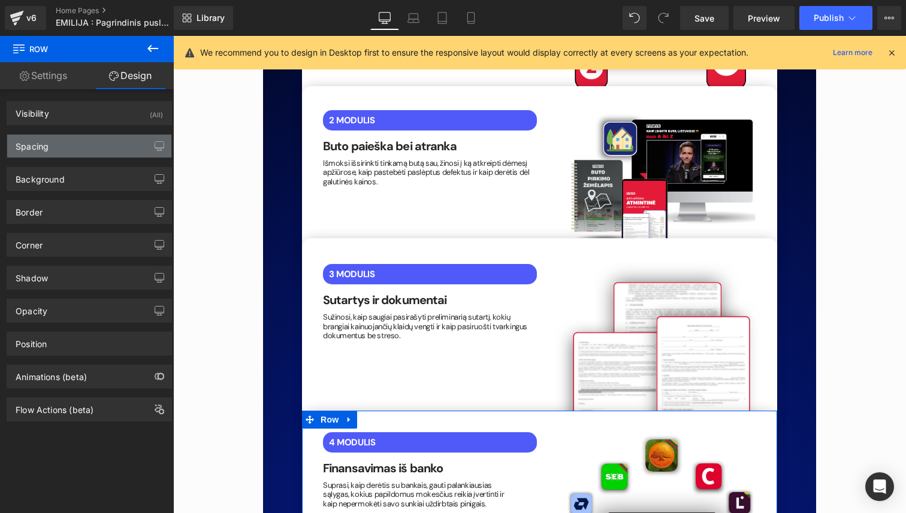
click at [101, 143] on div "Spacing" at bounding box center [89, 146] width 164 height 23
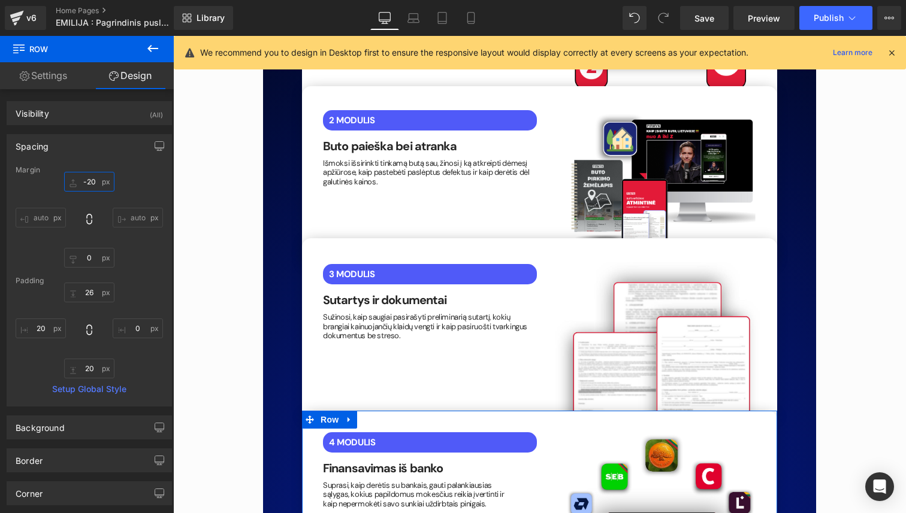
click at [88, 188] on input "-20" at bounding box center [89, 182] width 50 height 20
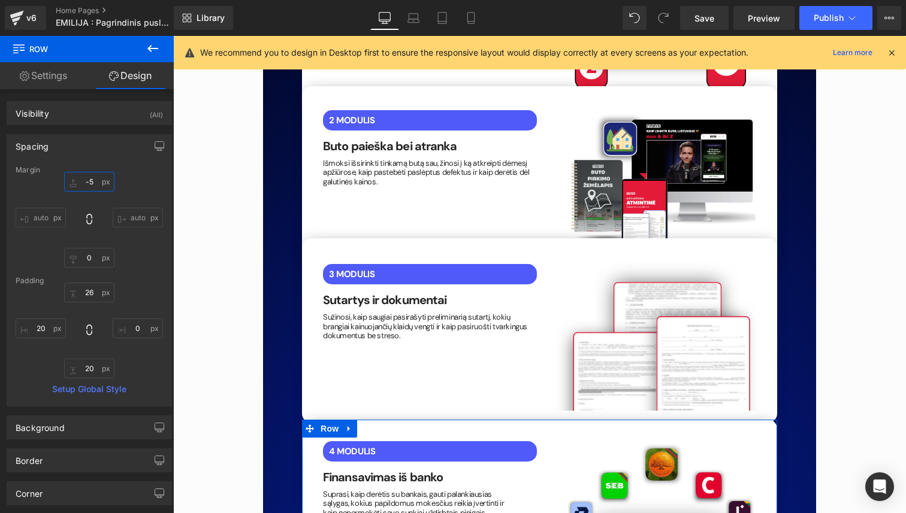
type input "-50"
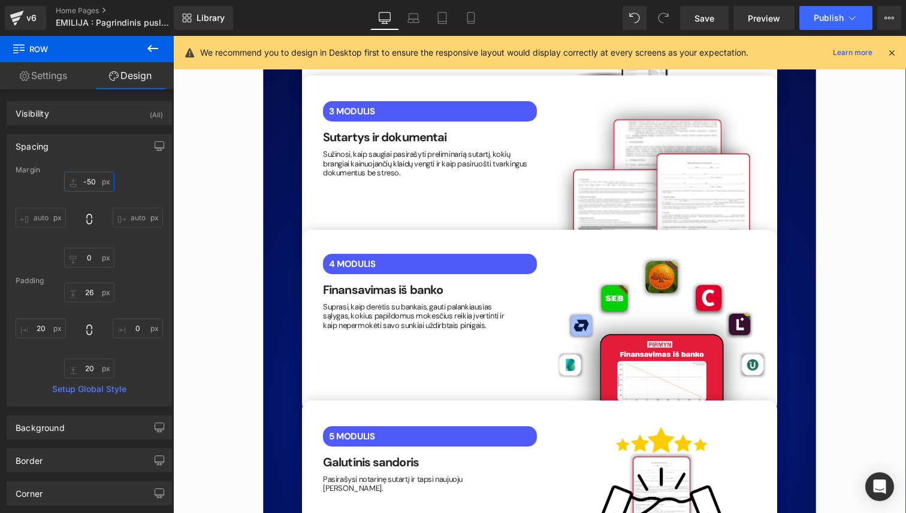
scroll to position [2770, 0]
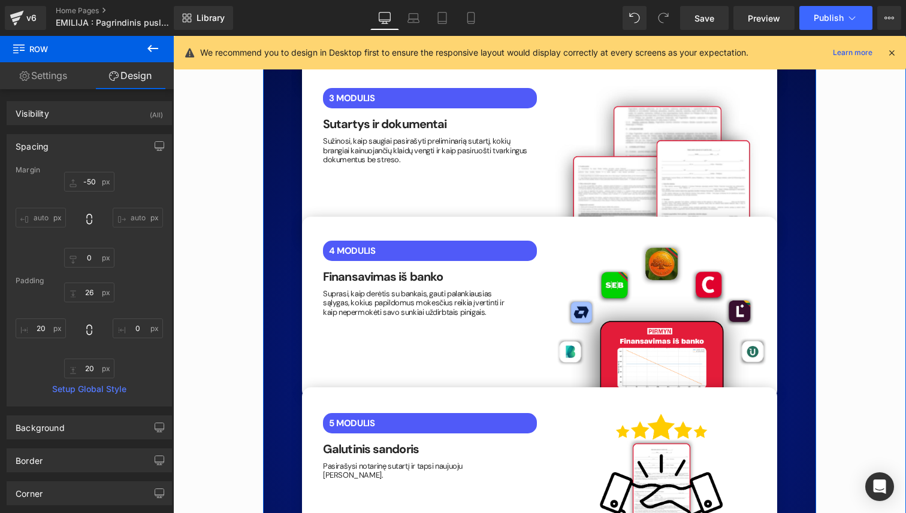
click at [343, 388] on div "5 MODULIS Text Block Galutinis sandoris Heading Pasirašysi notarinę sutartį ir …" at bounding box center [539, 478] width 475 height 181
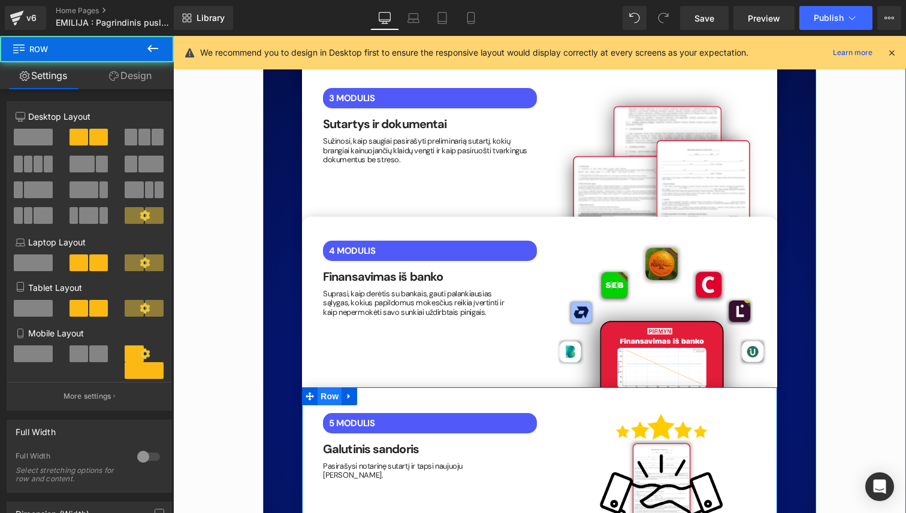
click at [328, 388] on span "Row" at bounding box center [330, 397] width 24 height 18
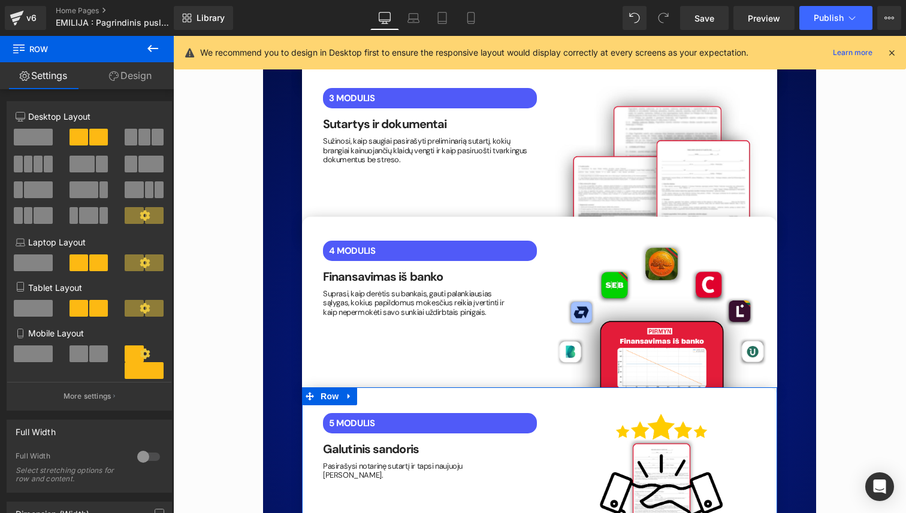
click at [144, 84] on link "Design" at bounding box center [130, 75] width 87 height 27
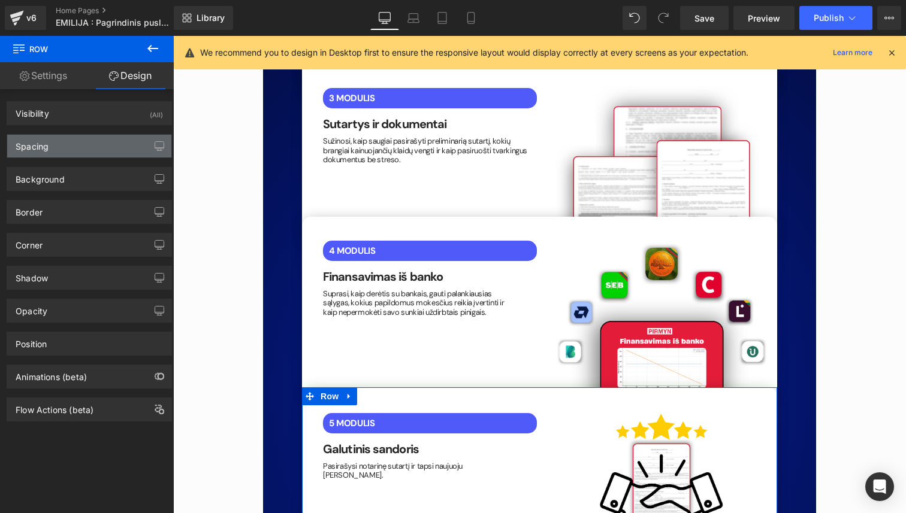
click at [101, 145] on div "Spacing" at bounding box center [89, 146] width 164 height 23
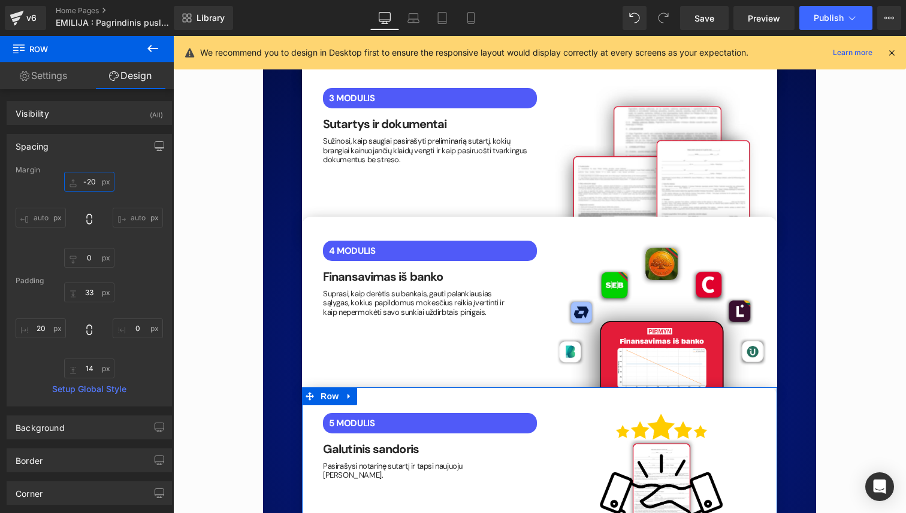
click at [87, 183] on input "-20" at bounding box center [89, 182] width 50 height 20
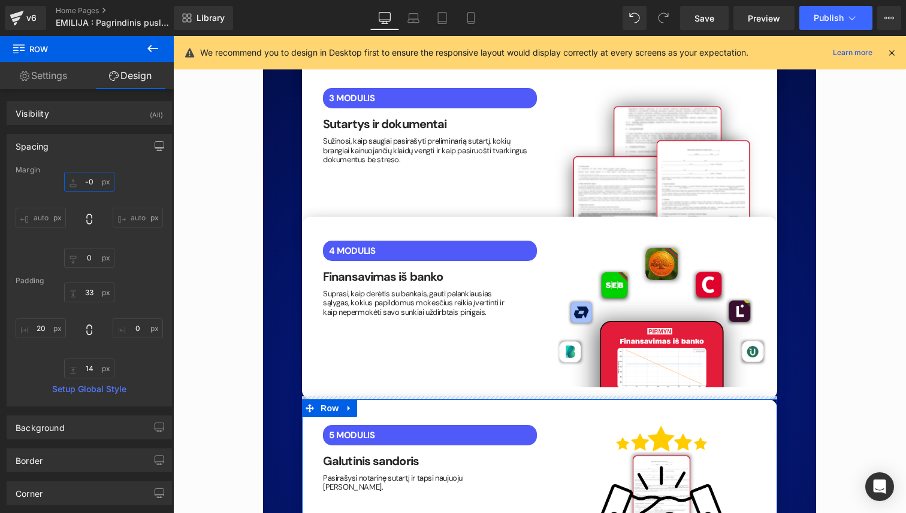
type input "-50"
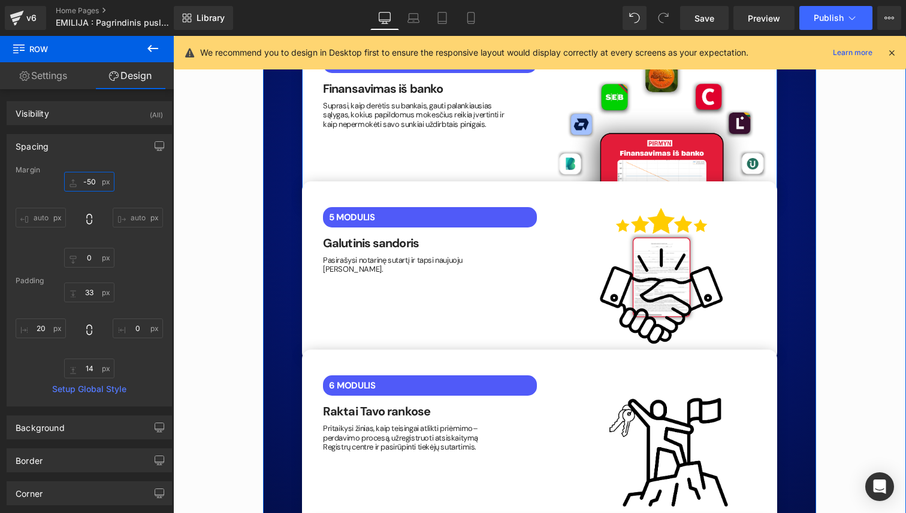
scroll to position [2984, 0]
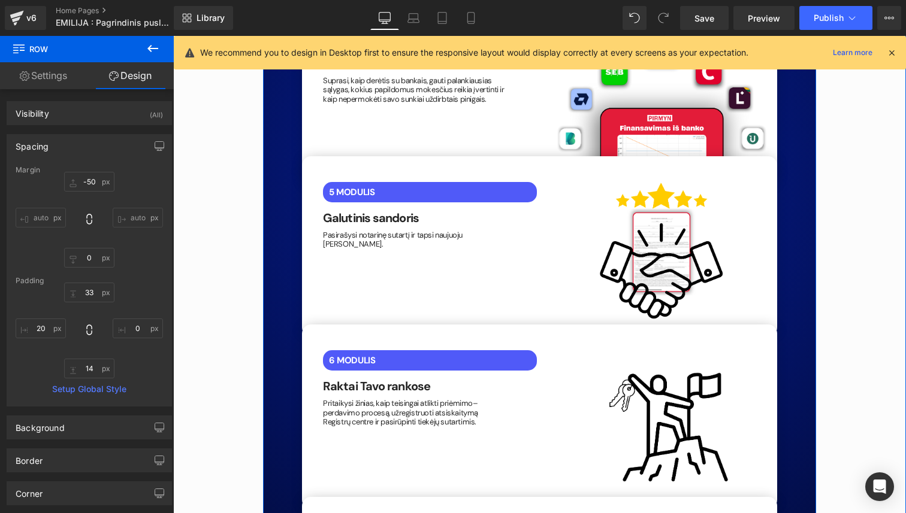
click at [363, 325] on div "6 MODULIS Text Block Raktai Tavo rankose Heading Pritaikysi žinias, kaip teisin…" at bounding box center [539, 417] width 475 height 185
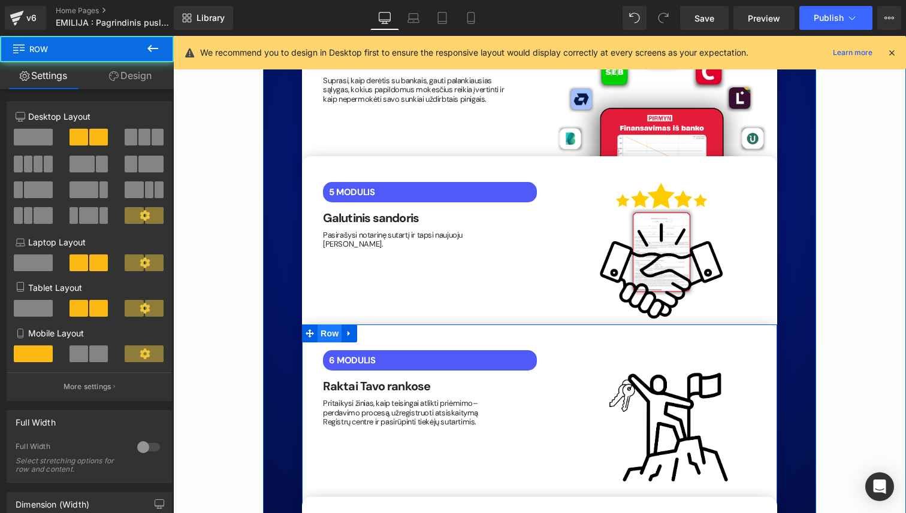
click at [332, 325] on span "Row" at bounding box center [330, 334] width 24 height 18
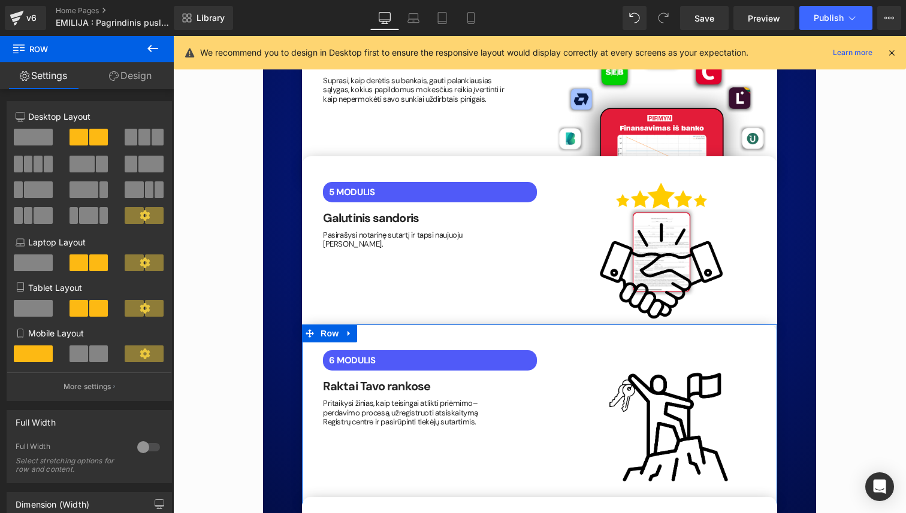
click at [134, 81] on link "Design" at bounding box center [130, 75] width 87 height 27
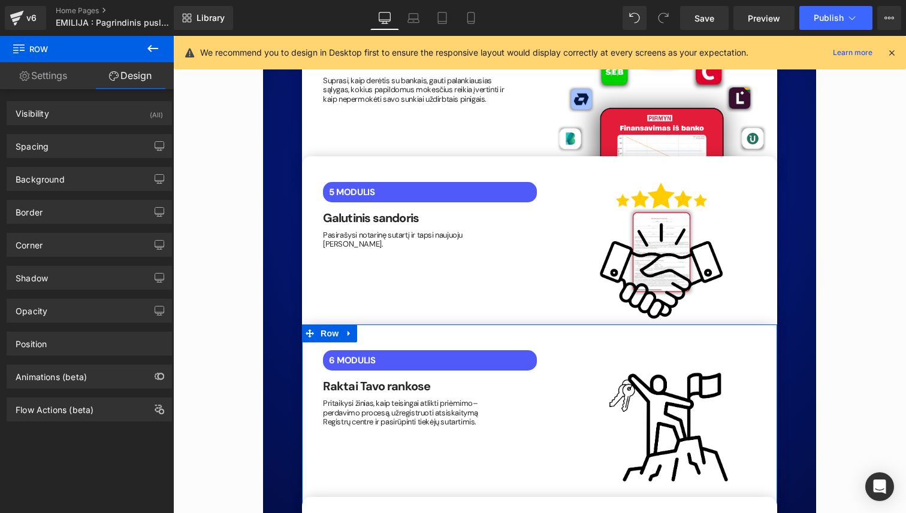
click at [109, 125] on div "Spacing Margin auto auto Padding Setup Global Style" at bounding box center [89, 141] width 179 height 33
click at [102, 146] on div "Spacing" at bounding box center [89, 146] width 164 height 23
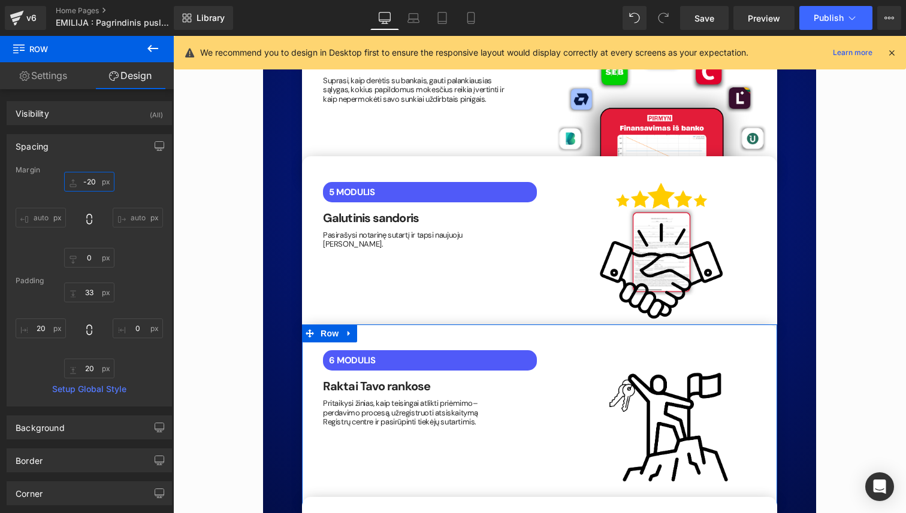
click at [89, 187] on input "text" at bounding box center [89, 182] width 50 height 20
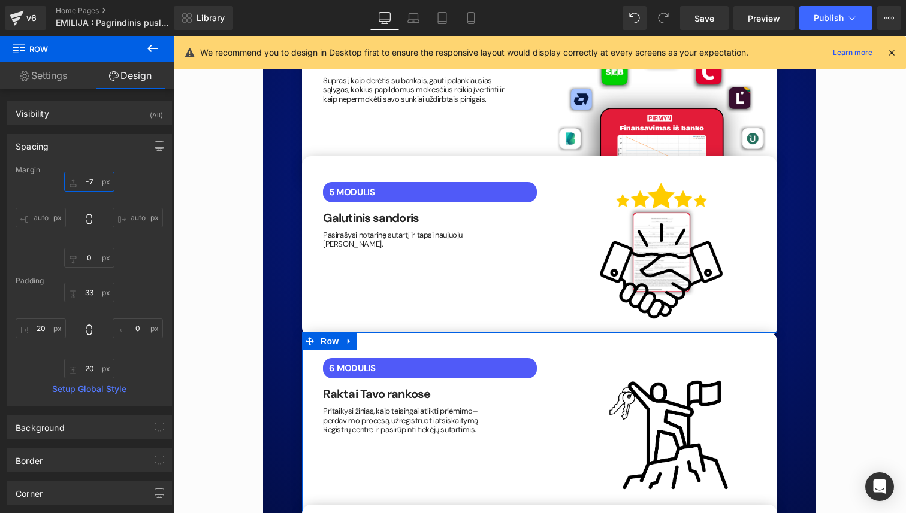
type input "-70"
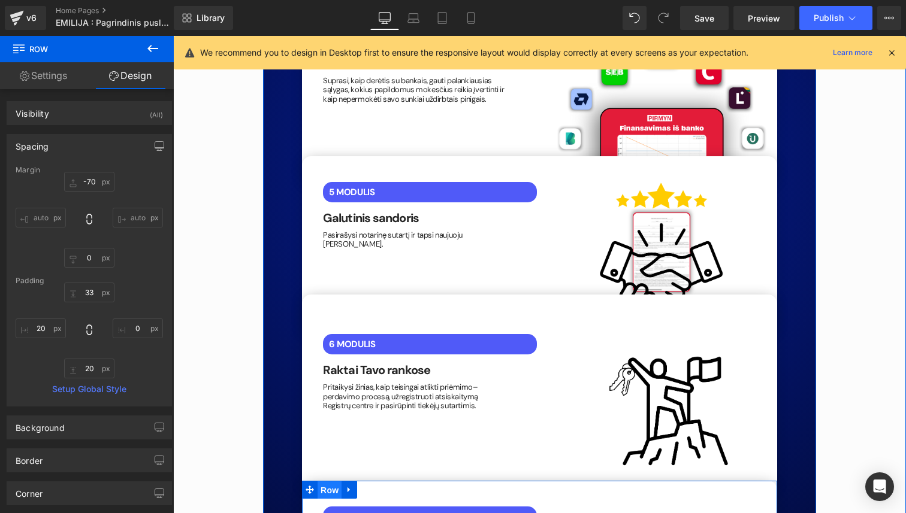
click at [326, 482] on span "Row" at bounding box center [330, 491] width 24 height 18
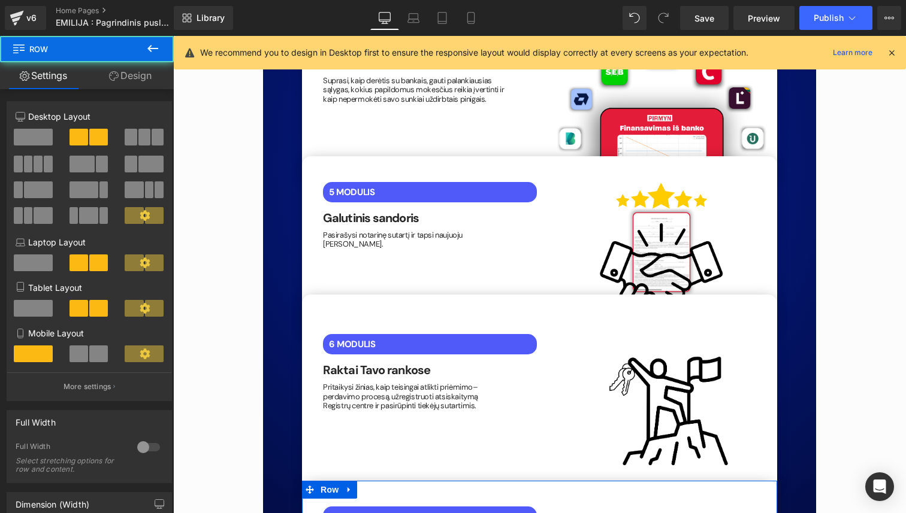
click at [138, 83] on link "Design" at bounding box center [130, 75] width 87 height 27
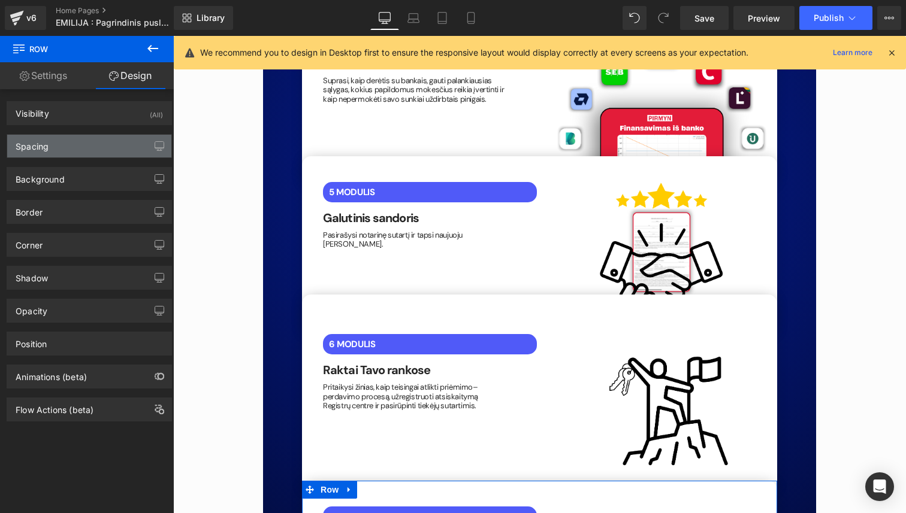
click at [102, 148] on div "Spacing" at bounding box center [89, 146] width 164 height 23
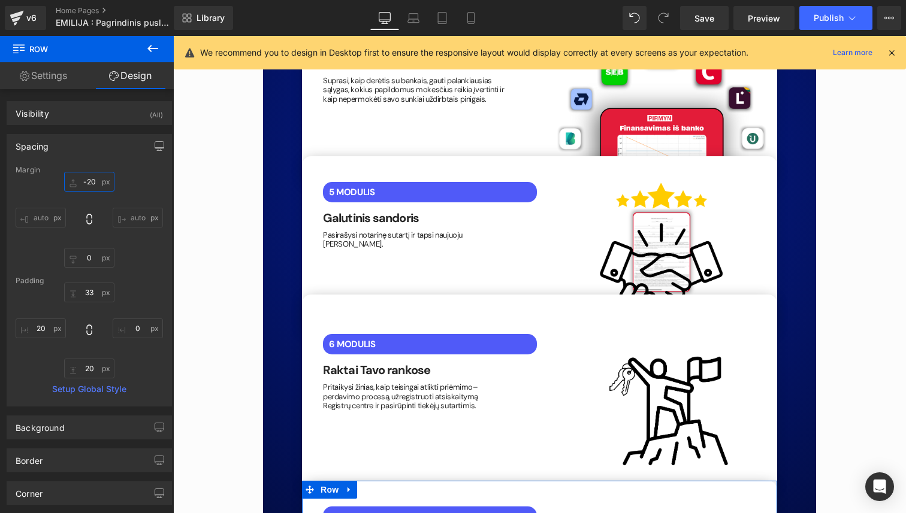
click at [90, 184] on input "-20" at bounding box center [89, 182] width 50 height 20
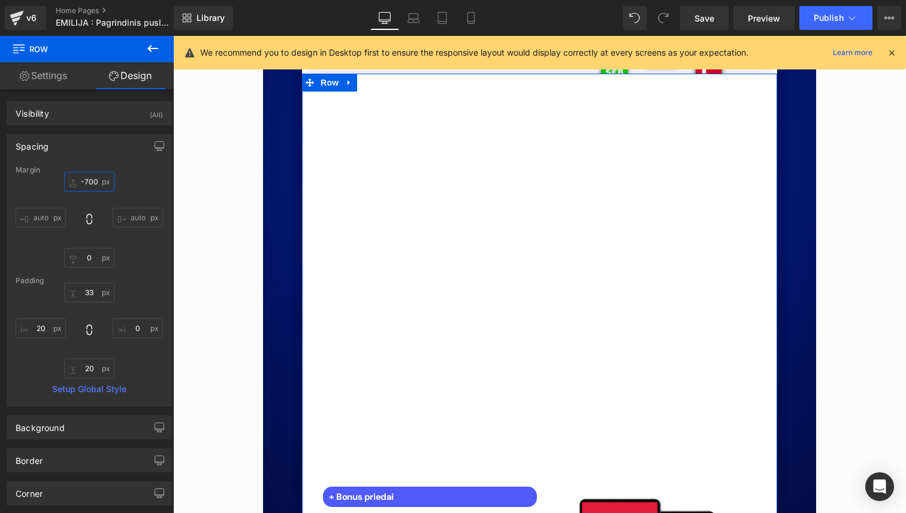
type input "-70"
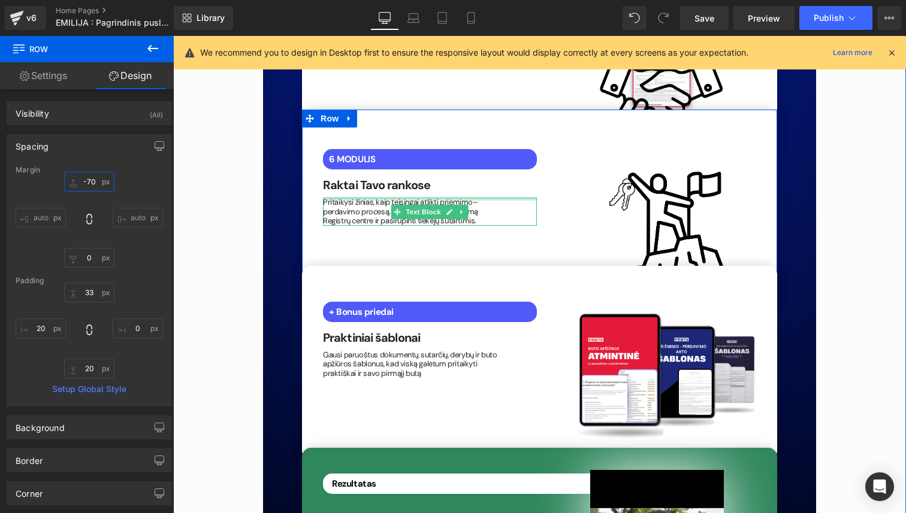
scroll to position [3174, 0]
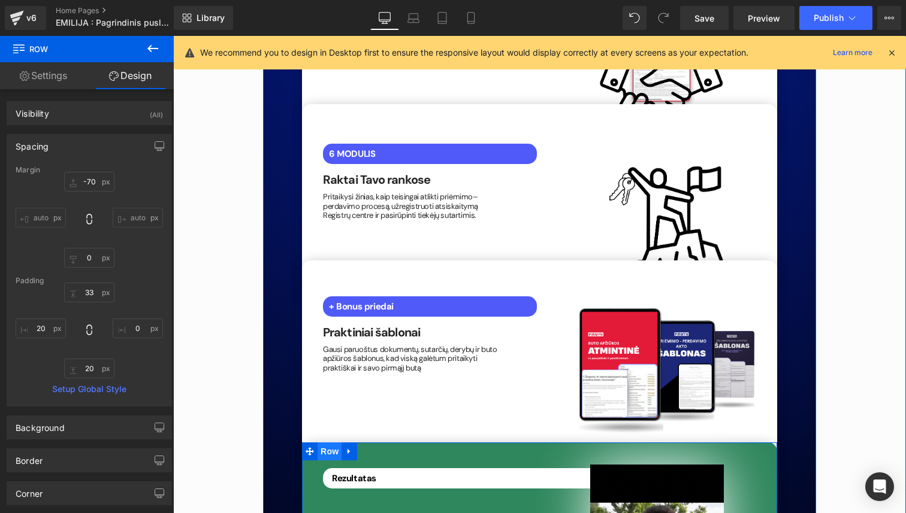
click at [337, 443] on span "Row" at bounding box center [330, 452] width 24 height 18
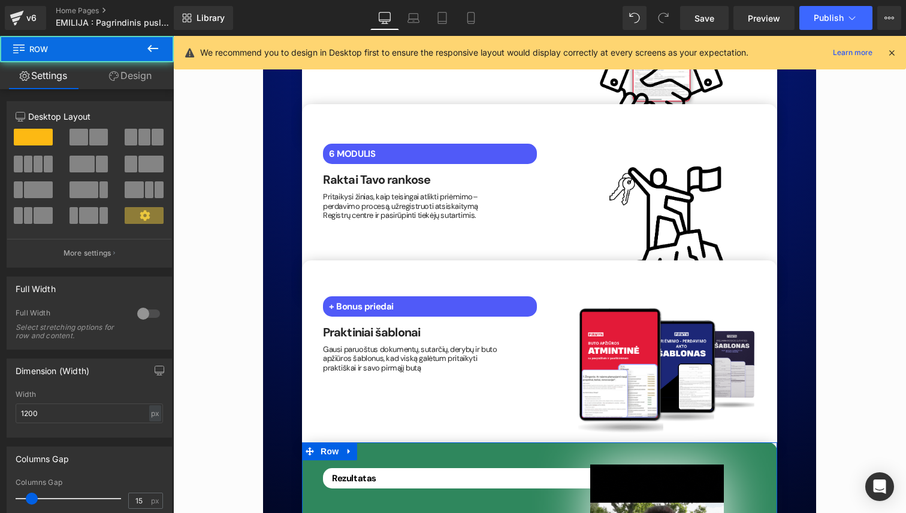
click at [125, 70] on link "Design" at bounding box center [130, 75] width 87 height 27
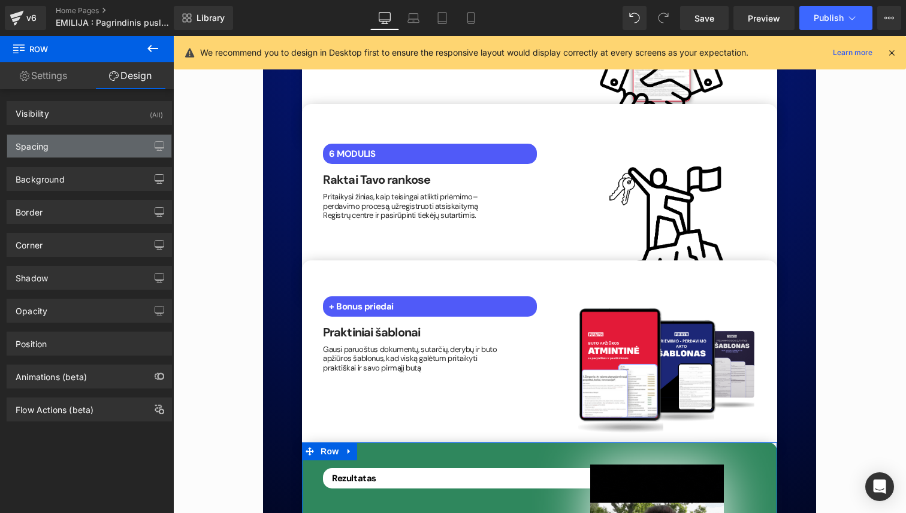
click at [86, 142] on div "Spacing" at bounding box center [89, 146] width 164 height 23
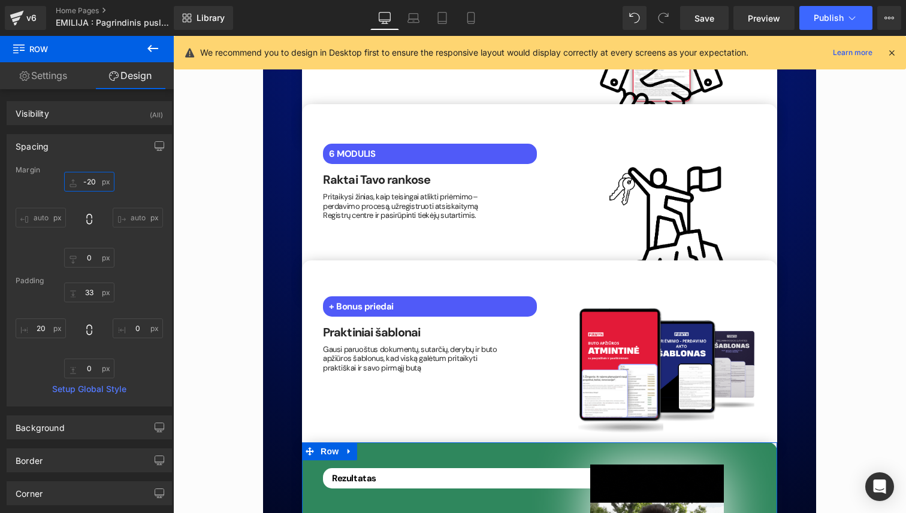
click at [87, 183] on input "-20" at bounding box center [89, 182] width 50 height 20
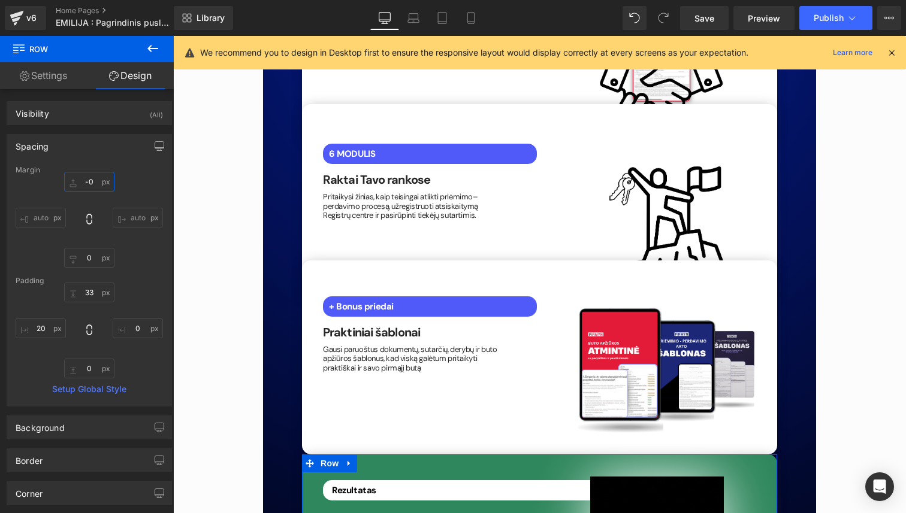
type input "-70"
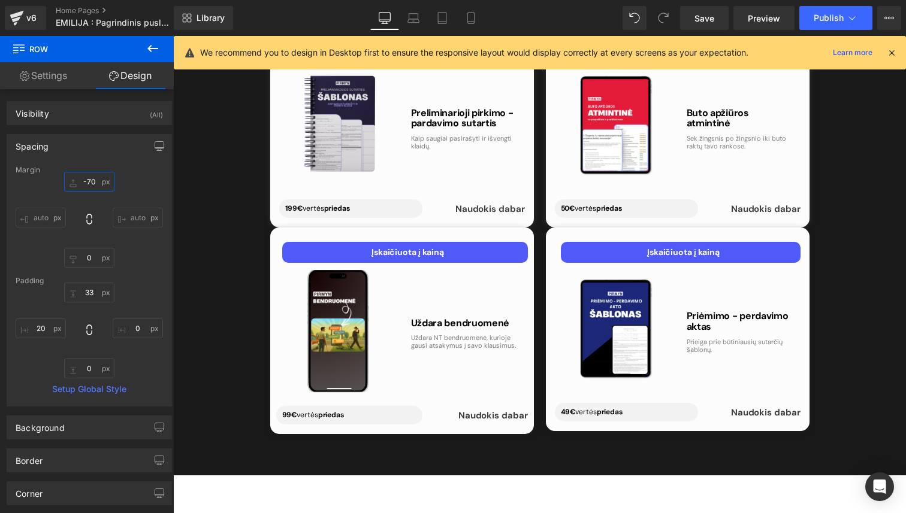
scroll to position [4479, 0]
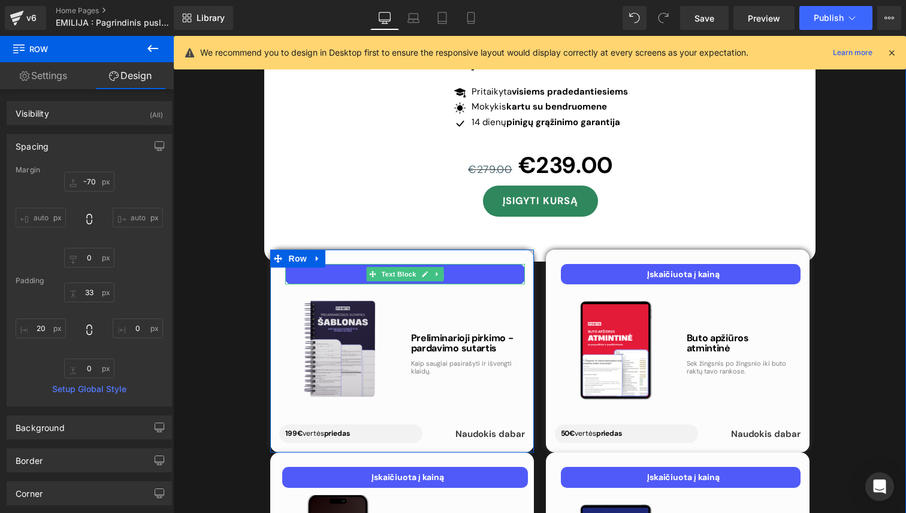
click at [491, 269] on p "Įskaičiuota į kainą" at bounding box center [408, 274] width 234 height 11
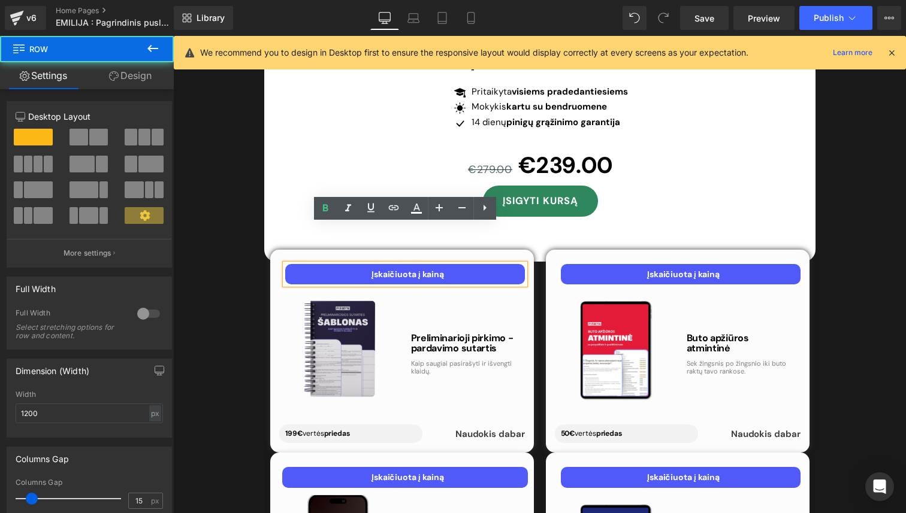
click at [225, 270] on div "Nuo svajonės iki raktų tavo rankose – sužinok, kaip įsigyti pirmą butą jau šian…" at bounding box center [539, 66] width 719 height 1259
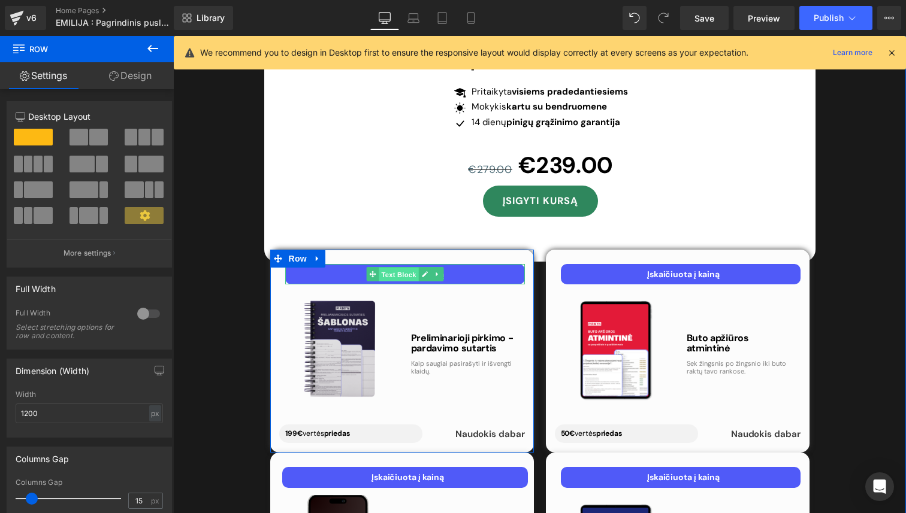
click at [388, 268] on span "Text Block" at bounding box center [399, 275] width 40 height 14
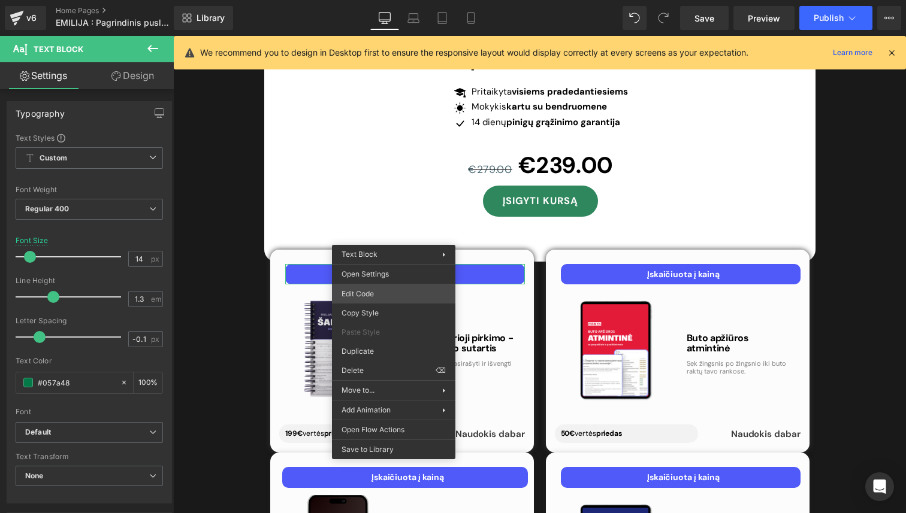
click at [382, 0] on div "Text Block You are previewing how the will restyle your page. You can not edit …" at bounding box center [453, 0] width 906 height 0
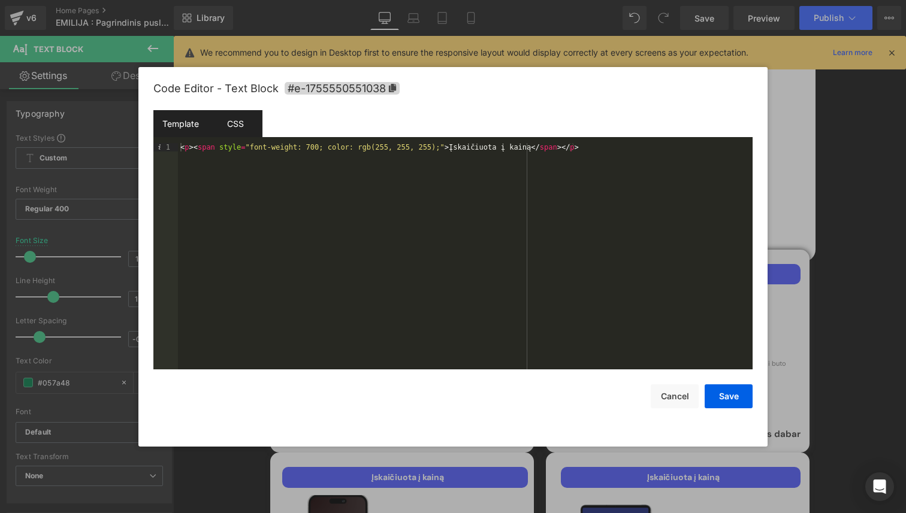
click at [247, 130] on div "CSS" at bounding box center [235, 123] width 55 height 27
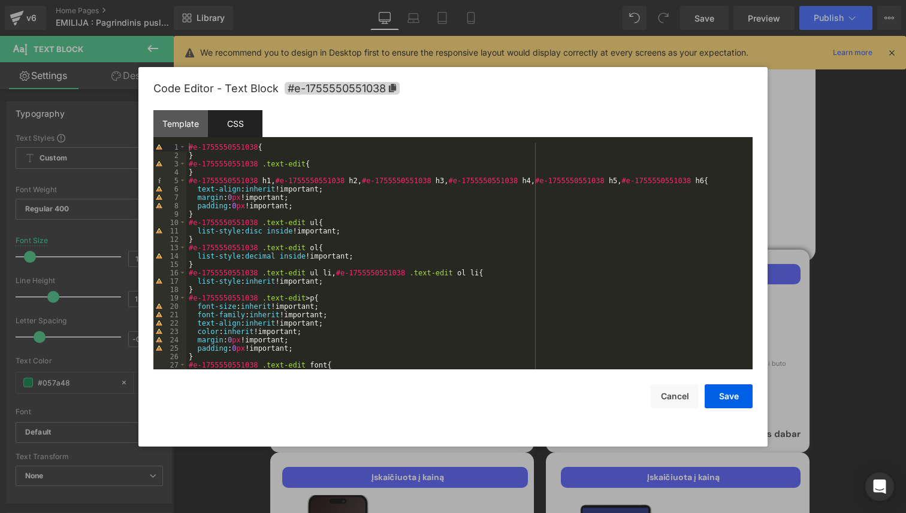
click at [336, 204] on div "#e-1755550551038 { } #e-1755550551038 .text-edit { } #e-1755550551038 h1 , #e-1…" at bounding box center [466, 264] width 561 height 243
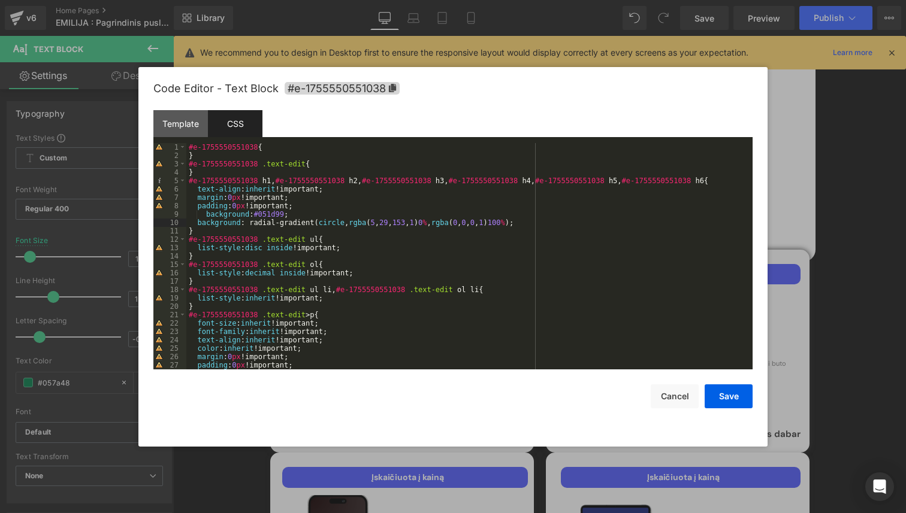
click at [206, 214] on div "#e-1755550551038 { } #e-1755550551038 .text-edit { } #e-1755550551038 h1 , #e-1…" at bounding box center [466, 264] width 561 height 243
click at [729, 382] on div "Save Cancel" at bounding box center [452, 389] width 599 height 39
click at [729, 394] on button "Save" at bounding box center [729, 397] width 48 height 24
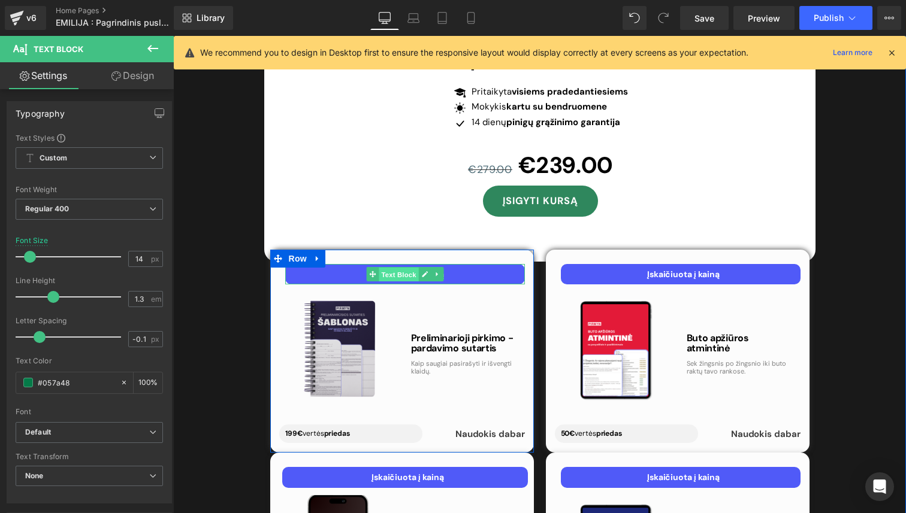
click at [395, 268] on span "Text Block" at bounding box center [399, 275] width 40 height 14
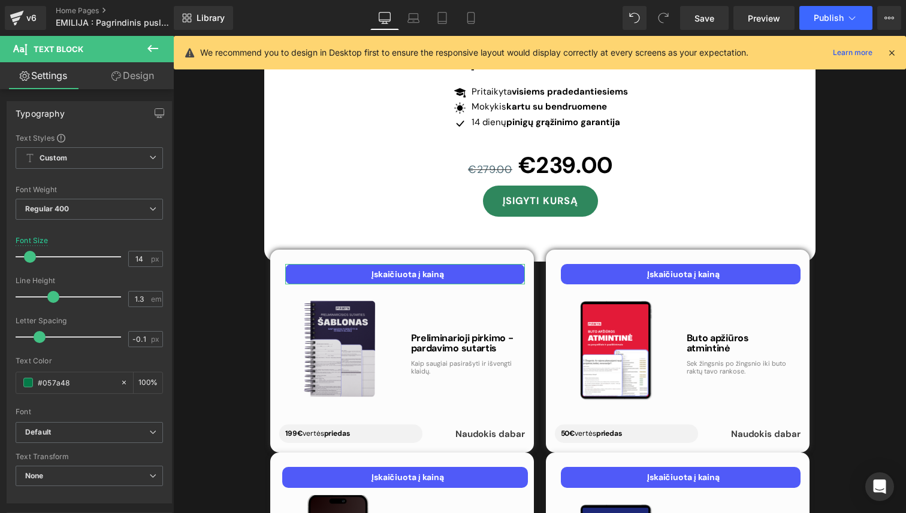
click at [131, 70] on link "Design" at bounding box center [132, 75] width 87 height 27
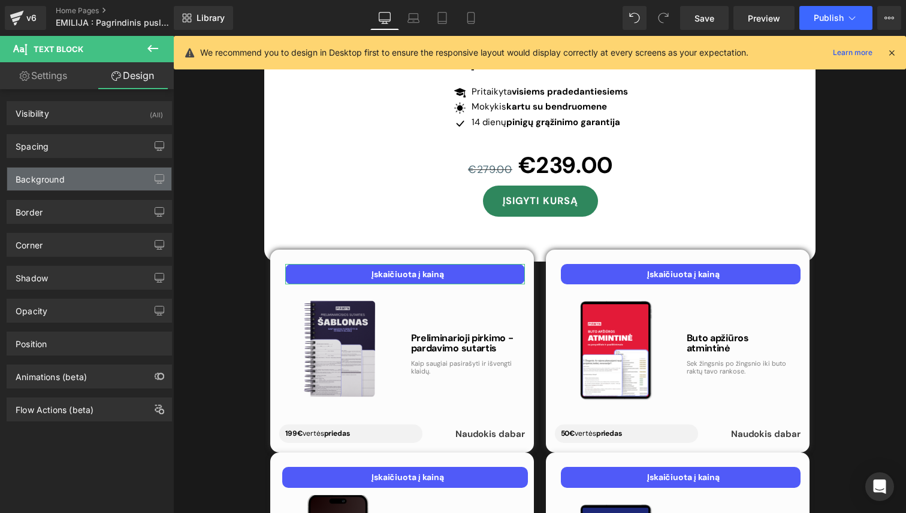
click at [76, 174] on div "Background" at bounding box center [89, 179] width 164 height 23
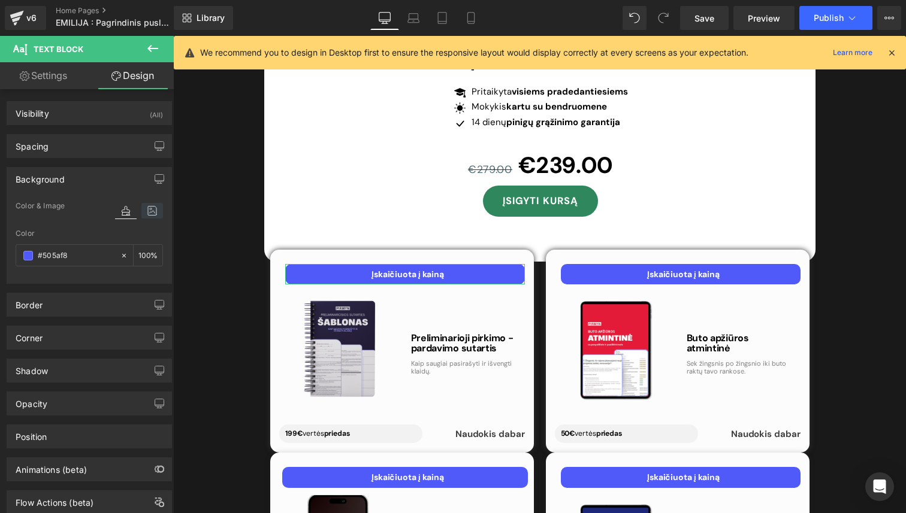
click at [141, 214] on icon at bounding box center [152, 211] width 22 height 16
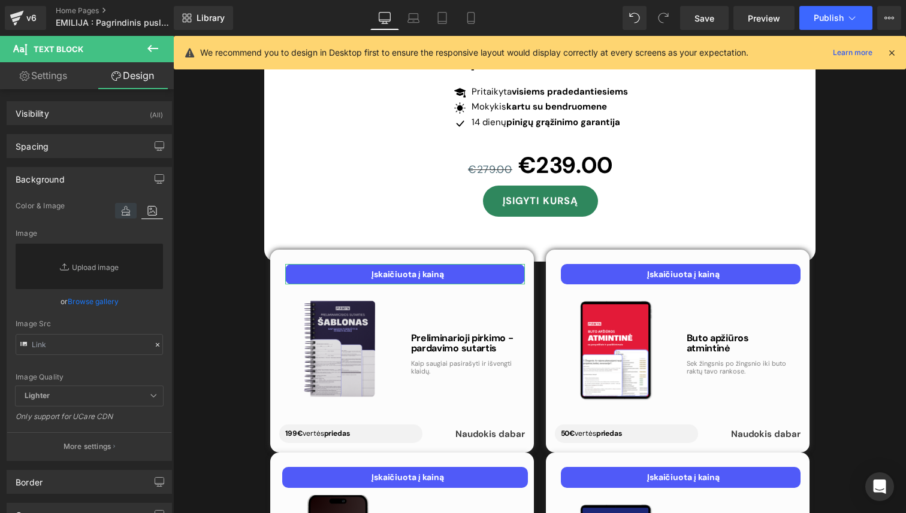
click at [119, 212] on icon at bounding box center [126, 211] width 22 height 16
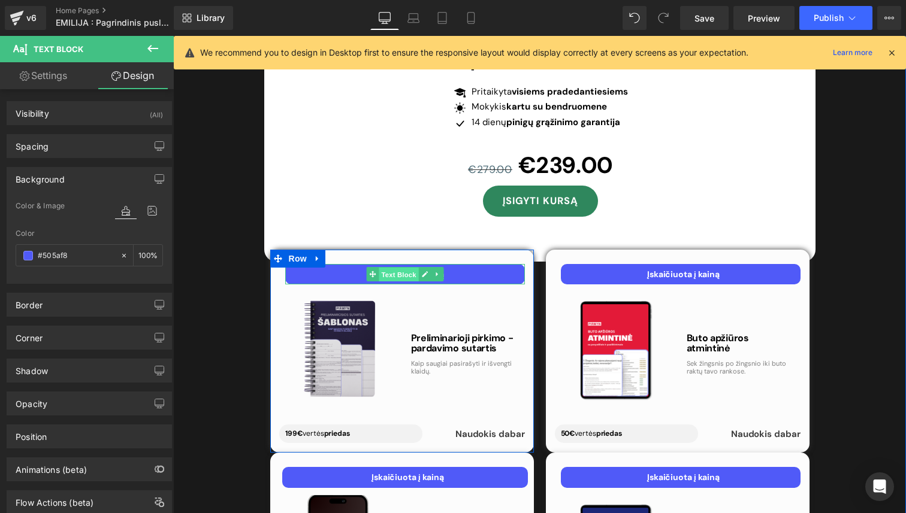
click at [395, 268] on span "Text Block" at bounding box center [399, 275] width 40 height 14
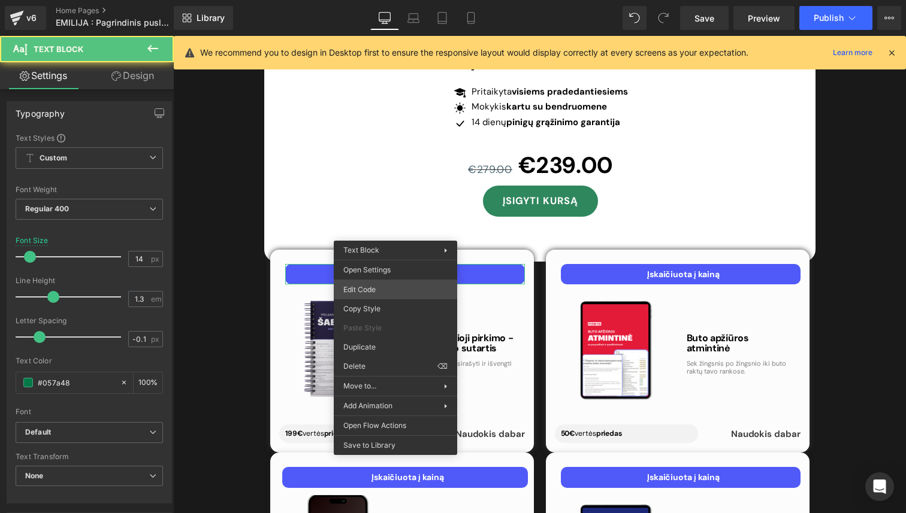
click at [382, 0] on div "Text Block You are previewing how the will restyle your page. You can not edit …" at bounding box center [453, 0] width 906 height 0
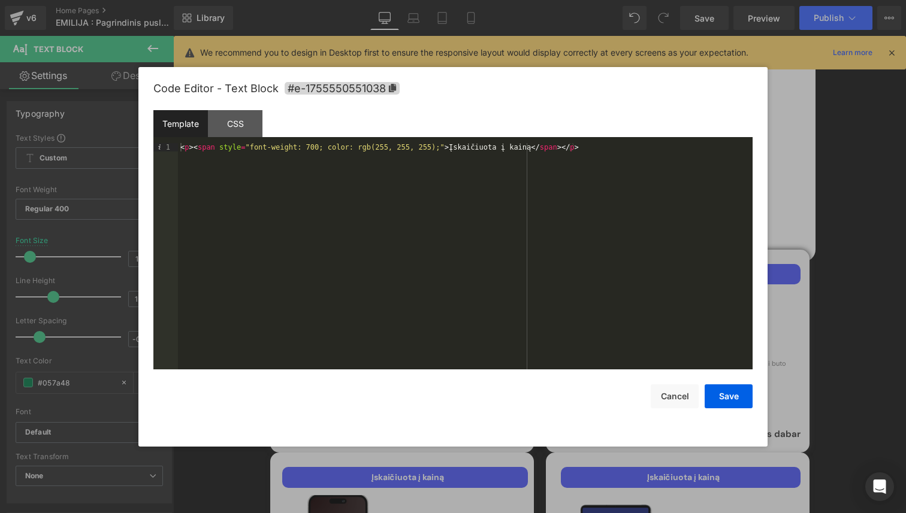
click at [585, 150] on div "< p > < span style = "font-weight: 700; color: rgb(255, 255, 255);" > Įskaičiuo…" at bounding box center [465, 264] width 575 height 243
click at [256, 135] on div "CSS" at bounding box center [235, 123] width 55 height 27
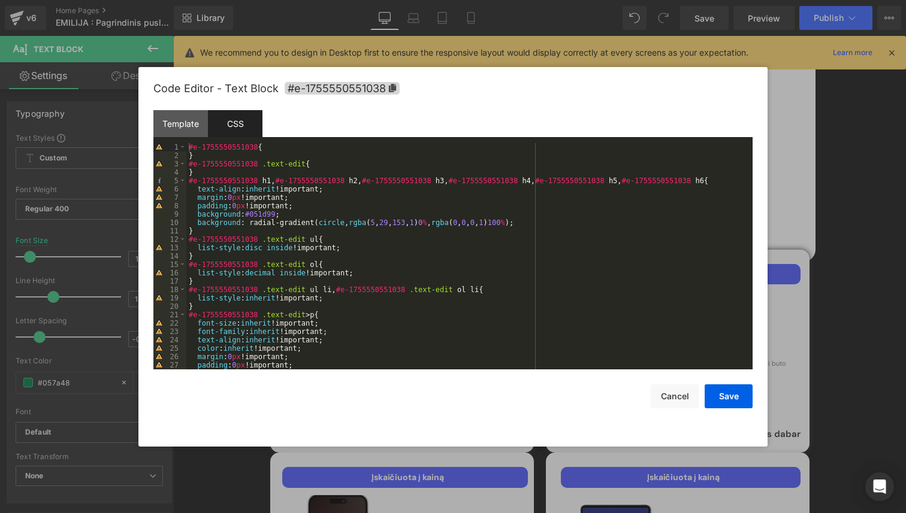
click at [333, 168] on div "#e-1755550551038 { } #e-1755550551038 .text-edit { } #e-1755550551038 h1 , #e-1…" at bounding box center [466, 264] width 561 height 243
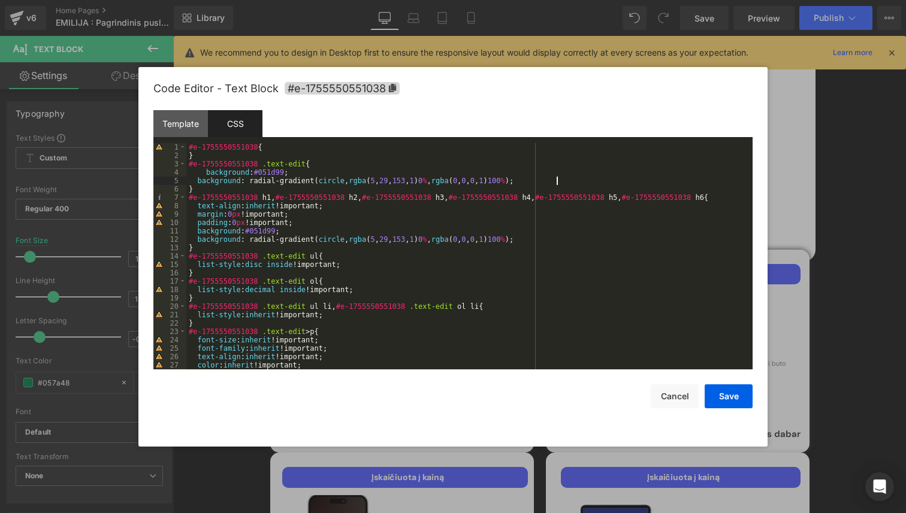
click at [204, 174] on div "#e-1755550551038 { } #e-1755550551038 .text-edit { background : #051d99 ; backg…" at bounding box center [466, 264] width 561 height 243
click at [715, 390] on button "Save" at bounding box center [729, 397] width 48 height 24
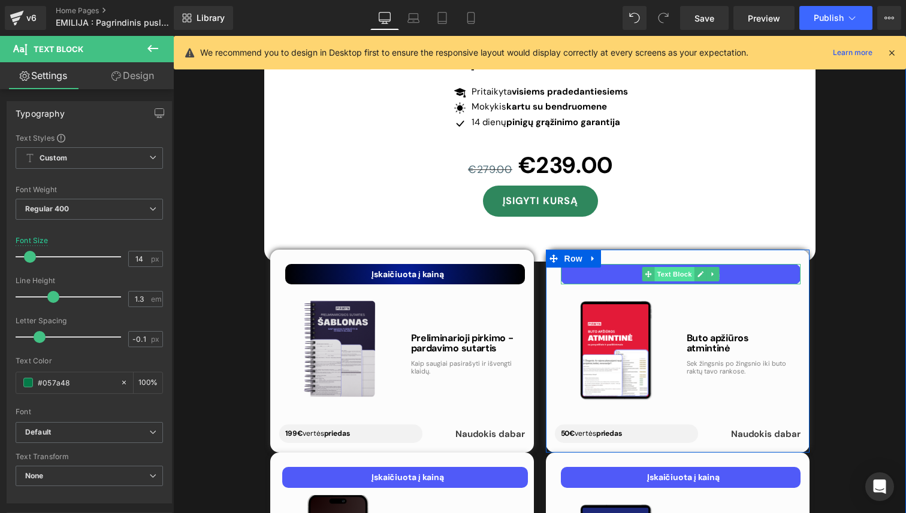
click at [673, 267] on span "Text Block" at bounding box center [674, 274] width 40 height 14
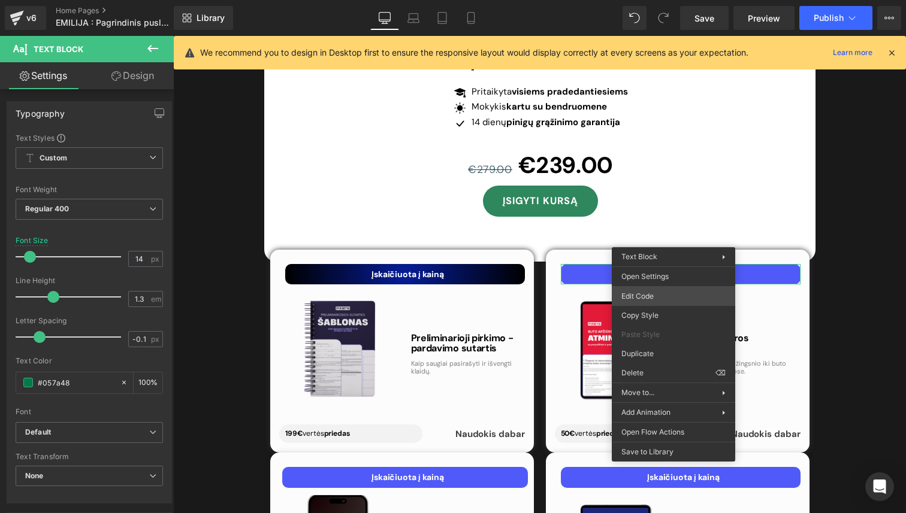
click at [647, 0] on div "Text Block You are previewing how the will restyle your page. You can not edit …" at bounding box center [453, 0] width 906 height 0
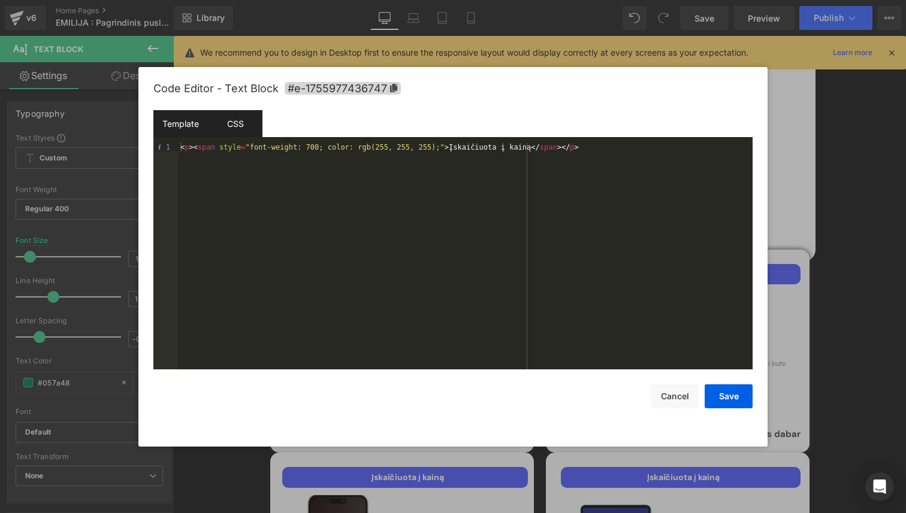
click at [255, 123] on div "CSS" at bounding box center [235, 123] width 55 height 27
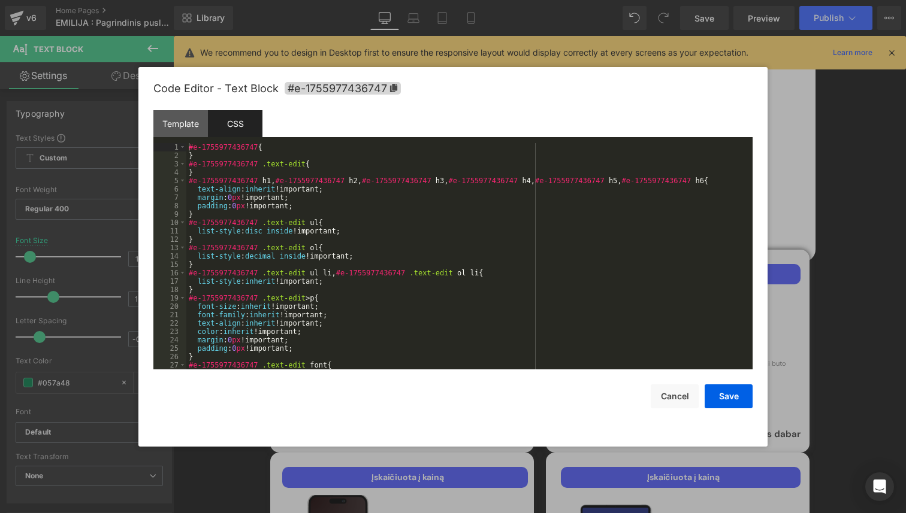
click at [309, 165] on div "#e-1755977436747 { } #e-1755977436747 .text-edit { } #e-1755977436747 h1 , #e-1…" at bounding box center [466, 264] width 561 height 243
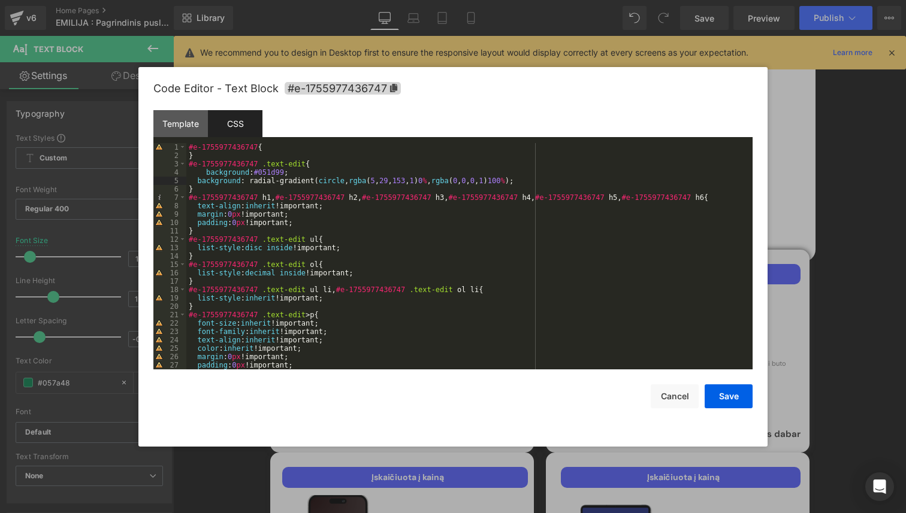
click at [207, 172] on div "#e-1755977436747 { } #e-1755977436747 .text-edit { background : #051d99 ; backg…" at bounding box center [466, 264] width 561 height 243
click at [734, 391] on button "Save" at bounding box center [729, 397] width 48 height 24
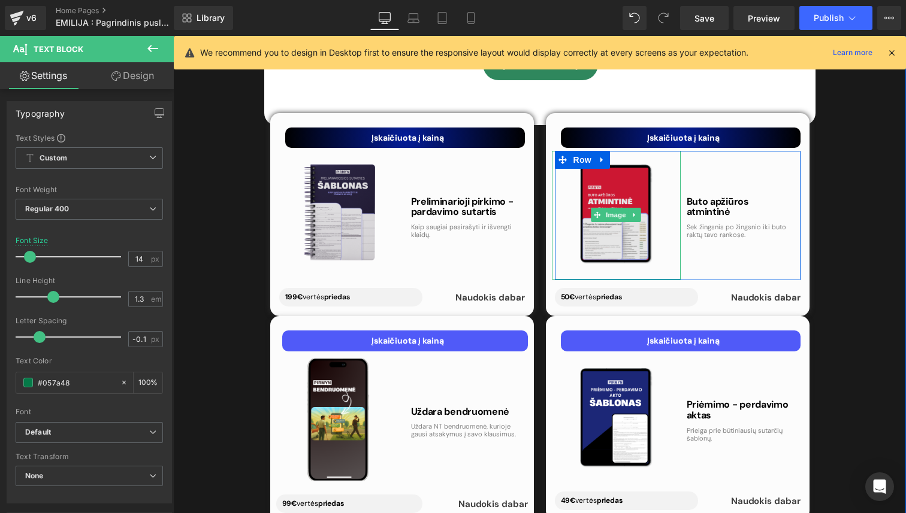
scroll to position [4618, 0]
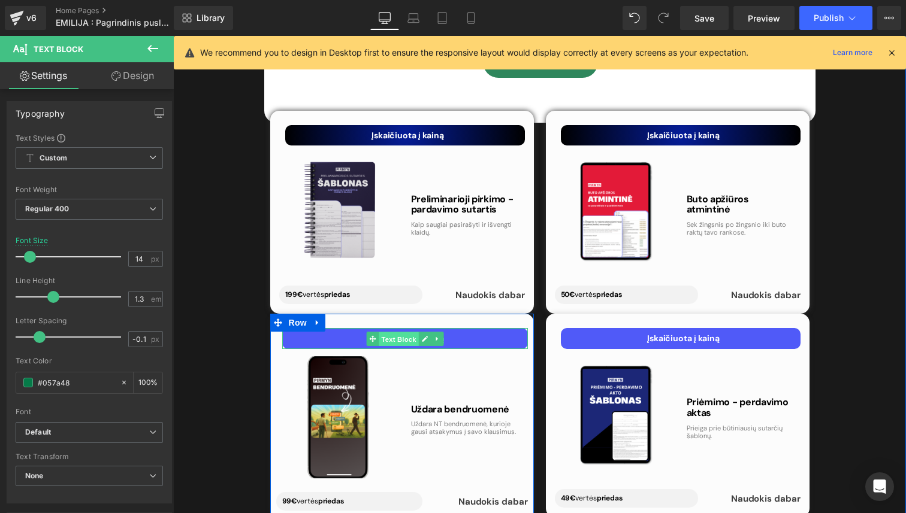
click at [404, 332] on span "Text Block" at bounding box center [399, 339] width 40 height 14
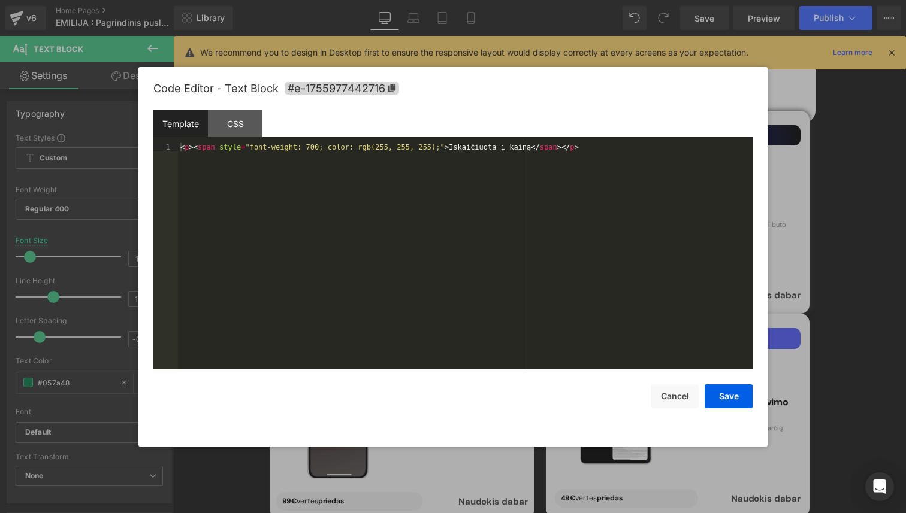
click at [393, 0] on div "Text Block You are previewing how the will restyle your page. You can not edit …" at bounding box center [453, 0] width 906 height 0
click at [241, 126] on div "CSS" at bounding box center [235, 123] width 55 height 27
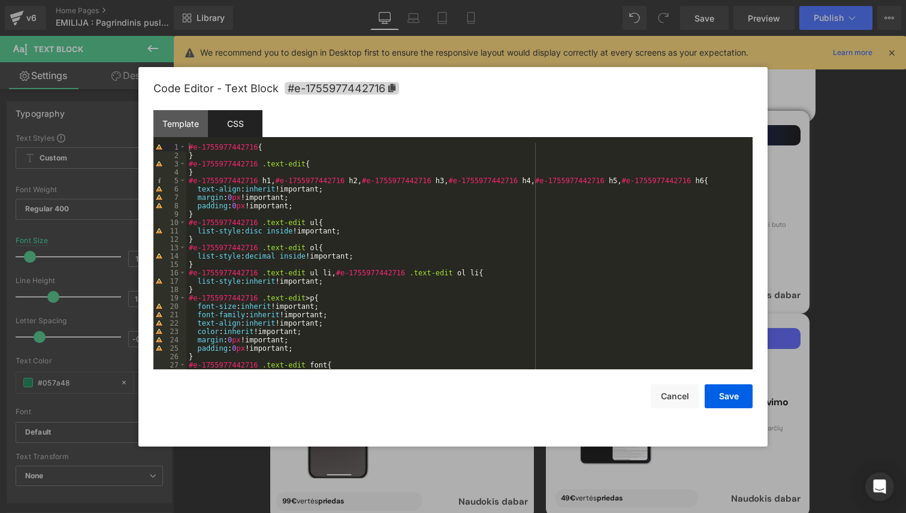
click at [328, 166] on div "#e-1755977442716 { } #e-1755977442716 .text-edit { } #e-1755977442716 h1 , #e-1…" at bounding box center [466, 264] width 561 height 243
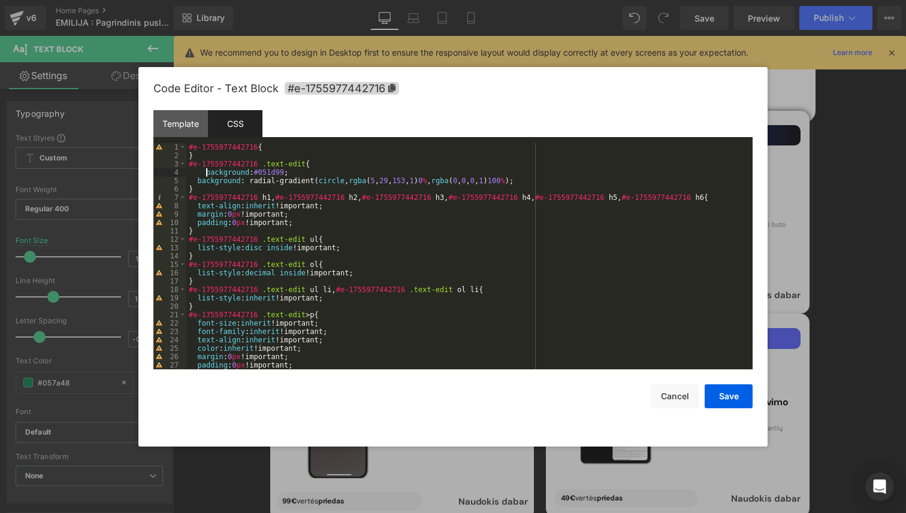
click at [208, 175] on div "#e-1755977442716 { } #e-1755977442716 .text-edit { background : #051d99 ; backg…" at bounding box center [466, 264] width 561 height 243
click at [717, 405] on button "Save" at bounding box center [729, 397] width 48 height 24
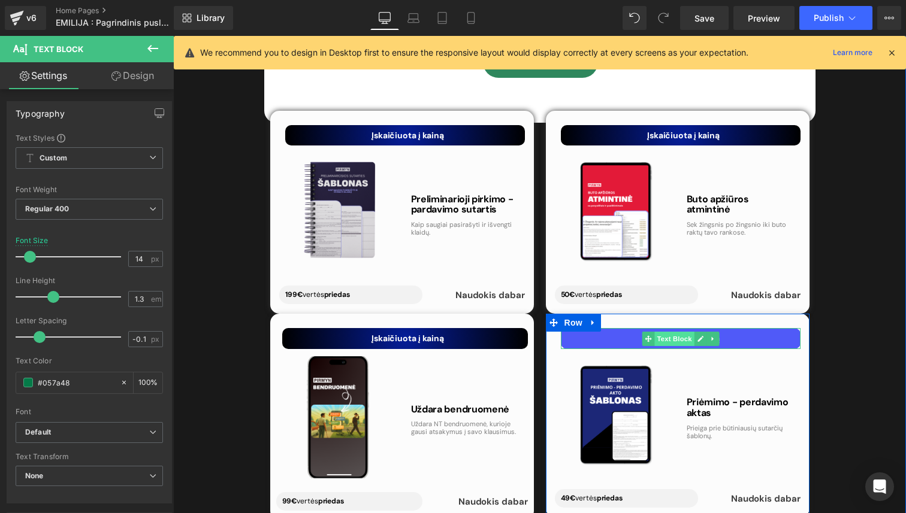
click at [669, 332] on span "Text Block" at bounding box center [674, 339] width 40 height 14
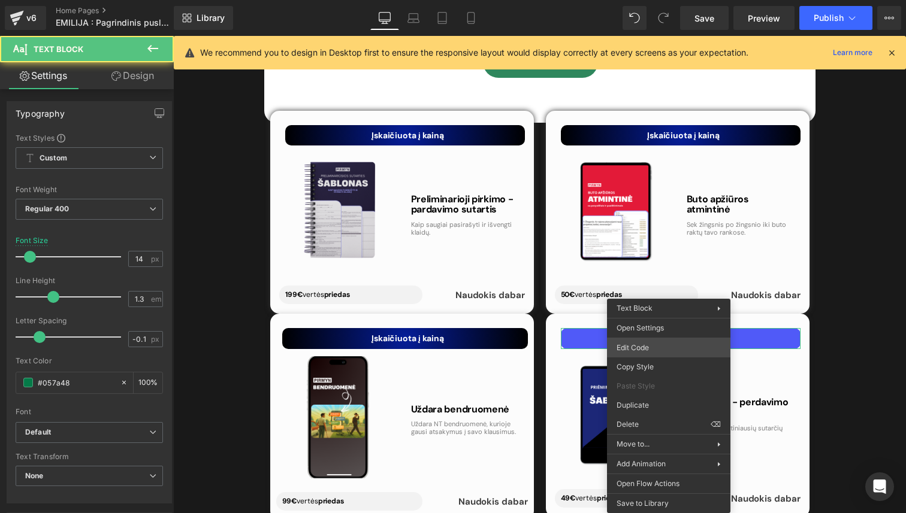
click at [647, 0] on div "Text Block You are previewing how the will restyle your page. You can not edit …" at bounding box center [453, 0] width 906 height 0
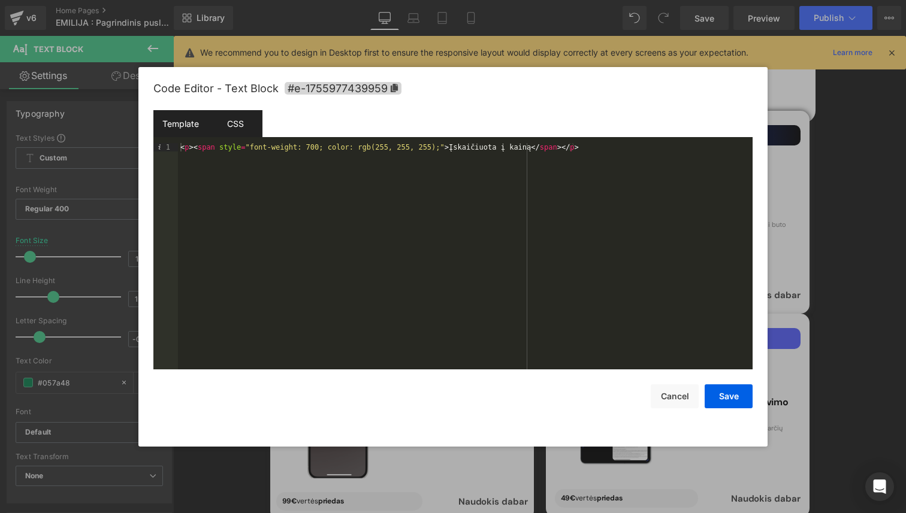
click at [254, 126] on div "CSS" at bounding box center [235, 123] width 55 height 27
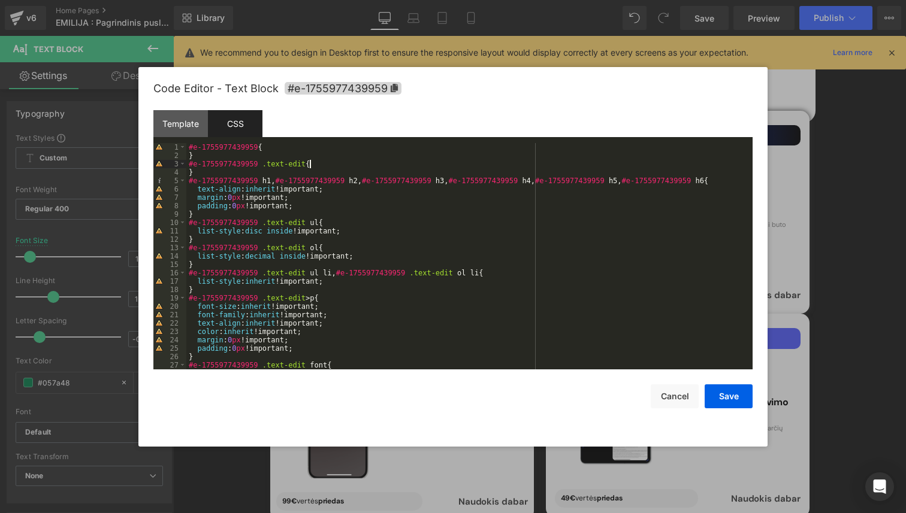
click at [325, 167] on div "#e-1755977439959 { } #e-1755977439959 .text-edit { } #e-1755977439959 h1 , #e-1…" at bounding box center [466, 264] width 561 height 243
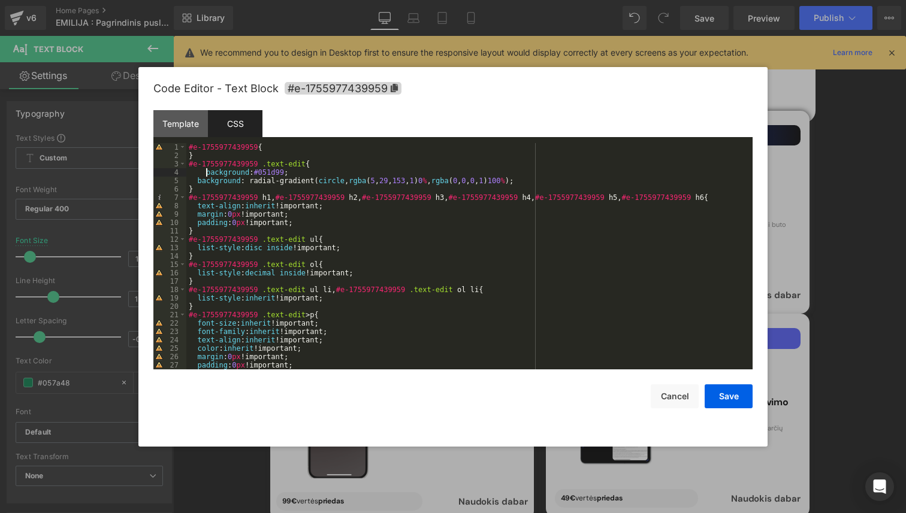
click at [207, 176] on div "#e-1755977439959 { } #e-1755977439959 .text-edit { background : #051d99 ; backg…" at bounding box center [466, 264] width 561 height 243
click at [716, 397] on button "Save" at bounding box center [729, 397] width 48 height 24
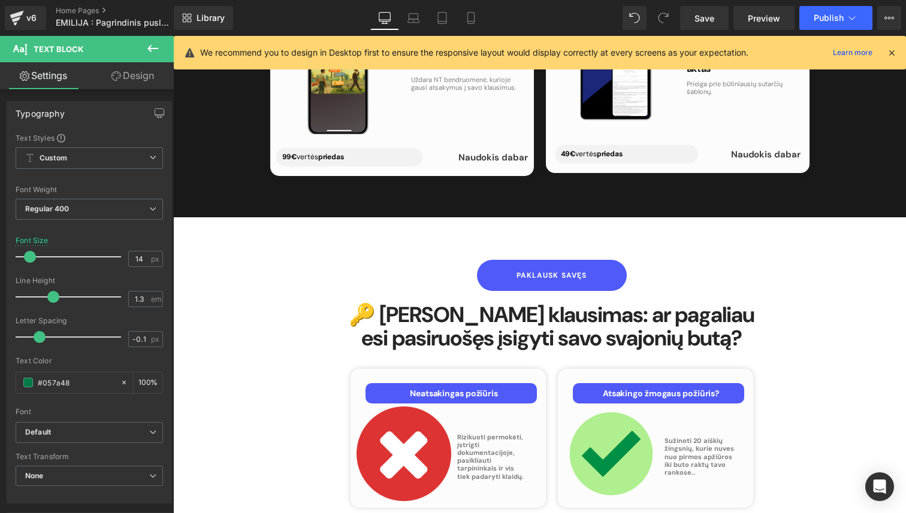
scroll to position [4965, 0]
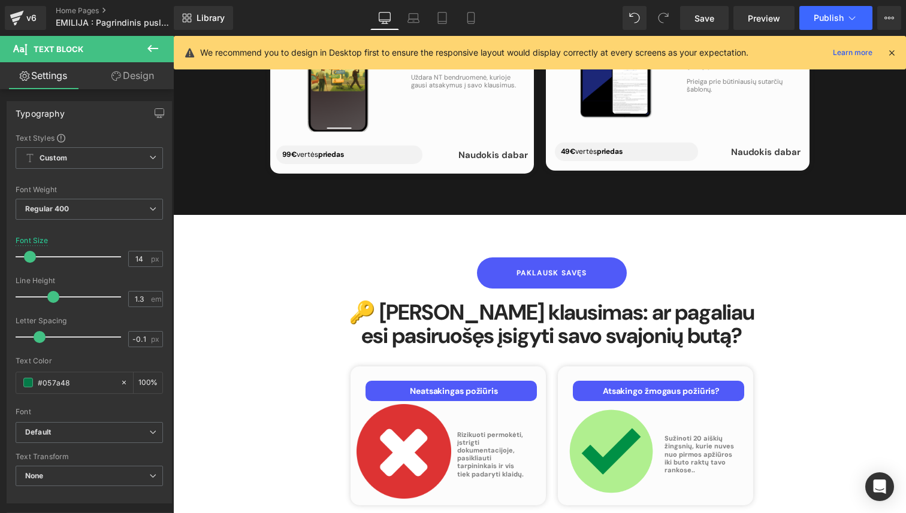
click at [551, 258] on div "Paklausk savęs Button" at bounding box center [552, 273] width 415 height 31
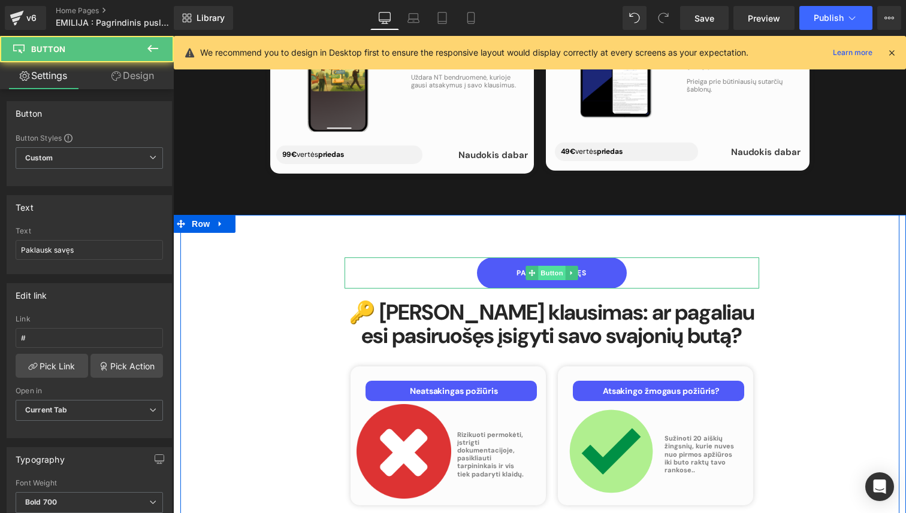
click at [551, 266] on span "Button" at bounding box center [552, 273] width 28 height 14
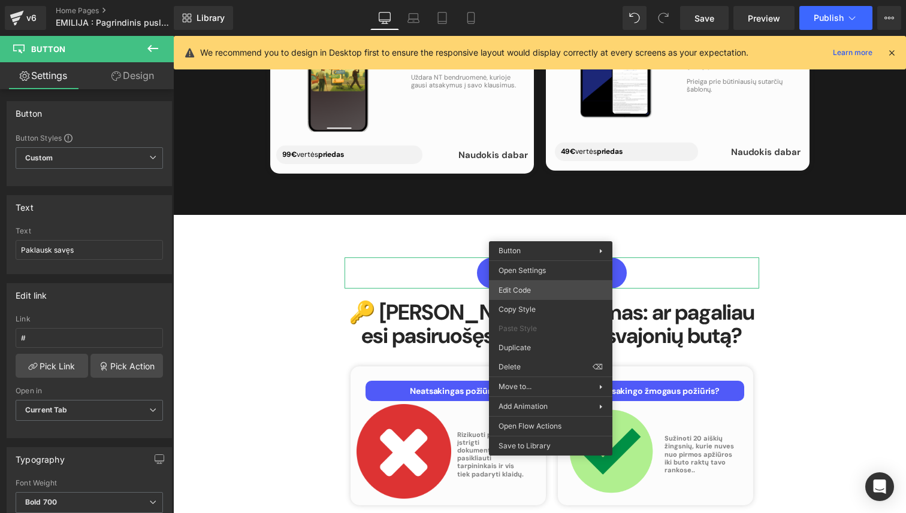
click at [534, 0] on div "Button You are previewing how the will restyle your page. You can not edit Elem…" at bounding box center [453, 0] width 906 height 0
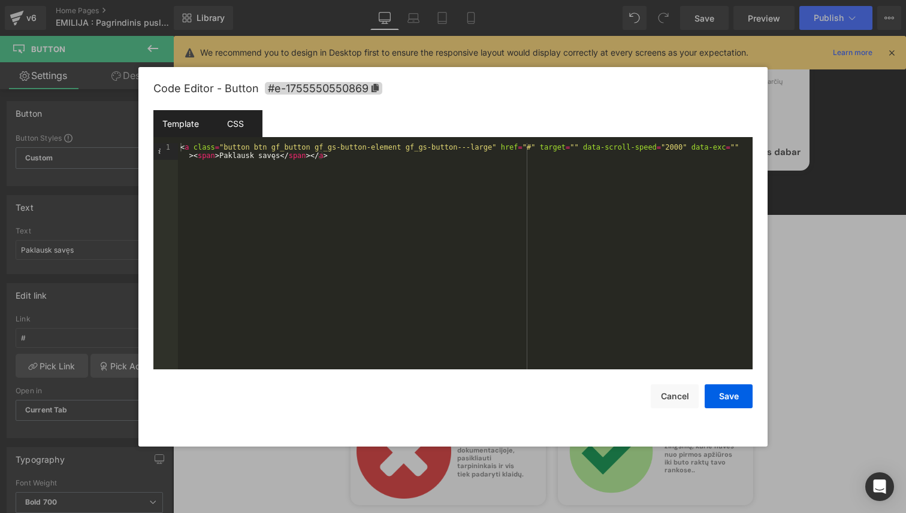
click at [245, 126] on div "CSS" at bounding box center [235, 123] width 55 height 27
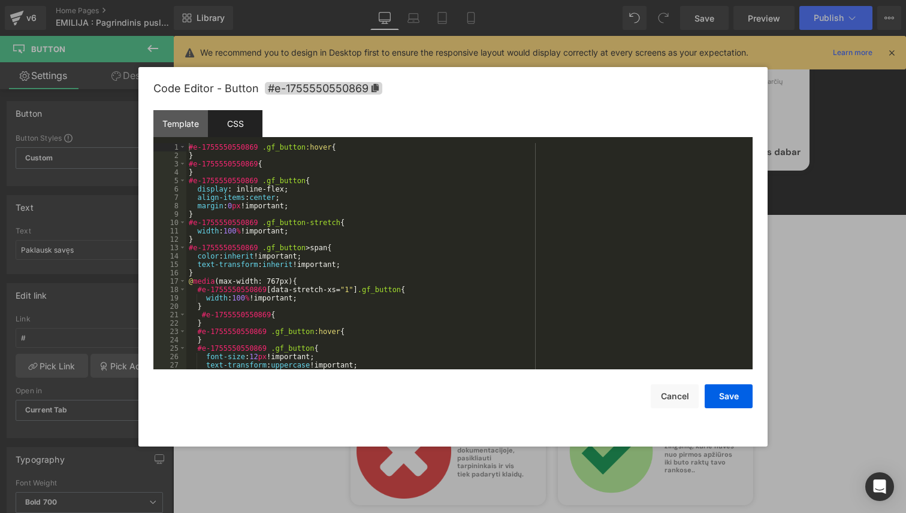
click at [286, 169] on div "#e-1755550550869 .gf_button :hover { } #e-1755550550869 { } #e-1755550550869 .g…" at bounding box center [466, 264] width 561 height 243
click at [283, 162] on div "#e-1755550550869 .gf_button :hover { } #e-1755550550869 { } #e-1755550550869 .g…" at bounding box center [466, 264] width 561 height 243
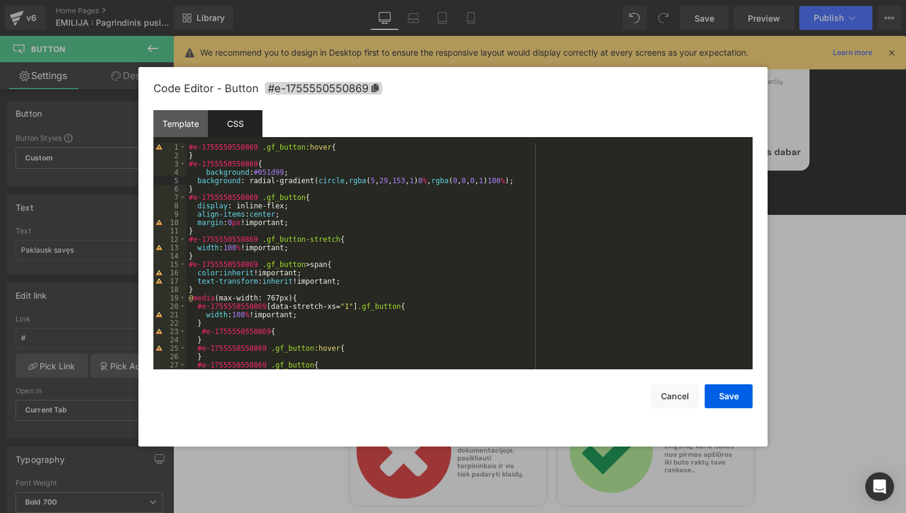
click at [204, 174] on div "#e-1755550550869 .gf_button :hover { } #e-1755550550869 { background : #051d99 …" at bounding box center [466, 264] width 561 height 243
click at [714, 398] on button "Save" at bounding box center [729, 397] width 48 height 24
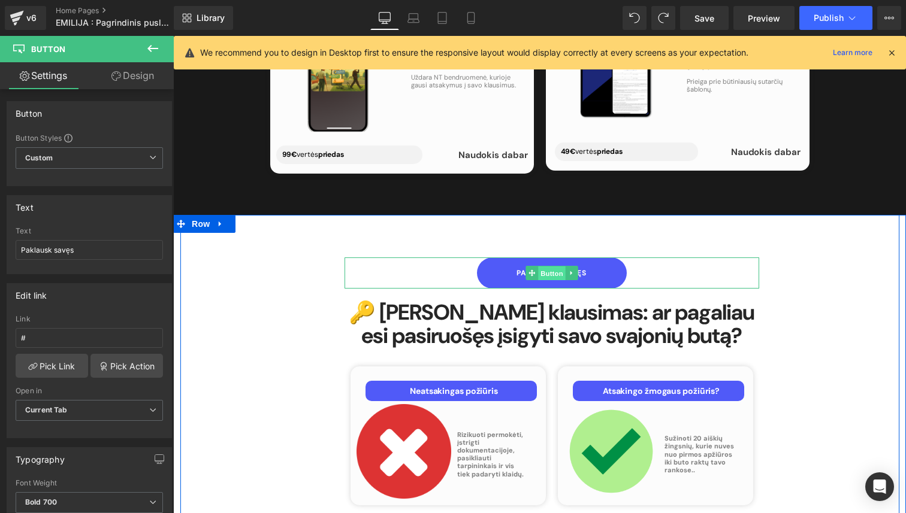
click at [548, 267] on span "Button" at bounding box center [552, 274] width 28 height 14
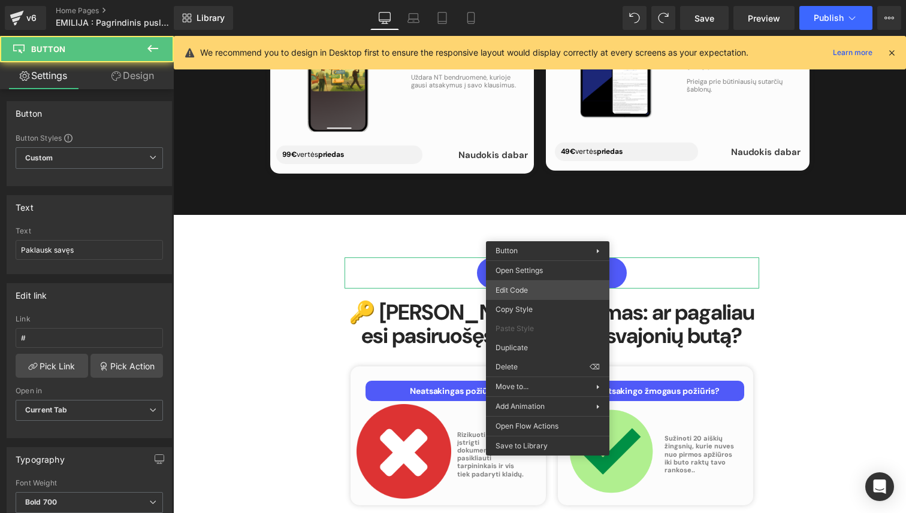
click at [534, 0] on div "Button You are previewing how the will restyle your page. You can not edit Elem…" at bounding box center [453, 0] width 906 height 0
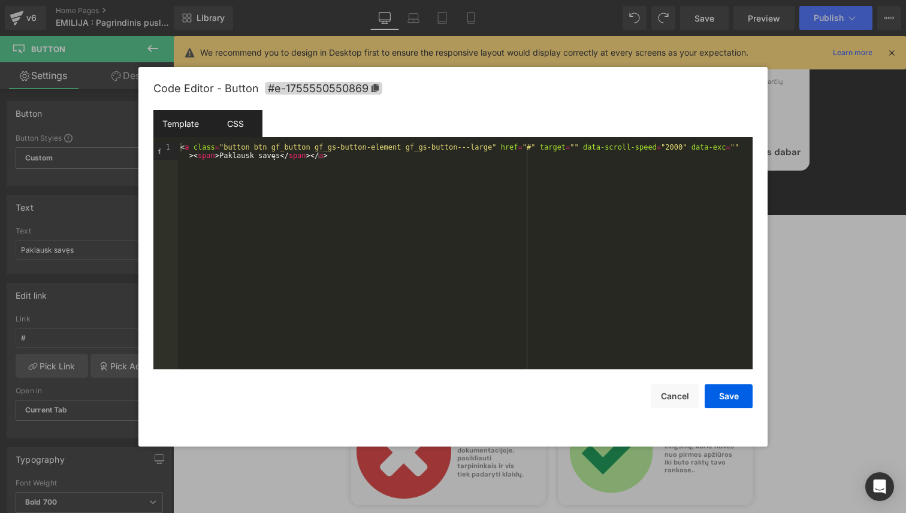
click at [231, 135] on div "CSS" at bounding box center [235, 123] width 55 height 27
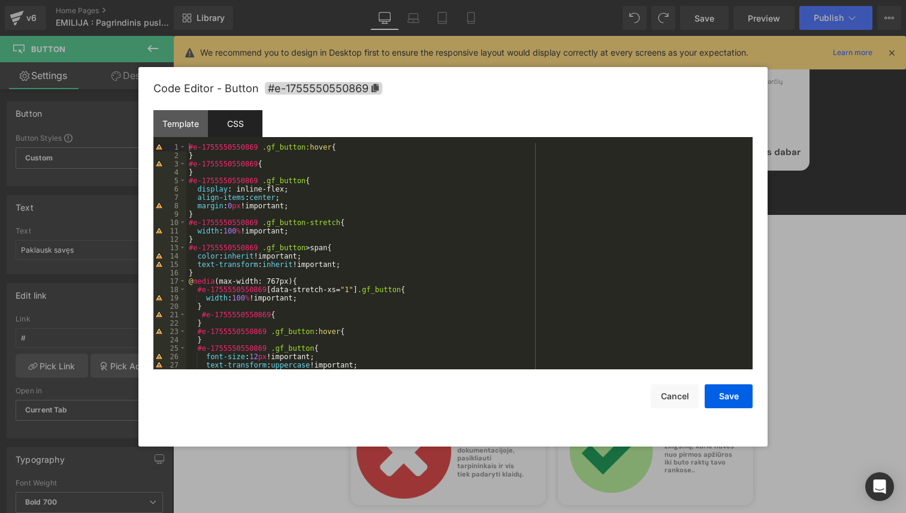
click at [352, 149] on div "#e-1755550550869 .gf_button :hover { } #e-1755550550869 { } #e-1755550550869 .g…" at bounding box center [466, 264] width 561 height 243
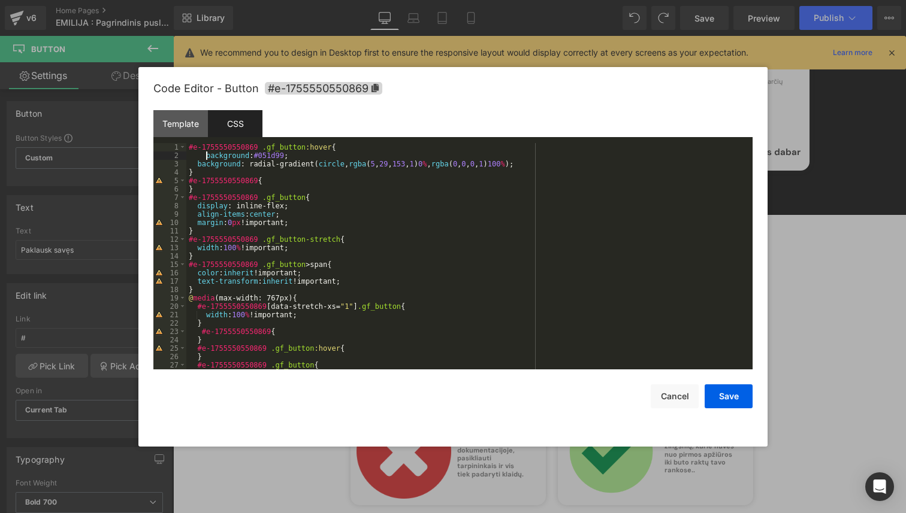
click at [206, 156] on div "#e-1755550550869 .gf_button :hover { background : #051d99 ; background : radial…" at bounding box center [466, 264] width 561 height 243
click at [740, 394] on button "Save" at bounding box center [729, 397] width 48 height 24
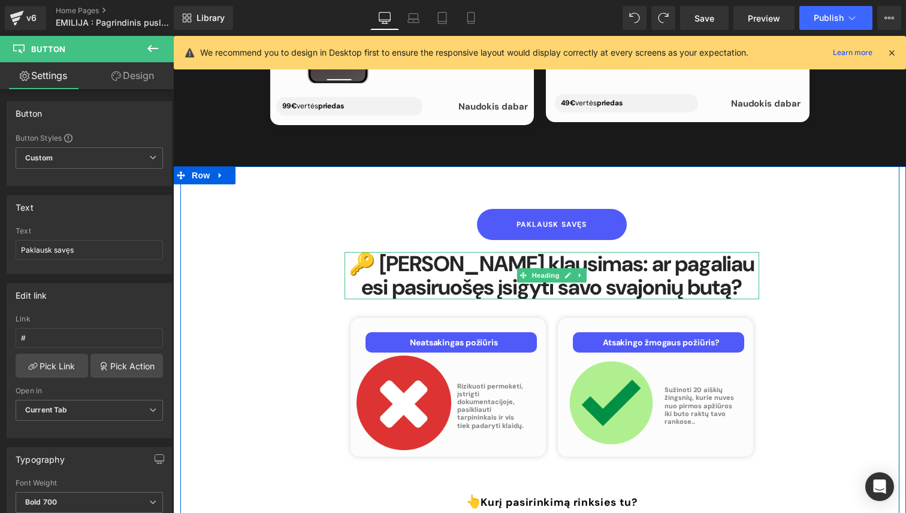
scroll to position [5016, 0]
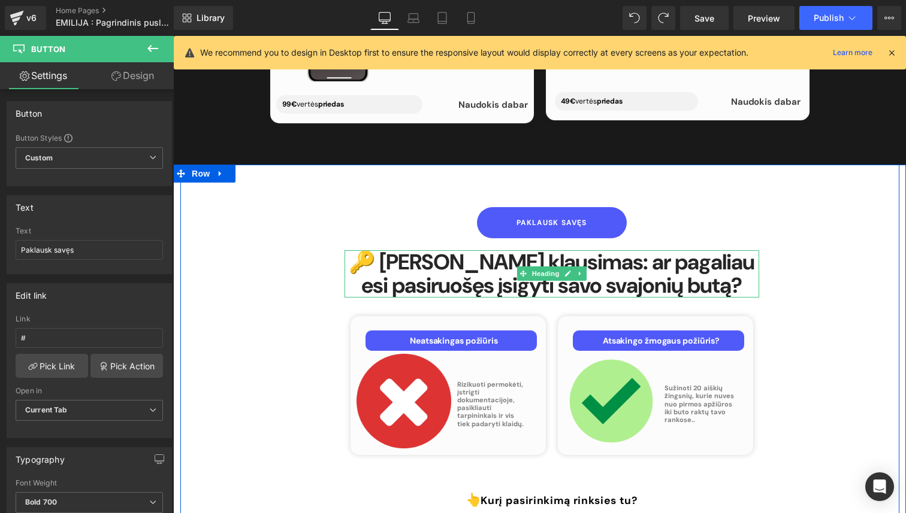
click at [648, 248] on strong "🔑 Liko paskutinis klausimas: ar pagaliau esi pasiruošęs įsigyti savo svajonių b…" at bounding box center [552, 274] width 406 height 52
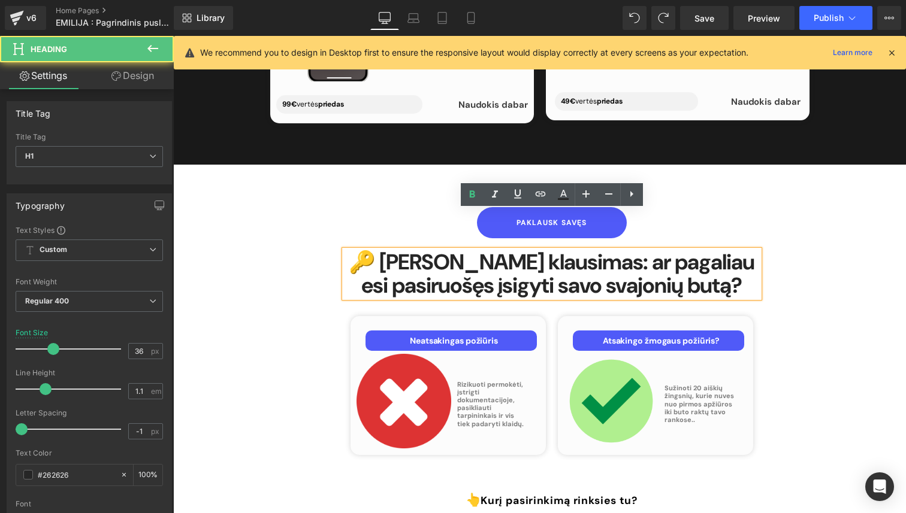
click at [651, 248] on strong "🔑 Liko paskutinis klausimas: ar pagaliau esi pasiruošęs įsigyti savo svajonių b…" at bounding box center [552, 274] width 406 height 52
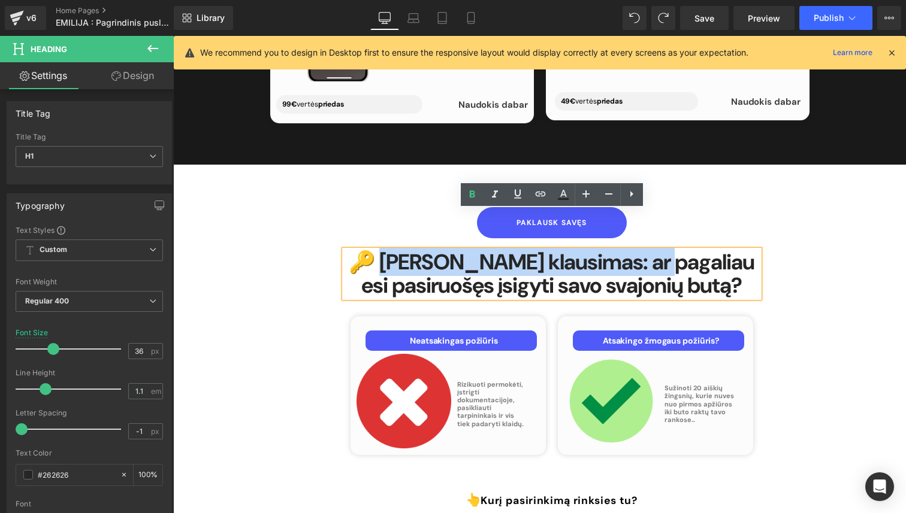
drag, startPoint x: 651, startPoint y: 226, endPoint x: 379, endPoint y: 225, distance: 272.0
click at [379, 248] on strong "🔑 Liko paskutinis klausimas: ar pagaliau esi pasiruošęs įsigyti savo svajonių b…" at bounding box center [552, 274] width 406 height 52
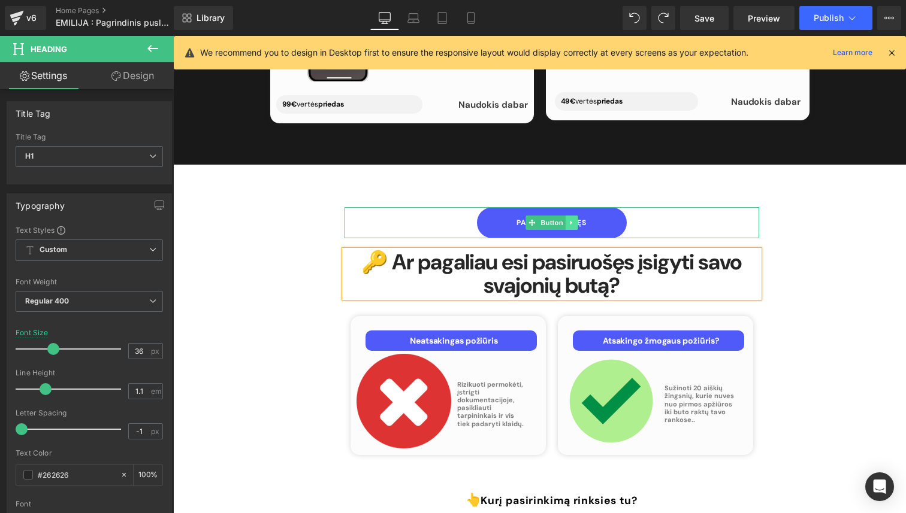
click at [576, 216] on link at bounding box center [571, 223] width 13 height 14
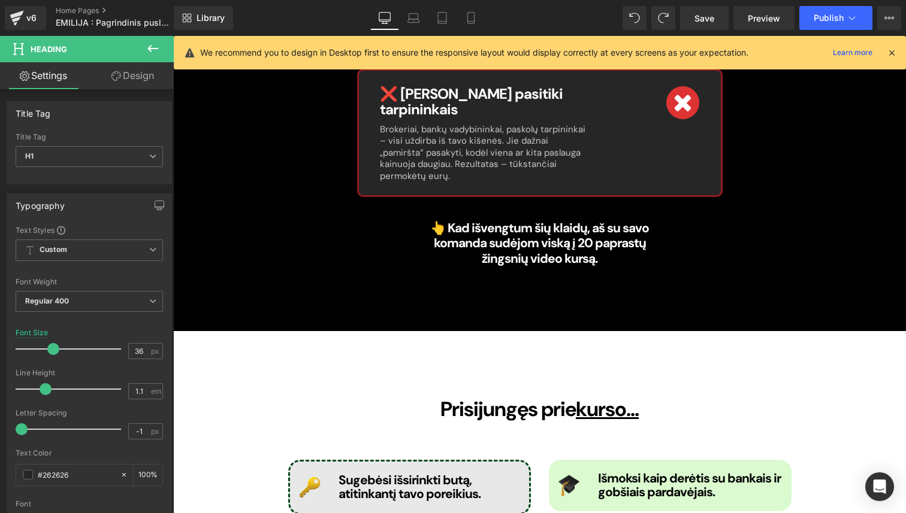
scroll to position [1485, 0]
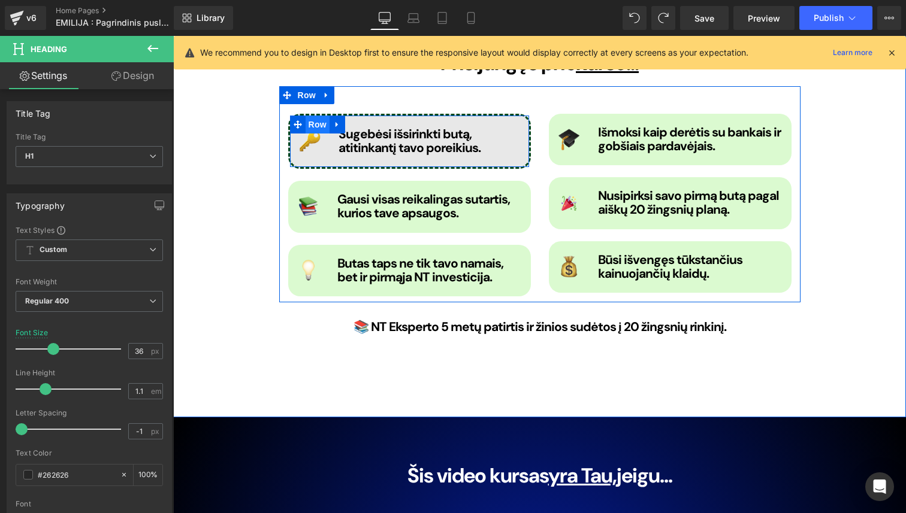
click at [321, 116] on span "Row" at bounding box center [318, 125] width 24 height 18
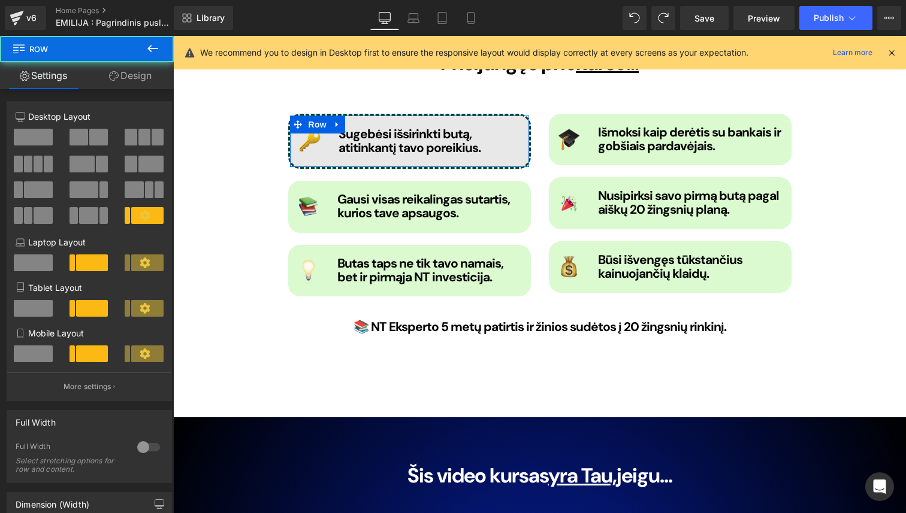
click at [146, 83] on link "Design" at bounding box center [130, 75] width 87 height 27
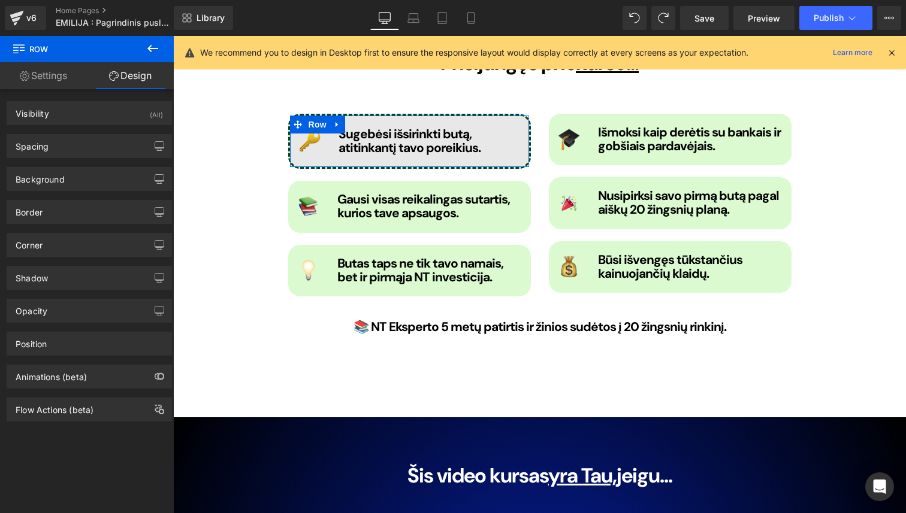
click at [92, 196] on div "Border Border Style Custom Custom Setup Global Style Custom Setup Global Style …" at bounding box center [89, 207] width 179 height 33
click at [89, 209] on div "Border" at bounding box center [89, 212] width 164 height 23
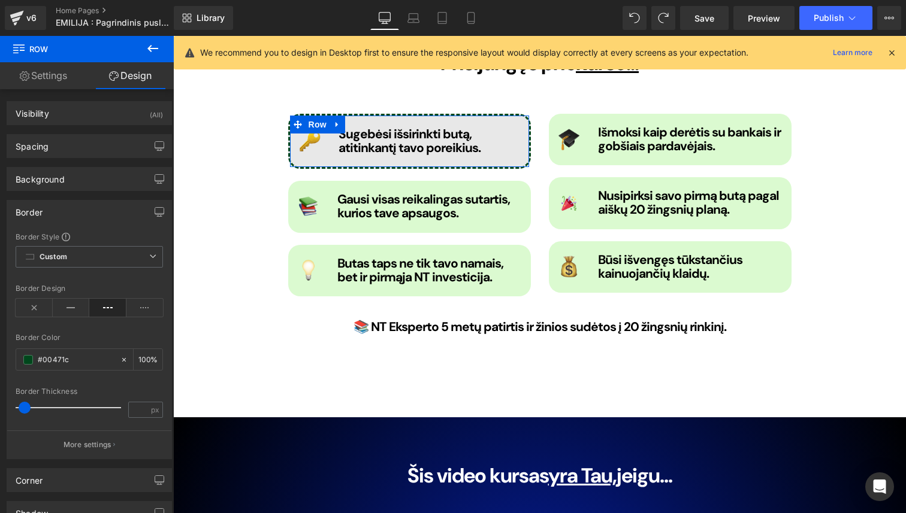
click at [38, 317] on div "Border Design" at bounding box center [89, 308] width 147 height 46
click at [35, 312] on icon at bounding box center [34, 308] width 37 height 18
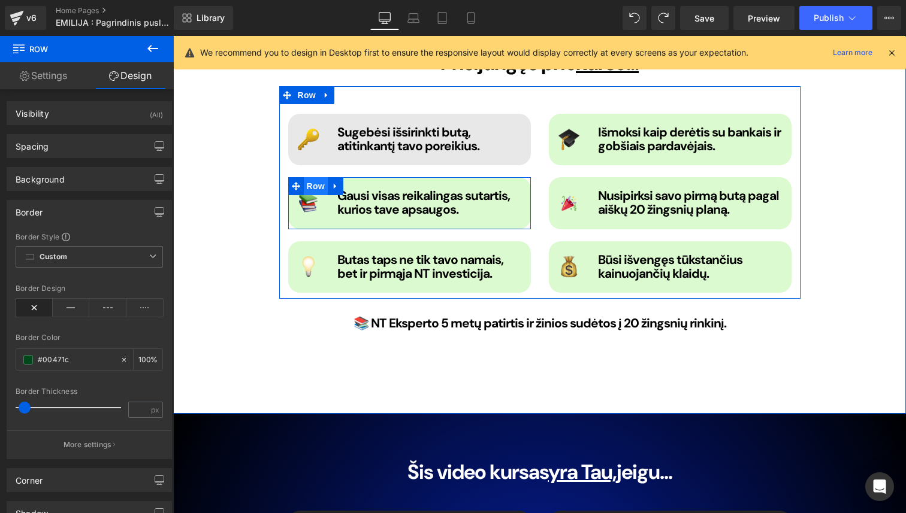
click at [315, 177] on span "Row" at bounding box center [316, 186] width 24 height 18
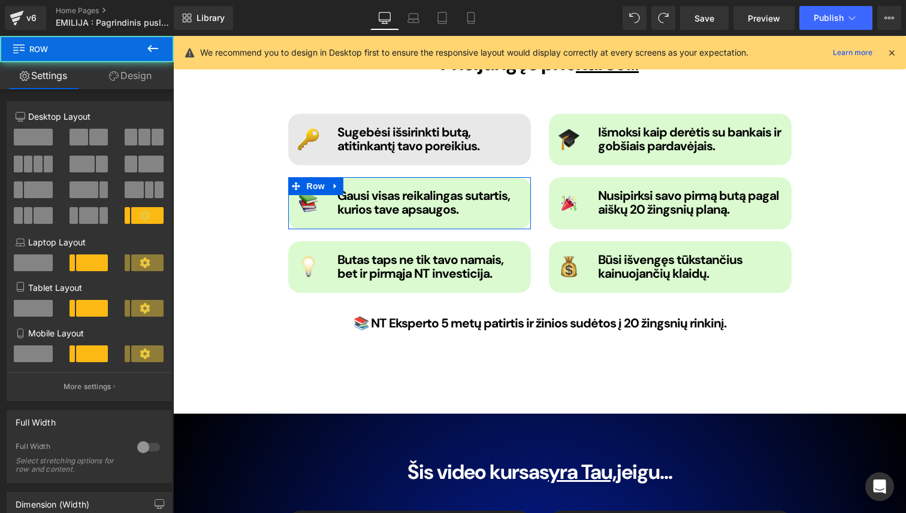
click at [142, 86] on link "Design" at bounding box center [130, 75] width 87 height 27
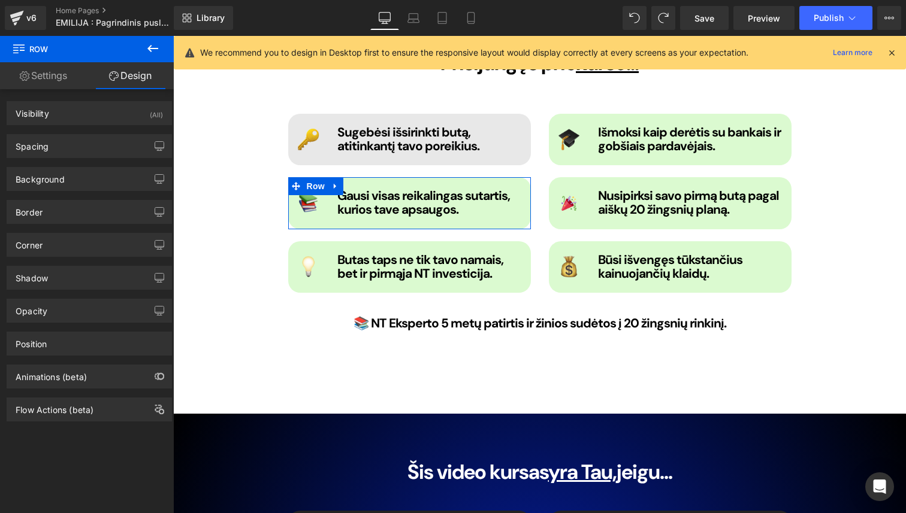
click at [95, 163] on div "Background Color & Image color Color #dbfad0 100 % Image Replace Image Upload i…" at bounding box center [89, 174] width 179 height 33
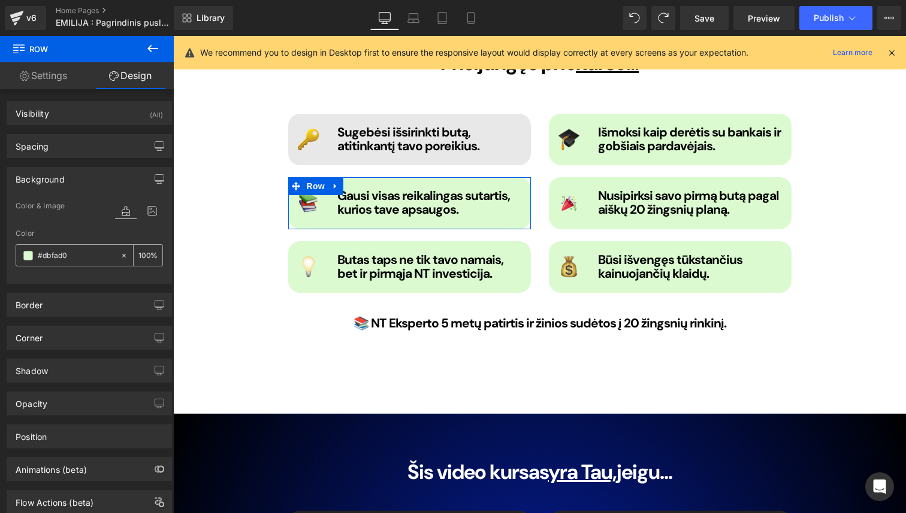
click at [75, 256] on input "#dbfad0" at bounding box center [76, 255] width 77 height 13
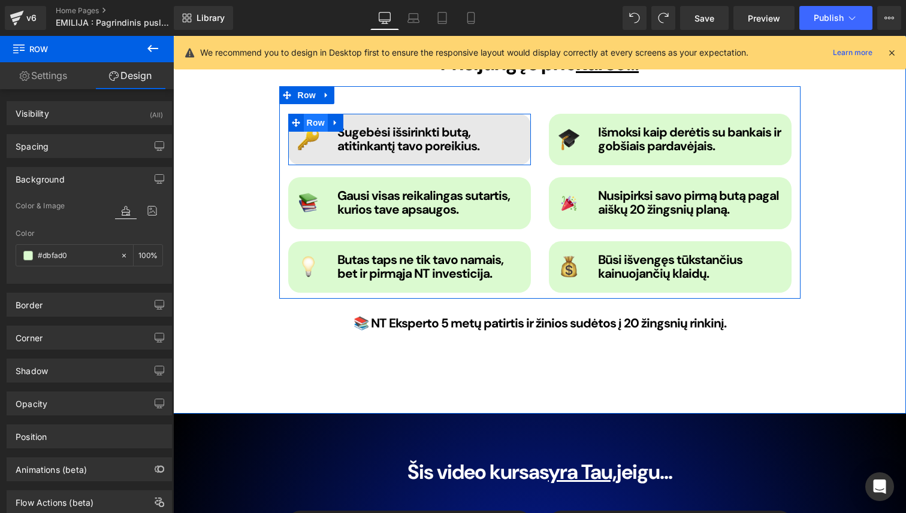
click at [315, 114] on span "Row" at bounding box center [316, 123] width 24 height 18
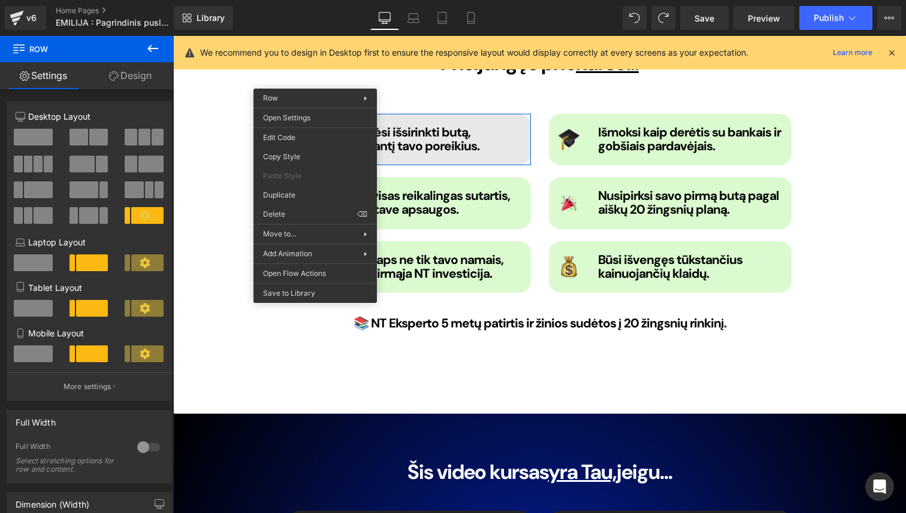
click at [146, 89] on div "Settings Design 2+10 2+10 2+10 Column Size Customizer 2+10 Desktop Layout Lapto…" at bounding box center [87, 304] width 174 height 484
click at [146, 89] on link "Design" at bounding box center [130, 75] width 87 height 27
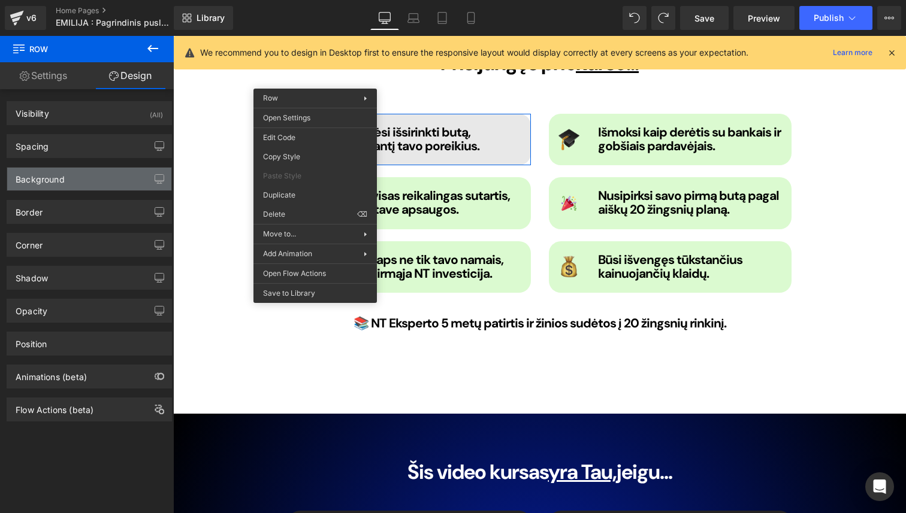
click at [108, 177] on div "Background" at bounding box center [89, 179] width 164 height 23
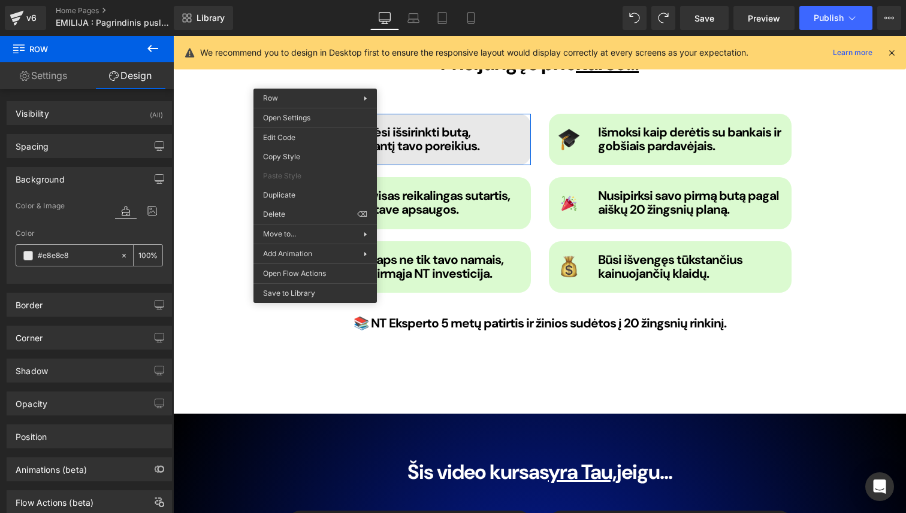
click at [81, 262] on input "#e8e8e8" at bounding box center [76, 255] width 77 height 13
paste input "dbfad0"
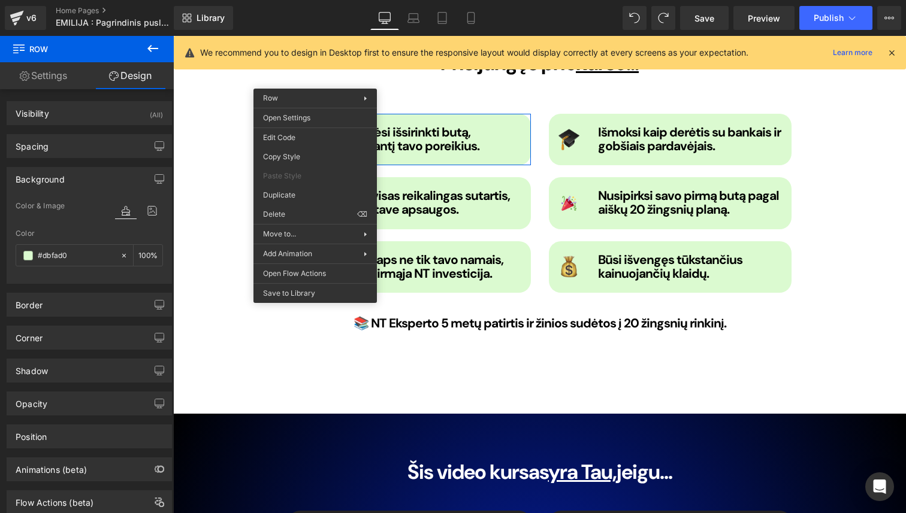
type input "#dbfad0"
click at [81, 280] on div "Color & Image color rgb(219, 250, 208) Color #dbfad0 100 % Image Replace Image …" at bounding box center [89, 241] width 164 height 84
click at [700, 29] on link "Save" at bounding box center [704, 18] width 49 height 24
click at [706, 19] on span "Save" at bounding box center [704, 18] width 20 height 13
click at [540, 321] on div "Prisijungęs prie kurso... Heading Image Sugebėsi išsirinkti butą, atitinkantį t…" at bounding box center [539, 199] width 733 height 429
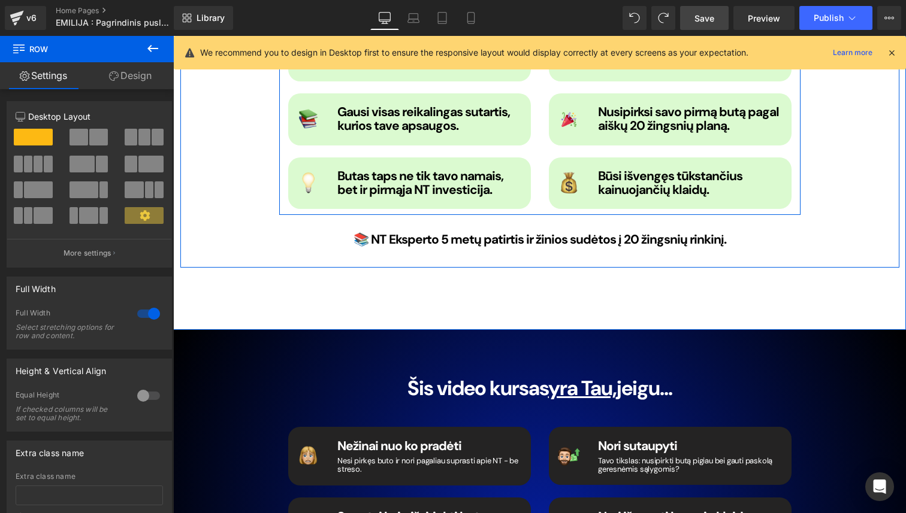
scroll to position [1574, 0]
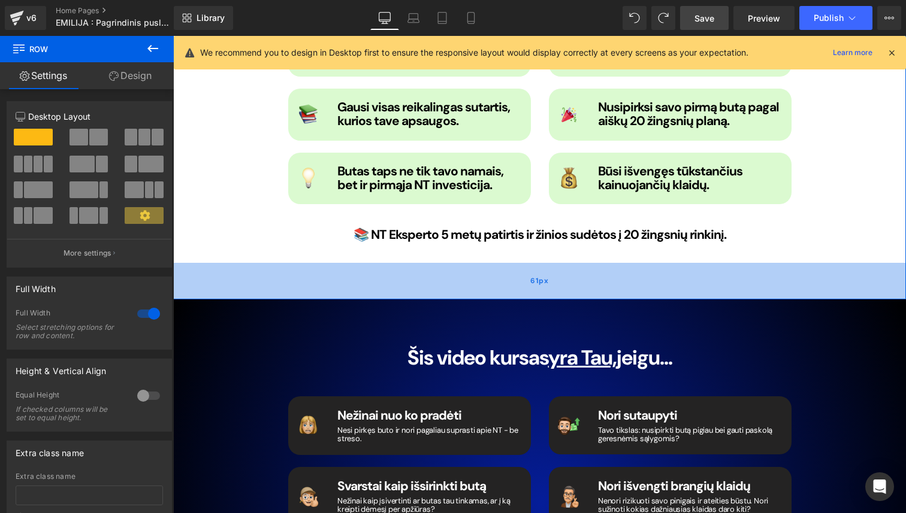
drag, startPoint x: 525, startPoint y: 282, endPoint x: 525, endPoint y: 257, distance: 25.2
click at [525, 263] on div "61px" at bounding box center [539, 281] width 733 height 37
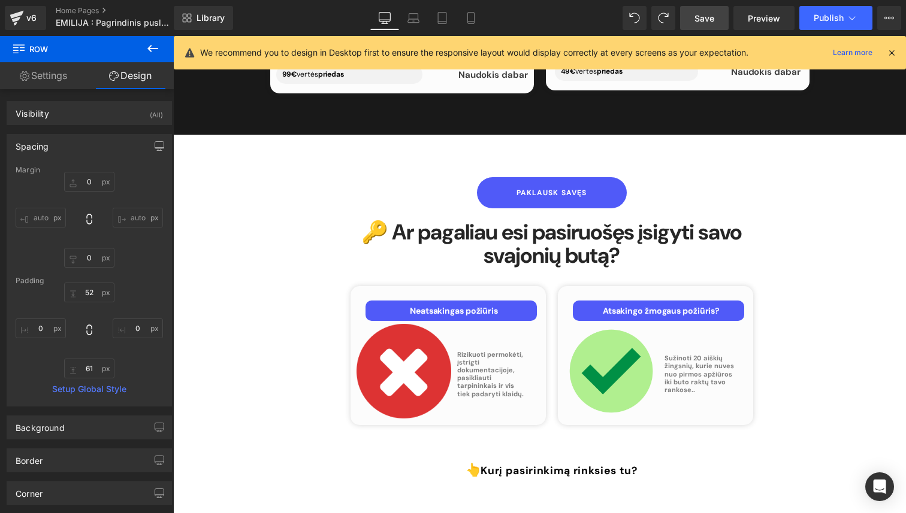
scroll to position [5016, 0]
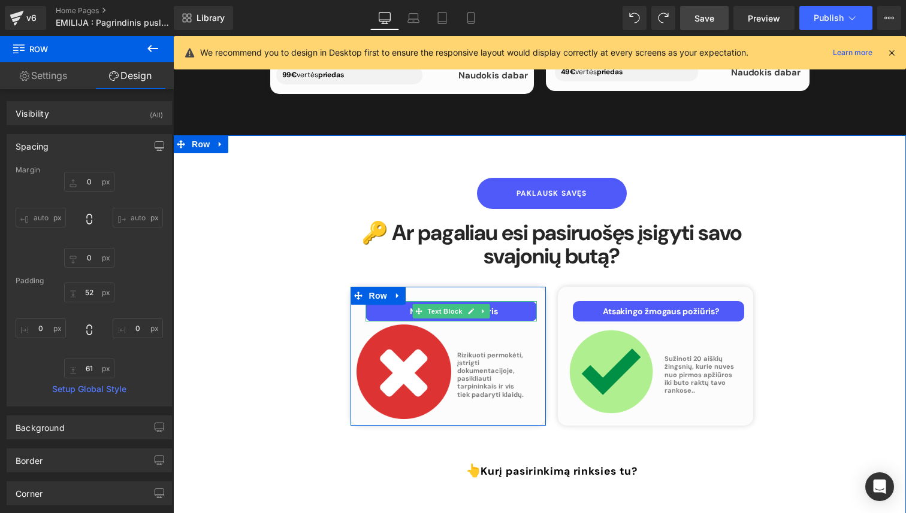
click at [388, 306] on p "Neatsakingas p ožiūris" at bounding box center [453, 311] width 165 height 11
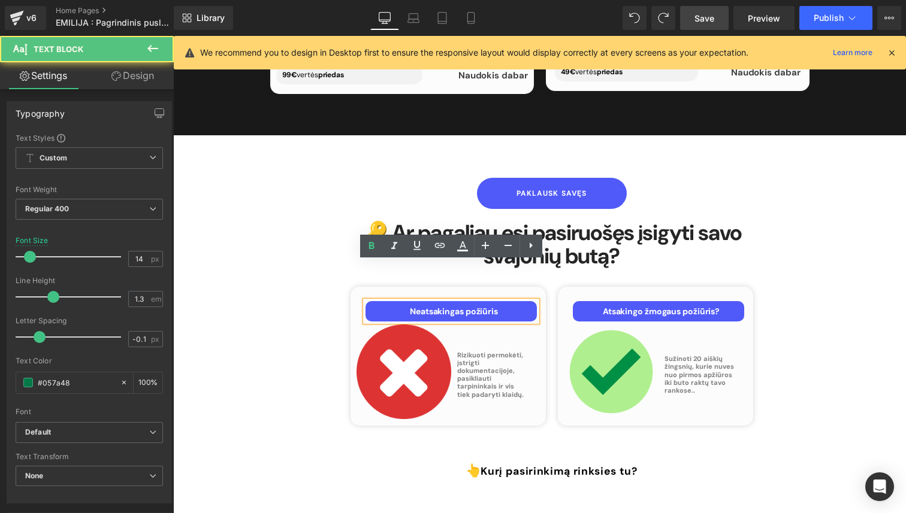
click at [342, 283] on div "Paklausk savęs [PERSON_NAME] 🔑 Ar pagaliau esi pasiruošęs įsigyti savo svajonių…" at bounding box center [552, 328] width 433 height 301
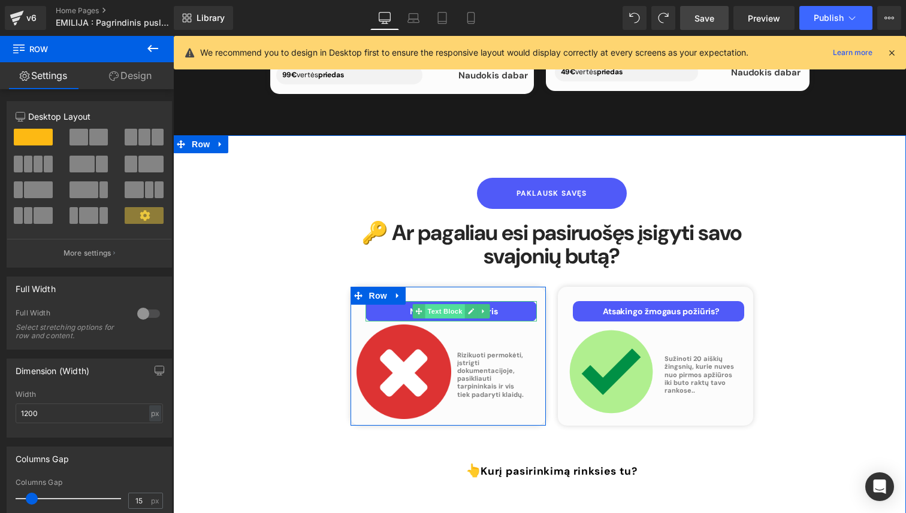
click at [437, 304] on span "Text Block" at bounding box center [445, 311] width 40 height 14
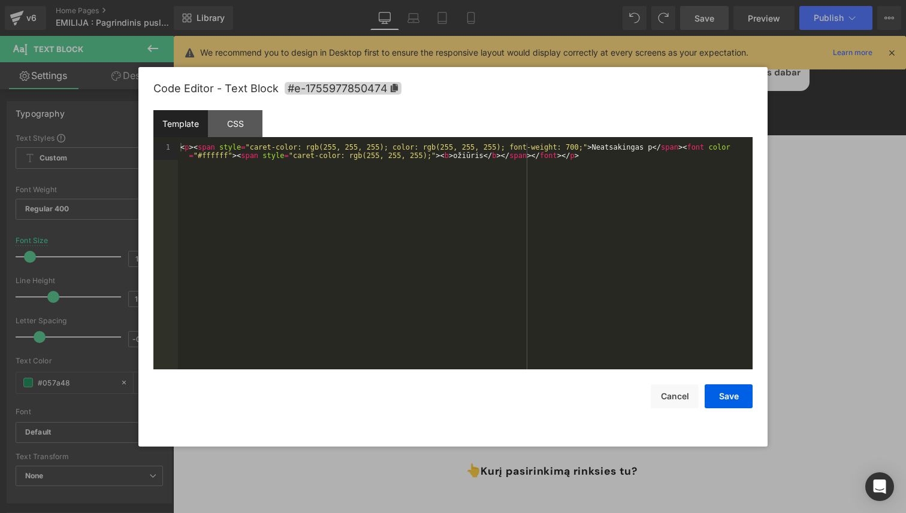
click at [419, 0] on div "Text Block You are previewing how the will restyle your page. You can not edit …" at bounding box center [453, 0] width 906 height 0
click at [249, 125] on div "CSS" at bounding box center [235, 123] width 55 height 27
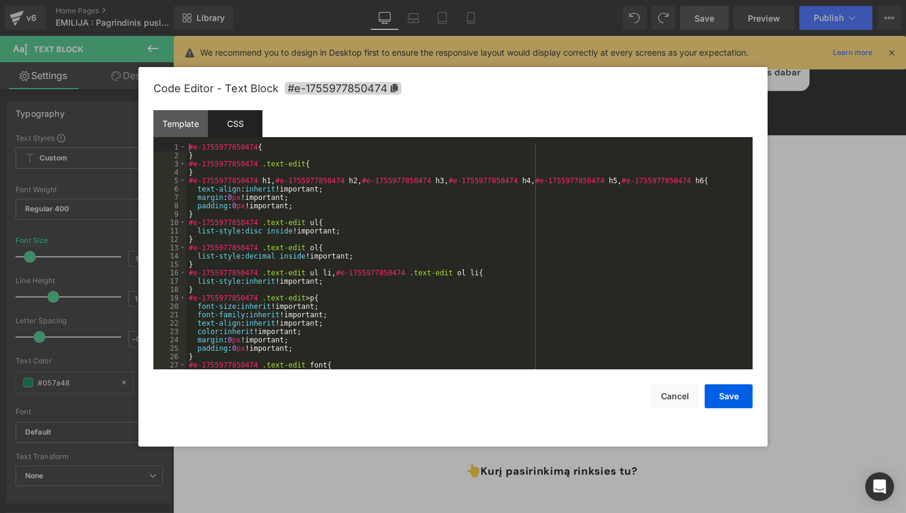
click at [325, 168] on div "#e-1755977850474 { } #e-1755977850474 .text-edit { } #e-1755977850474 h1 , #e-1…" at bounding box center [466, 264] width 561 height 243
click at [325, 165] on div "#e-1755977850474 { } #e-1755977850474 .text-edit { } #e-1755977850474 h1 , #e-1…" at bounding box center [466, 264] width 561 height 243
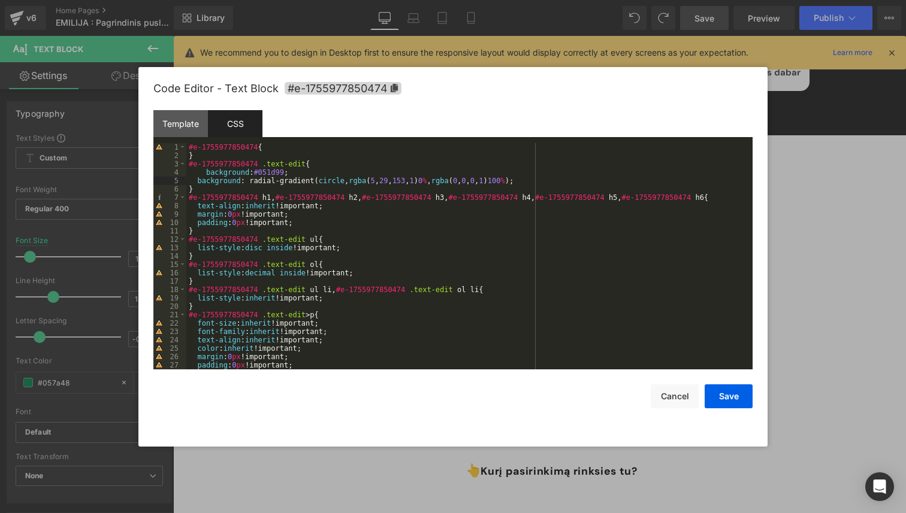
click at [205, 171] on div "#e-1755977850474 { } #e-1755977850474 .text-edit { background : #051d99 ; backg…" at bounding box center [466, 264] width 561 height 243
click at [729, 403] on button "Save" at bounding box center [729, 397] width 48 height 24
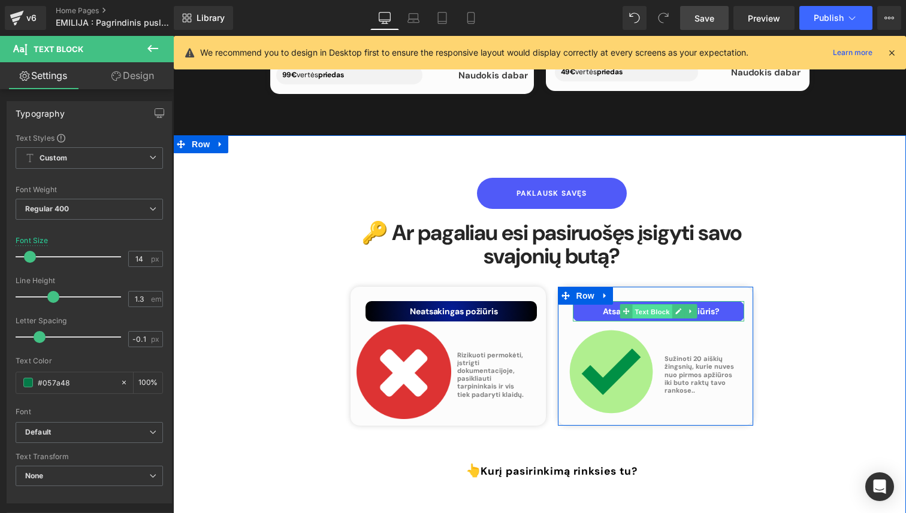
click at [639, 305] on span "Text Block" at bounding box center [652, 312] width 40 height 14
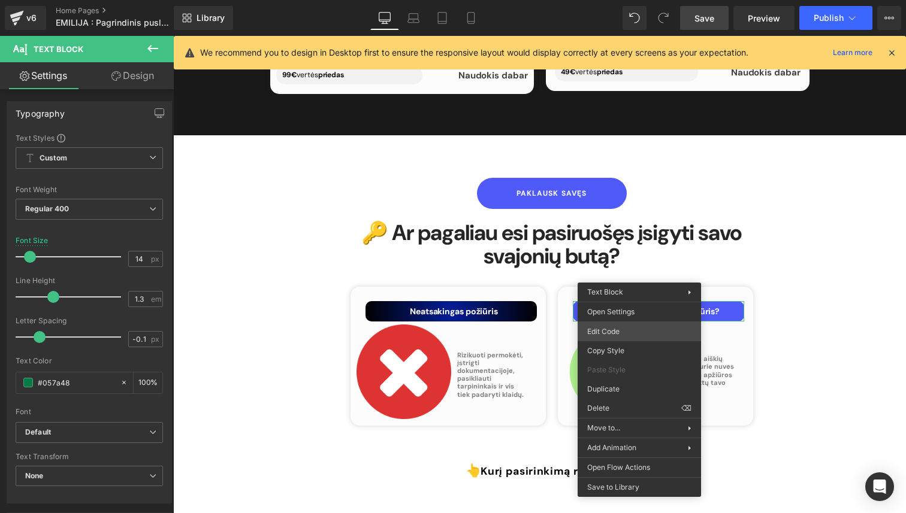
click at [621, 0] on div "Text Block You are previewing how the will restyle your page. You can not edit …" at bounding box center [453, 0] width 906 height 0
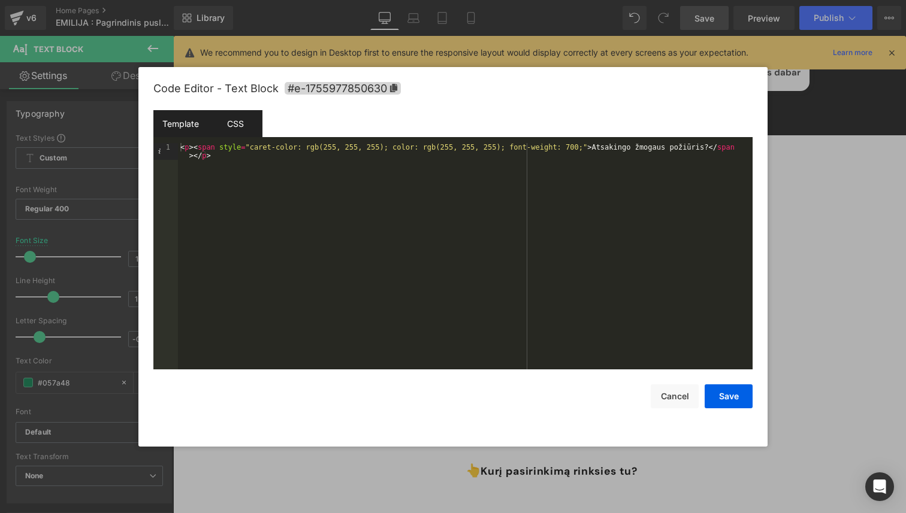
click at [250, 126] on div "CSS" at bounding box center [235, 123] width 55 height 27
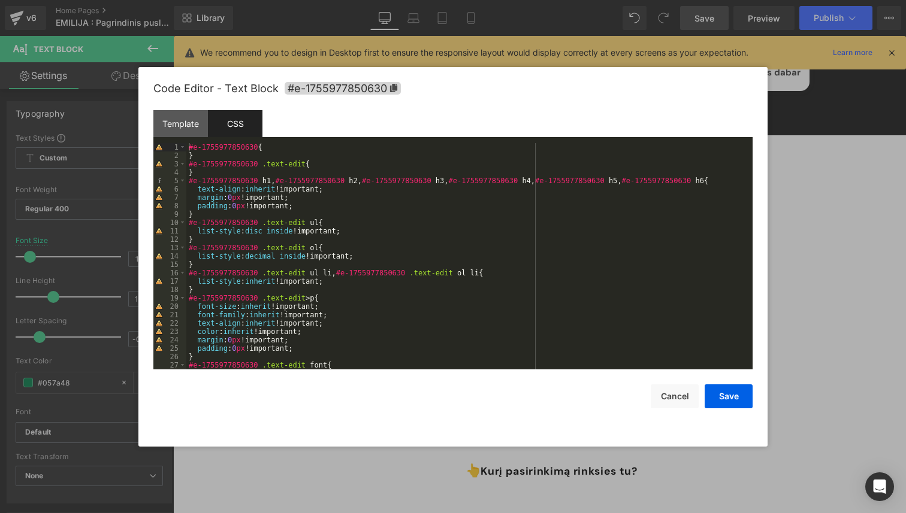
click at [321, 164] on div "#e-1755977850630 { } #e-1755977850630 .text-edit { } #e-1755977850630 h1 , #e-1…" at bounding box center [466, 264] width 561 height 243
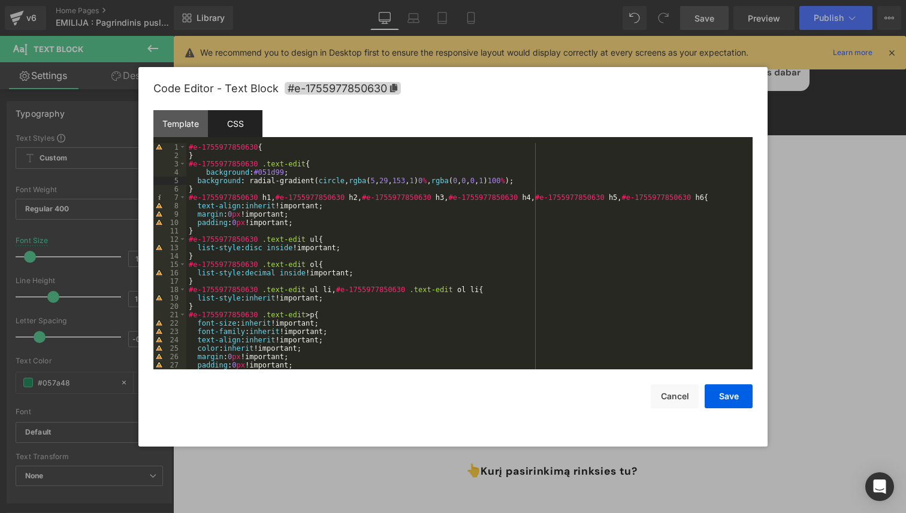
click at [207, 173] on div "#e-1755977850630 { } #e-1755977850630 .text-edit { background : #051d99 ; backg…" at bounding box center [466, 264] width 561 height 243
click at [717, 402] on button "Save" at bounding box center [729, 397] width 48 height 24
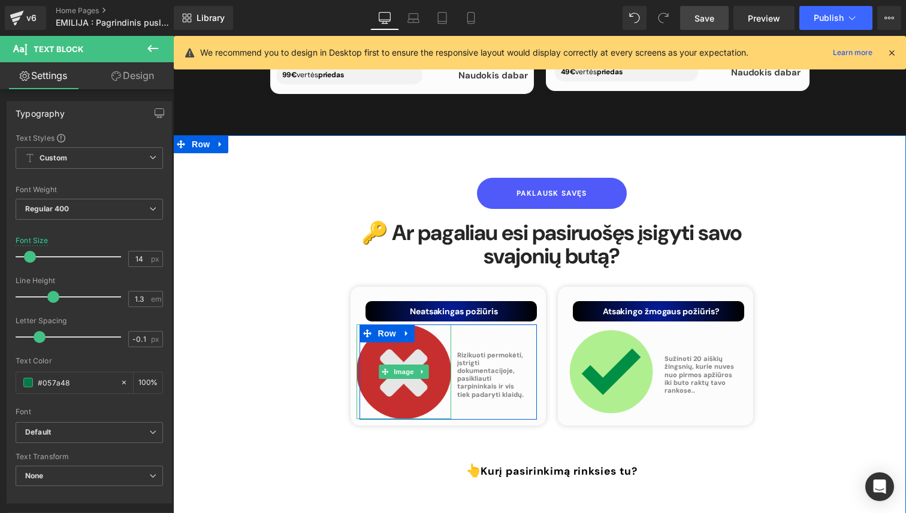
click at [413, 355] on img at bounding box center [403, 372] width 95 height 95
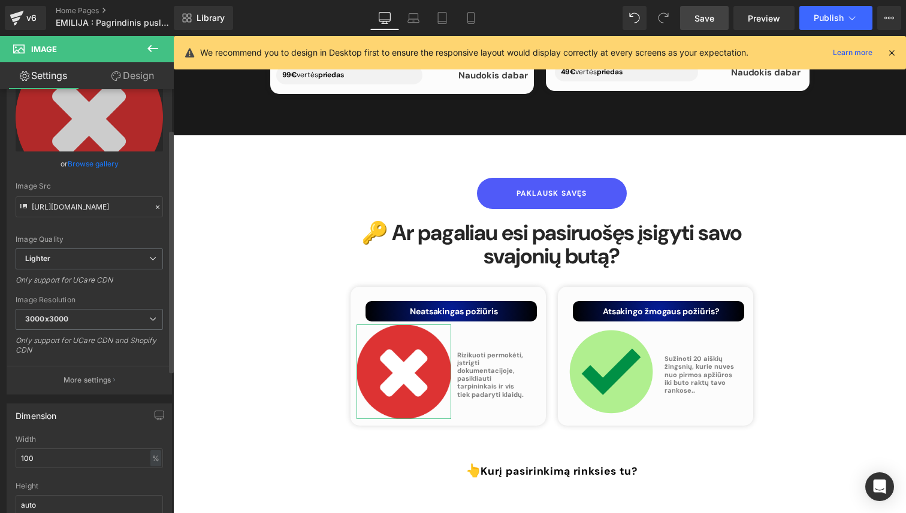
scroll to position [83, 0]
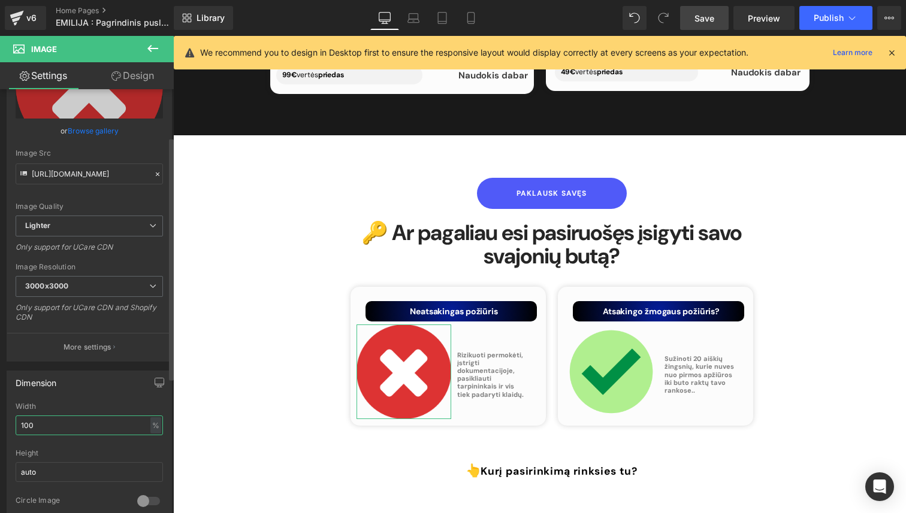
click at [77, 420] on input "100" at bounding box center [89, 426] width 147 height 20
click at [80, 426] on input "100" at bounding box center [89, 426] width 147 height 20
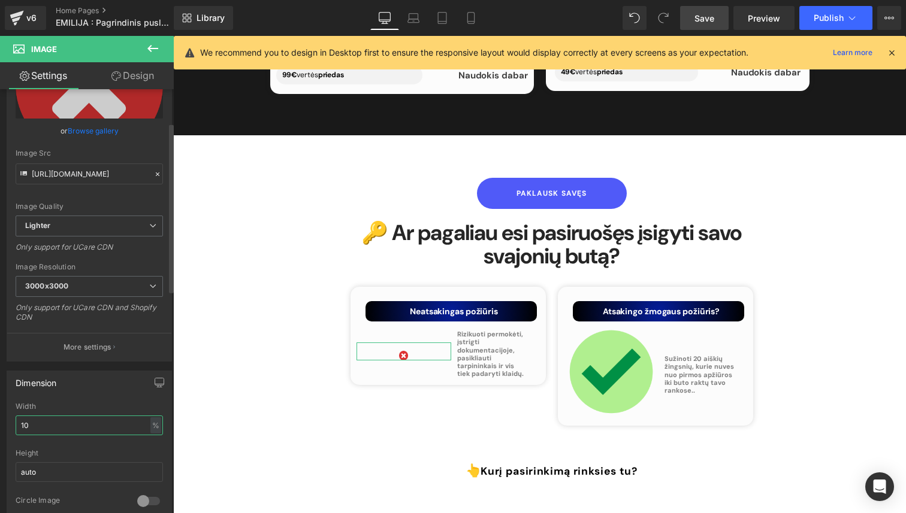
type input "1"
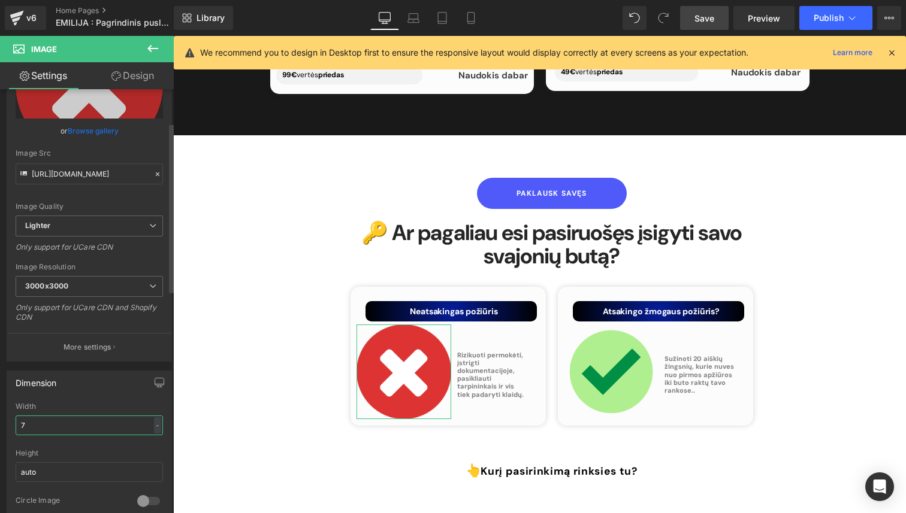
type input "70"
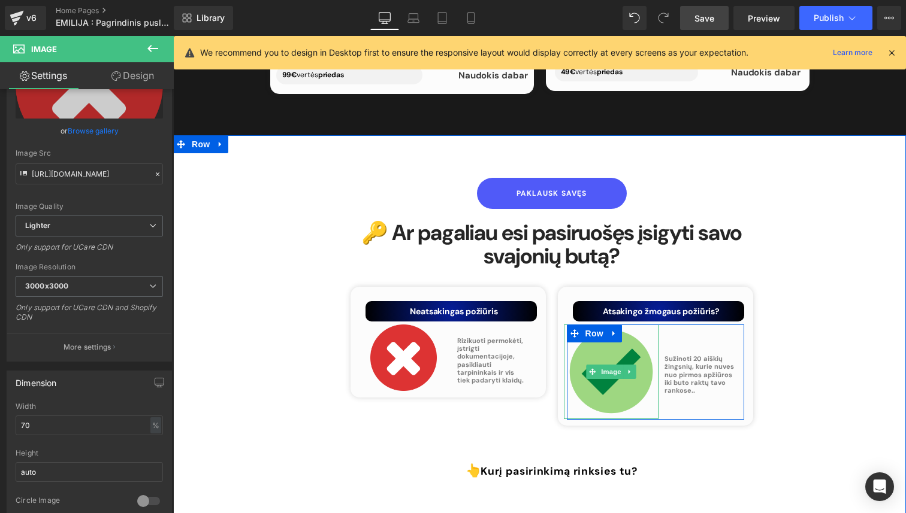
click at [611, 325] on img at bounding box center [611, 372] width 95 height 95
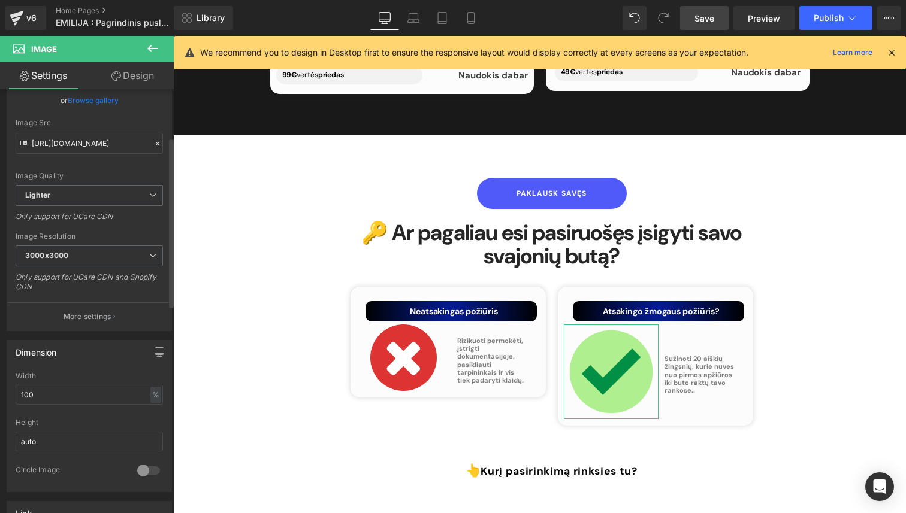
scroll to position [120, 0]
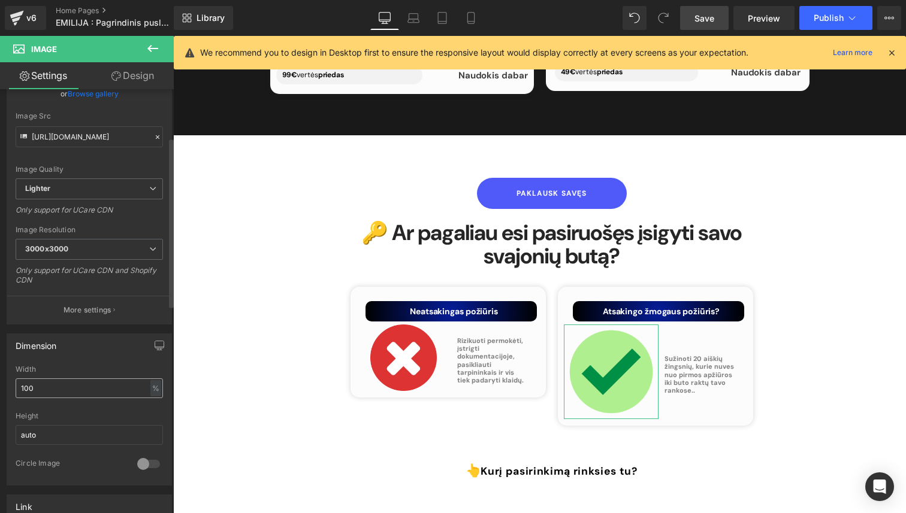
click at [67, 391] on input "100" at bounding box center [89, 389] width 147 height 20
type input "1"
type input "70"
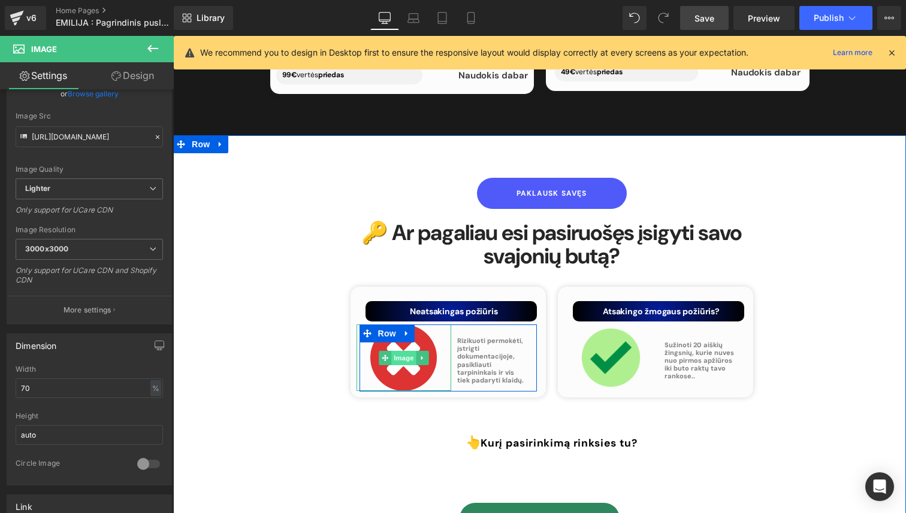
click at [397, 351] on span "Image" at bounding box center [403, 358] width 25 height 14
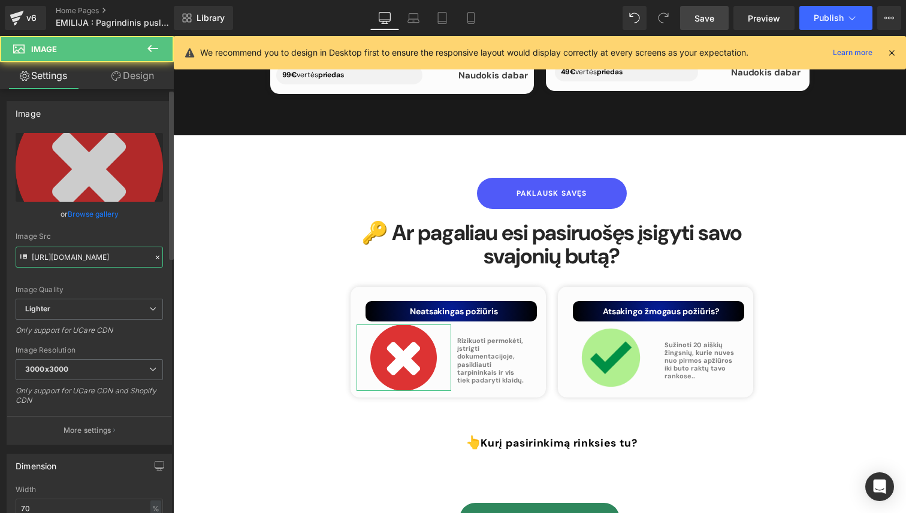
click at [129, 262] on input "[URL][DOMAIN_NAME]" at bounding box center [89, 257] width 147 height 21
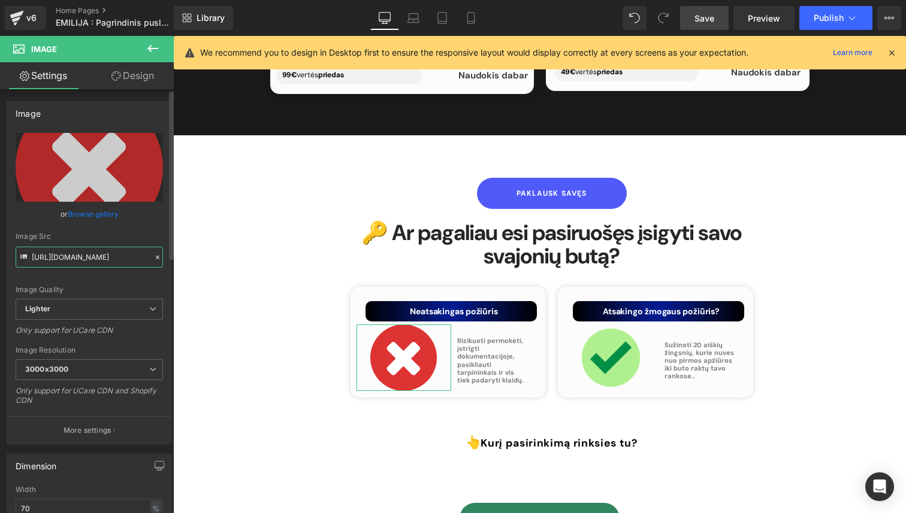
click at [129, 262] on input "[URL][DOMAIN_NAME]" at bounding box center [89, 257] width 147 height 21
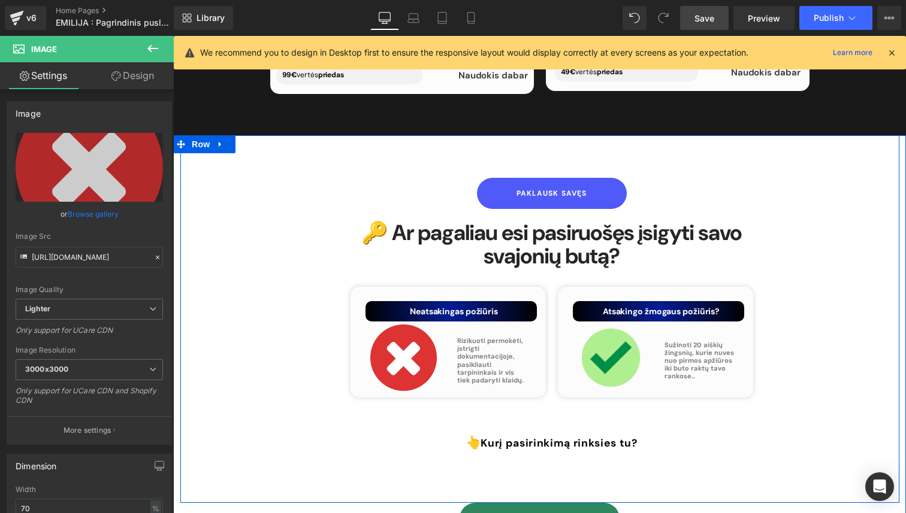
click at [259, 200] on div "Paklausk savęs [PERSON_NAME] 🔑 Ar pagaliau esi pasiruošęs įsigyti savo svajonių…" at bounding box center [539, 319] width 719 height 368
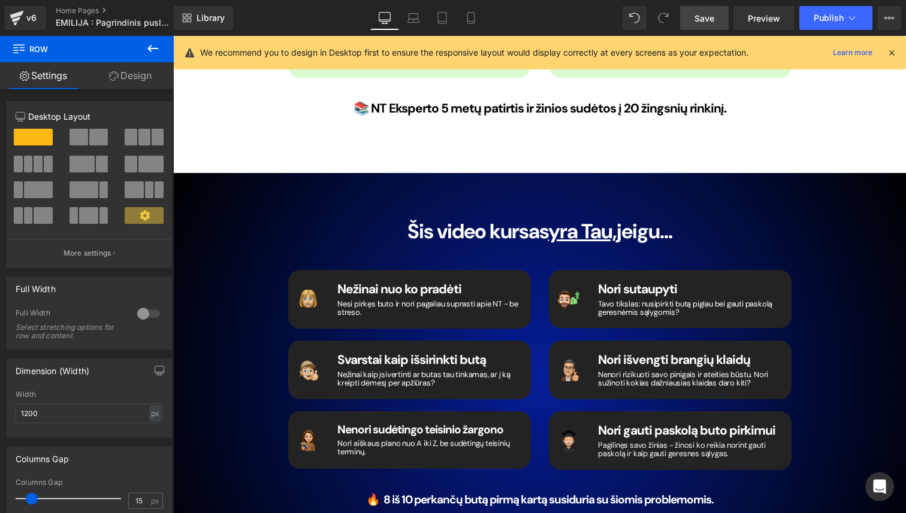
scroll to position [1751, 0]
